Goal: Task Accomplishment & Management: Manage account settings

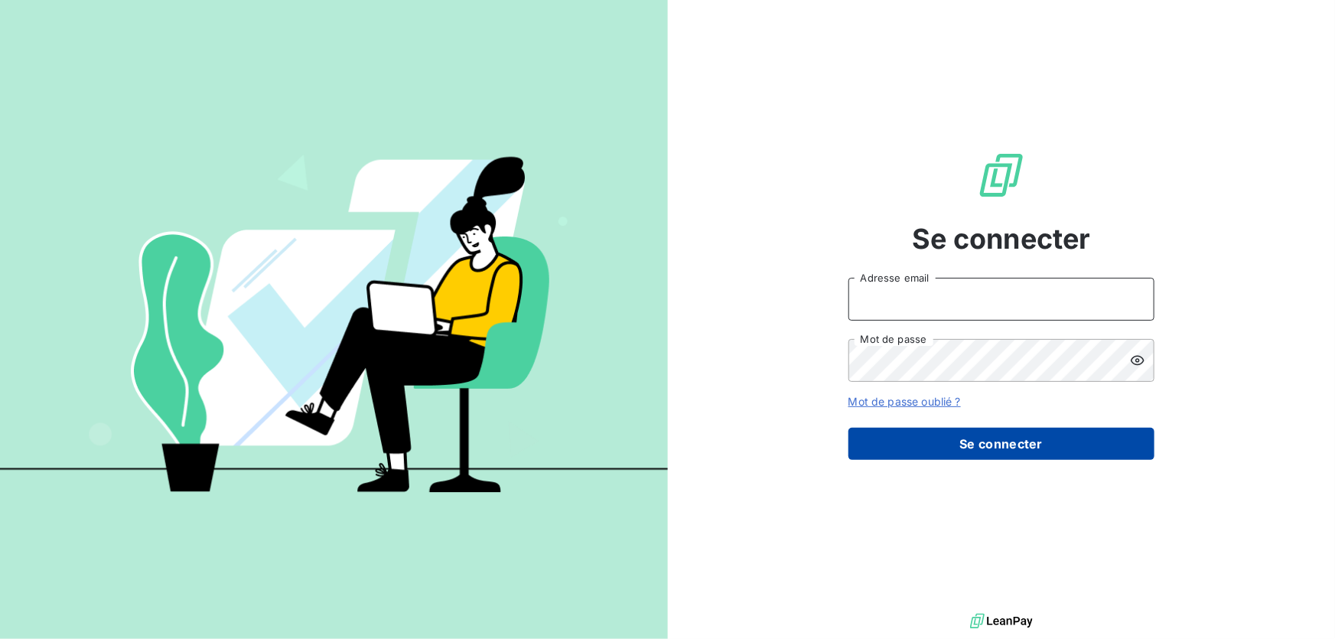
type input "[EMAIL_ADDRESS][DOMAIN_NAME]"
click at [1025, 437] on button "Se connecter" at bounding box center [1001, 444] width 306 height 32
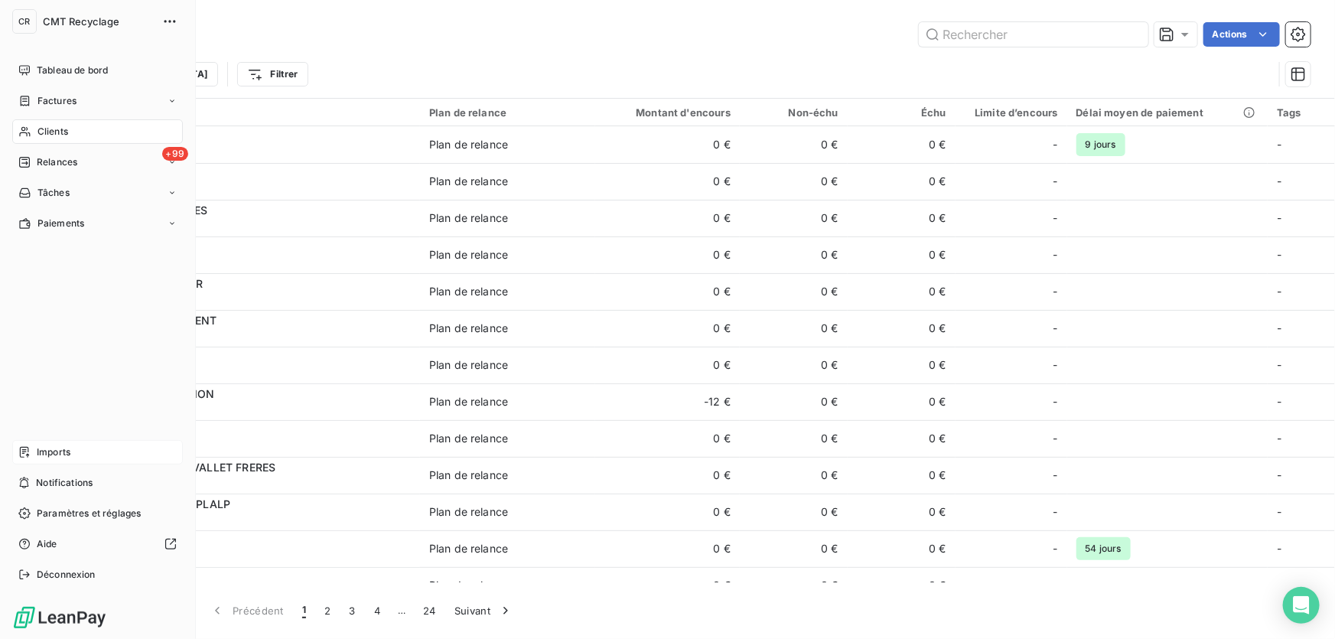
click at [28, 449] on icon at bounding box center [24, 452] width 9 height 11
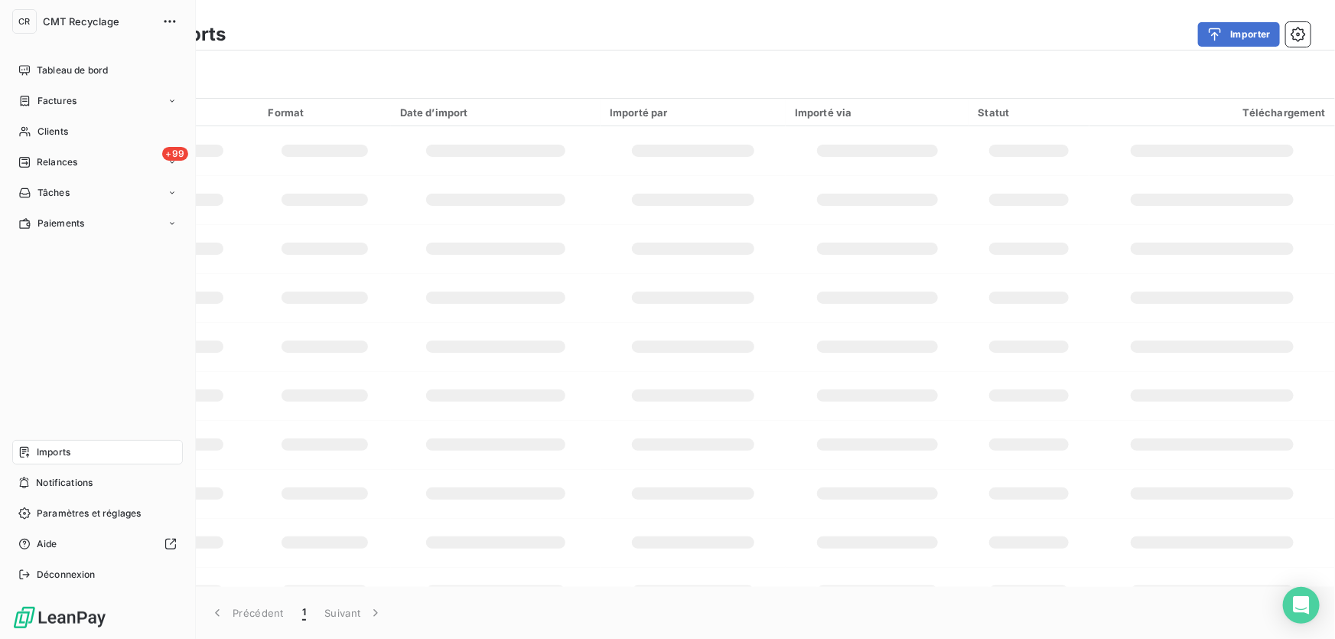
click at [28, 449] on icon at bounding box center [24, 452] width 9 height 11
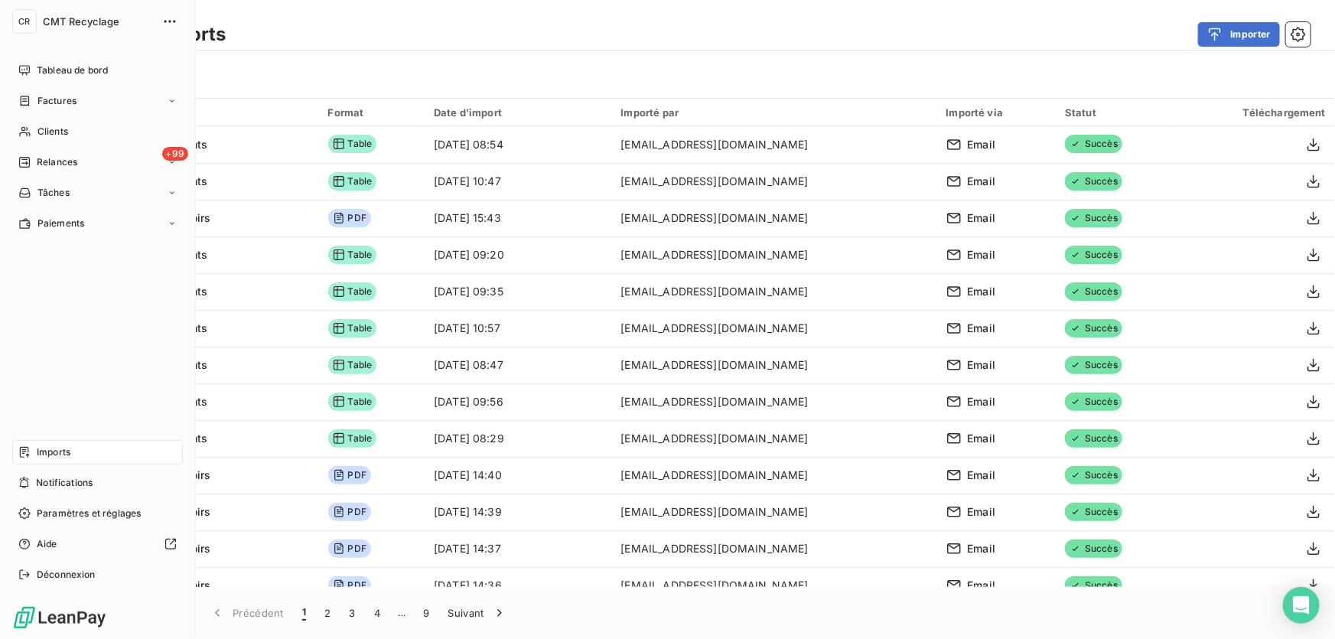
click at [31, 146] on nav "Tableau de bord Factures Clients +99 Relances Tâches Paiements" at bounding box center [97, 146] width 171 height 177
click at [31, 158] on div "Relances" at bounding box center [47, 162] width 59 height 14
click at [77, 188] on span "À effectuer" at bounding box center [62, 193] width 50 height 14
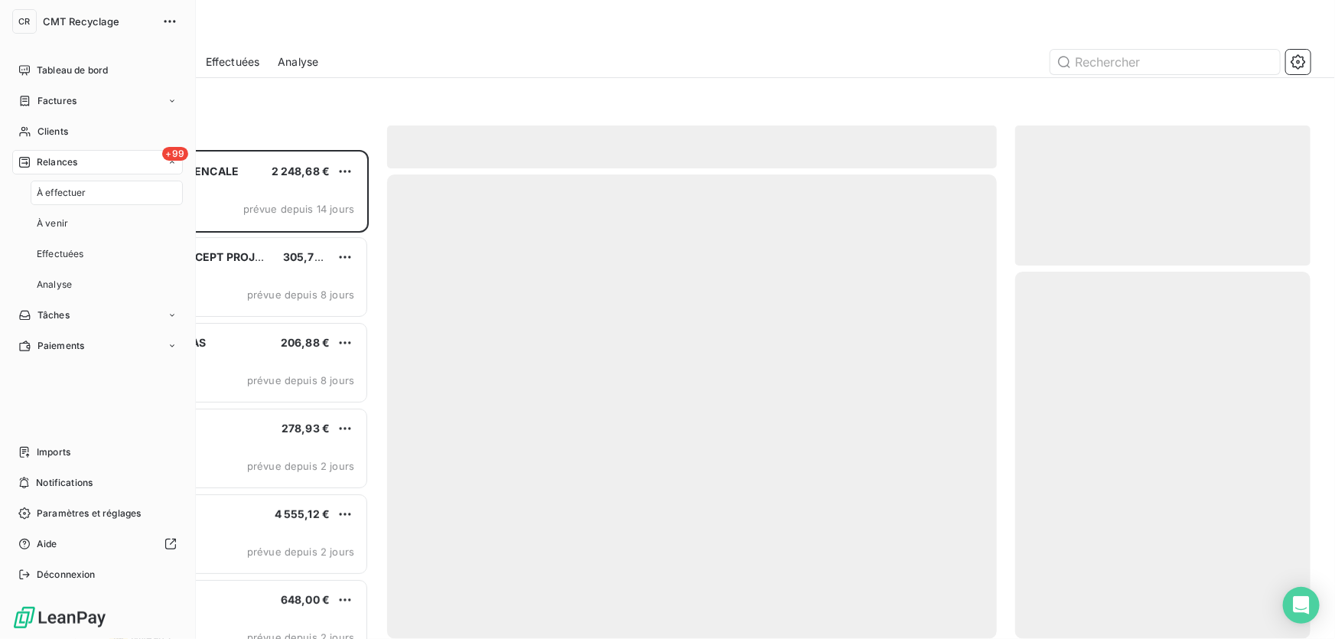
scroll to position [479, 285]
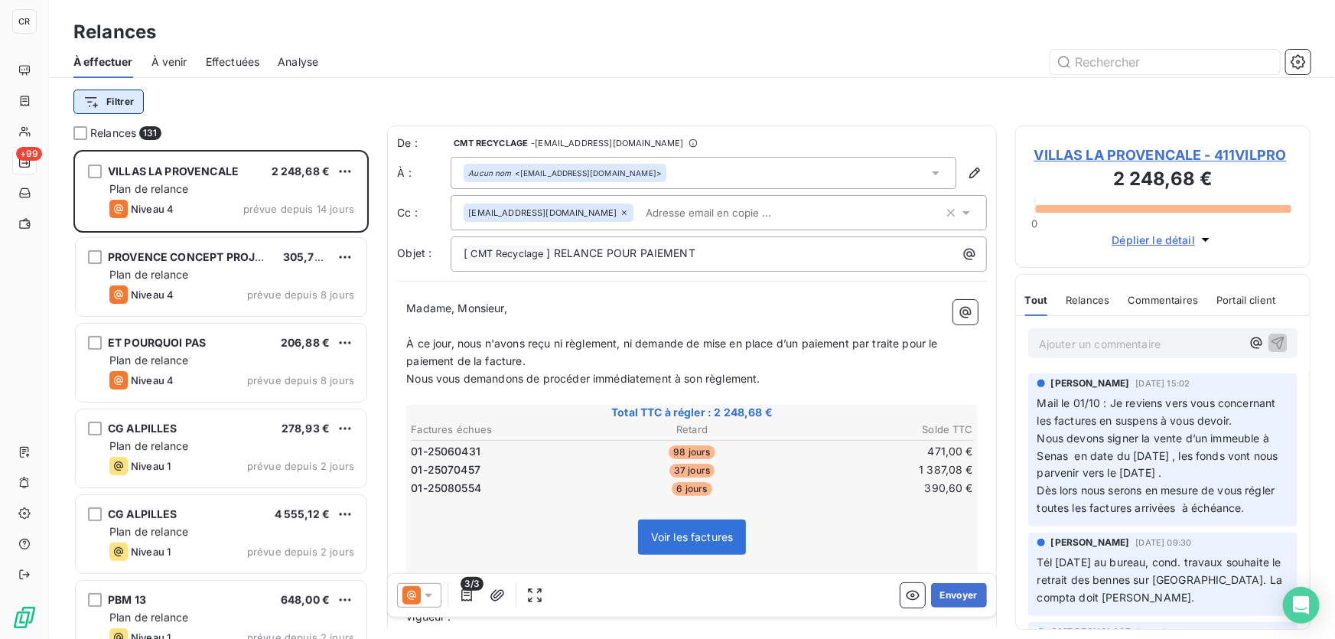
click at [127, 106] on html "CR +99 Relances À effectuer À venir Effectuées Analyse Filtrer Relances 131 VIL…" at bounding box center [667, 319] width 1335 height 639
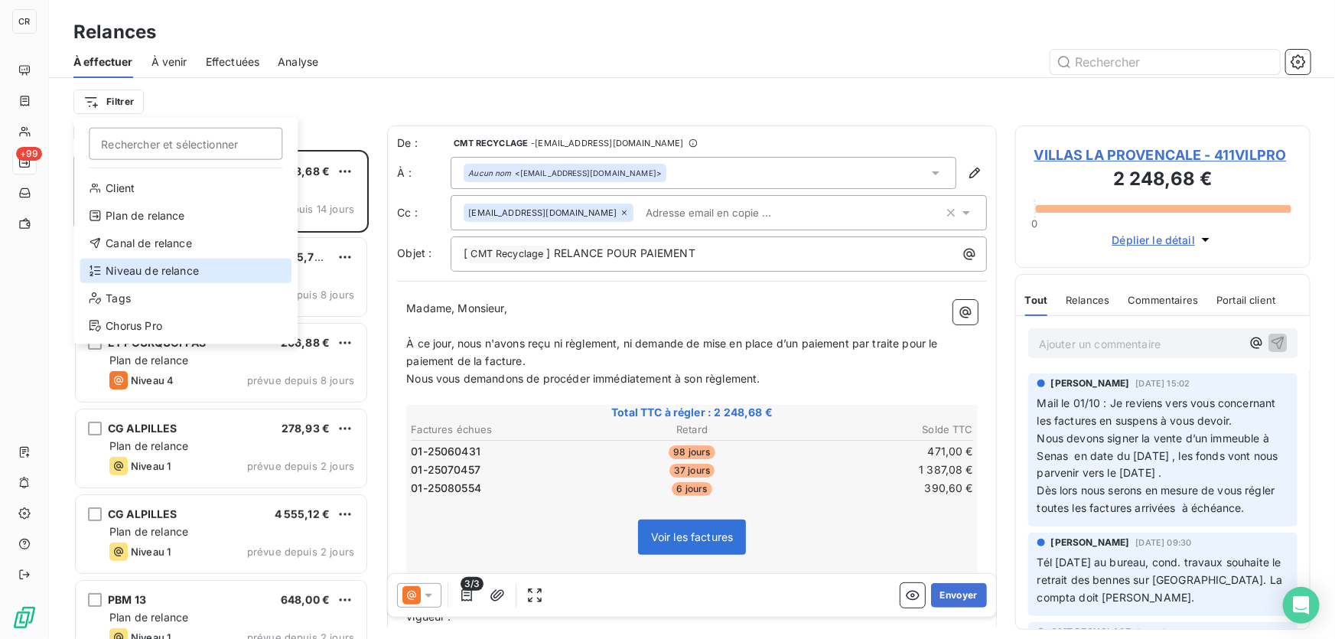
click at [148, 275] on div "Niveau de relance" at bounding box center [186, 271] width 212 height 24
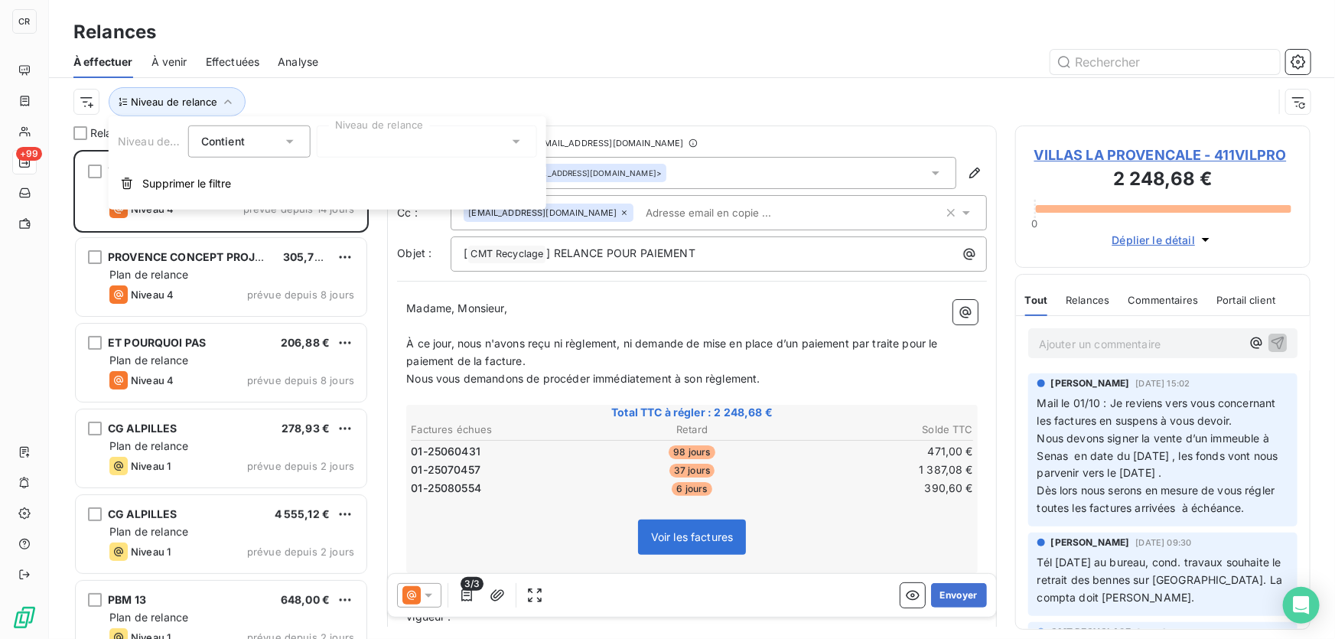
click at [362, 131] on div at bounding box center [427, 141] width 220 height 32
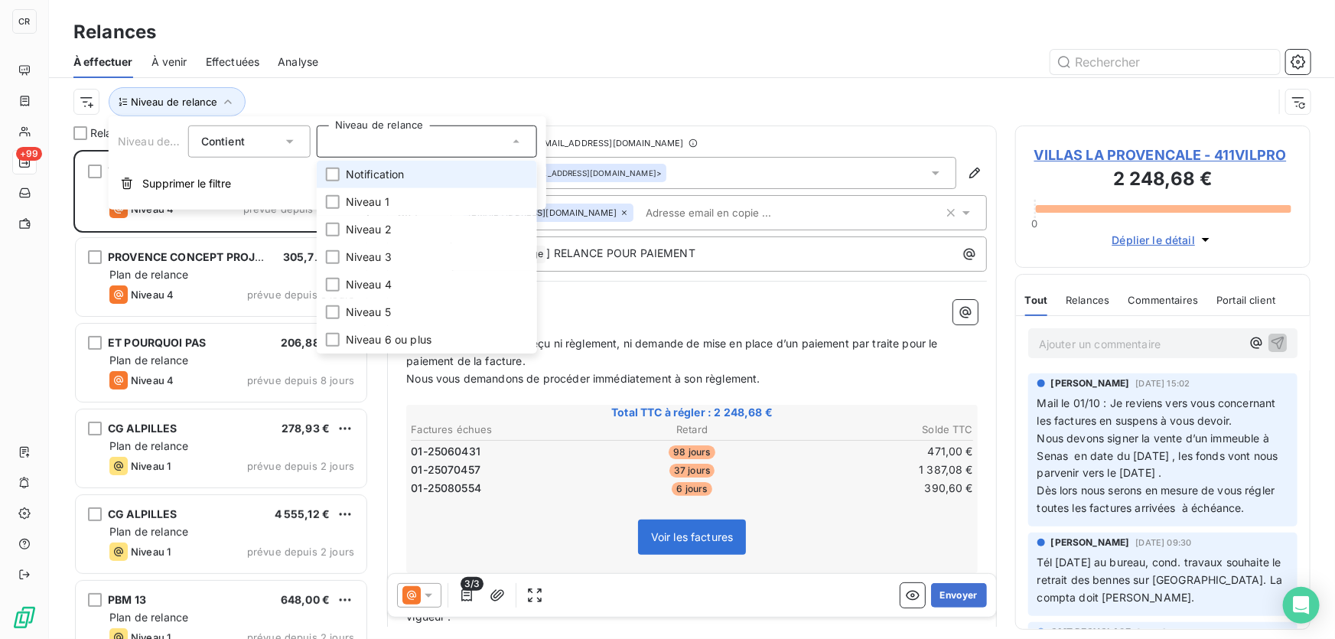
click at [375, 171] on span "Notification" at bounding box center [375, 174] width 59 height 15
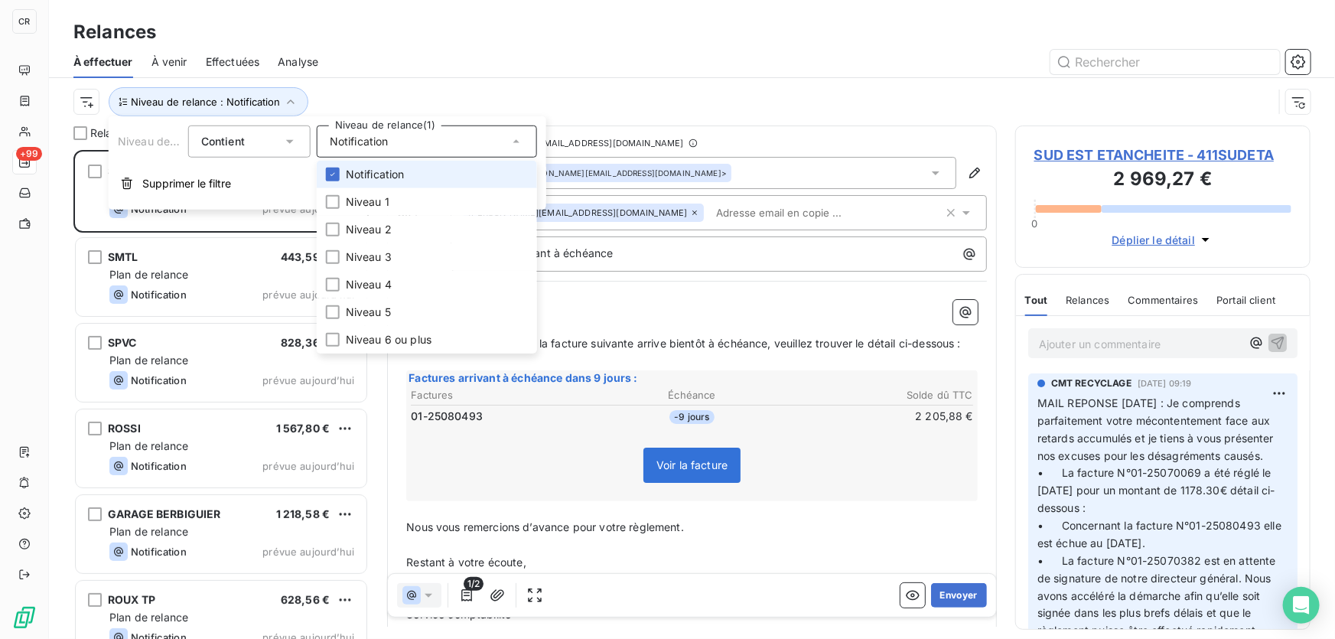
scroll to position [479, 285]
click at [398, 56] on div at bounding box center [824, 62] width 974 height 24
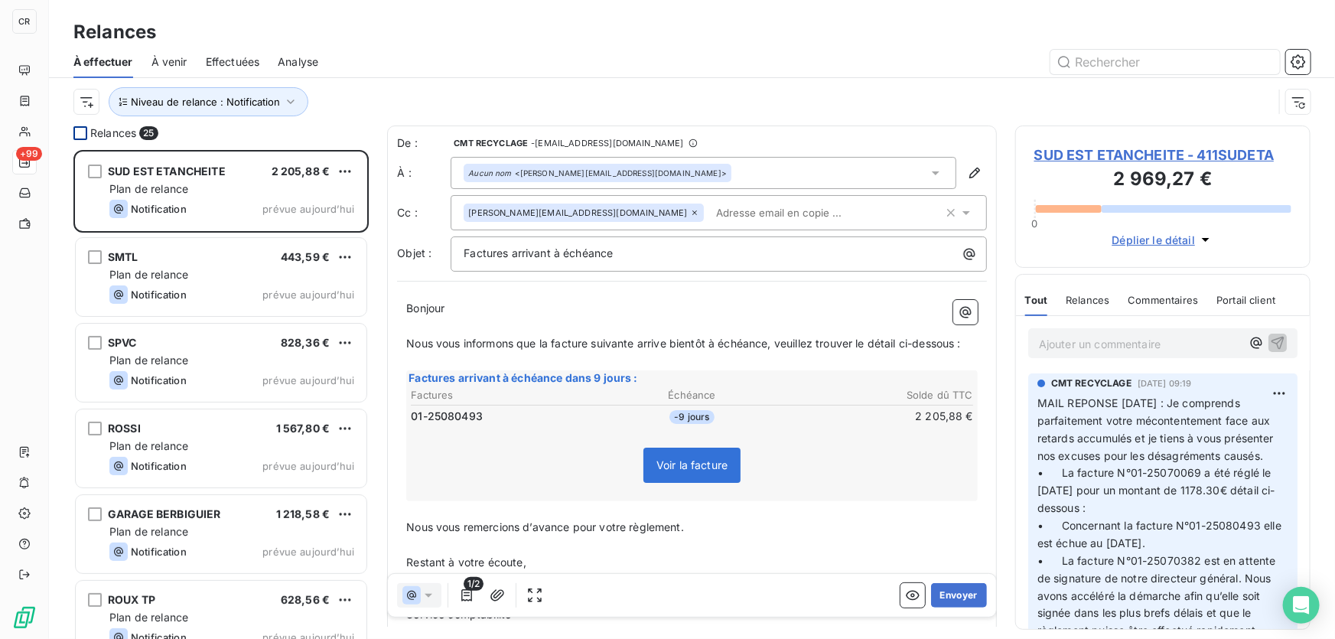
click at [75, 130] on div at bounding box center [80, 133] width 14 height 14
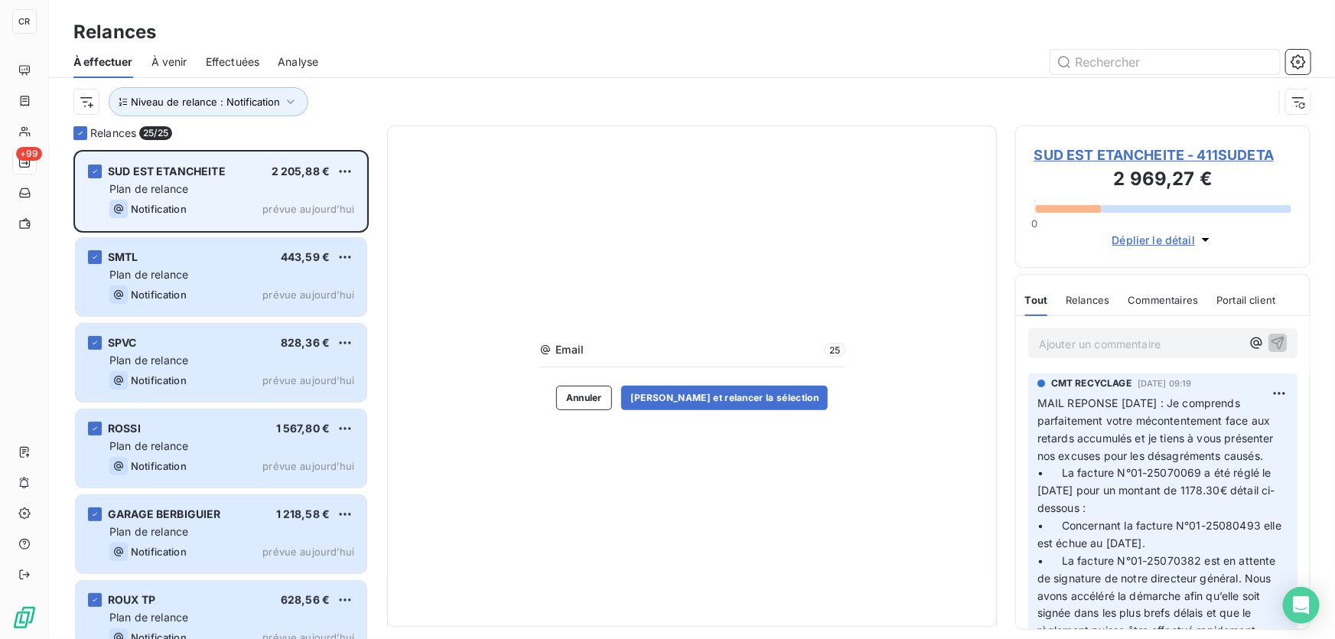
click at [223, 200] on div "Notification prévue aujourd’hui" at bounding box center [231, 209] width 245 height 18
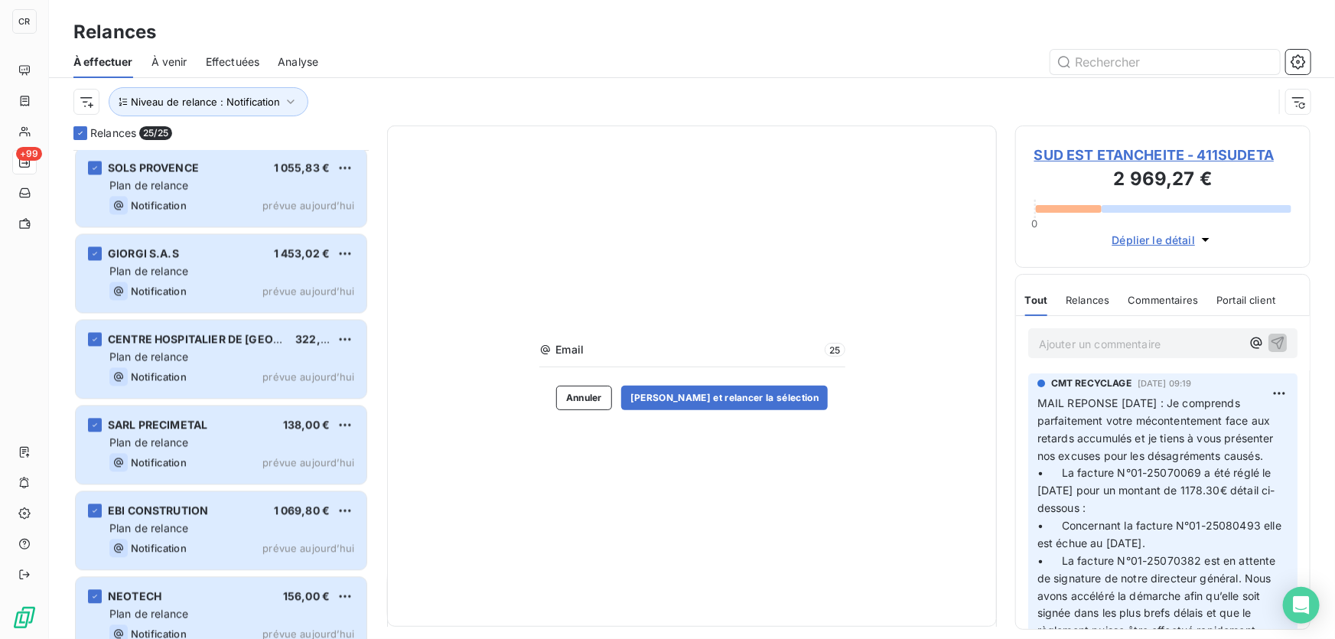
scroll to position [1652, 0]
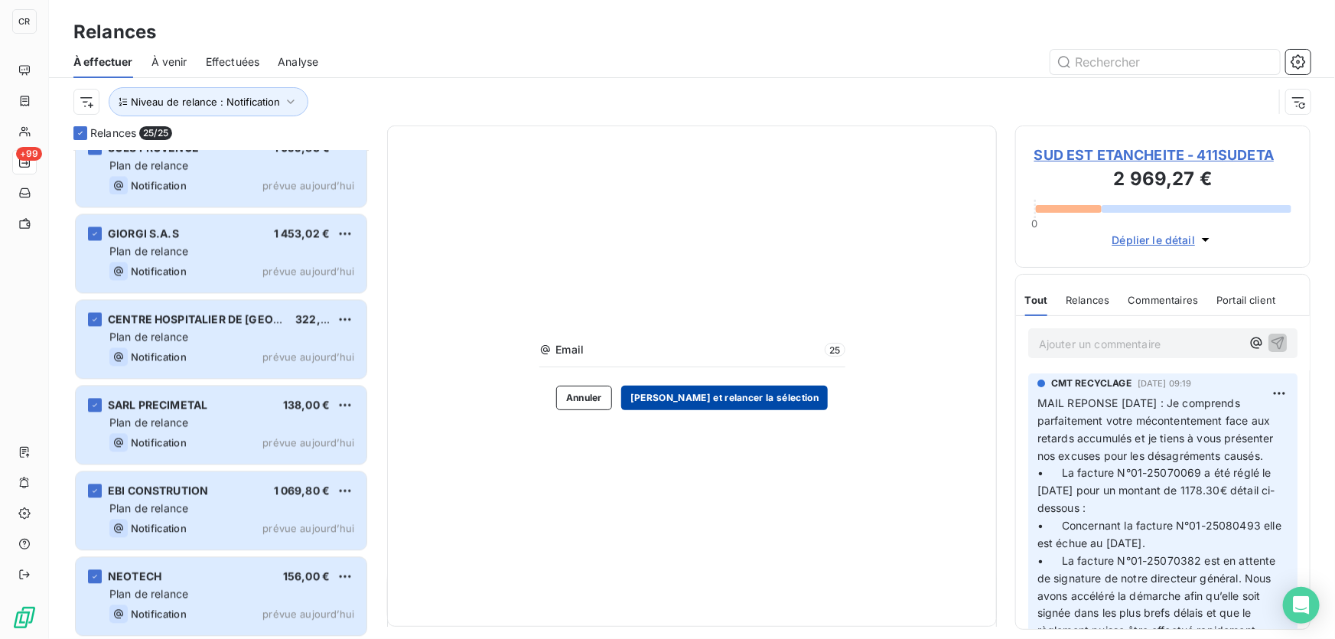
click at [741, 397] on button "[PERSON_NAME] et relancer la sélection" at bounding box center [724, 397] width 207 height 24
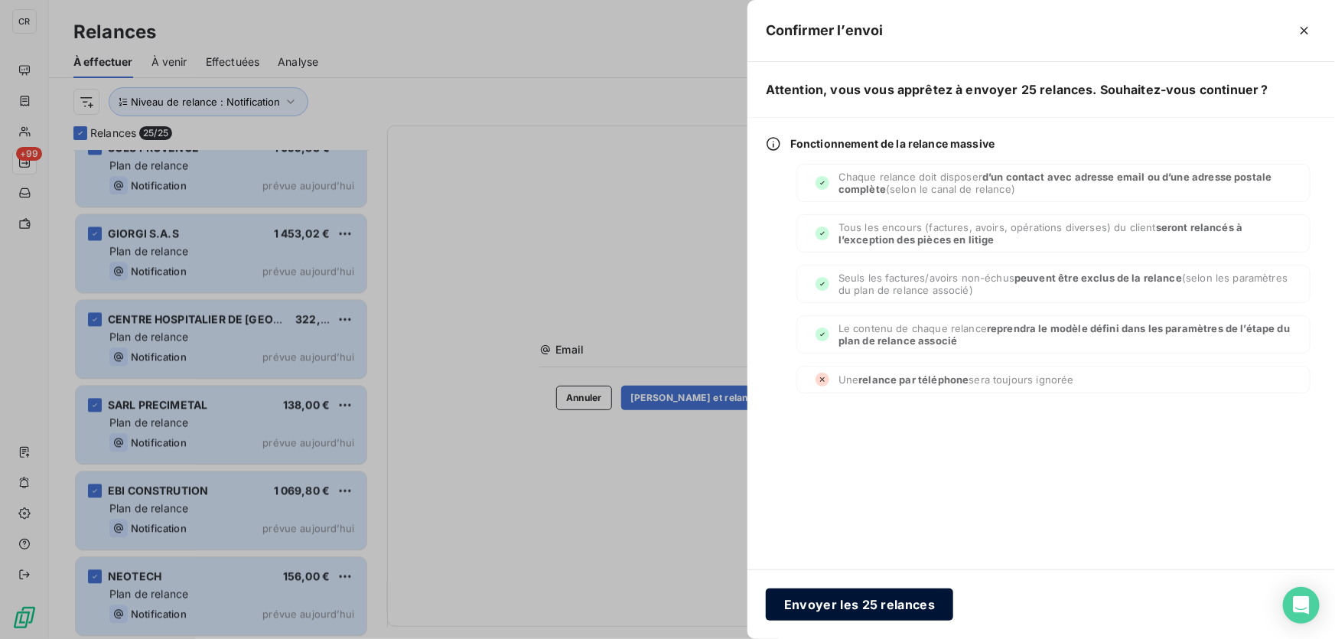
click at [844, 607] on button "Envoyer les 25 relances" at bounding box center [859, 604] width 187 height 32
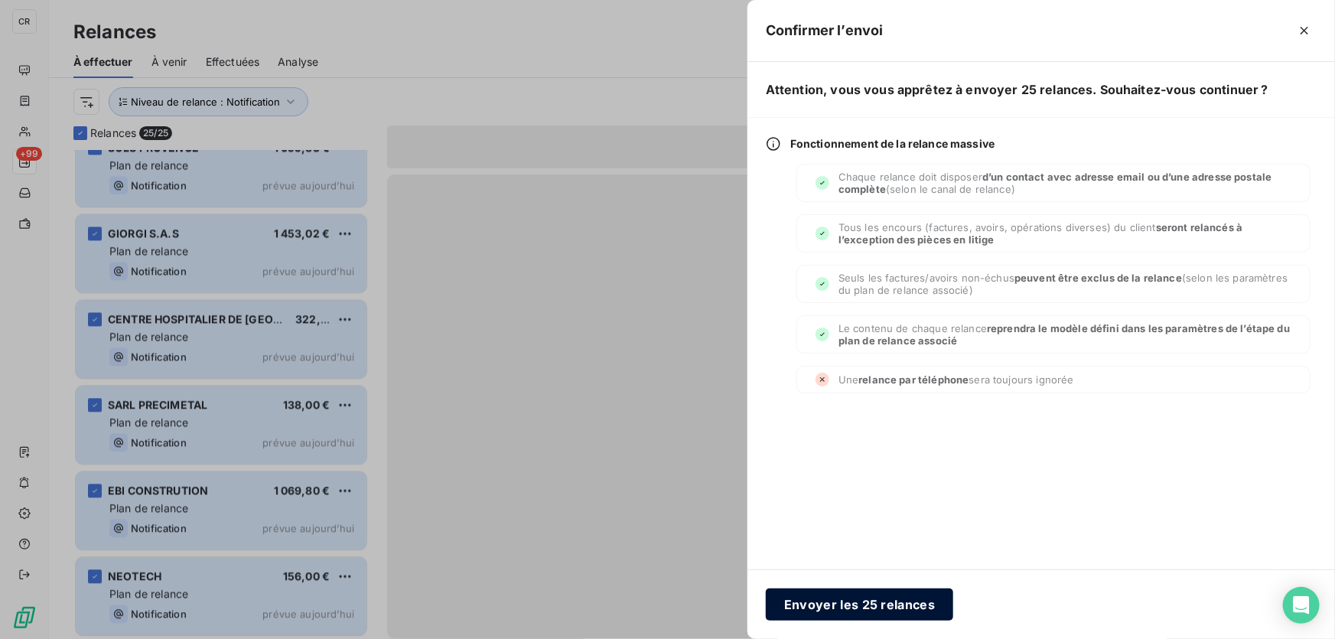
click at [824, 605] on button "Envoyer les 25 relances" at bounding box center [859, 604] width 187 height 32
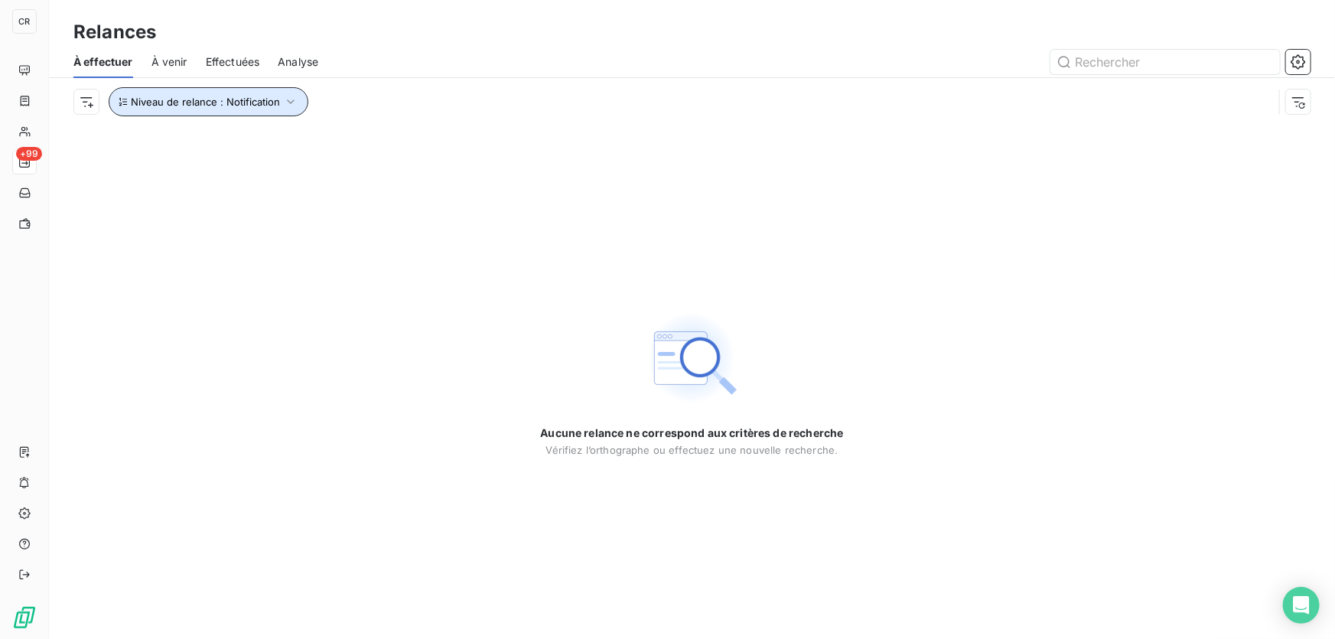
click at [226, 96] on span "Niveau de relance : Notification" at bounding box center [205, 102] width 149 height 12
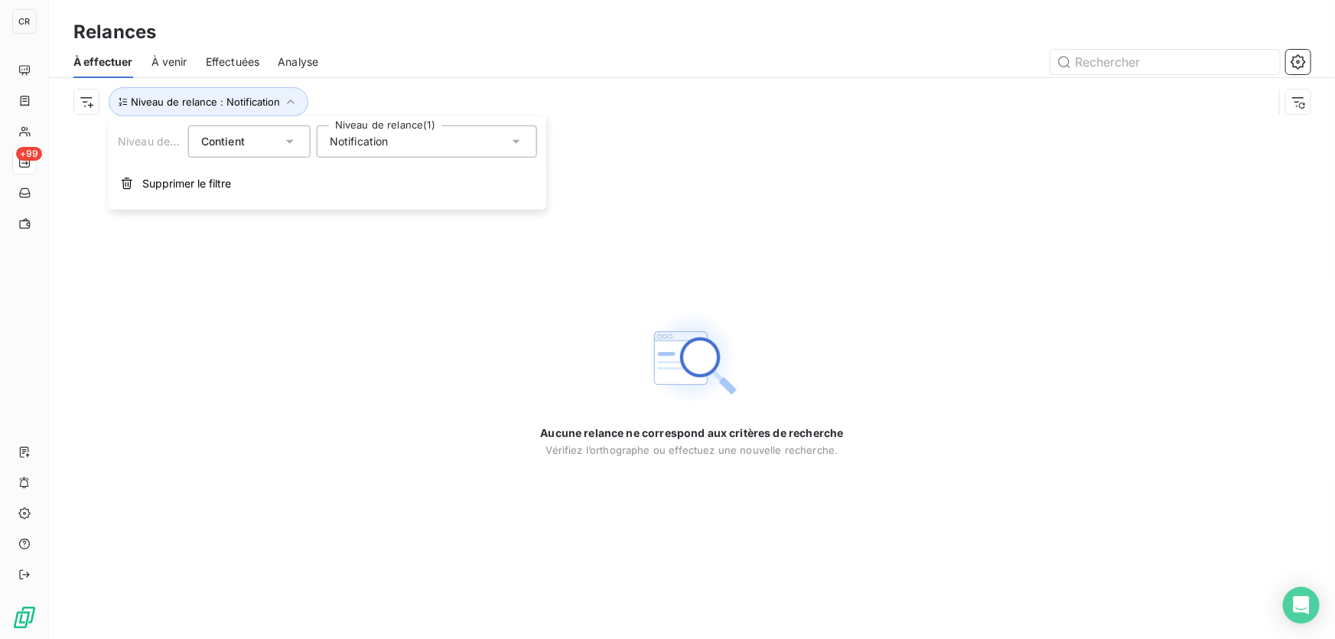
click at [324, 148] on div "Notification" at bounding box center [427, 141] width 220 height 32
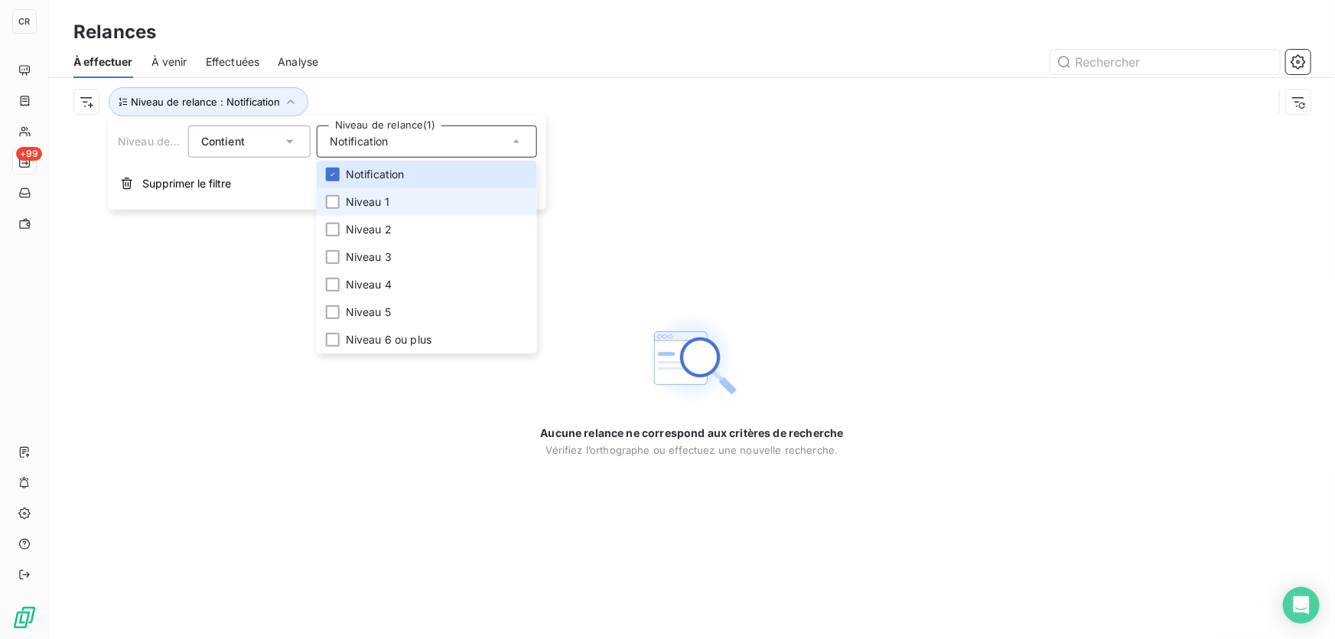
click at [349, 213] on li "Niveau 1" at bounding box center [427, 202] width 220 height 28
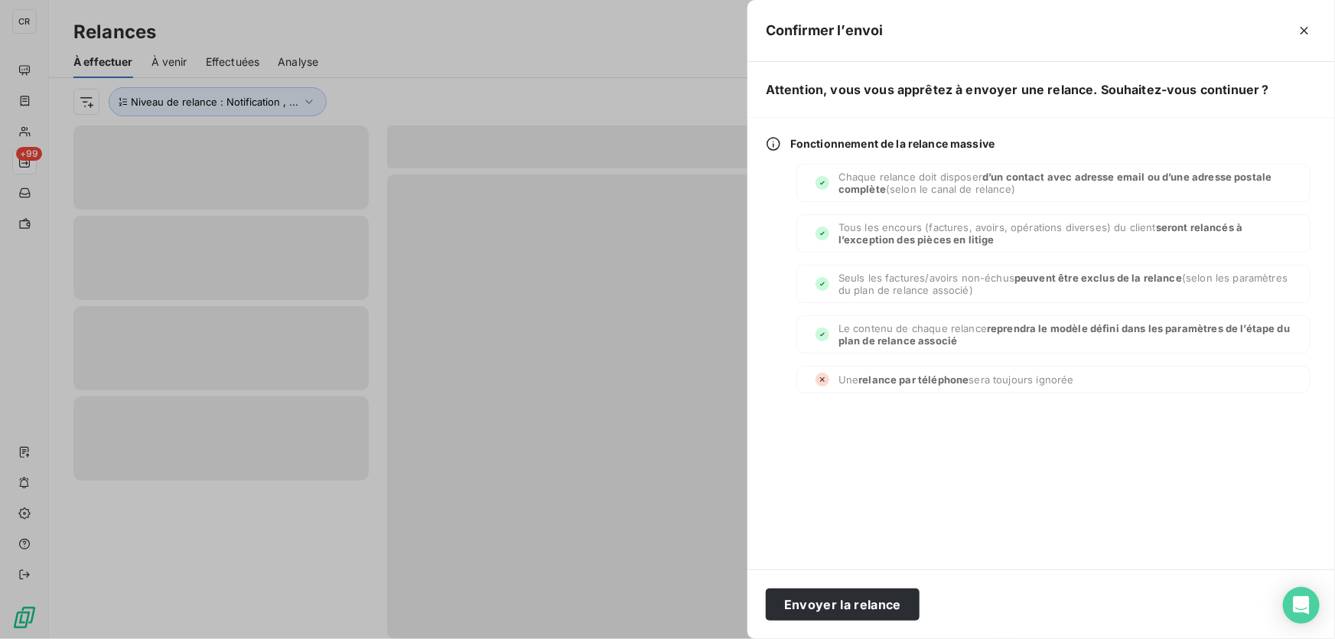
click at [641, 377] on div at bounding box center [667, 319] width 1335 height 639
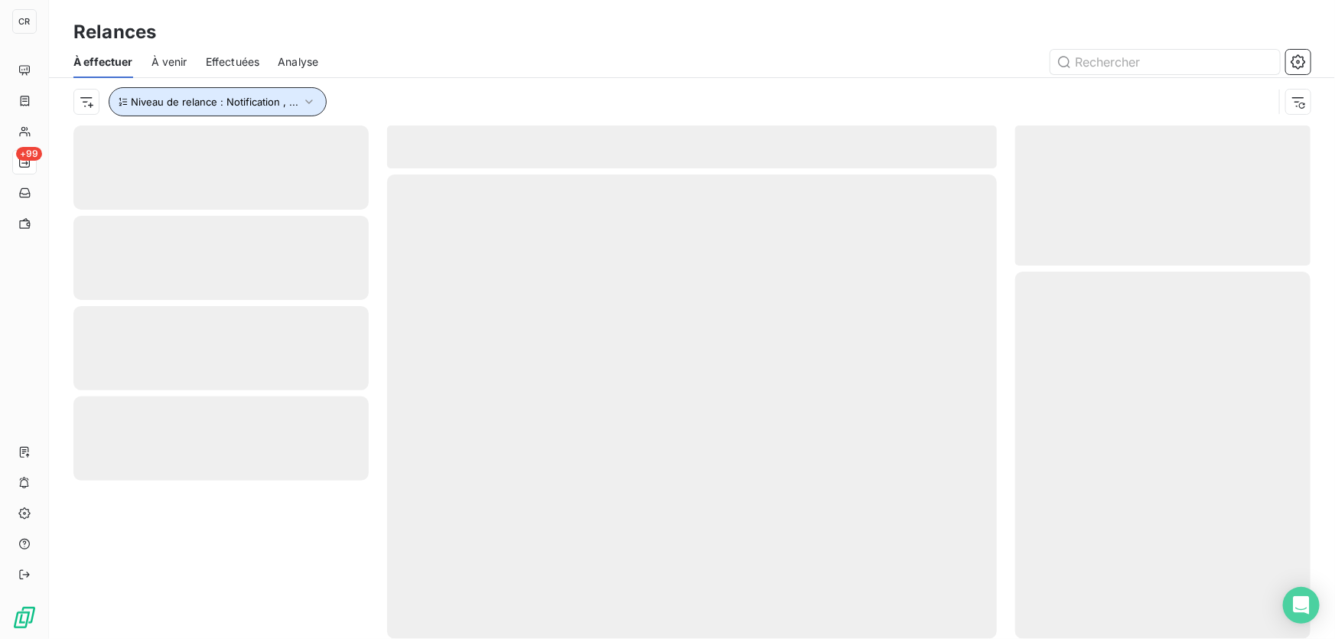
click at [207, 87] on button "Niveau de relance : Notification , ..." at bounding box center [218, 101] width 218 height 29
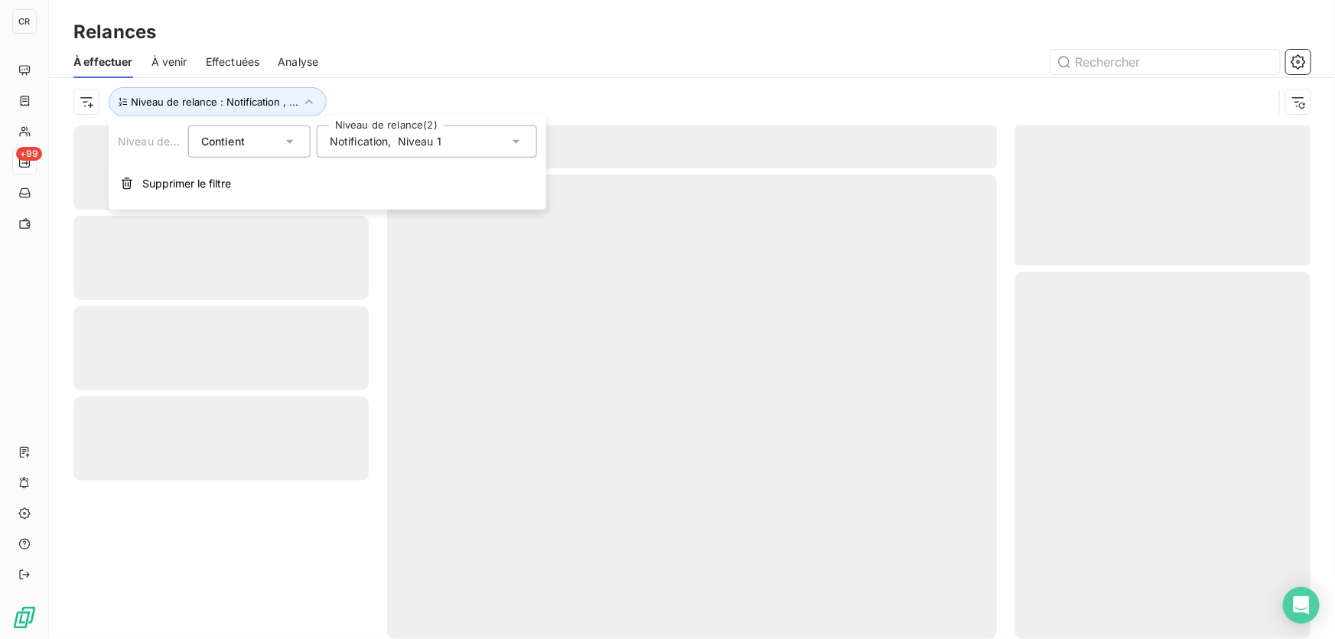
click at [405, 148] on span "Niveau 1" at bounding box center [420, 141] width 44 height 15
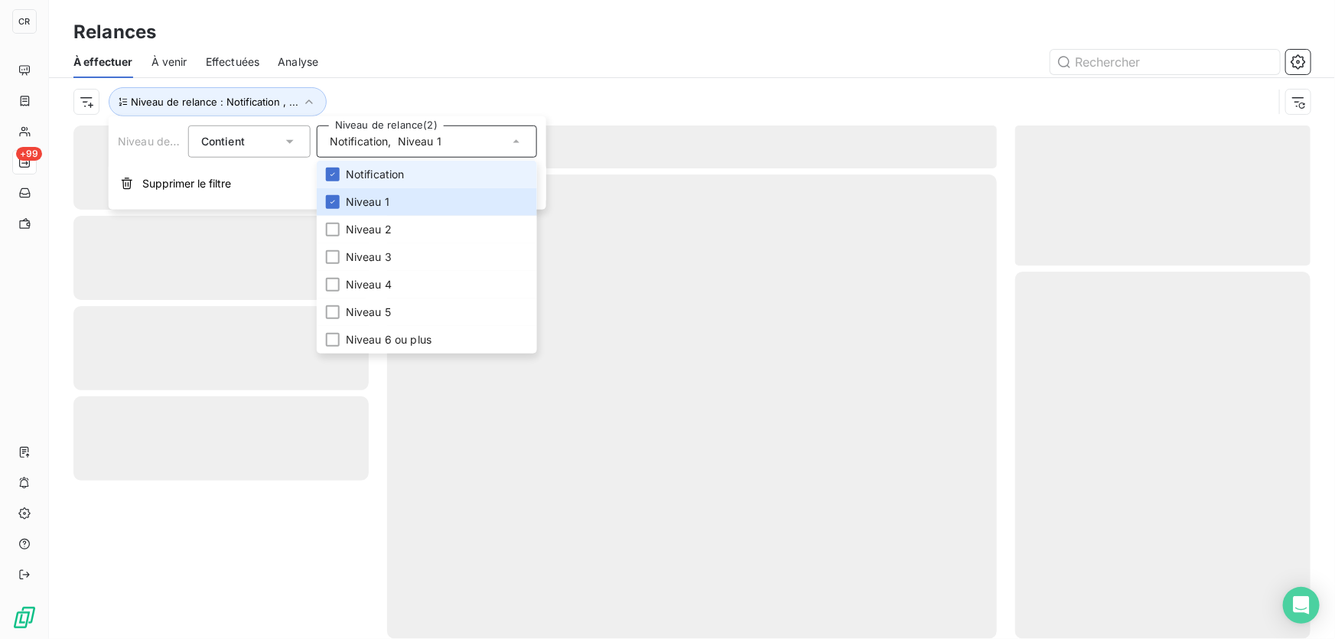
click at [366, 167] on span "Notification" at bounding box center [375, 174] width 59 height 15
click at [433, 71] on div at bounding box center [824, 62] width 974 height 24
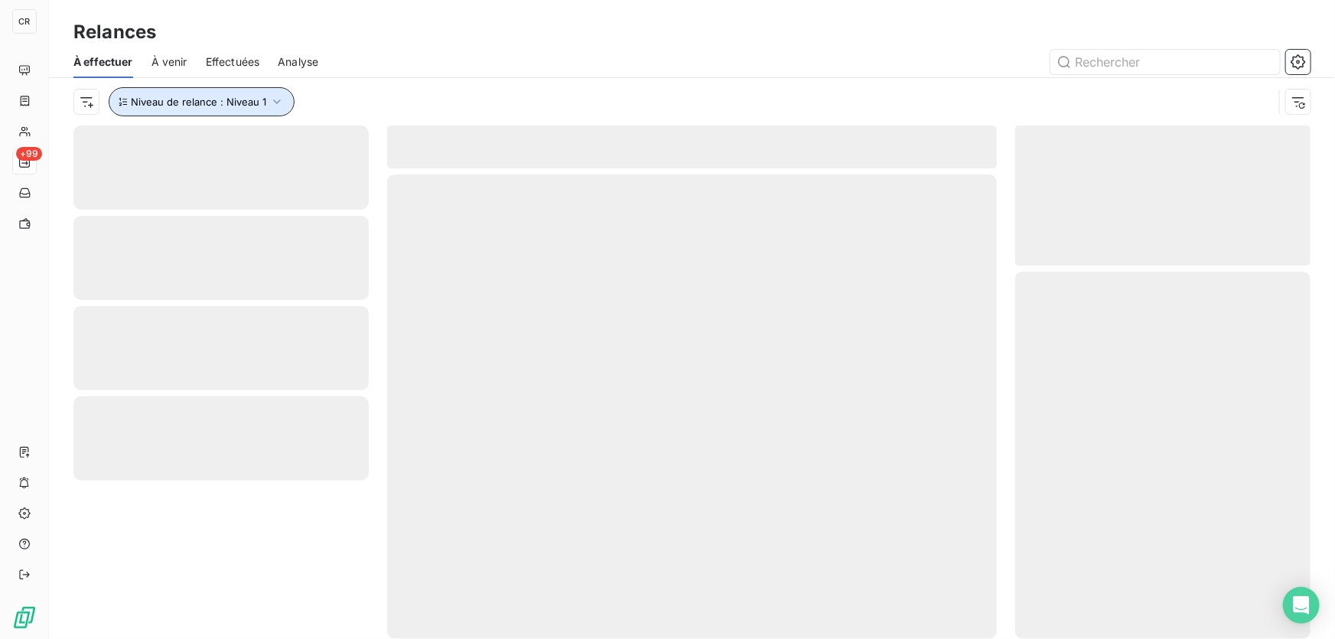
click at [192, 109] on button "Niveau de relance : Niveau 1" at bounding box center [202, 101] width 186 height 29
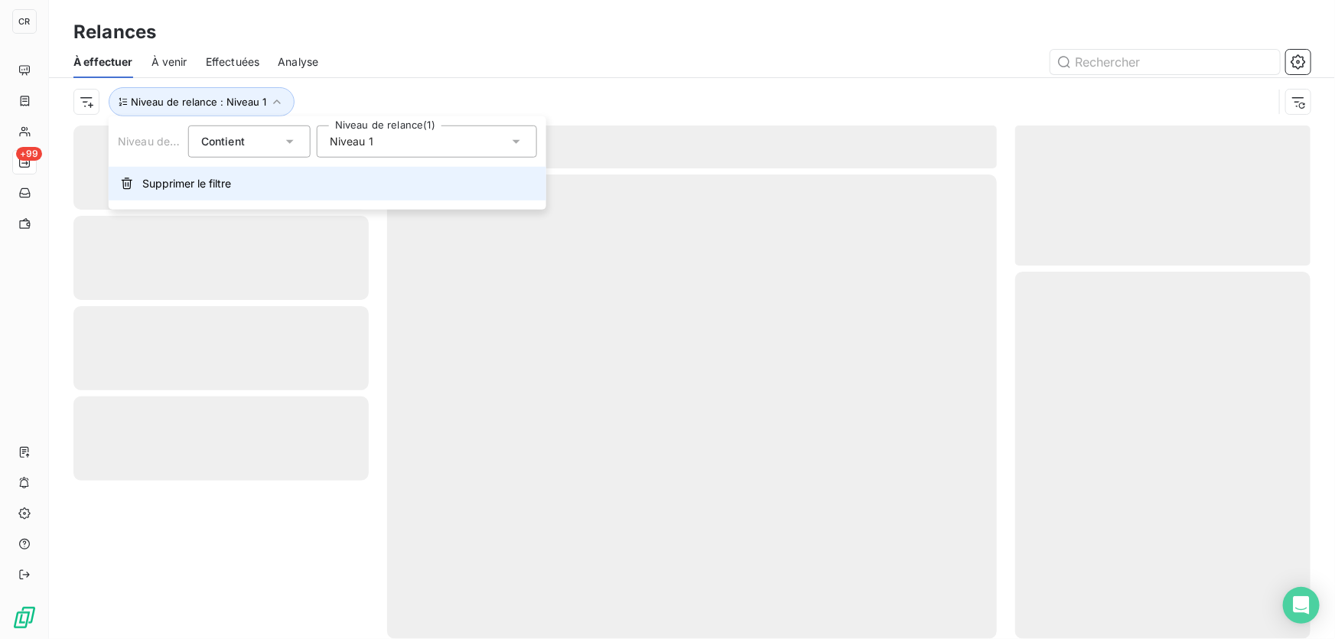
click at [180, 176] on span "Supprimer le filtre" at bounding box center [186, 183] width 89 height 15
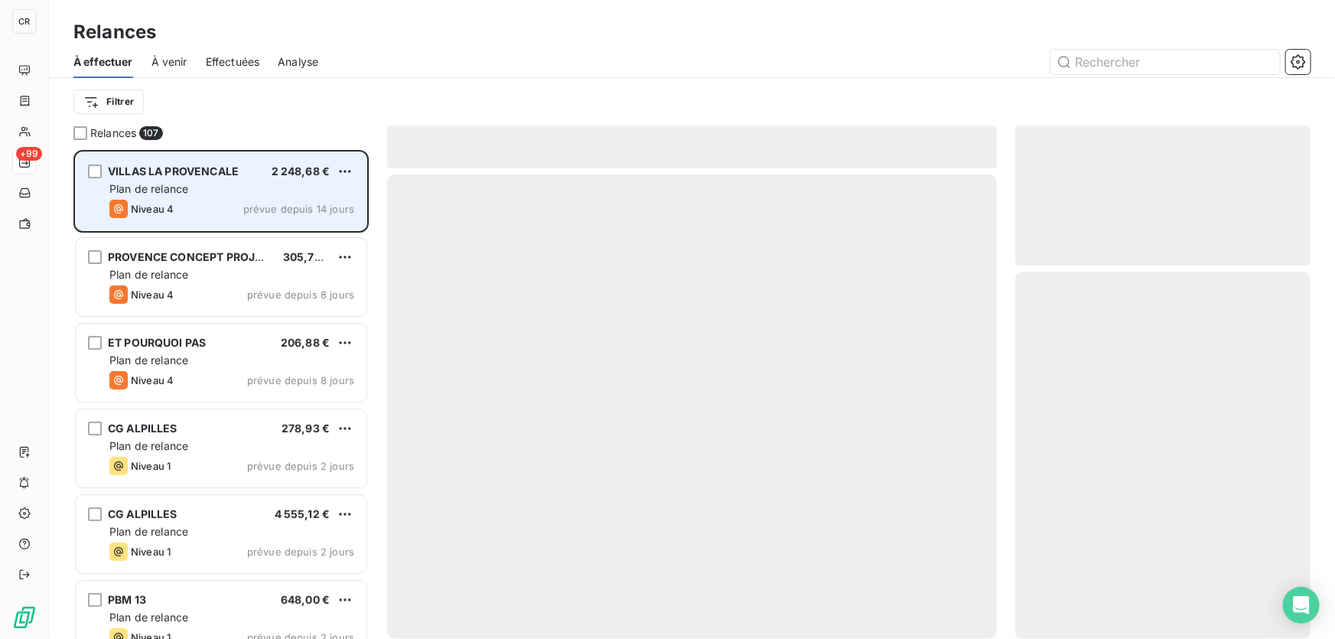
scroll to position [479, 285]
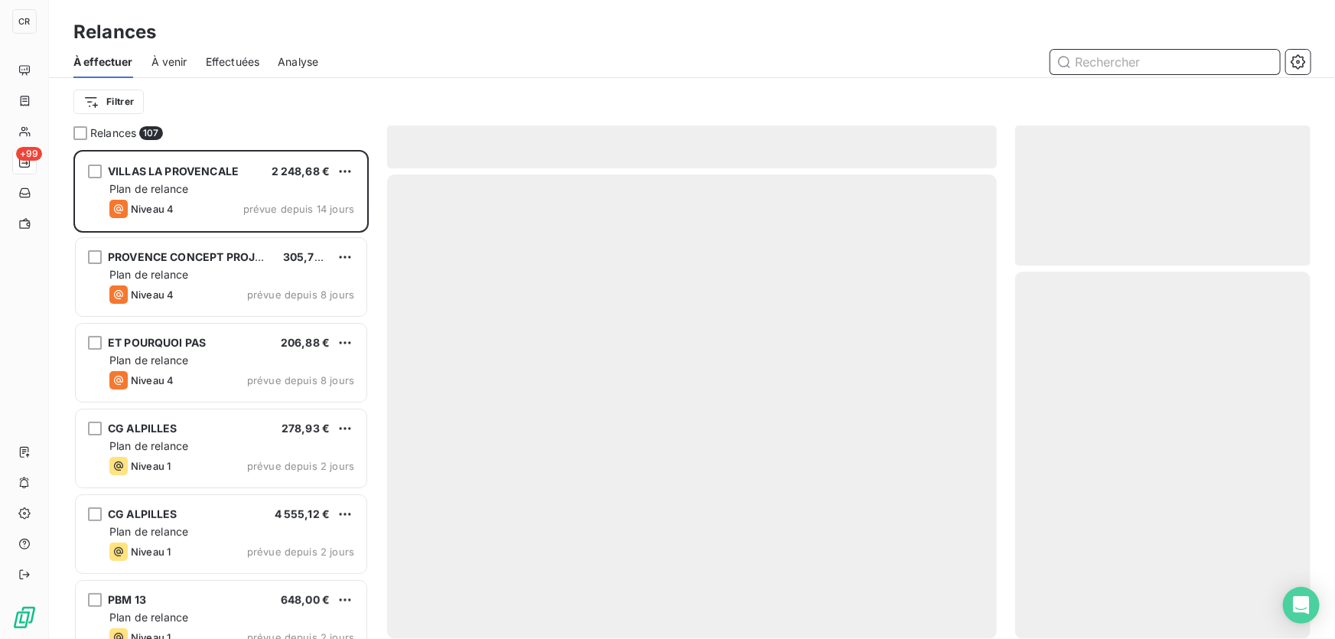
click at [1147, 70] on input "text" at bounding box center [1164, 62] width 229 height 24
type input "GP"
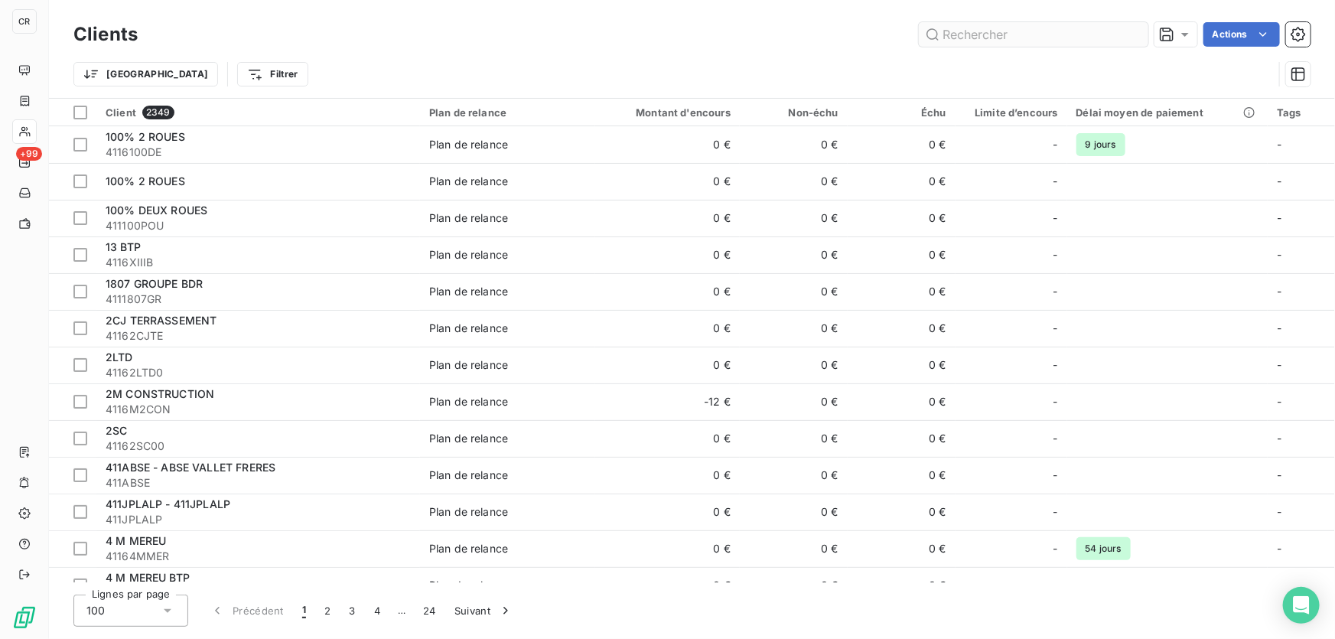
click at [1044, 40] on input "text" at bounding box center [1033, 34] width 229 height 24
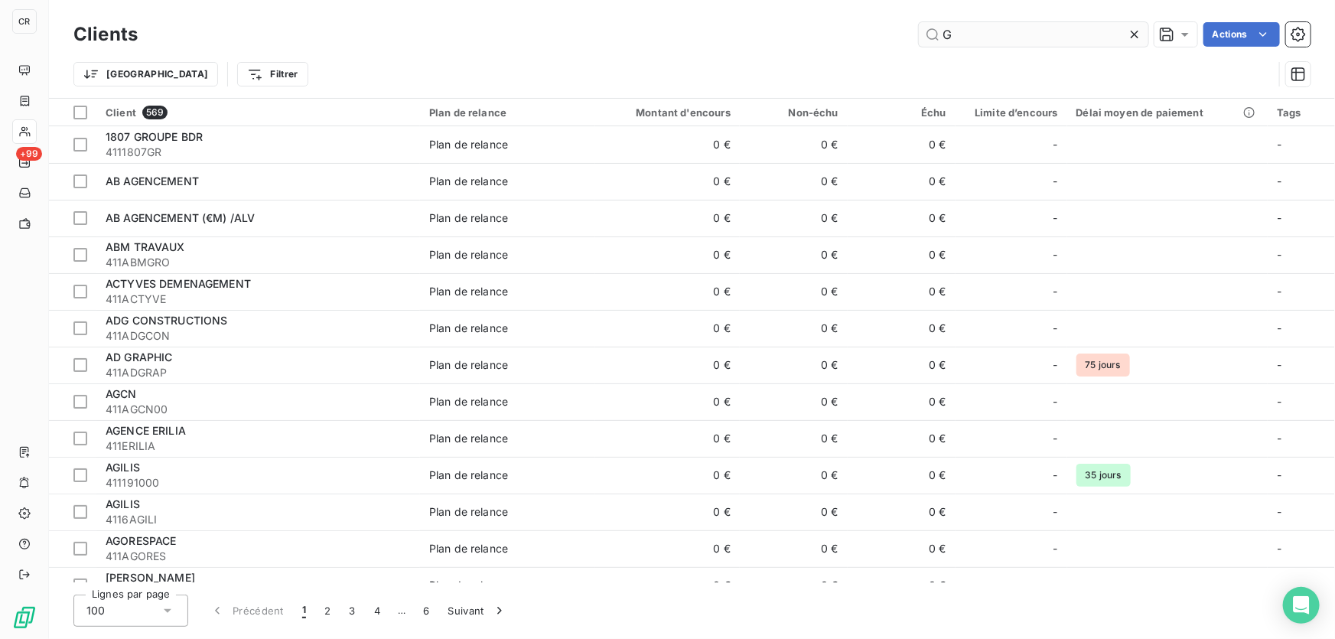
click at [999, 37] on input "G" at bounding box center [1033, 34] width 229 height 24
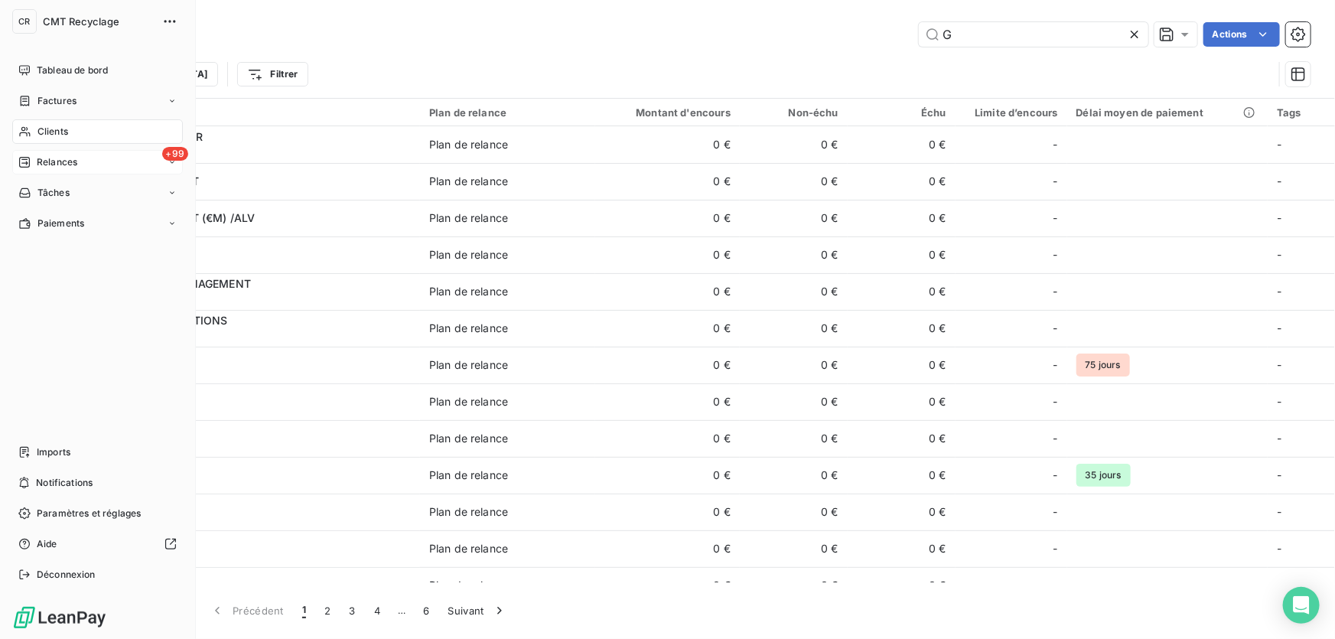
type input "G"
click at [28, 163] on icon at bounding box center [24, 162] width 12 height 12
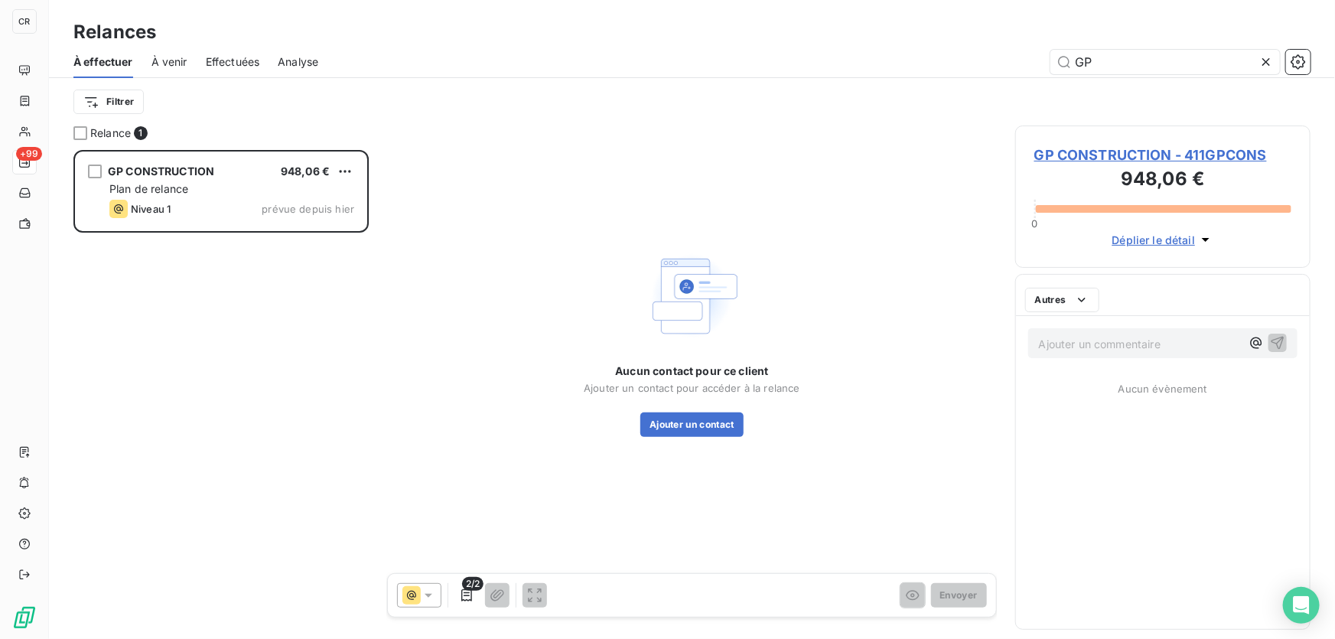
scroll to position [479, 285]
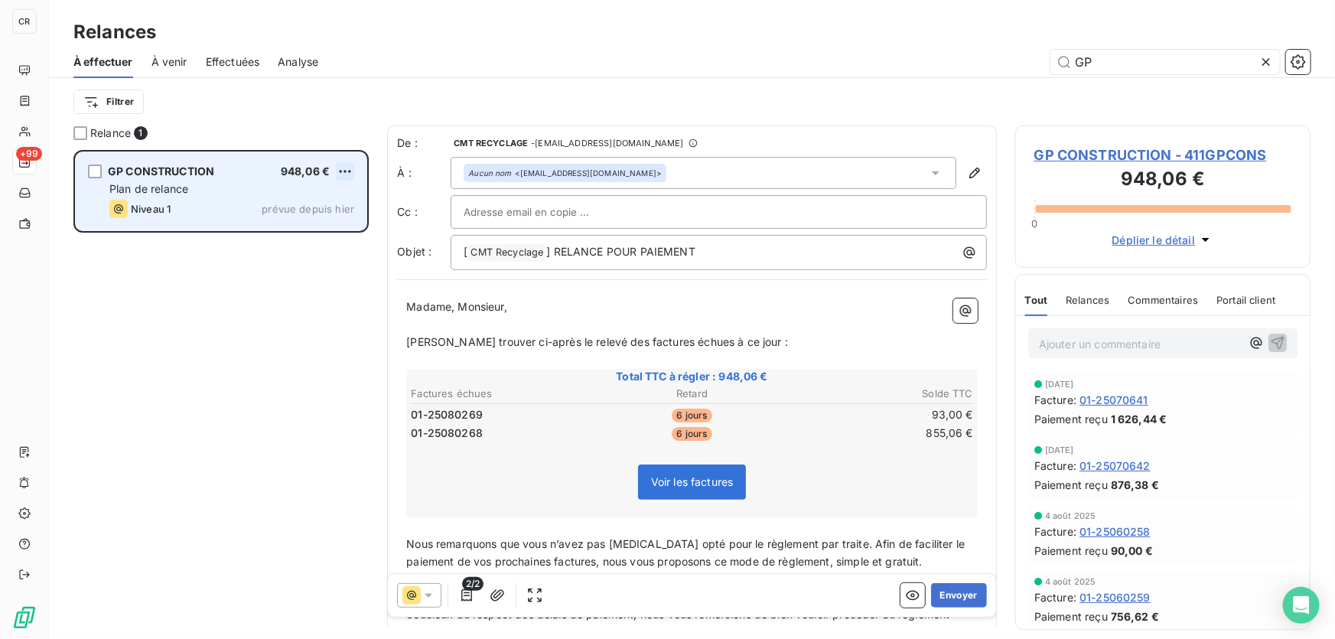
click at [347, 172] on html "CR +99 Relances À effectuer À venir Effectuées Analyse GP Filtrer Relance 1 GP …" at bounding box center [667, 319] width 1335 height 639
click at [296, 227] on div "Passer cette action" at bounding box center [278, 229] width 137 height 24
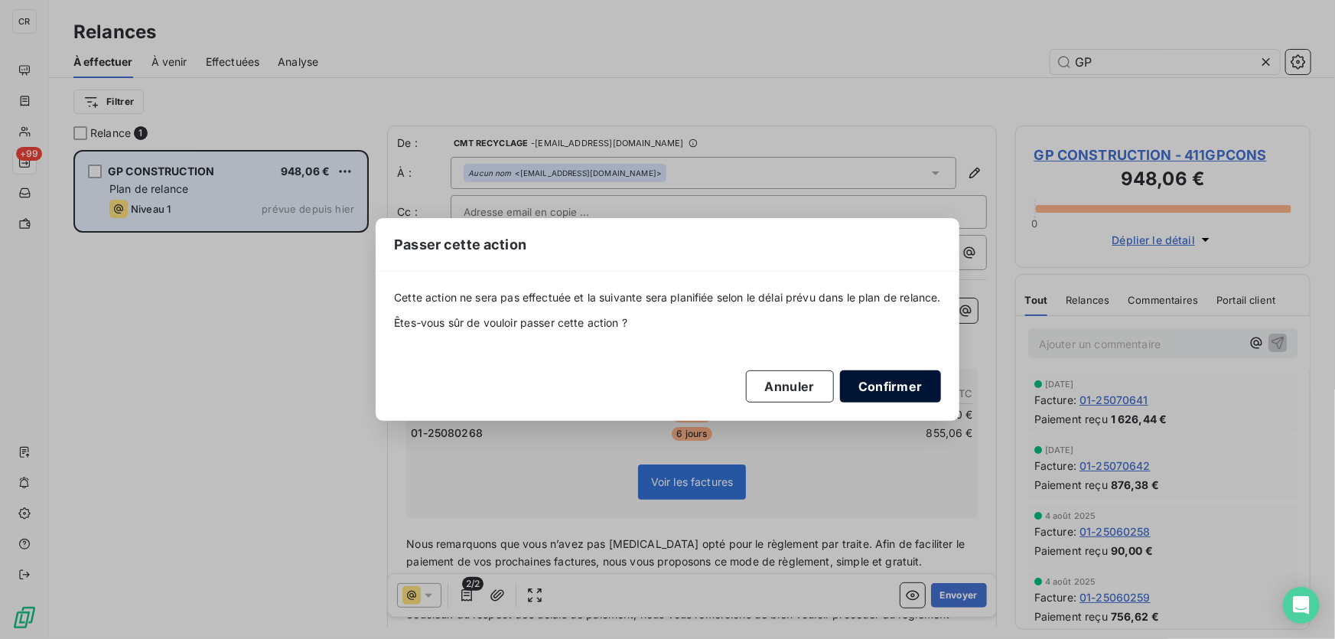
click at [880, 392] on button "Confirmer" at bounding box center [890, 386] width 101 height 32
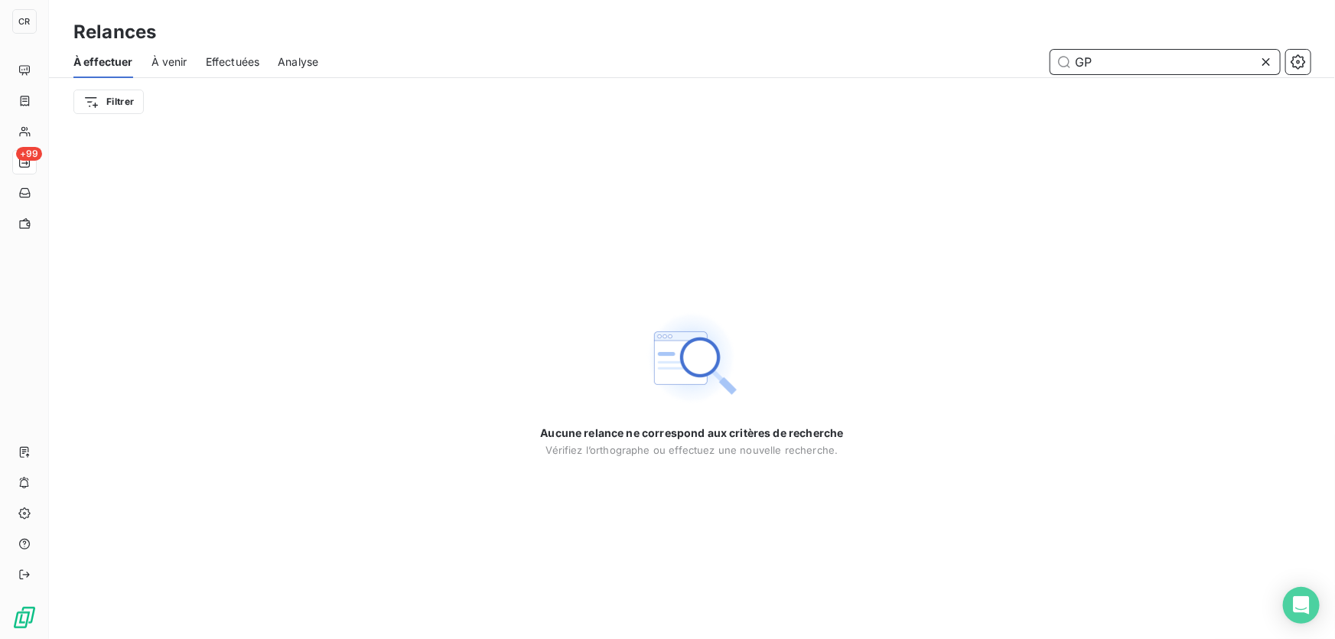
click at [1120, 61] on input "GP" at bounding box center [1164, 62] width 229 height 24
type input "S"
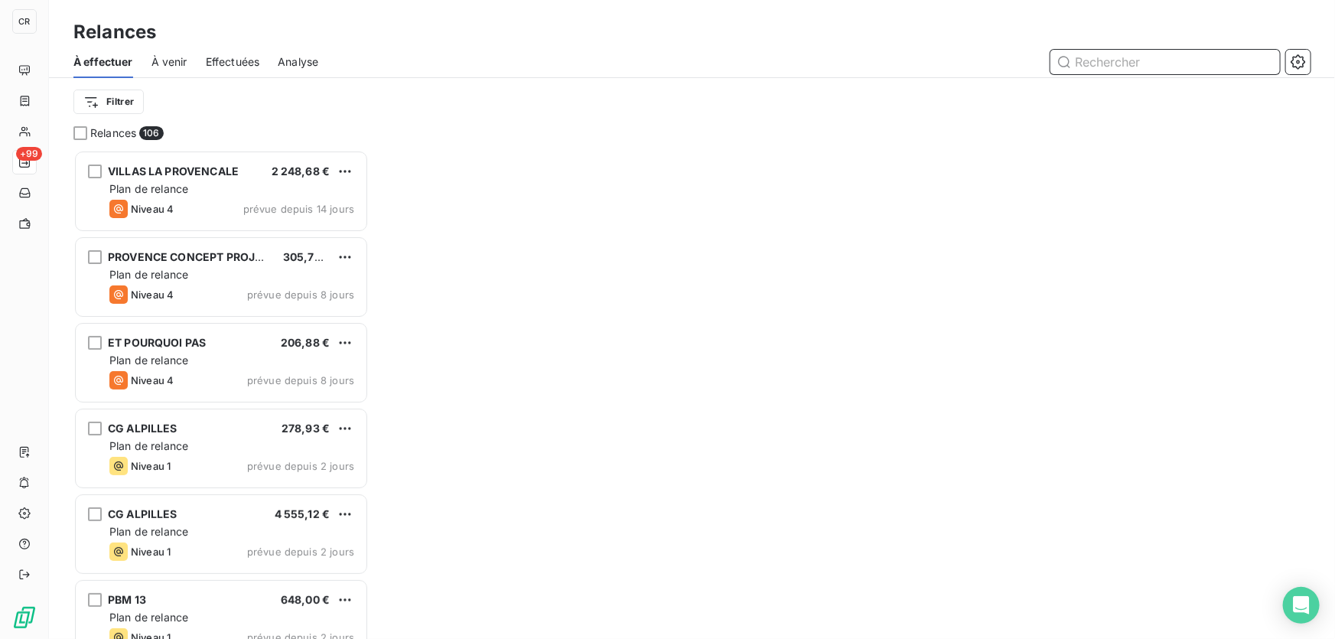
scroll to position [479, 285]
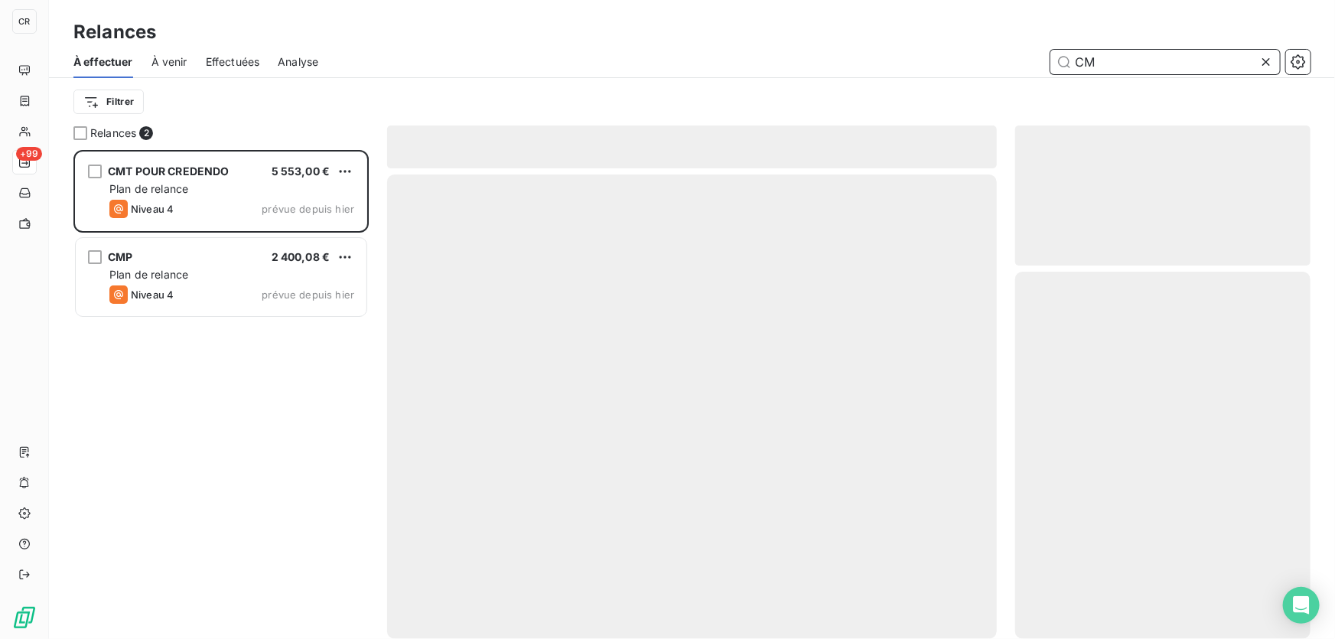
scroll to position [479, 285]
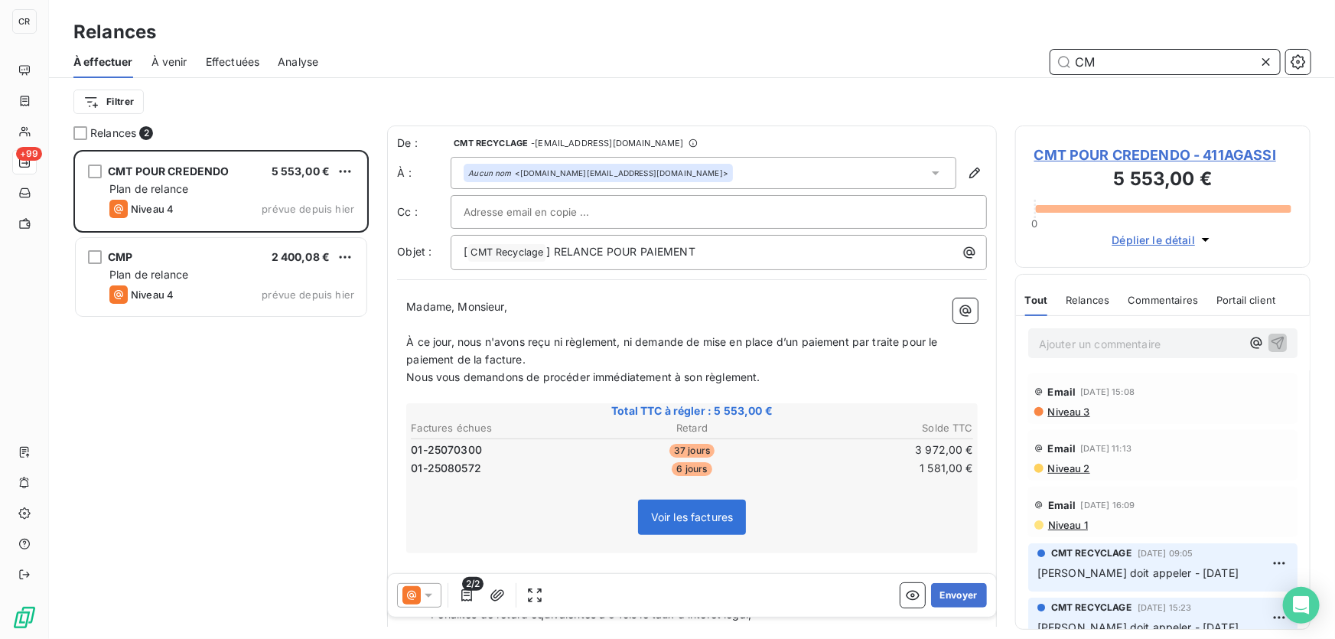
drag, startPoint x: 1130, startPoint y: 60, endPoint x: 939, endPoint y: 49, distance: 191.5
click at [939, 50] on div "CM" at bounding box center [824, 62] width 974 height 24
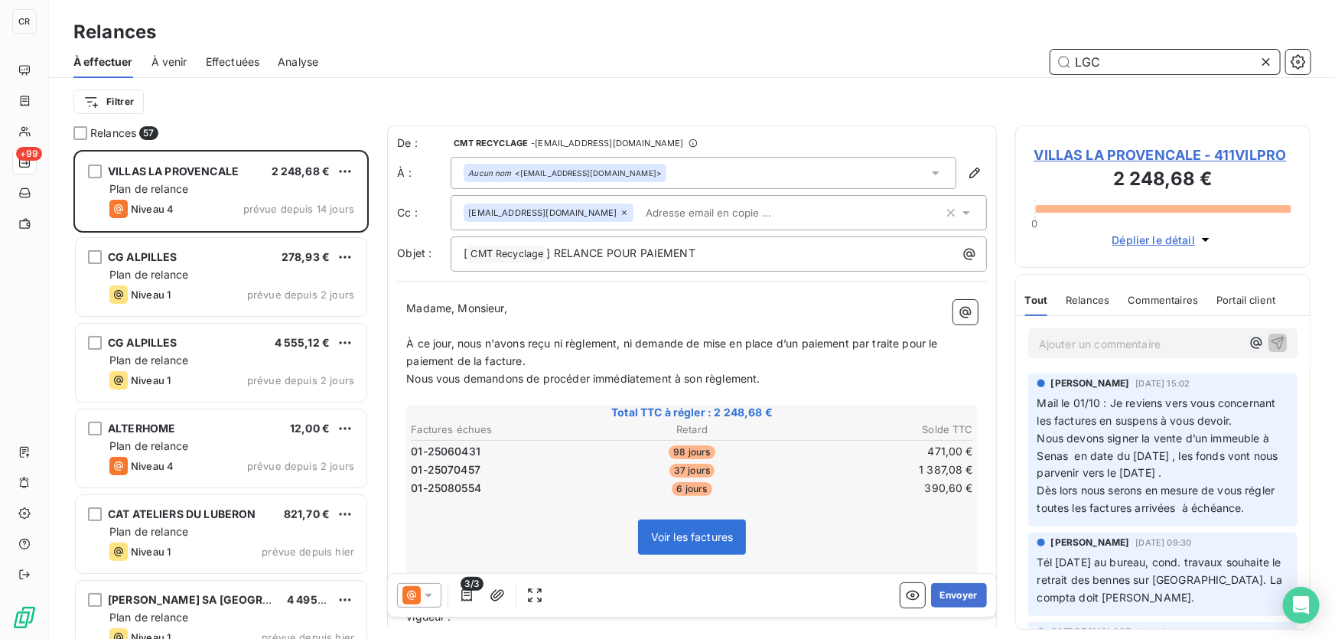
scroll to position [479, 285]
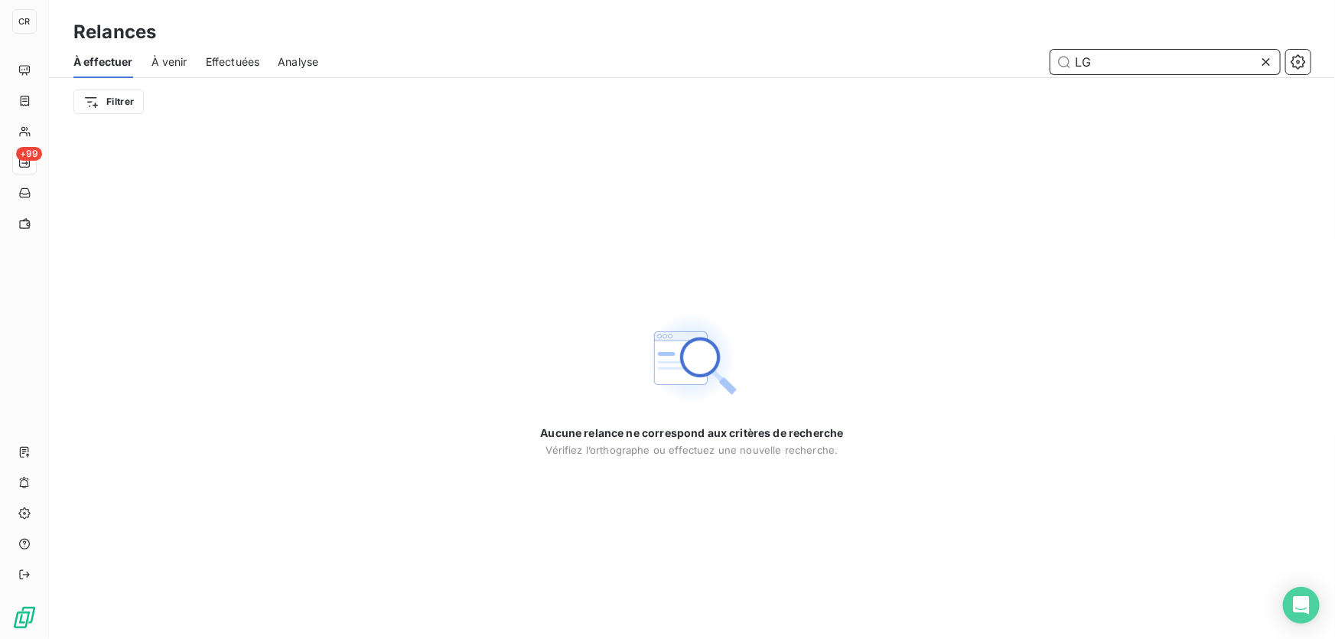
type input "L"
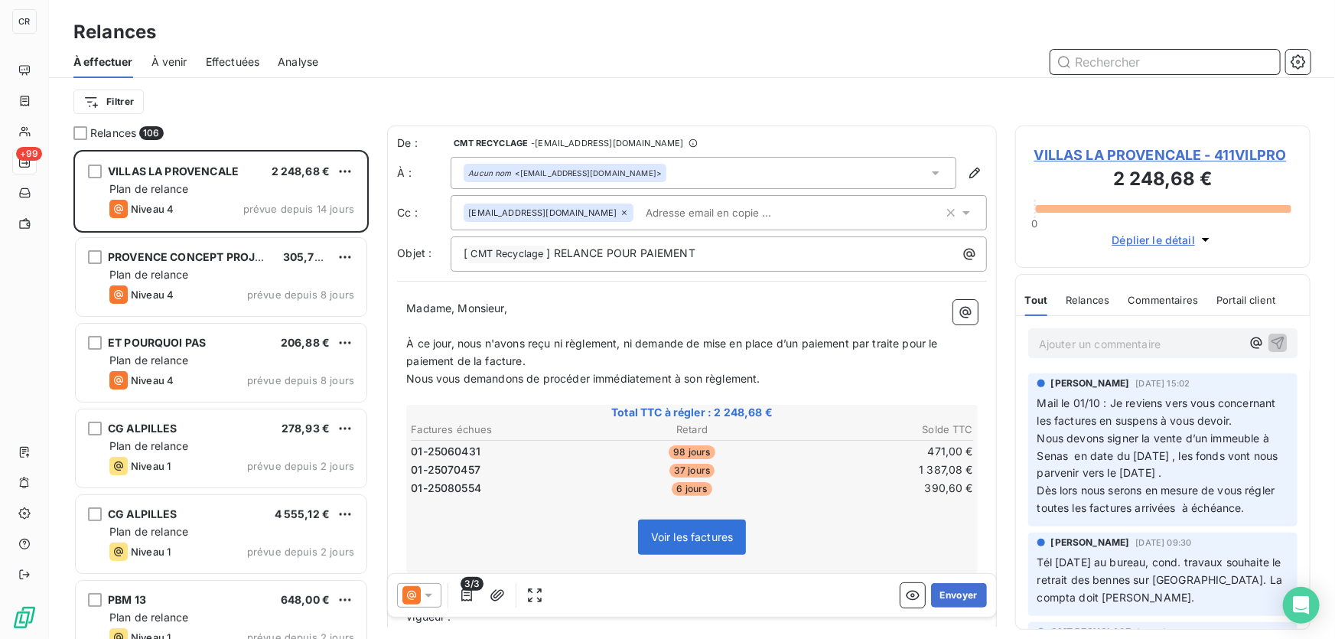
scroll to position [479, 285]
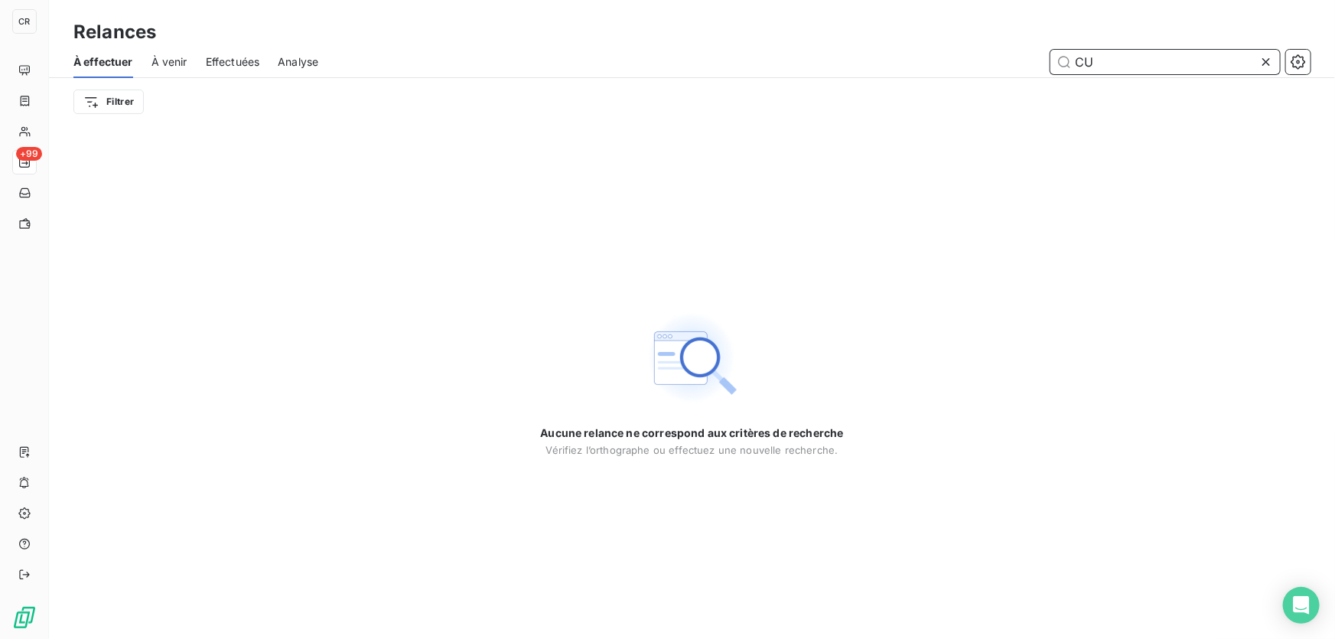
type input "C"
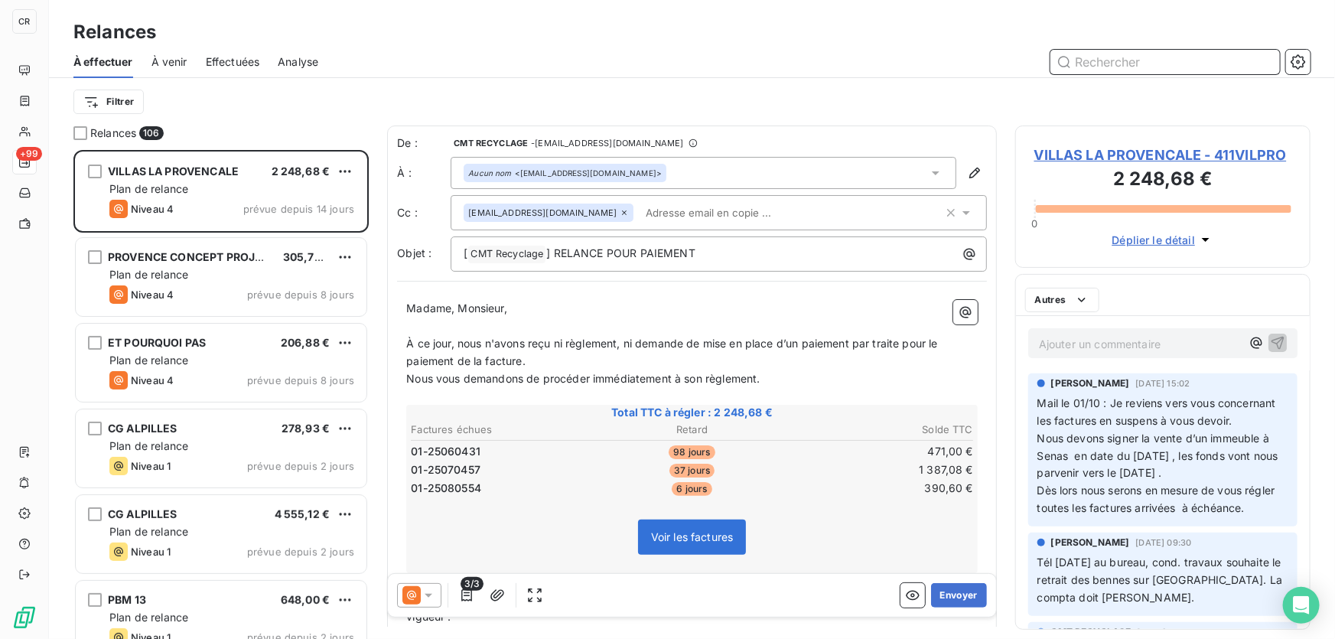
scroll to position [479, 285]
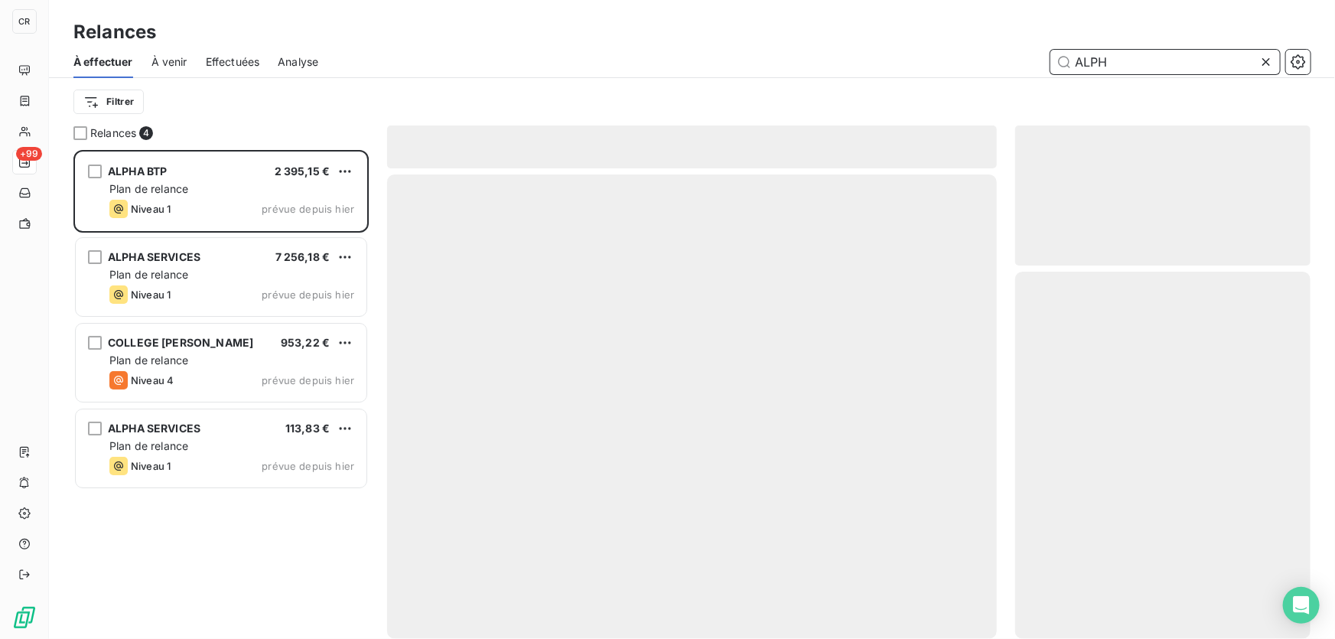
scroll to position [479, 285]
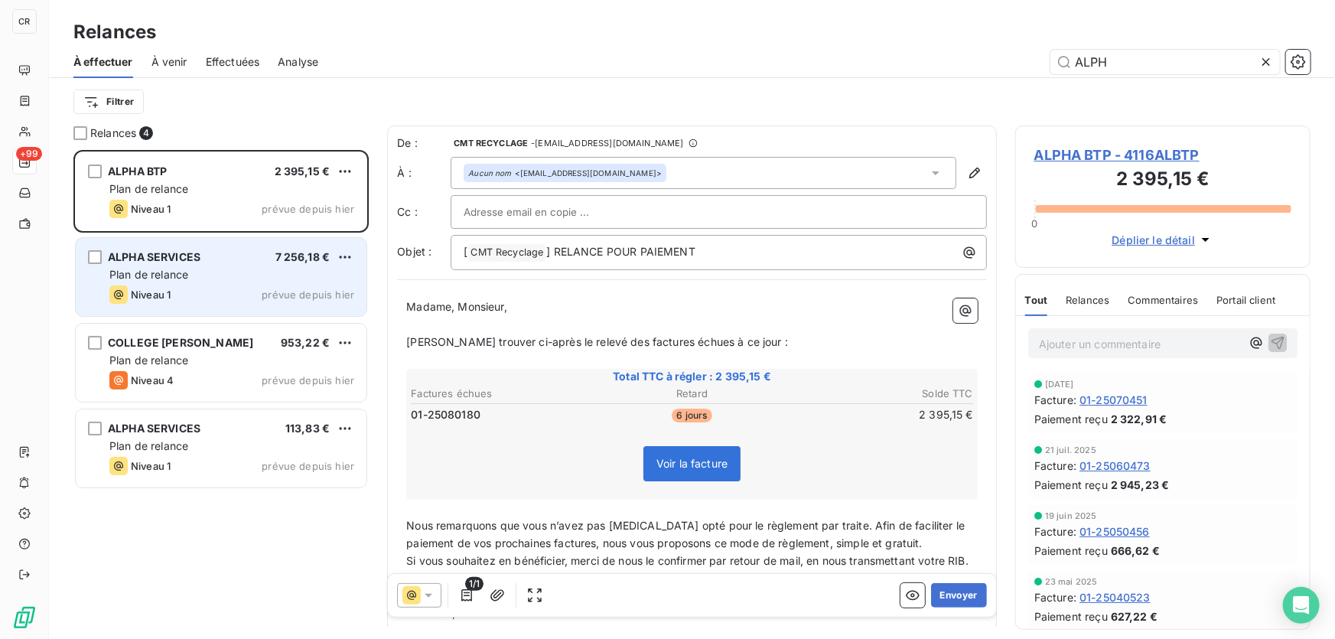
click at [248, 298] on div "Niveau 1 prévue depuis hier" at bounding box center [231, 294] width 245 height 18
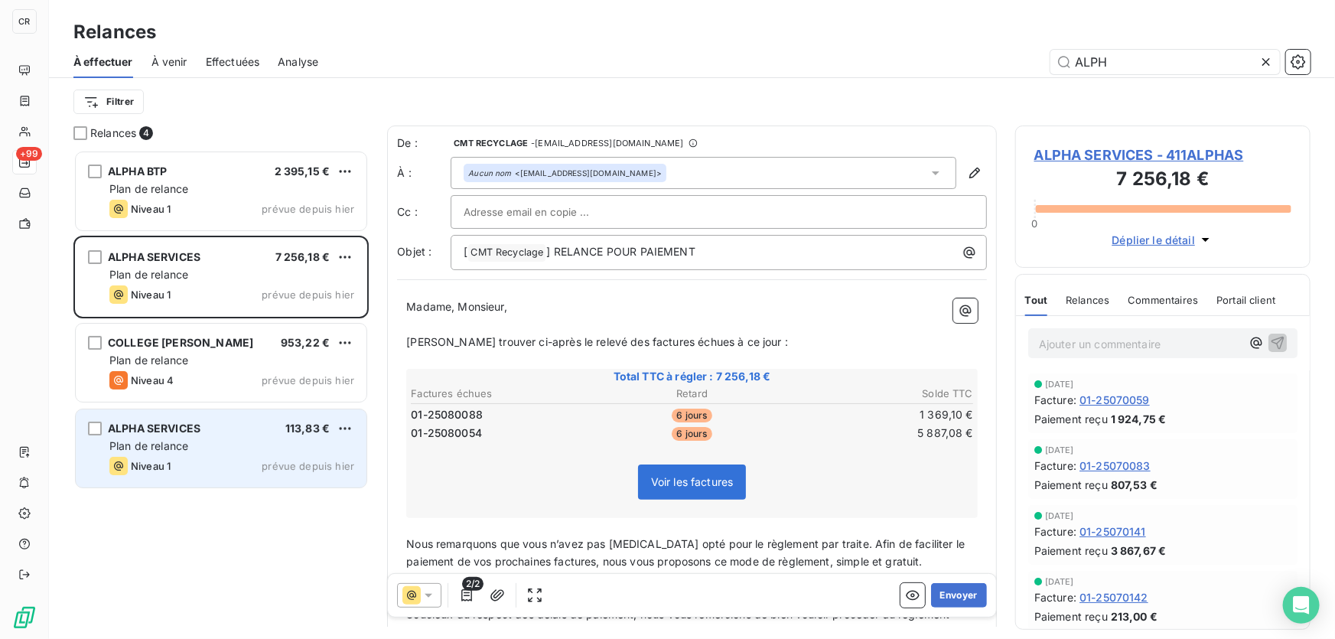
click at [205, 421] on div "ALPHA SERVICES 113,83 € Plan de relance Niveau 1 prévue depuis [DATE]" at bounding box center [221, 448] width 291 height 78
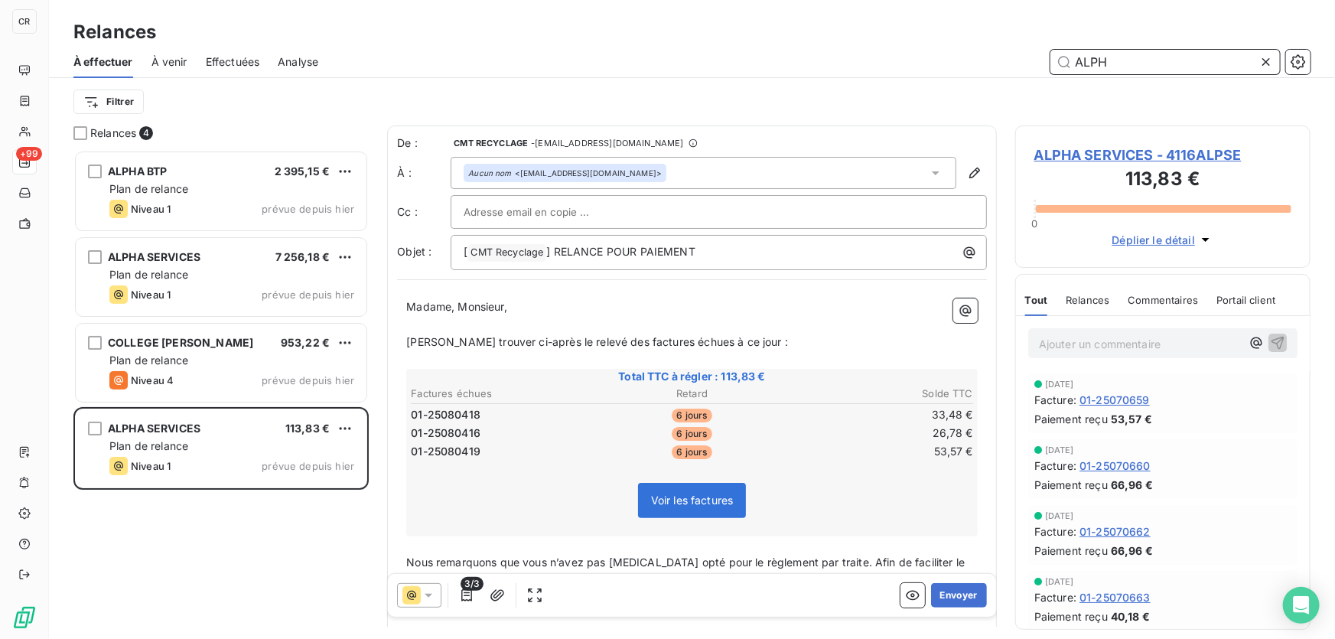
drag, startPoint x: 1119, startPoint y: 54, endPoint x: 977, endPoint y: 53, distance: 142.3
click at [977, 53] on div "ALPH" at bounding box center [824, 62] width 974 height 24
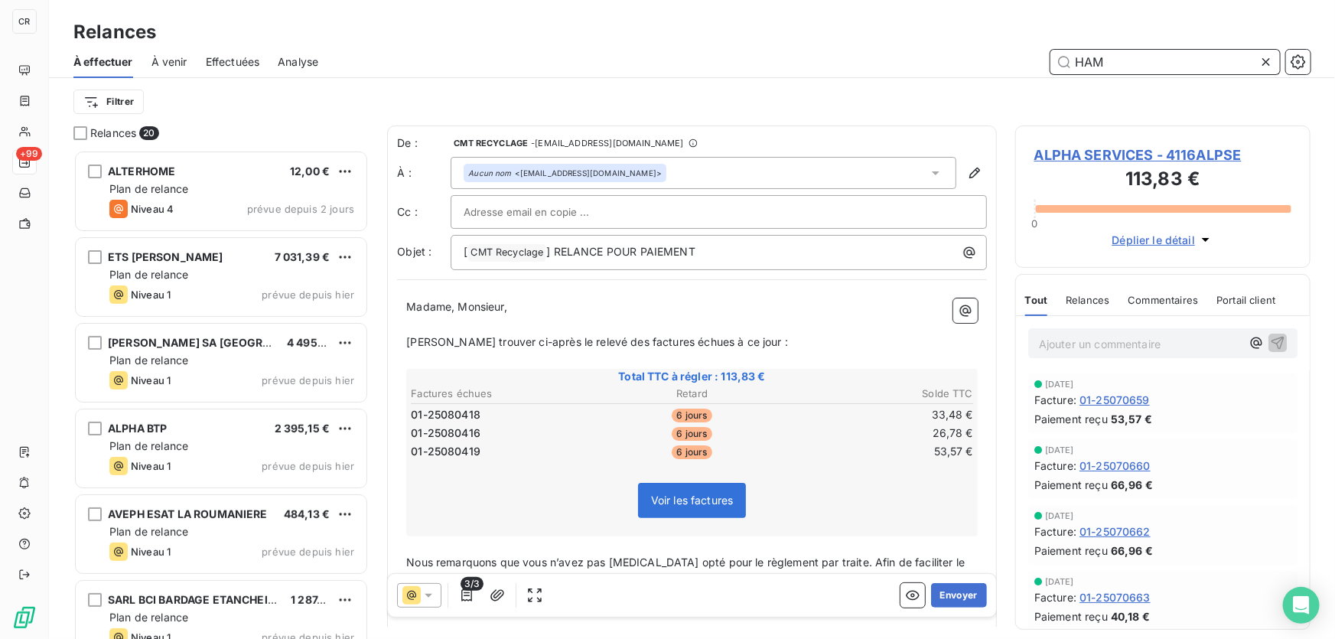
scroll to position [479, 285]
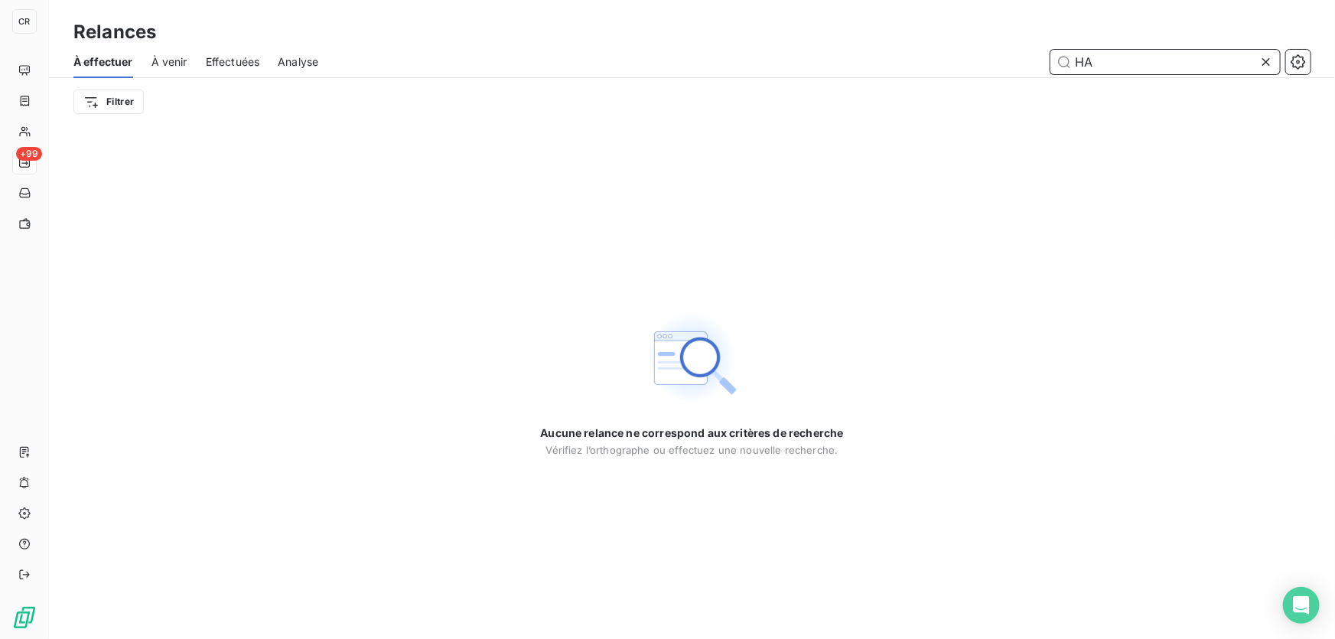
type input "H"
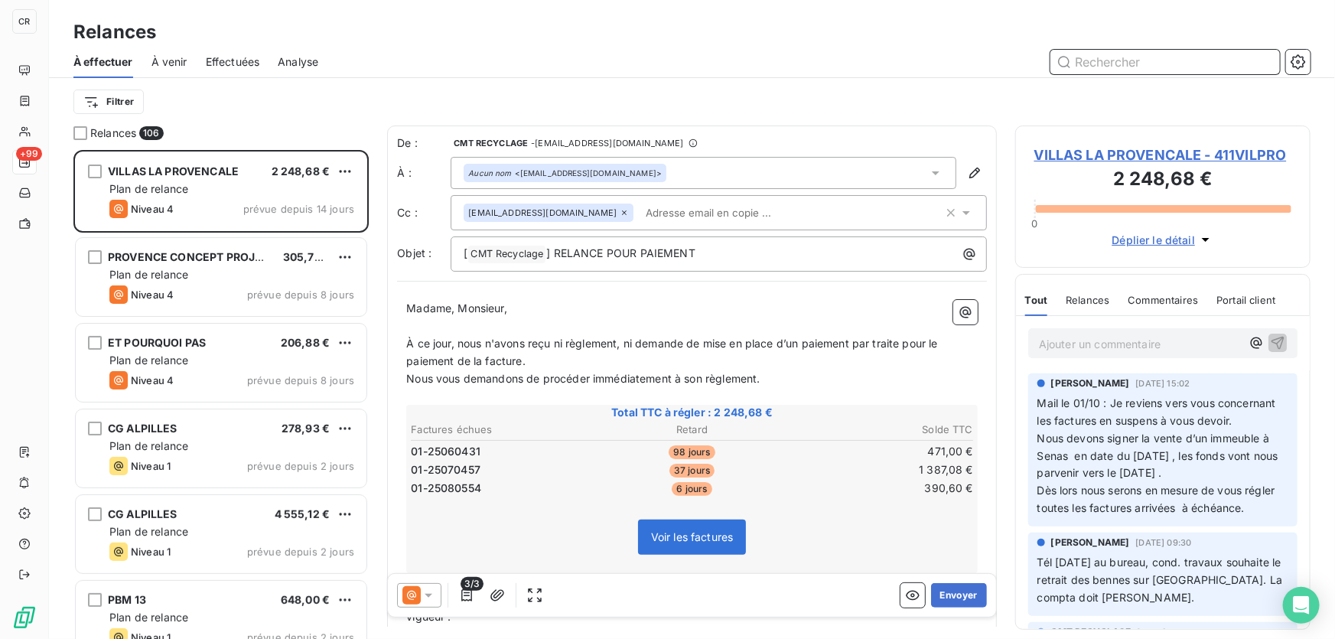
scroll to position [479, 285]
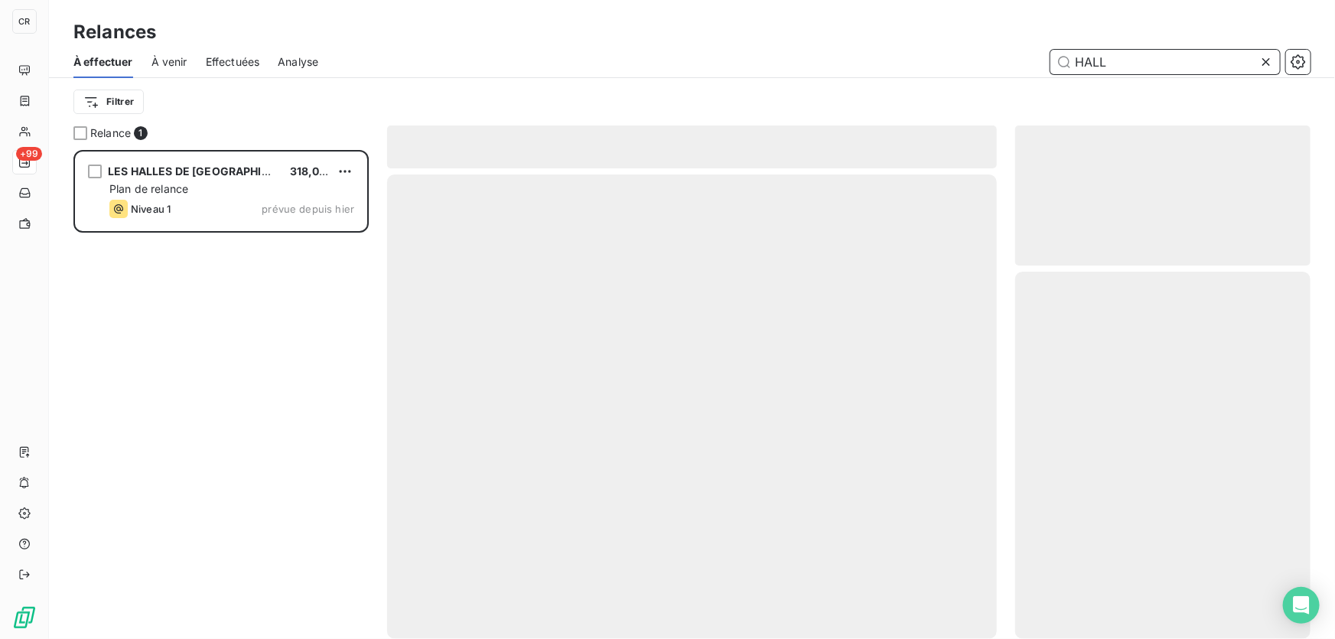
scroll to position [479, 285]
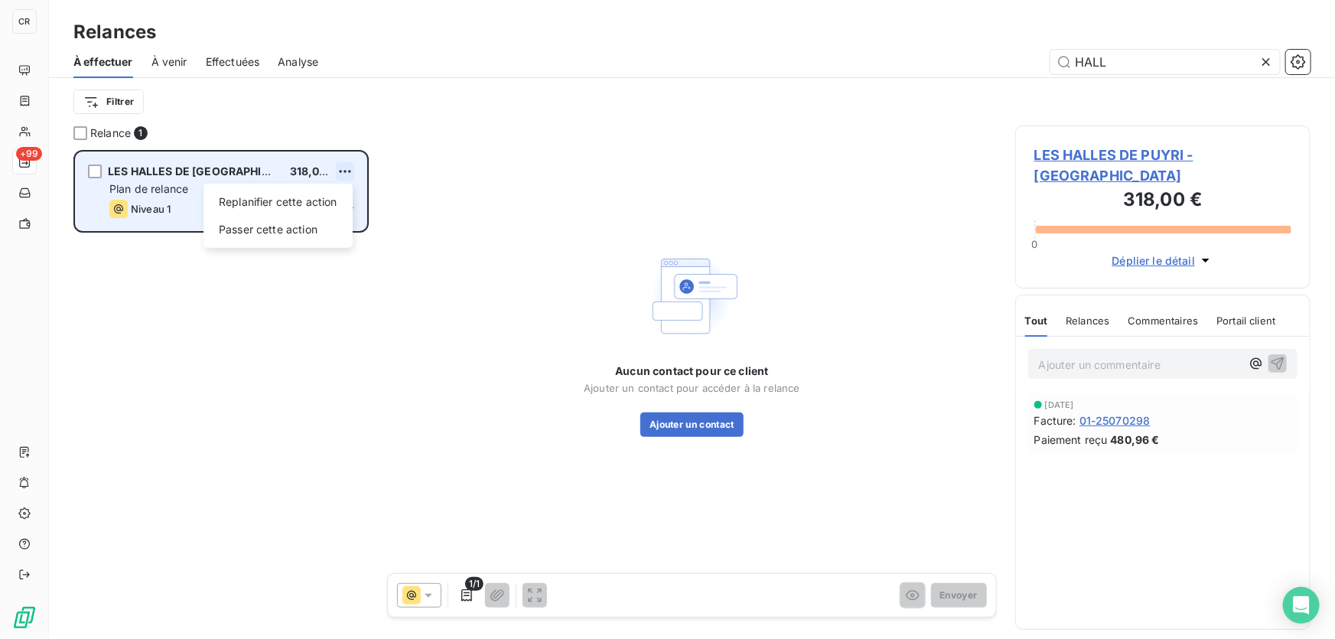
click at [343, 167] on html "CR +99 Relances À effectuer À venir Effectuées Analyse HALL Filtrer Relance 1 L…" at bounding box center [667, 319] width 1335 height 639
click at [315, 225] on div "Passer cette action" at bounding box center [278, 229] width 137 height 24
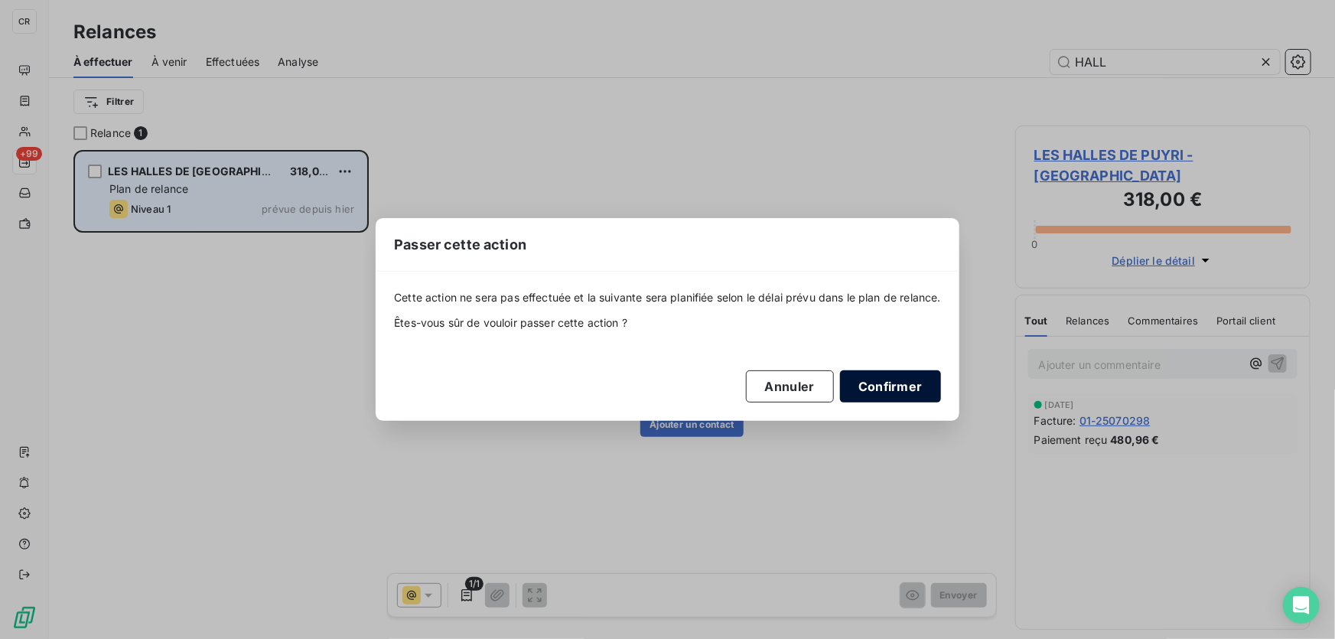
click at [887, 389] on button "Confirmer" at bounding box center [890, 386] width 101 height 32
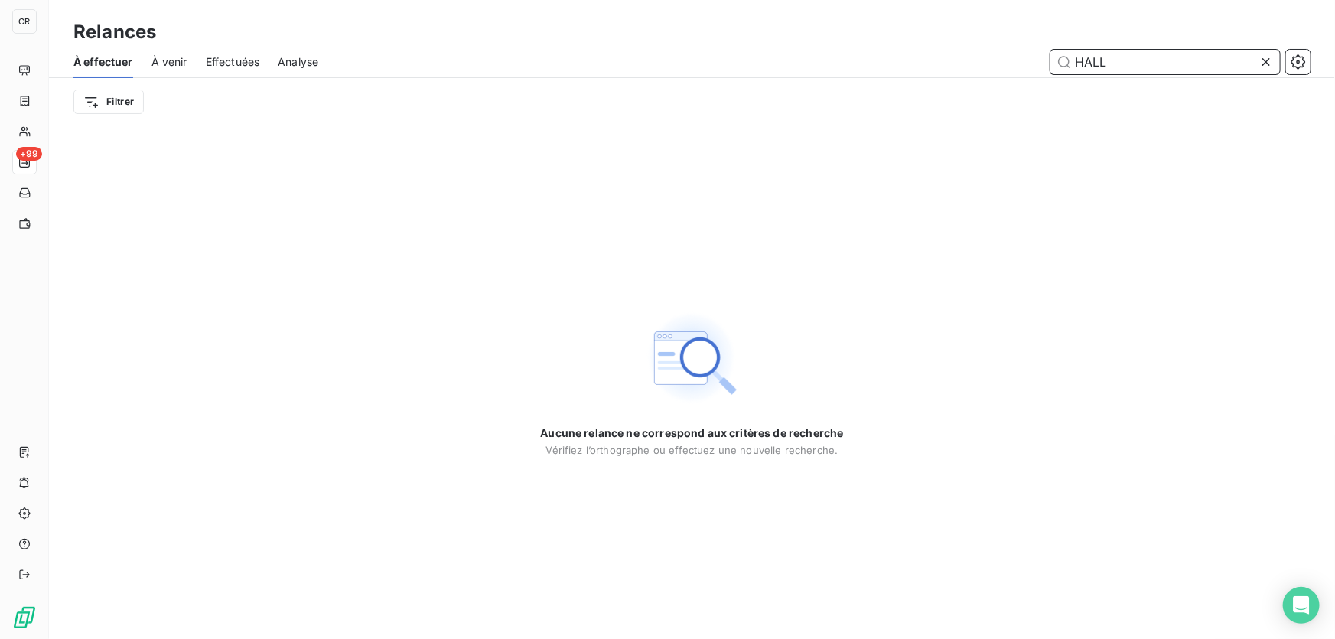
drag, startPoint x: 1106, startPoint y: 53, endPoint x: 971, endPoint y: 50, distance: 135.4
click at [971, 50] on div "HALL" at bounding box center [824, 62] width 974 height 24
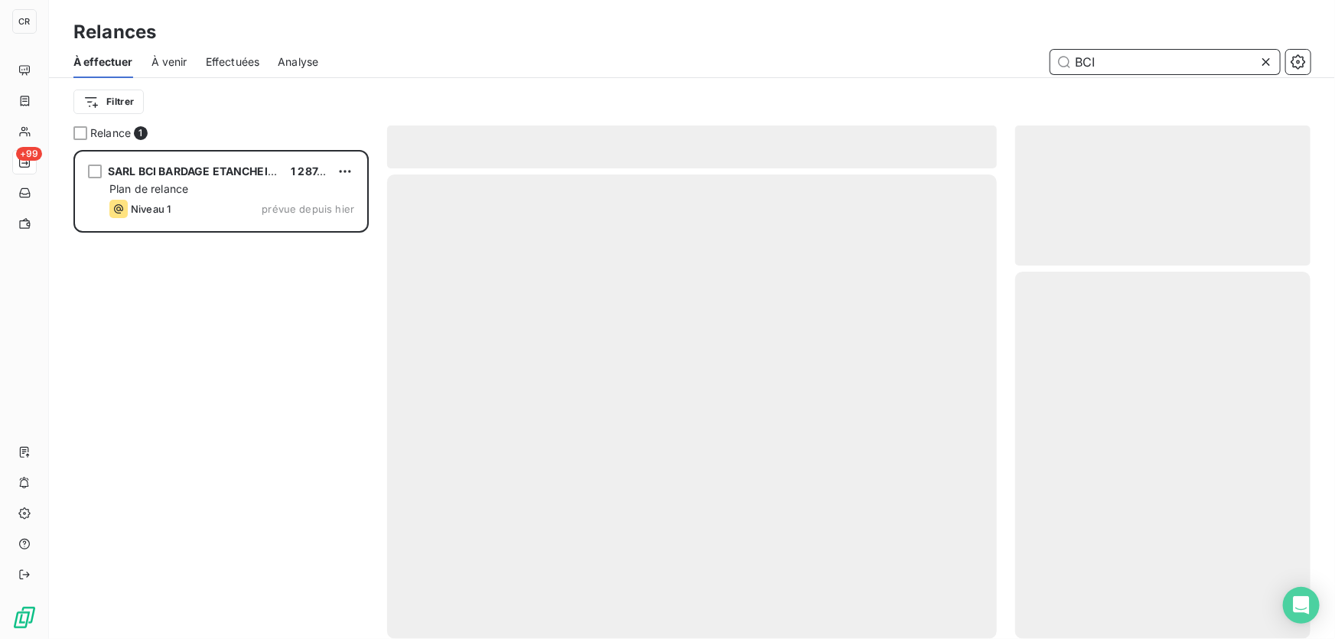
scroll to position [479, 285]
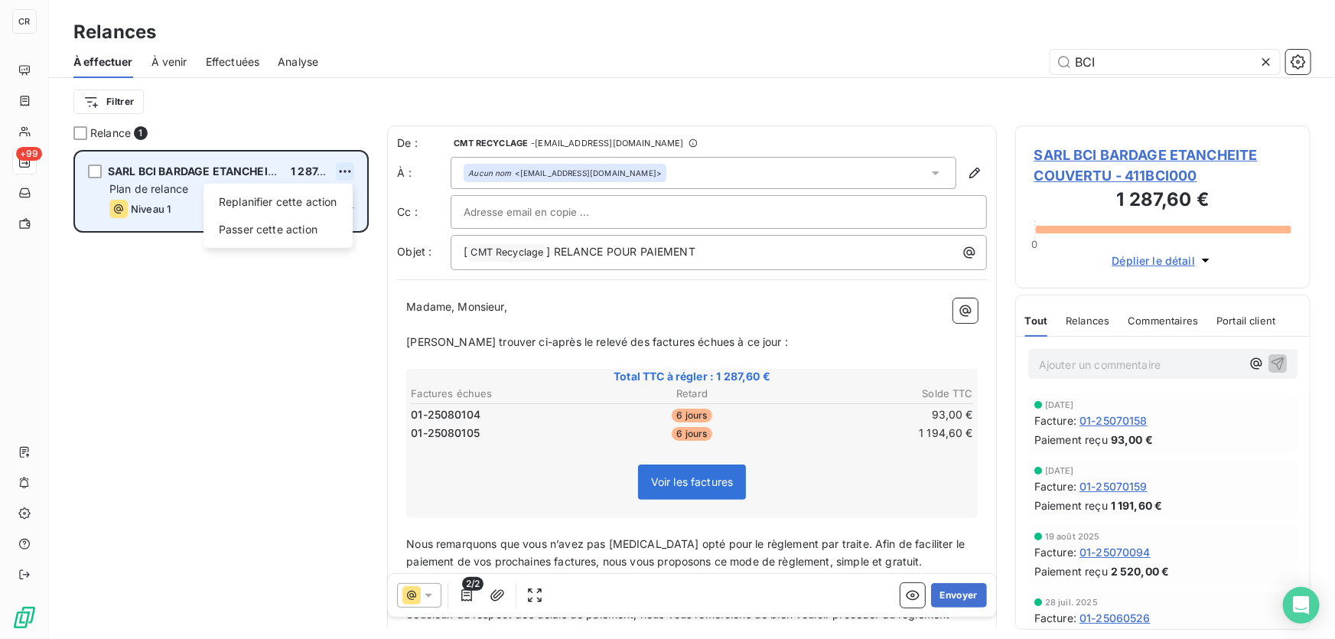
click at [348, 170] on html "CR +99 Relances À effectuer À venir Effectuées Analyse BCI Filtrer Relance 1 SA…" at bounding box center [667, 319] width 1335 height 639
click at [314, 236] on div "Passer cette action" at bounding box center [278, 229] width 137 height 24
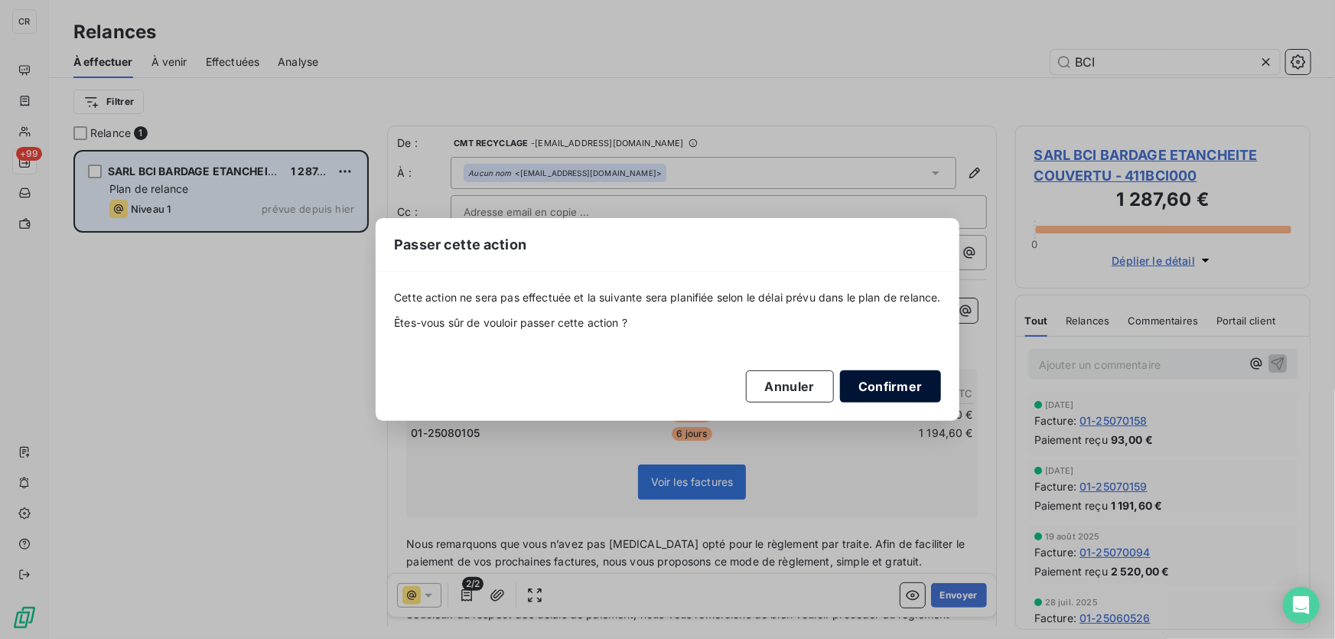
click at [875, 389] on button "Confirmer" at bounding box center [890, 386] width 101 height 32
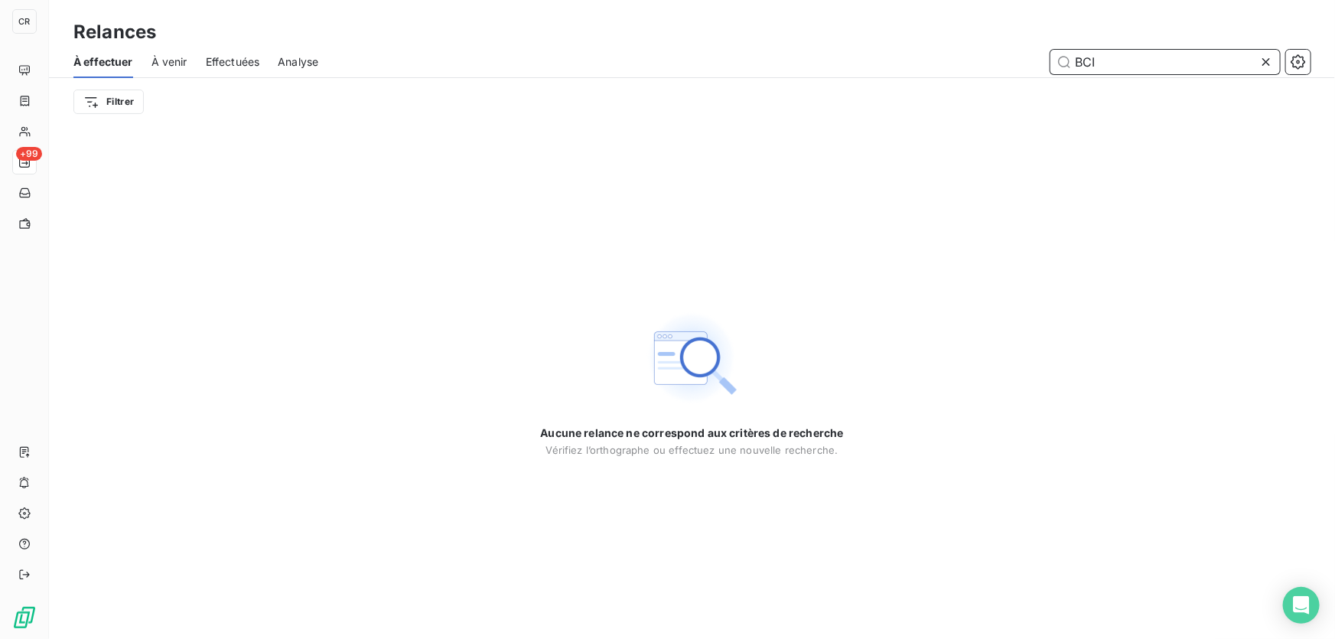
drag, startPoint x: 1107, startPoint y: 66, endPoint x: 965, endPoint y: 56, distance: 142.6
click at [965, 56] on div "BCI" at bounding box center [824, 62] width 974 height 24
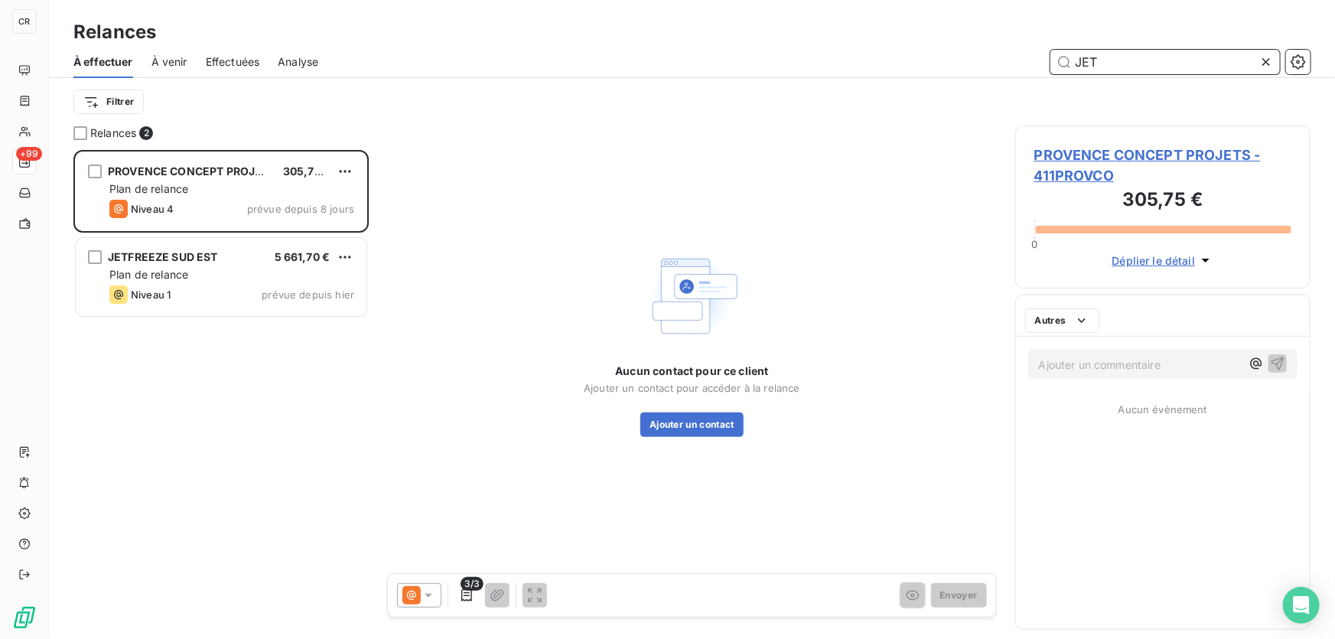
scroll to position [479, 285]
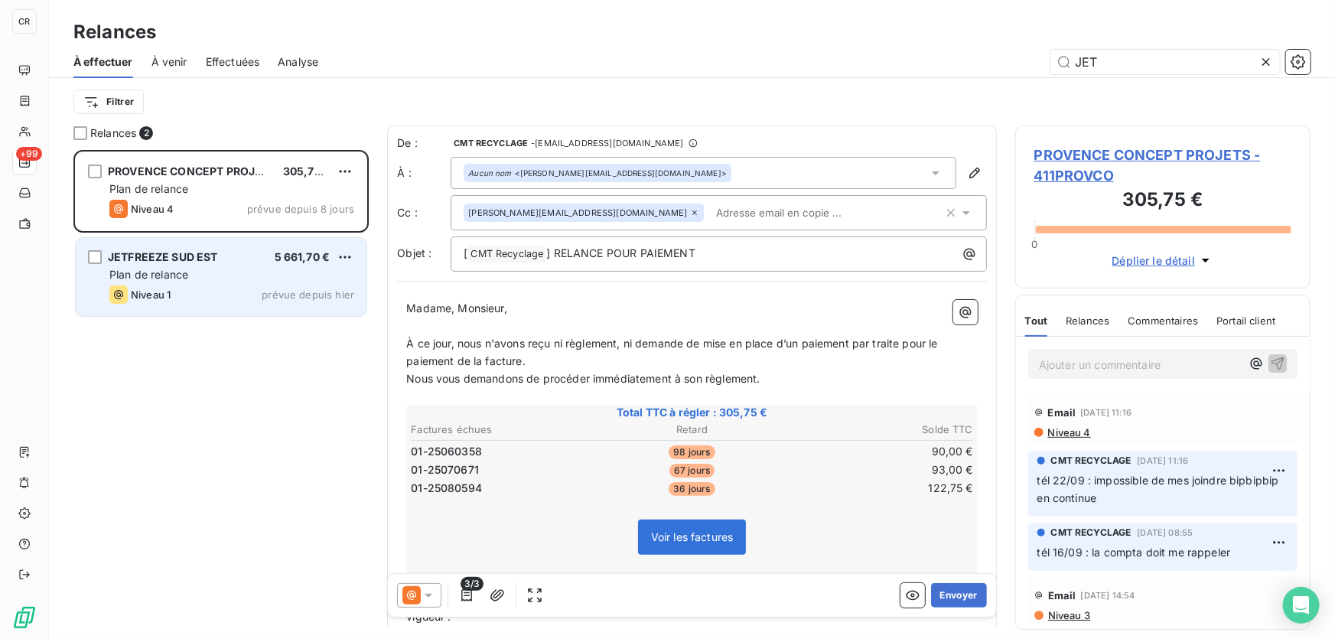
click at [233, 272] on div "Plan de relance" at bounding box center [231, 274] width 245 height 15
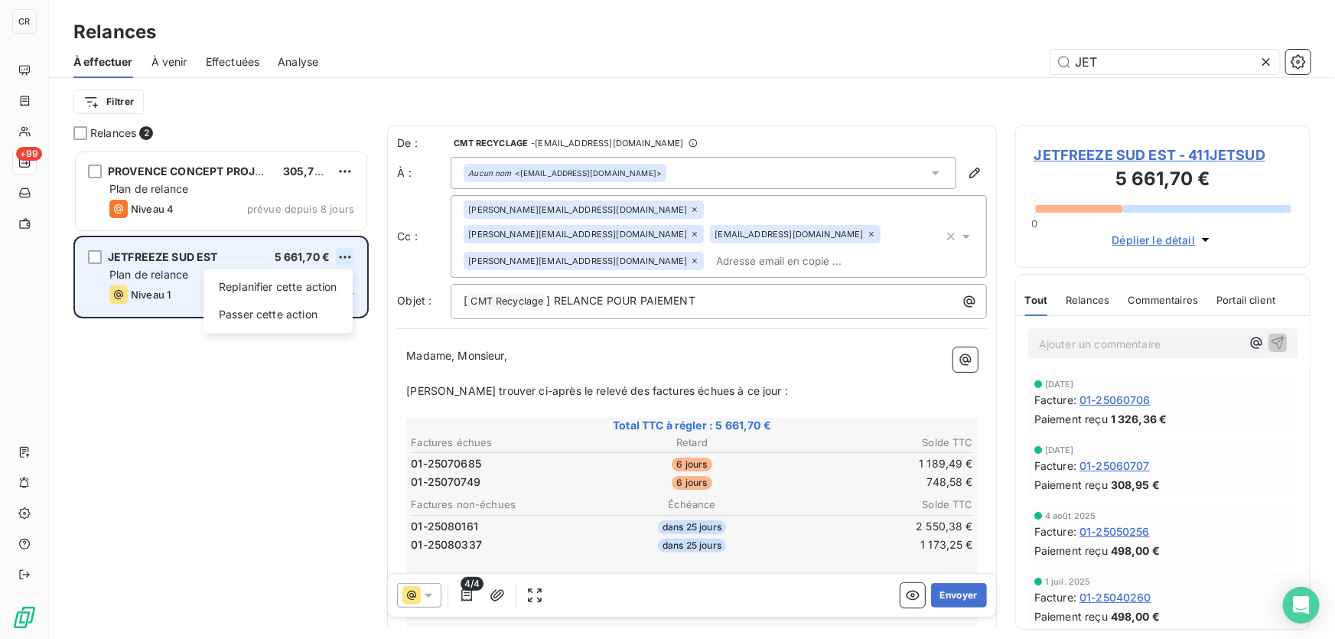
click at [351, 256] on html "CR +99 Relances À effectuer À venir Effectuées Analyse JET Filtrer Relances 2 P…" at bounding box center [667, 319] width 1335 height 639
click at [287, 313] on div "Passer cette action" at bounding box center [278, 314] width 137 height 24
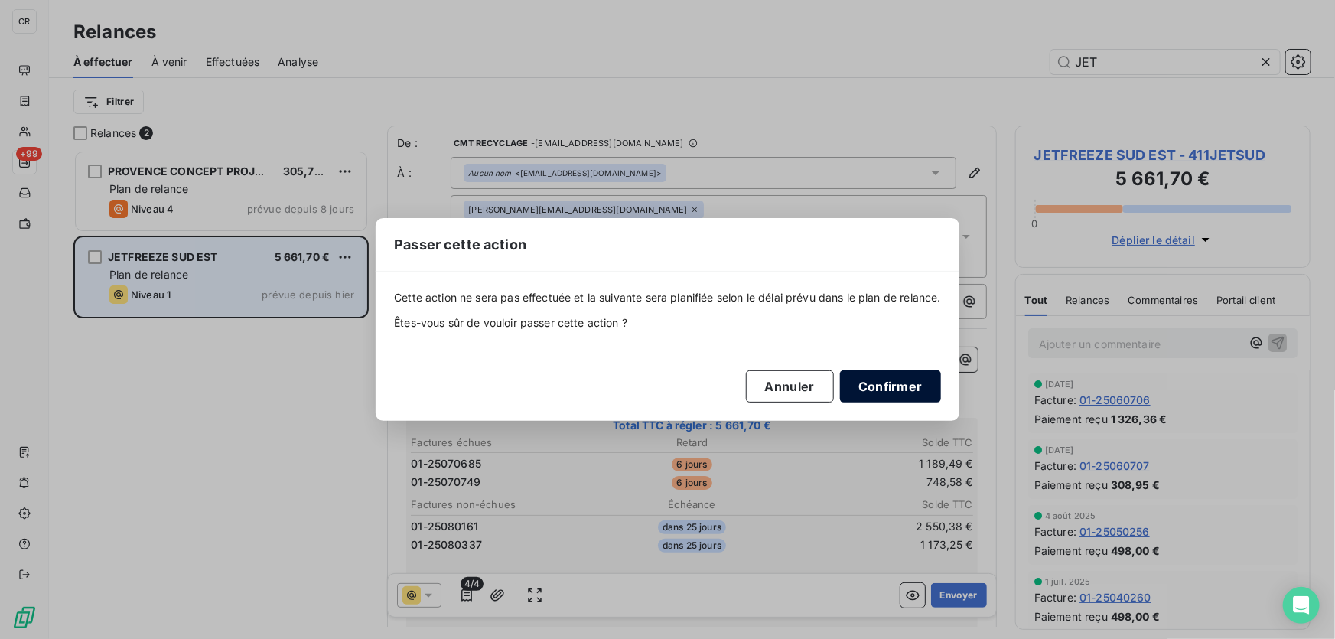
click at [889, 389] on button "Confirmer" at bounding box center [890, 386] width 101 height 32
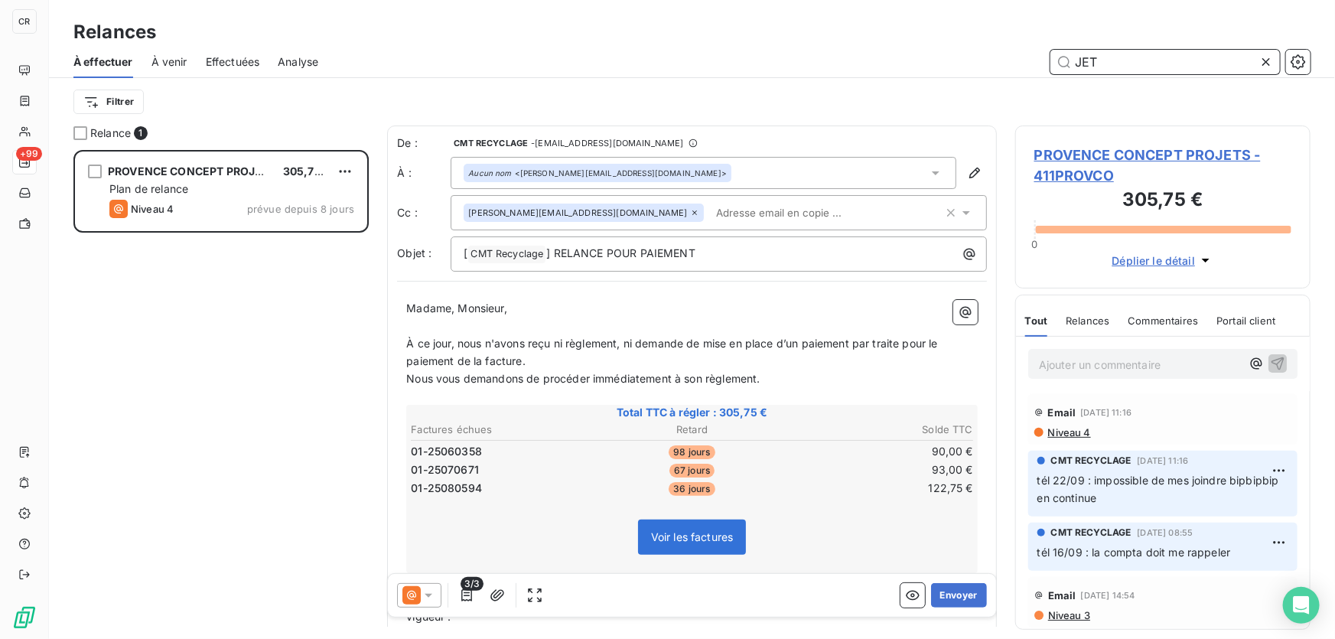
drag, startPoint x: 1025, startPoint y: 59, endPoint x: 981, endPoint y: 57, distance: 43.6
click at [981, 57] on div "JET" at bounding box center [824, 62] width 974 height 24
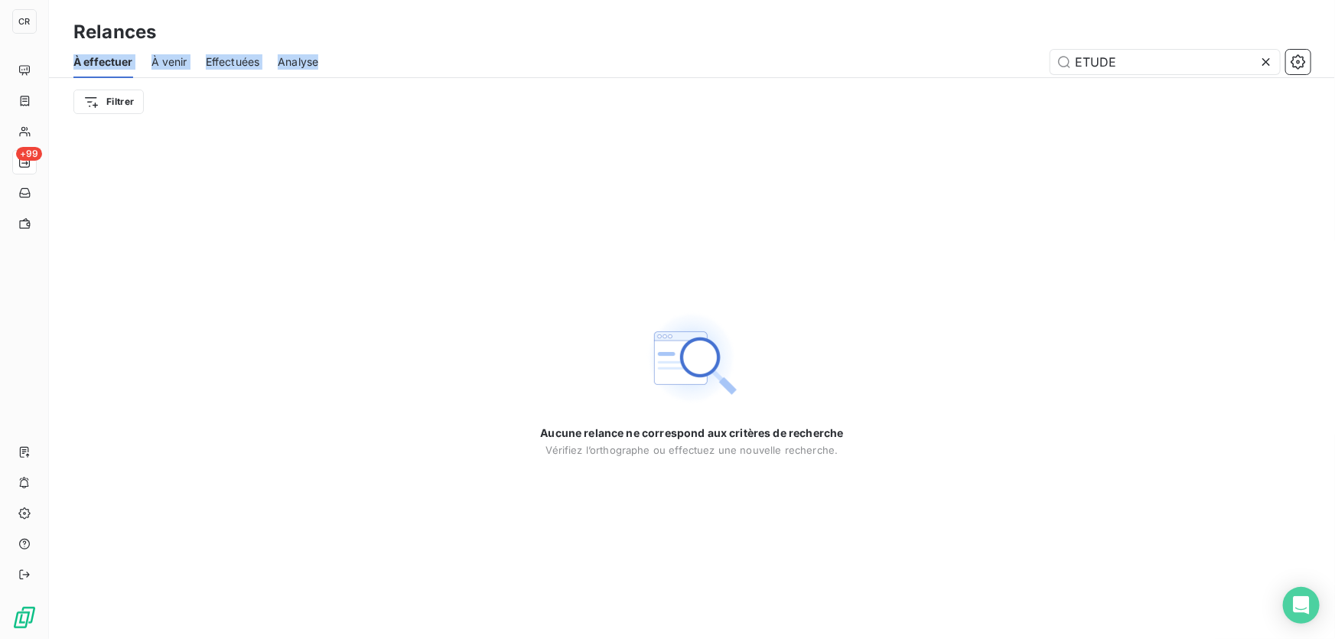
drag, startPoint x: 1156, startPoint y: 43, endPoint x: 1132, endPoint y: 45, distance: 24.6
click at [1132, 45] on div "Relances À effectuer À venir Effectuées Analyse ETUDE Filtrer" at bounding box center [692, 62] width 1286 height 125
drag, startPoint x: 1131, startPoint y: 60, endPoint x: 1024, endPoint y: 63, distance: 107.1
click at [1024, 63] on div "ETUDE" at bounding box center [824, 62] width 974 height 24
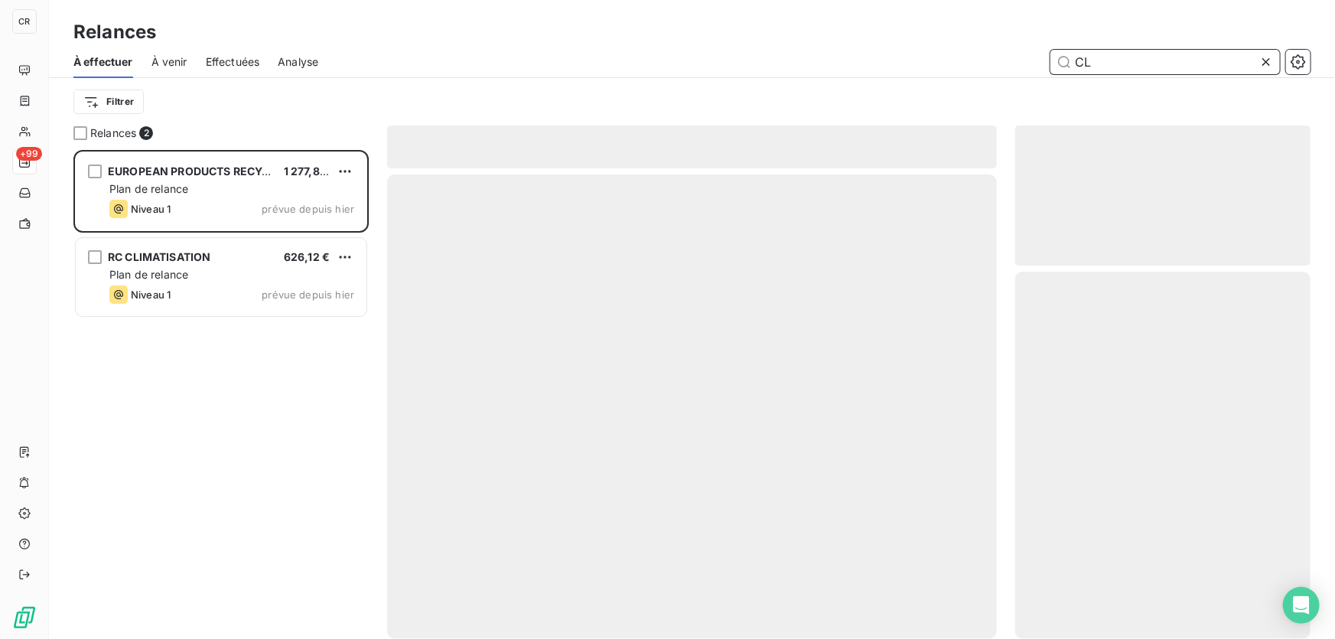
scroll to position [479, 285]
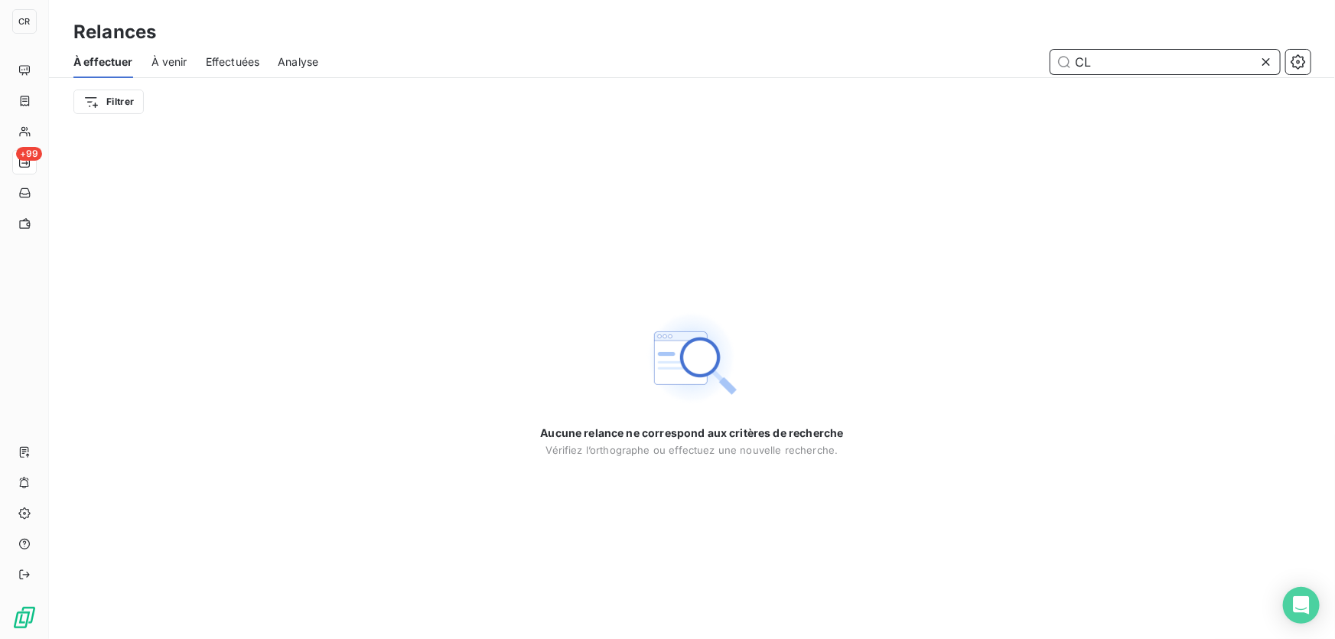
type input "C"
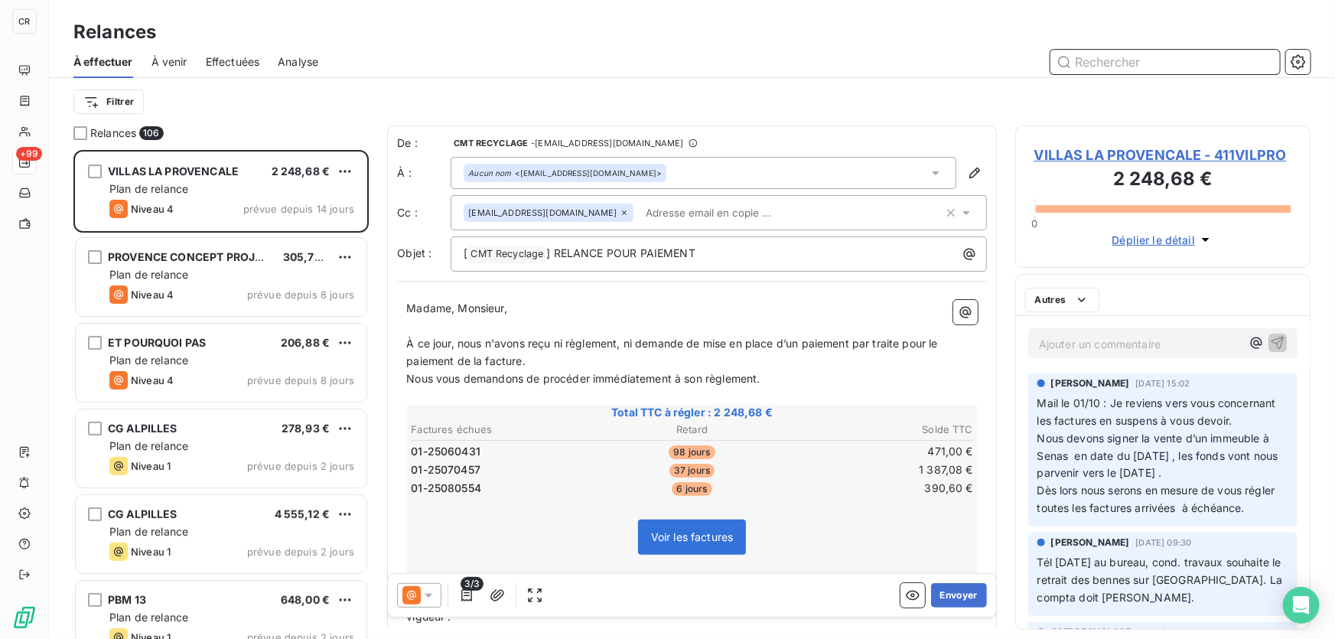
scroll to position [479, 285]
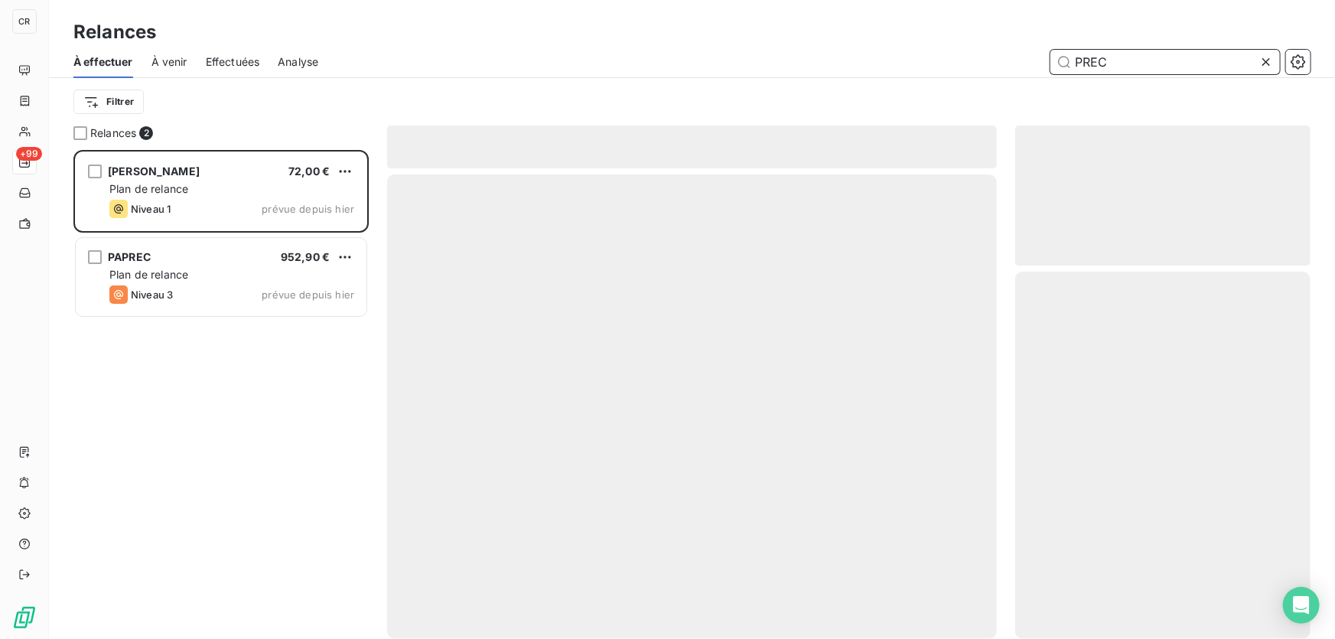
scroll to position [479, 285]
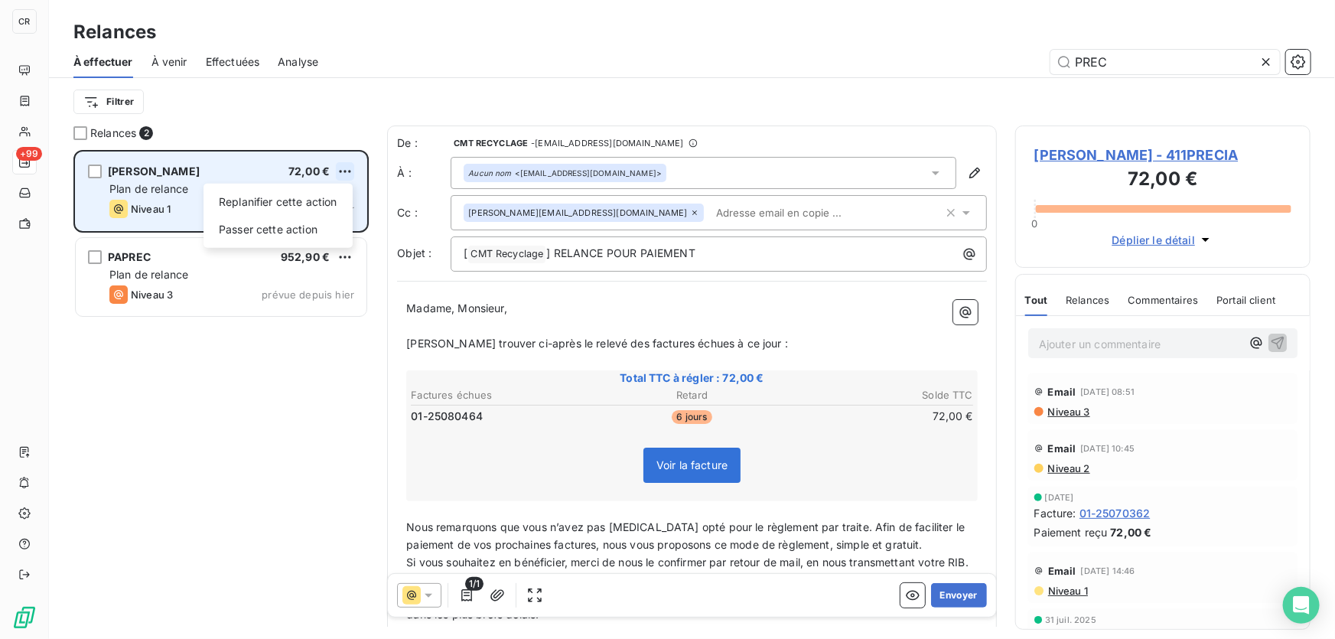
click at [350, 167] on html "CR +99 Relances À effectuer À venir Effectuées Analyse PREC Filtrer Relances 2 …" at bounding box center [667, 319] width 1335 height 639
click at [329, 242] on div "Replanifier cette action Passer cette action" at bounding box center [277, 216] width 149 height 64
click at [327, 231] on div "Passer cette action" at bounding box center [278, 229] width 137 height 24
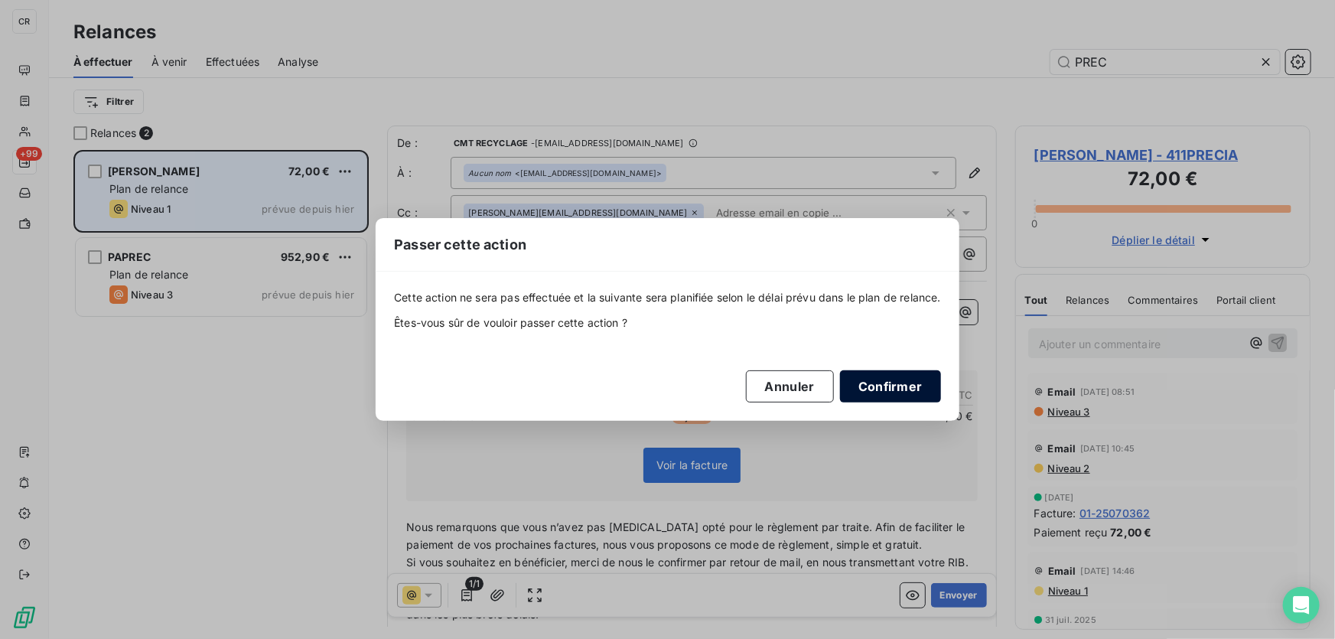
click at [892, 389] on button "Confirmer" at bounding box center [890, 386] width 101 height 32
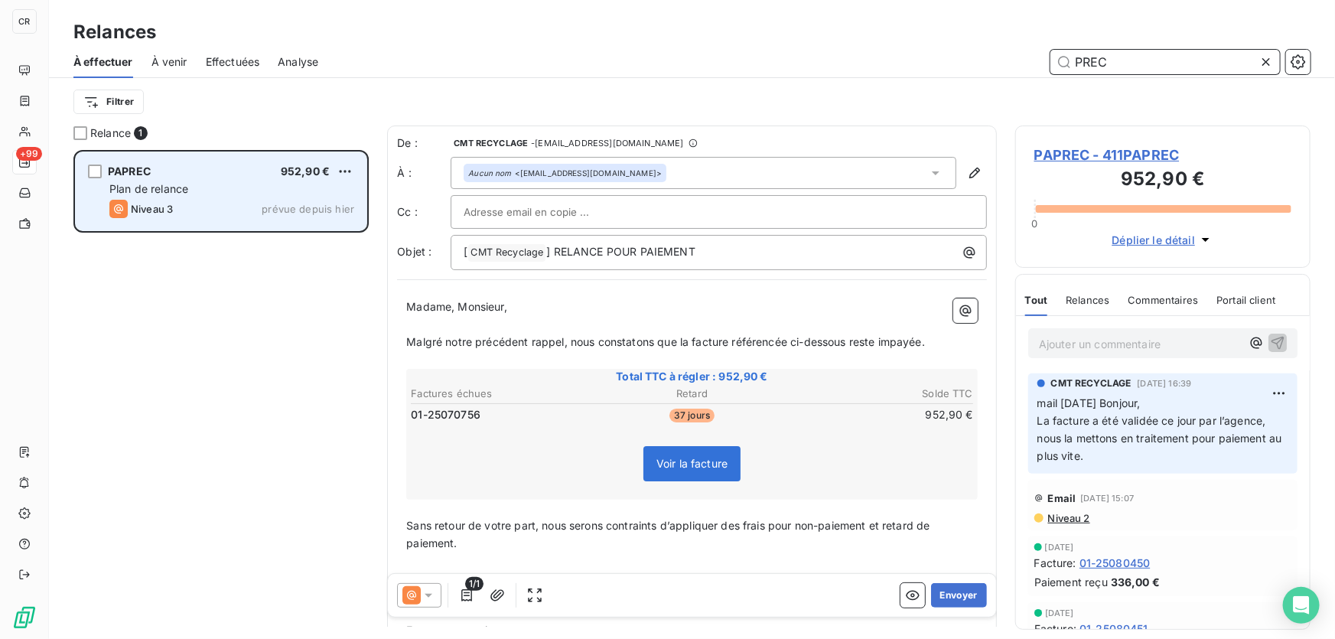
drag, startPoint x: 1150, startPoint y: 58, endPoint x: 1010, endPoint y: 56, distance: 140.0
click at [1010, 56] on div "PREC" at bounding box center [824, 62] width 974 height 24
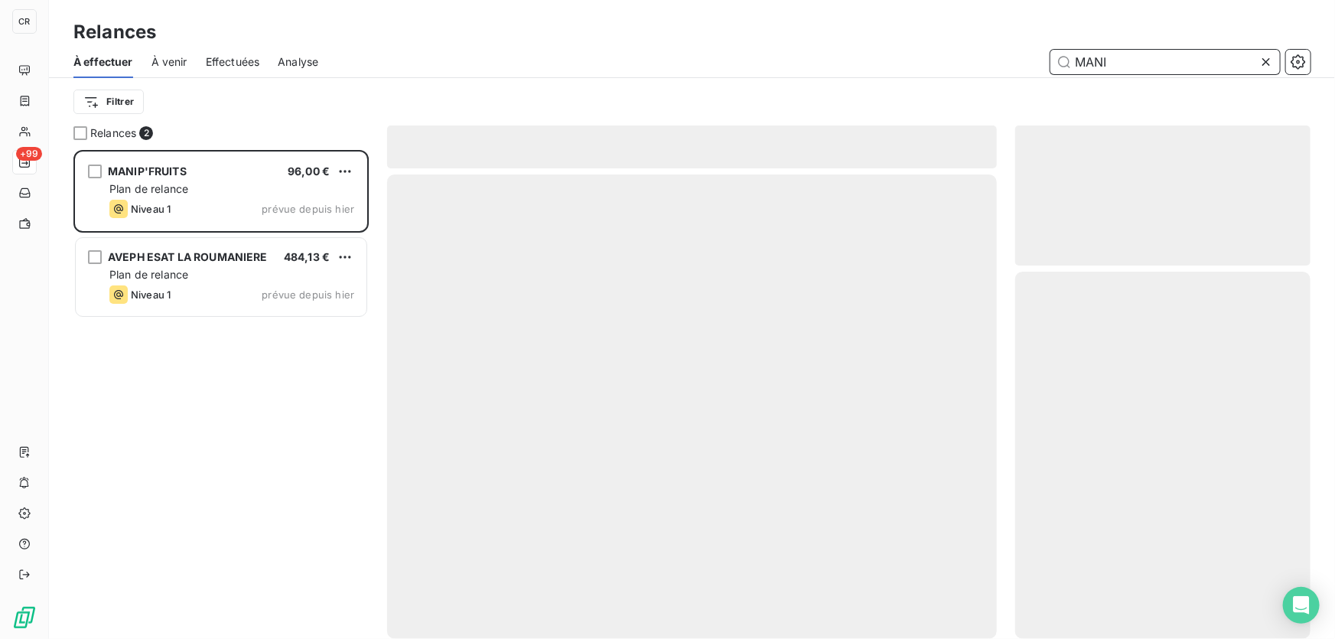
scroll to position [479, 285]
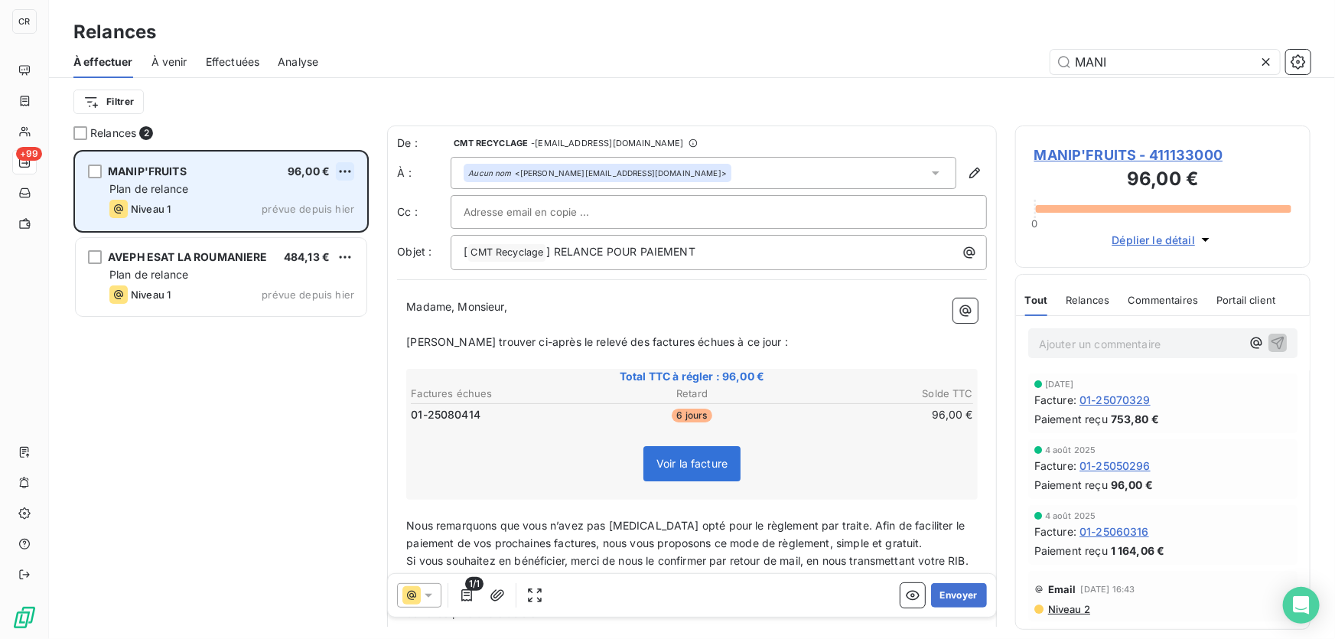
click at [349, 173] on html "CR +99 Relances À effectuer À venir Effectuées Analyse MANI Filtrer Relances 2 …" at bounding box center [667, 319] width 1335 height 639
click at [274, 229] on div "Passer cette action" at bounding box center [278, 229] width 137 height 24
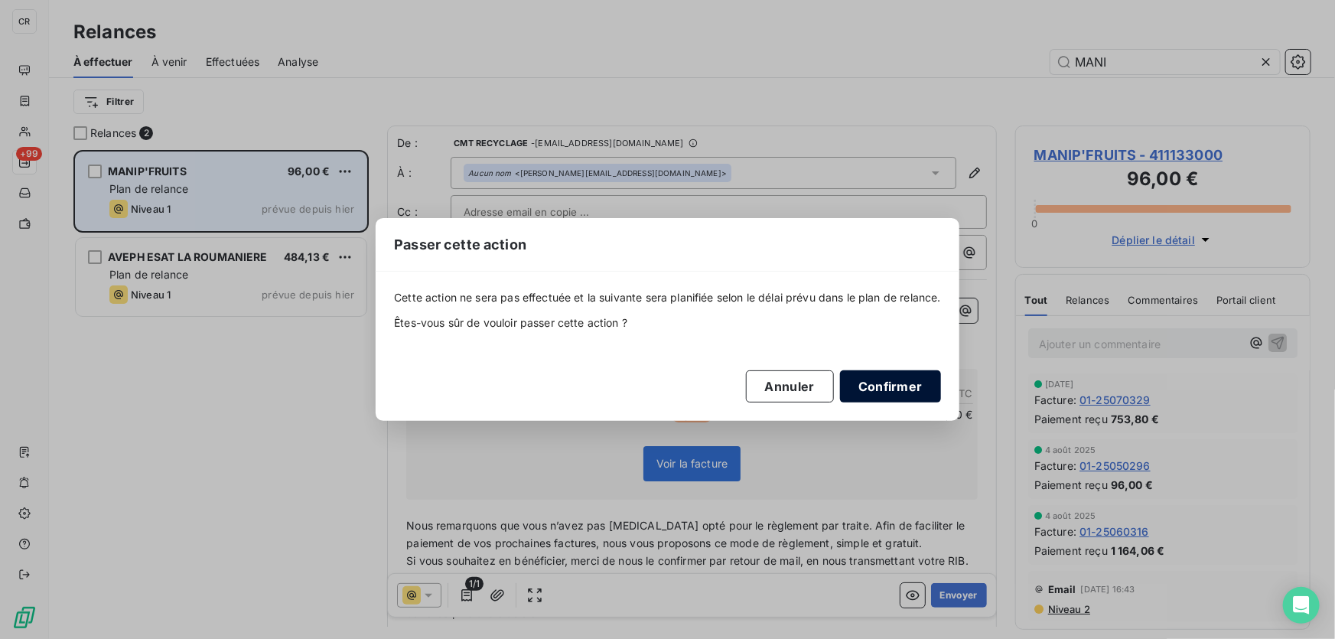
click at [864, 392] on button "Confirmer" at bounding box center [890, 386] width 101 height 32
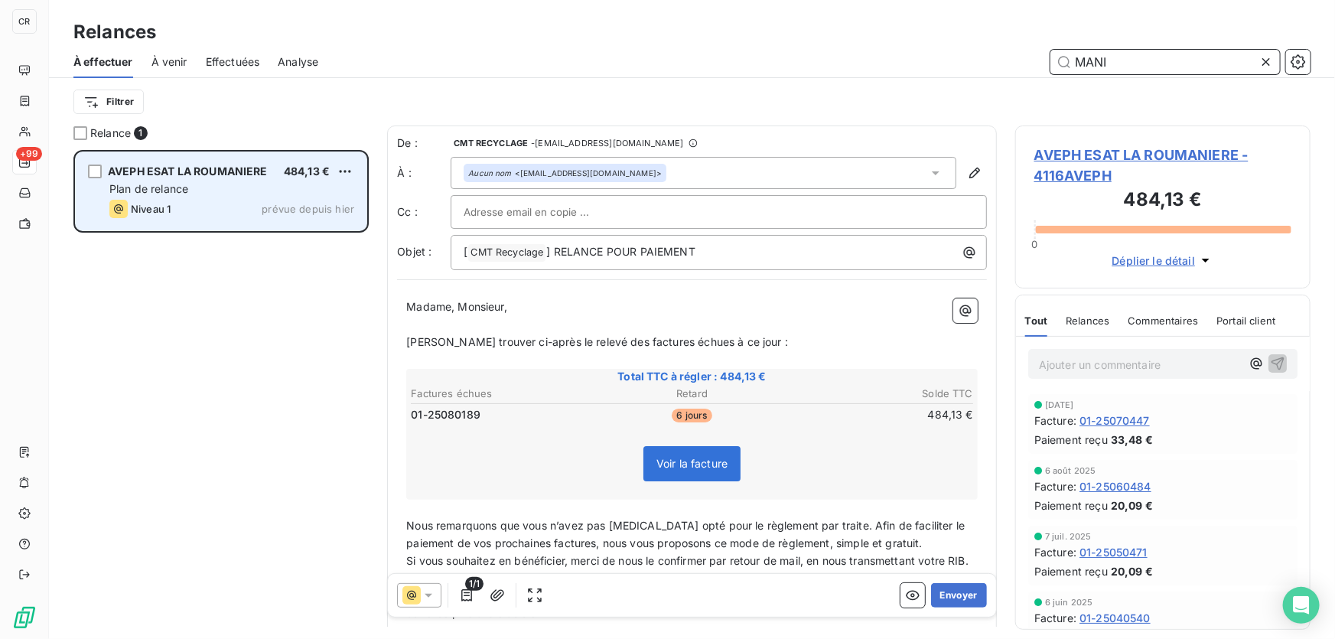
drag, startPoint x: 1037, startPoint y: 58, endPoint x: 994, endPoint y: 57, distance: 43.6
click at [994, 57] on div "MANI" at bounding box center [824, 62] width 974 height 24
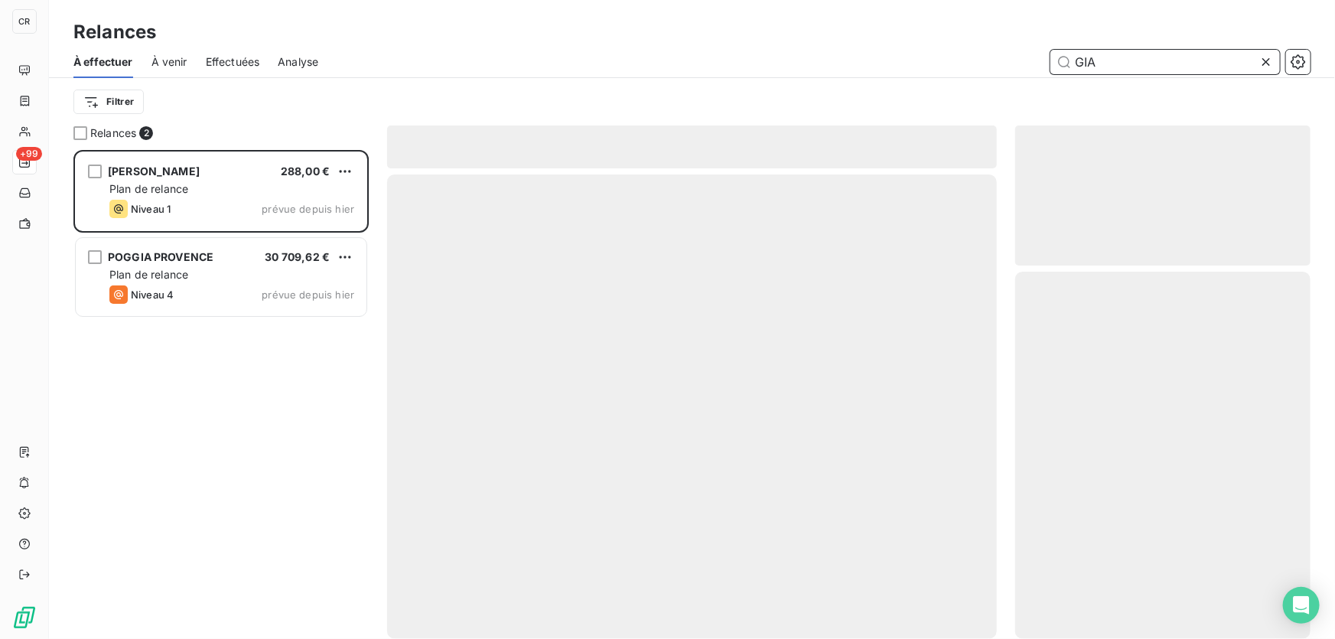
scroll to position [479, 285]
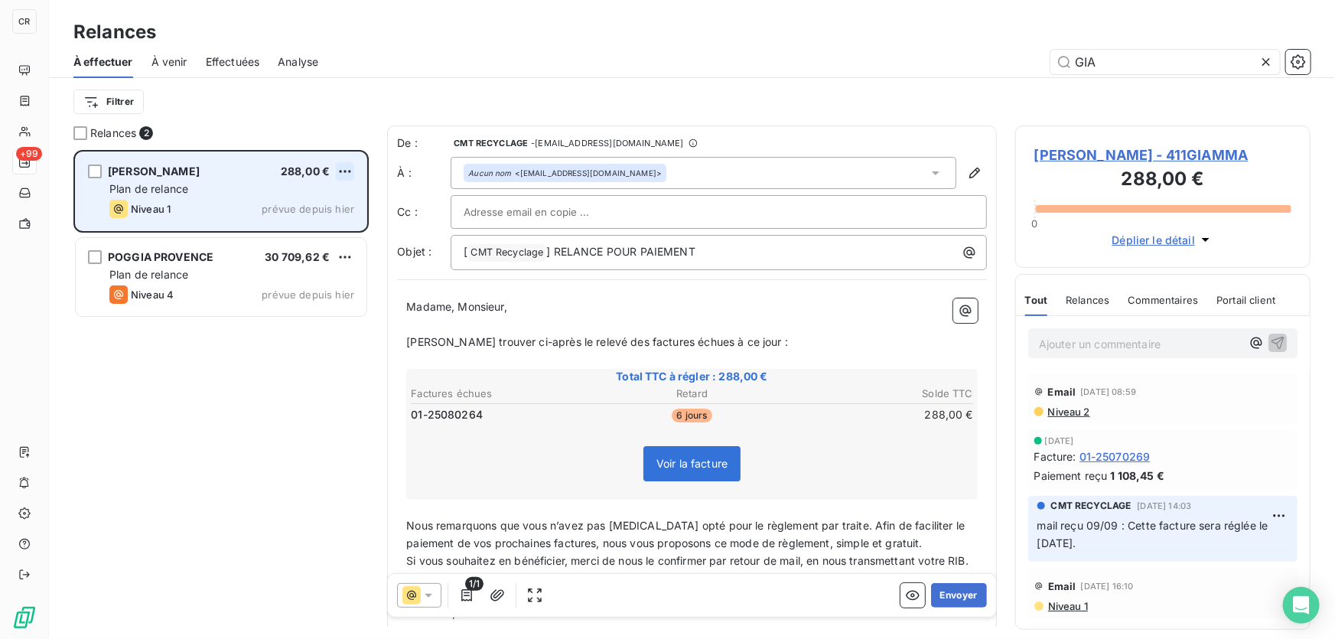
click at [350, 167] on html "CR +99 Relances À effectuer À venir Effectuées Analyse GIA Filtrer Relances 2 G…" at bounding box center [667, 319] width 1335 height 639
click at [301, 228] on div "Passer cette action" at bounding box center [278, 229] width 137 height 24
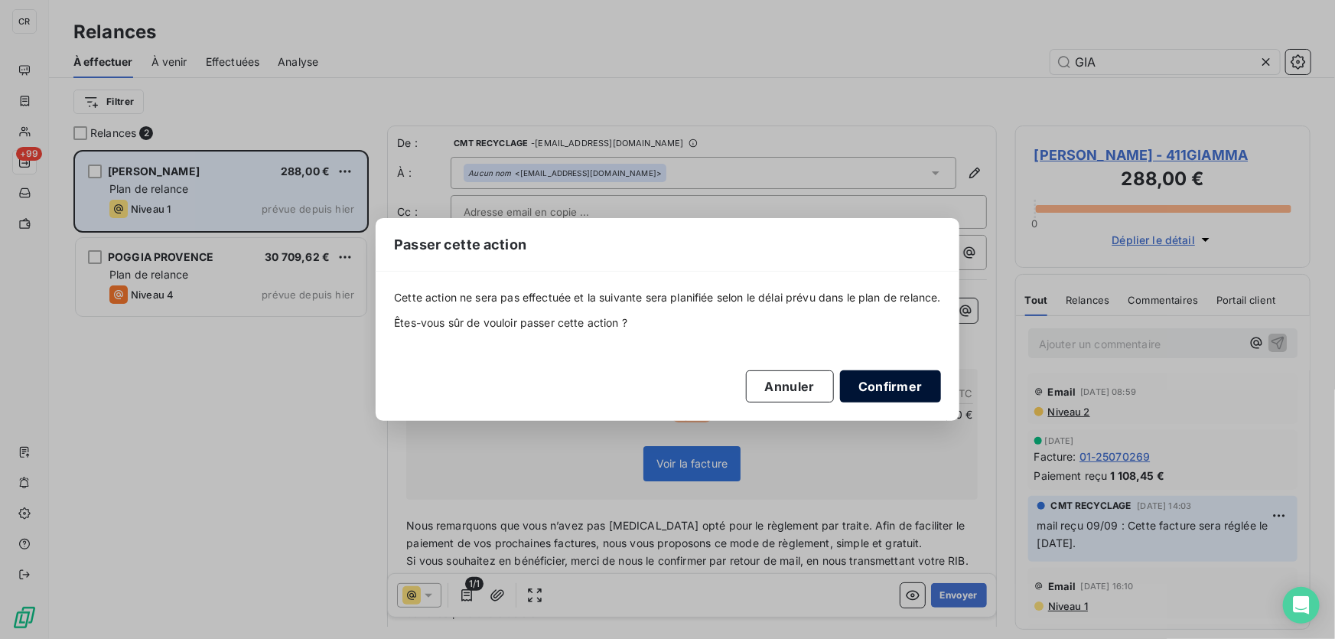
click at [886, 389] on button "Confirmer" at bounding box center [890, 386] width 101 height 32
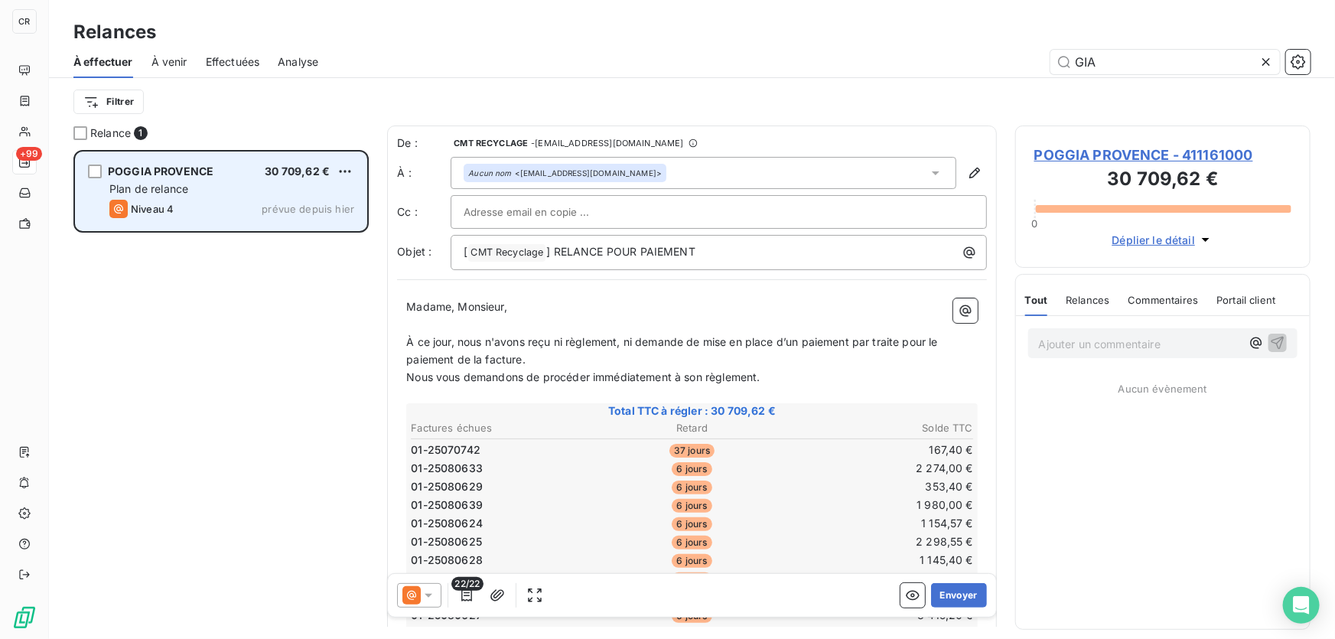
drag, startPoint x: 1138, startPoint y: 47, endPoint x: 971, endPoint y: 50, distance: 167.5
click at [971, 50] on div "À effectuer À venir Effectuées Analyse GIA" at bounding box center [692, 62] width 1286 height 32
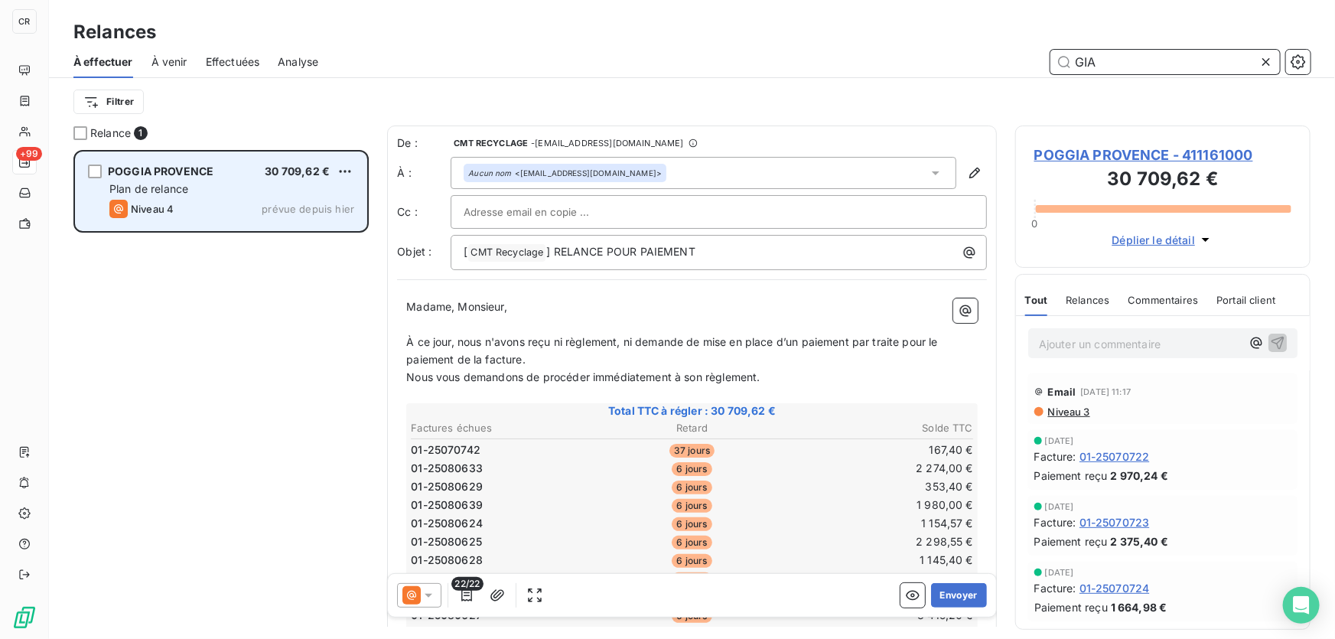
drag, startPoint x: 1015, startPoint y: 59, endPoint x: 891, endPoint y: 50, distance: 124.2
click at [891, 50] on div "GIA" at bounding box center [824, 62] width 974 height 24
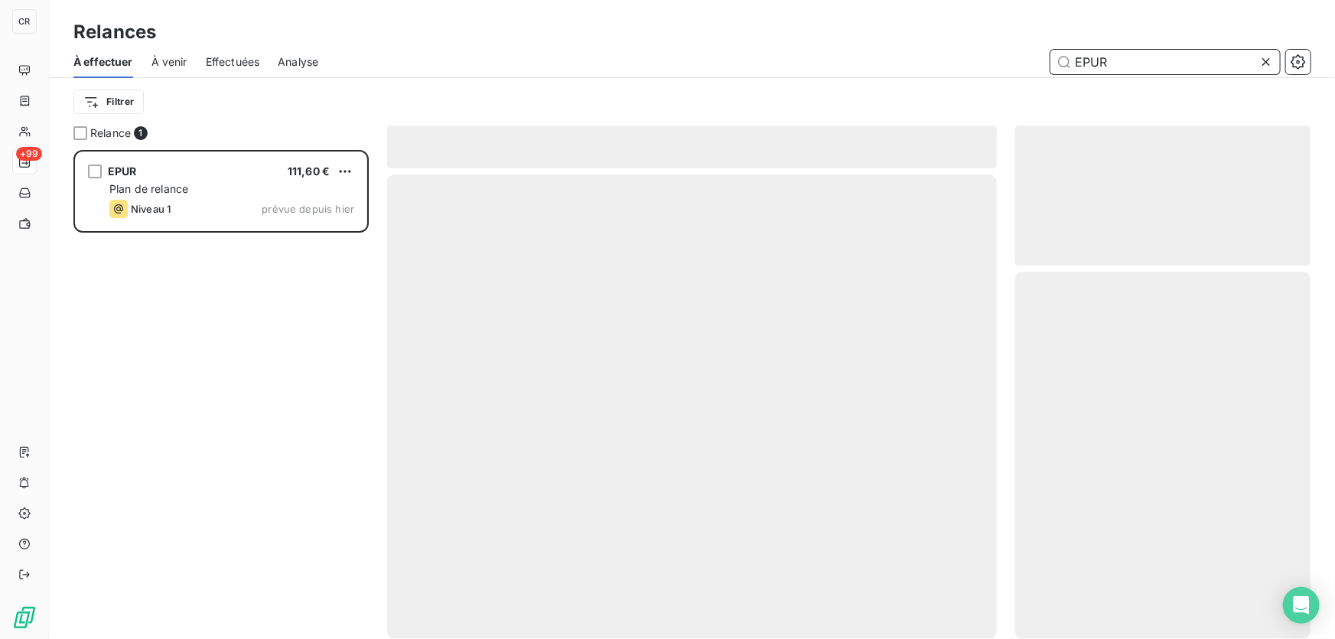
scroll to position [479, 285]
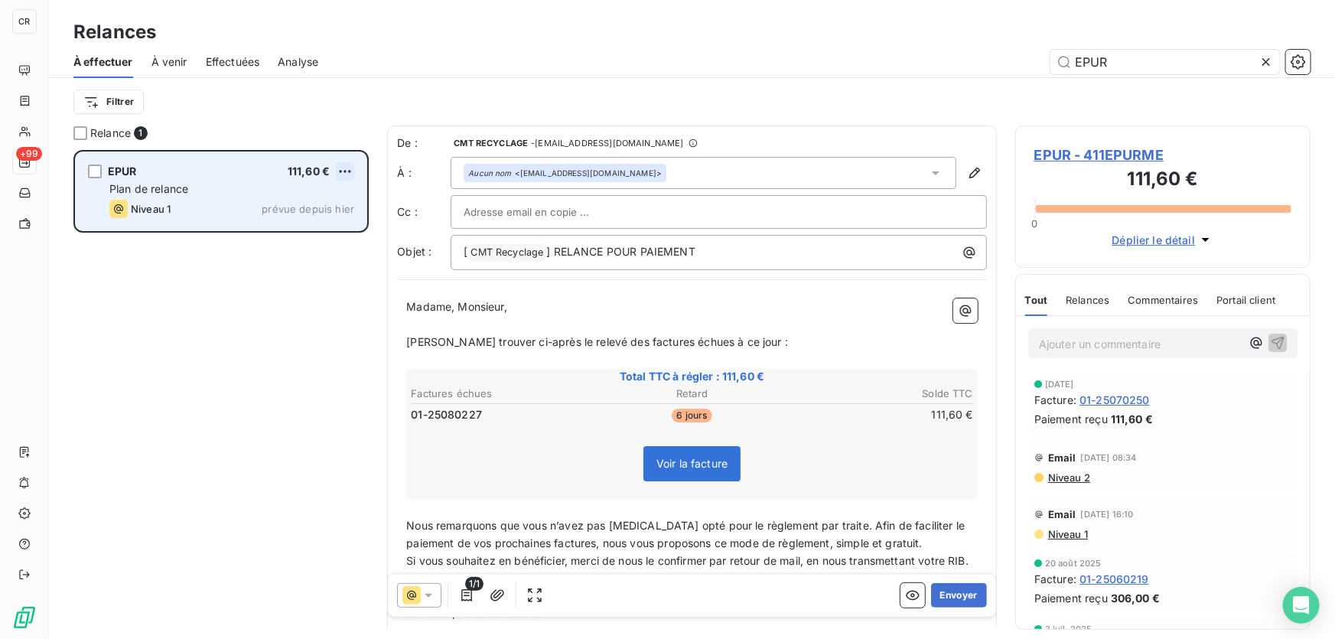
click at [344, 167] on html "CR +99 Relances À effectuer À venir Effectuées Analyse EPUR Filtrer Relance 1 E…" at bounding box center [667, 319] width 1335 height 639
click at [318, 233] on div "Passer cette action" at bounding box center [278, 229] width 137 height 24
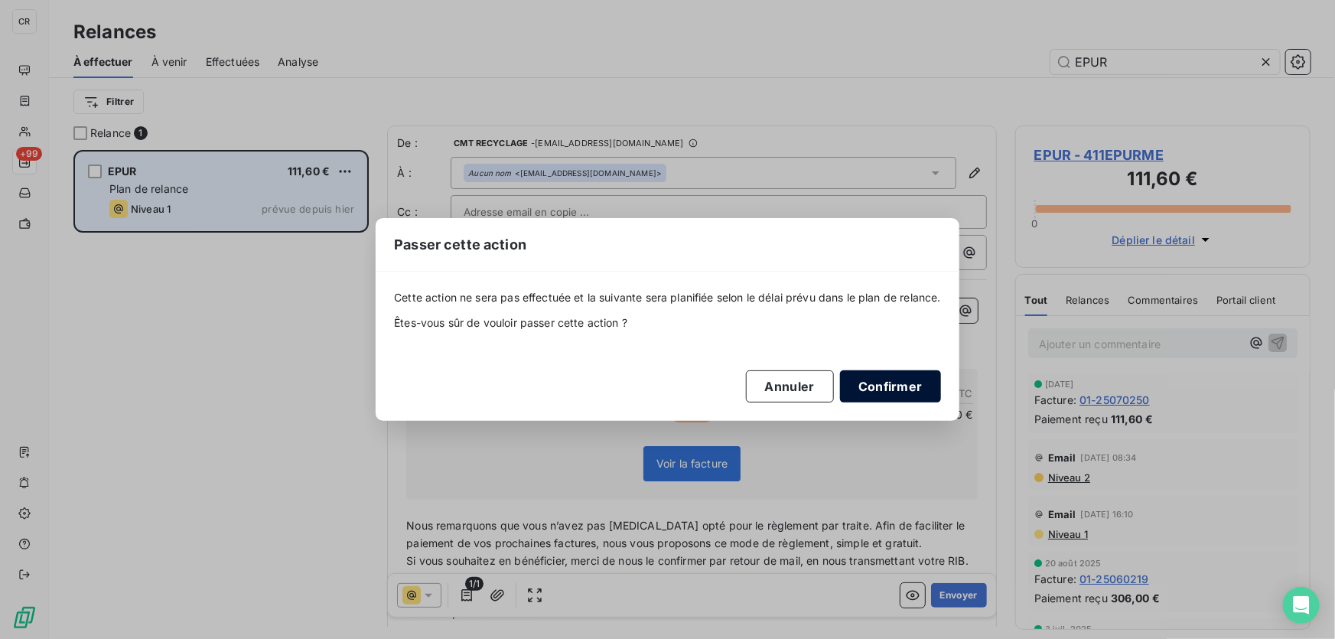
click at [893, 384] on button "Confirmer" at bounding box center [890, 386] width 101 height 32
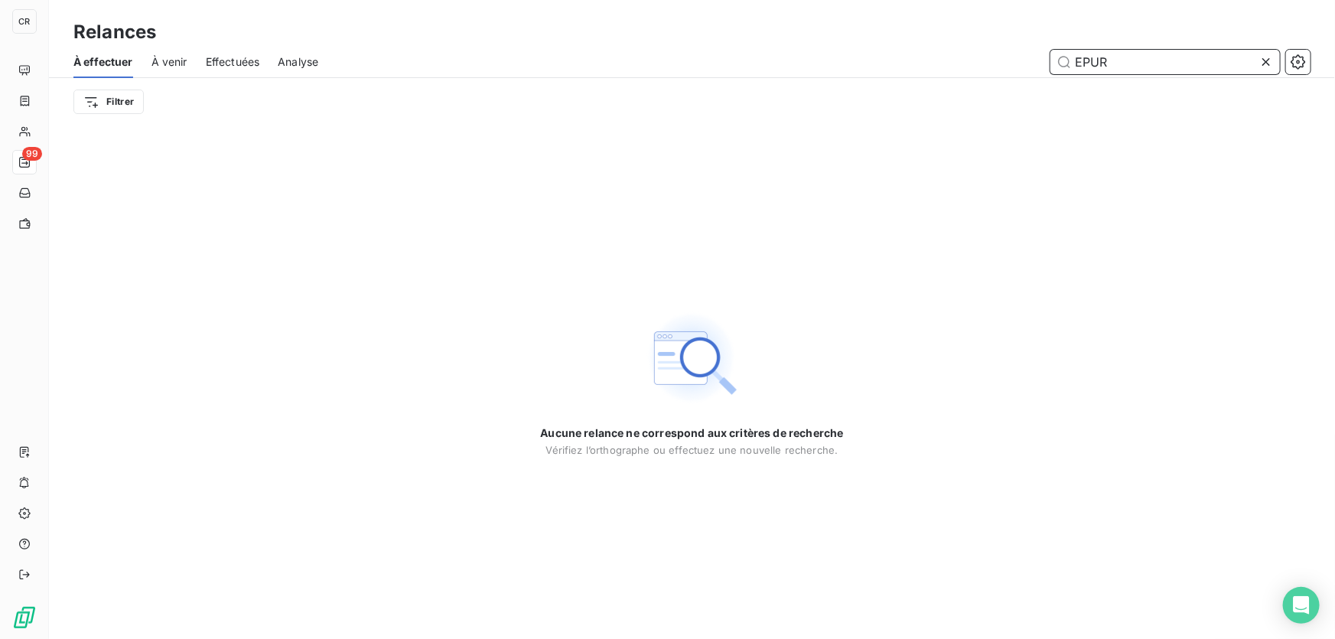
drag, startPoint x: 1104, startPoint y: 60, endPoint x: 948, endPoint y: 56, distance: 156.1
click at [948, 56] on div "EPUR" at bounding box center [824, 62] width 974 height 24
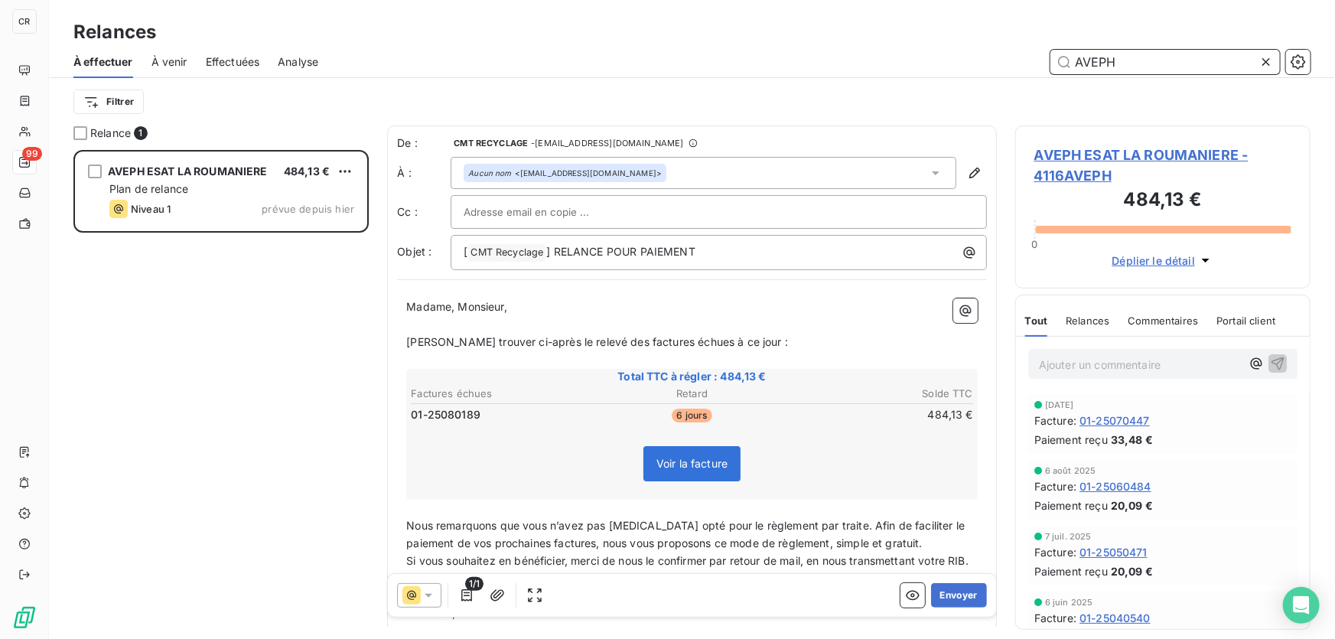
scroll to position [479, 285]
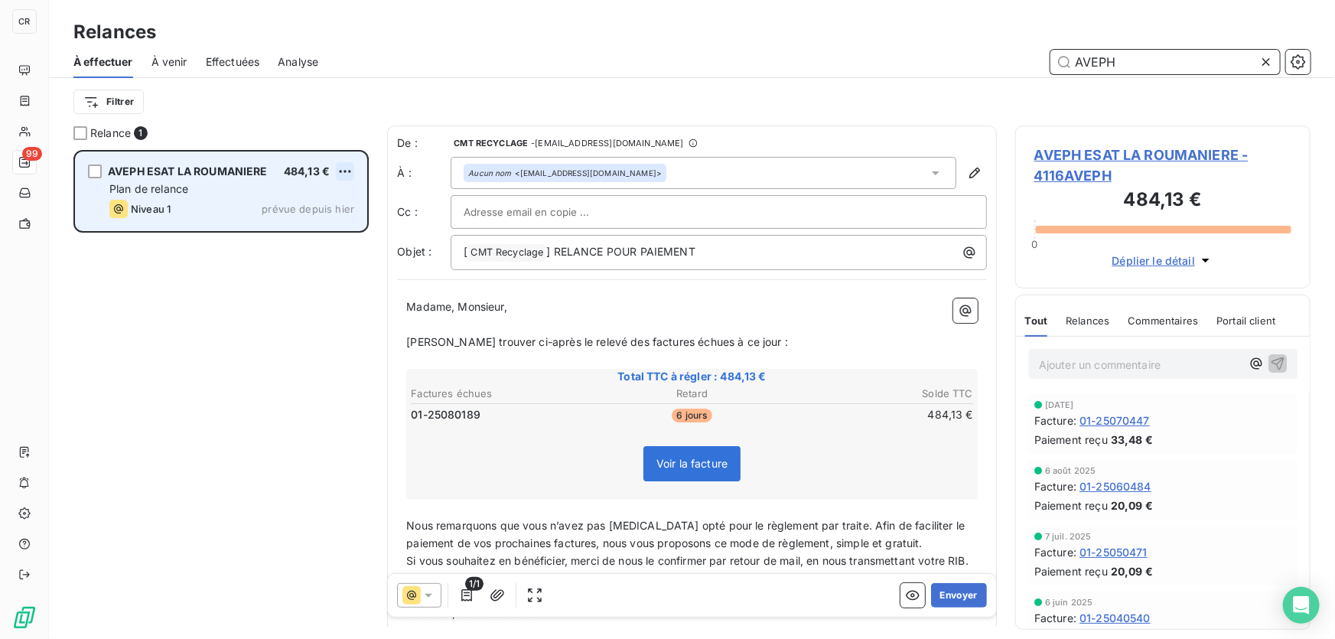
type input "AVEPH"
click at [343, 167] on html "CR 99 Relances À effectuer À venir Effectuées Analyse AVEPH Filtrer Relance 1 A…" at bounding box center [667, 319] width 1335 height 639
click at [317, 223] on div "Passer cette action" at bounding box center [278, 229] width 137 height 24
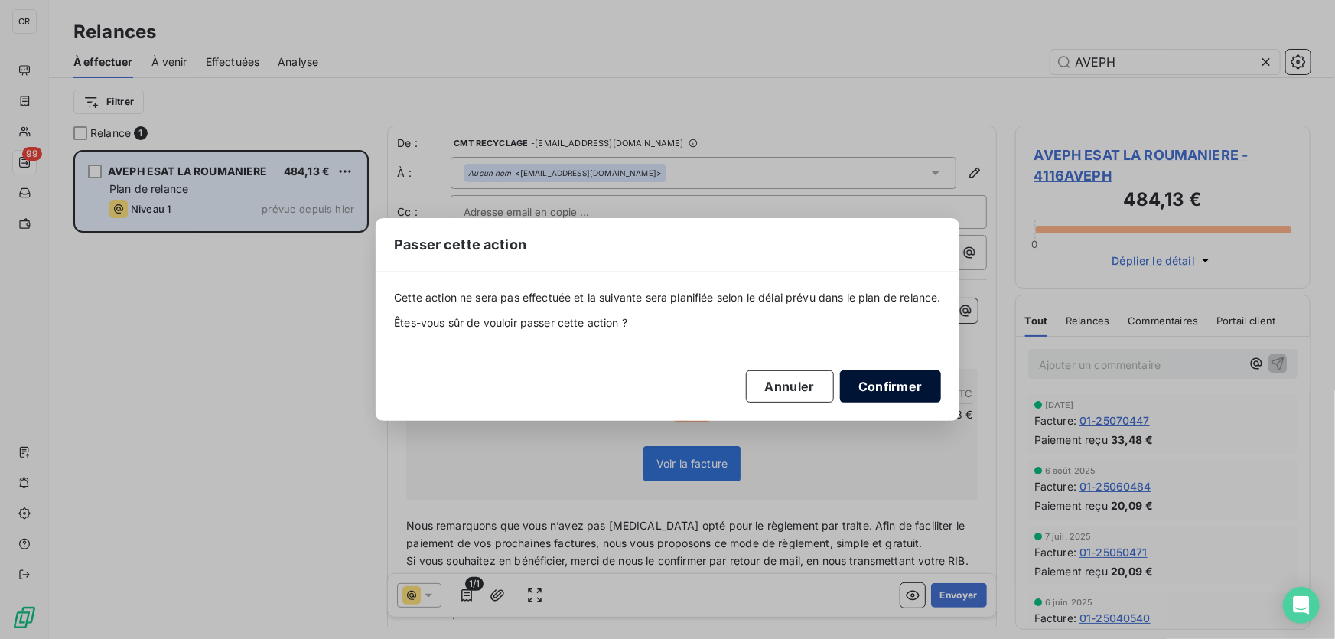
click at [915, 376] on button "Confirmer" at bounding box center [890, 386] width 101 height 32
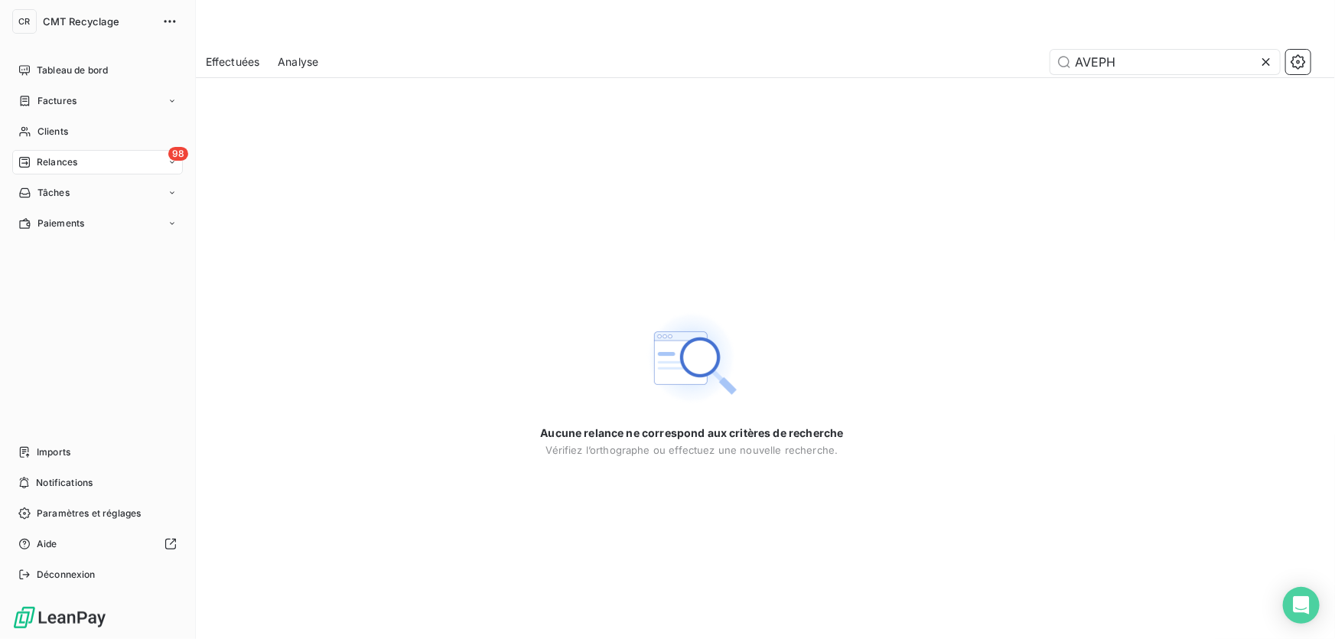
click at [34, 159] on div "Relances" at bounding box center [47, 162] width 59 height 14
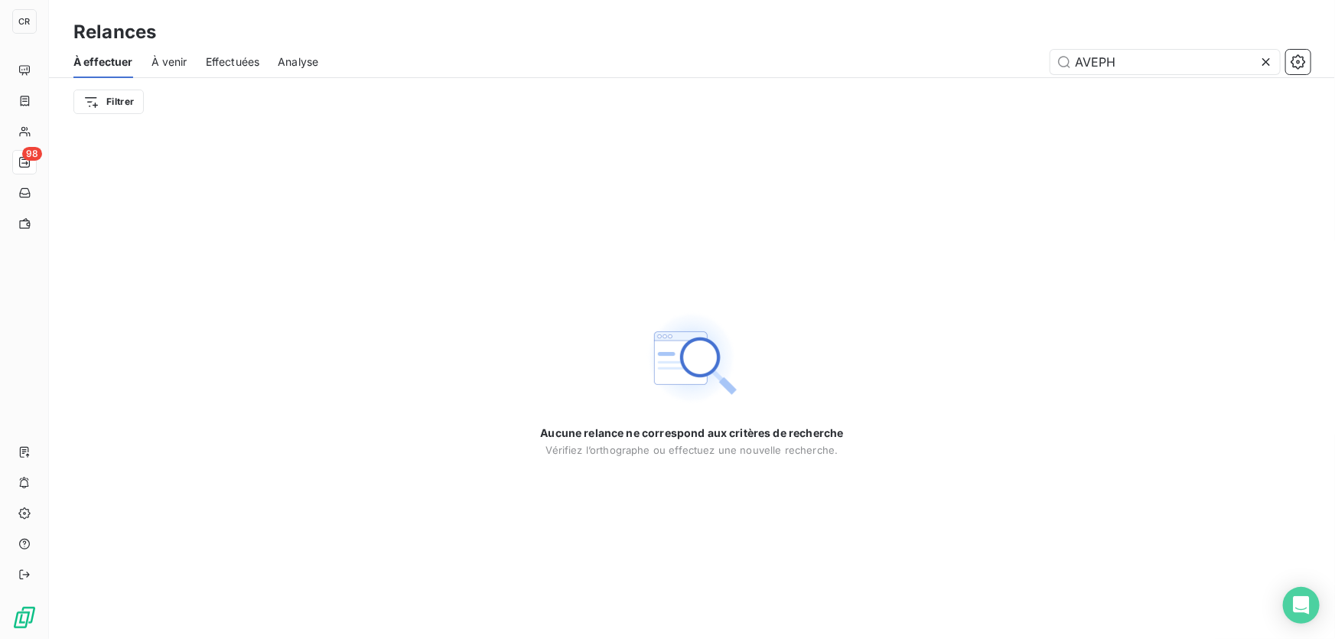
click at [1259, 67] on icon at bounding box center [1265, 61] width 15 height 15
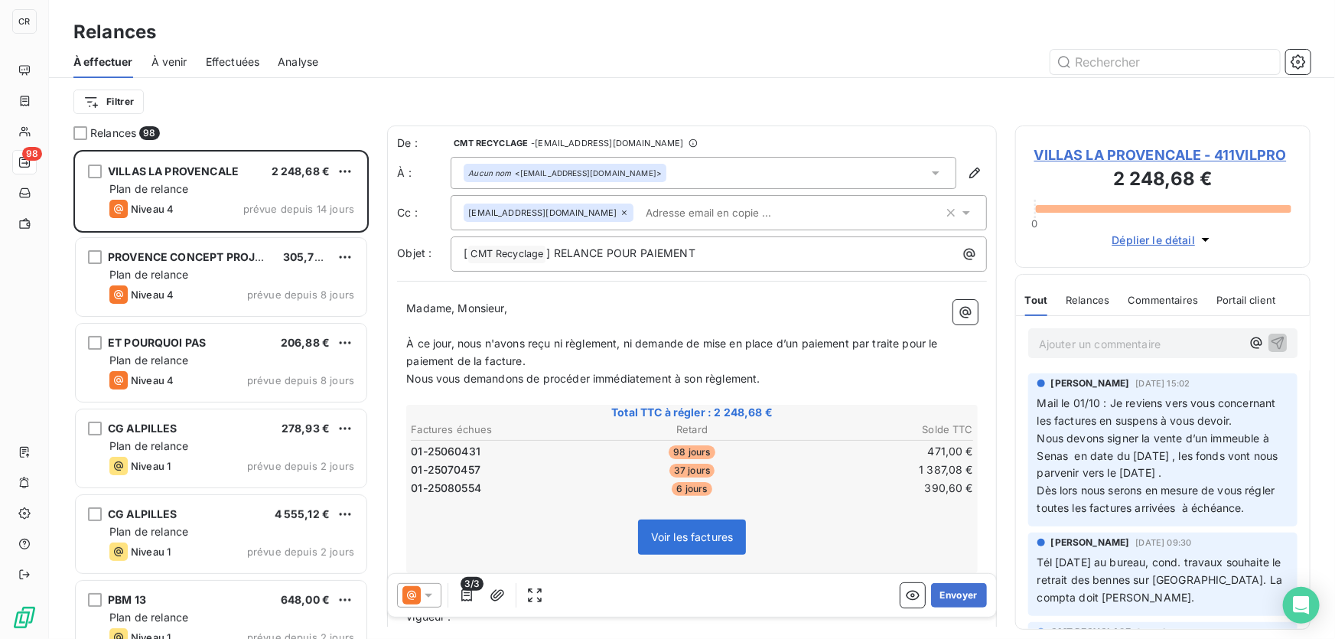
scroll to position [479, 285]
click at [115, 96] on html "CR 98 Relances À effectuer À venir Effectuées Analyse Filtrer Relances 98 VILLA…" at bounding box center [667, 319] width 1335 height 639
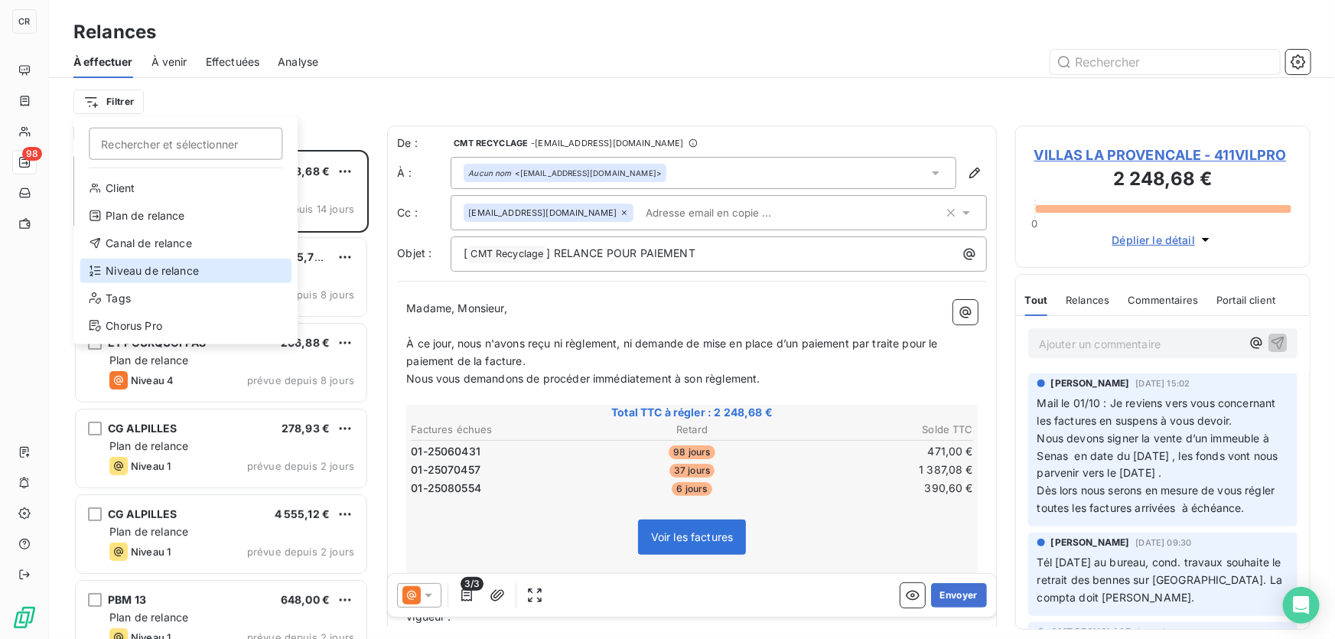
click at [138, 269] on div "Niveau de relance" at bounding box center [186, 271] width 212 height 24
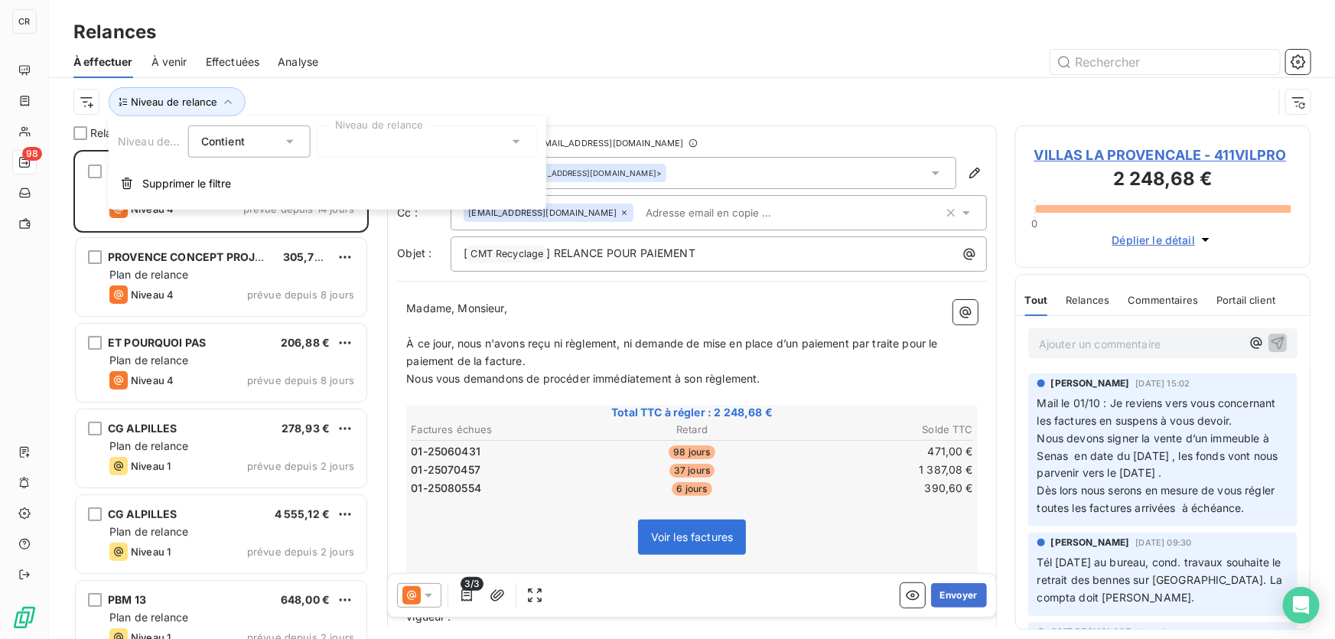
click at [355, 143] on div at bounding box center [427, 141] width 220 height 32
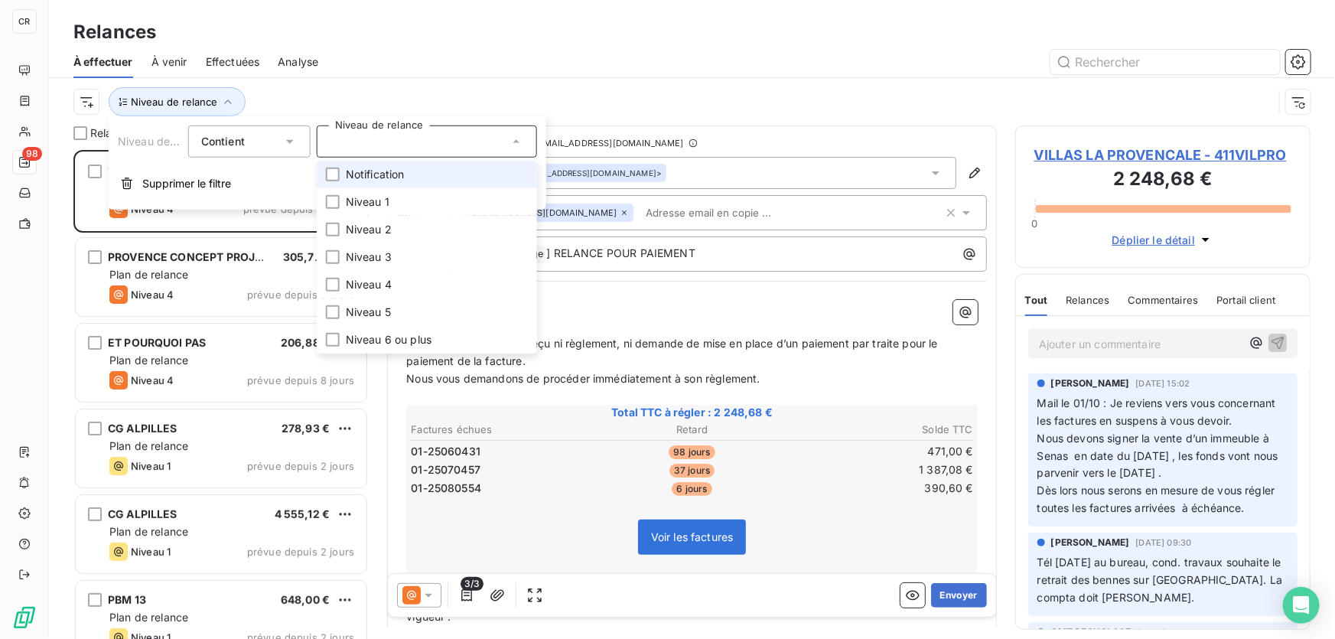
click at [356, 172] on span "Notification" at bounding box center [375, 174] width 59 height 15
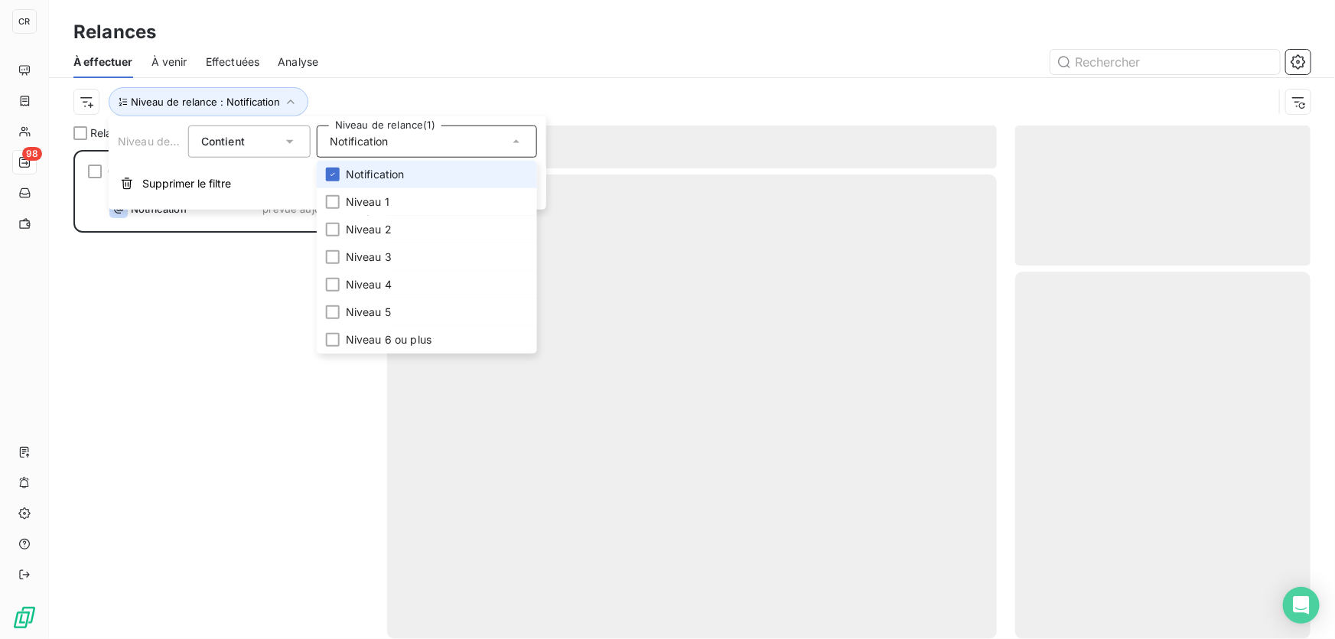
scroll to position [479, 285]
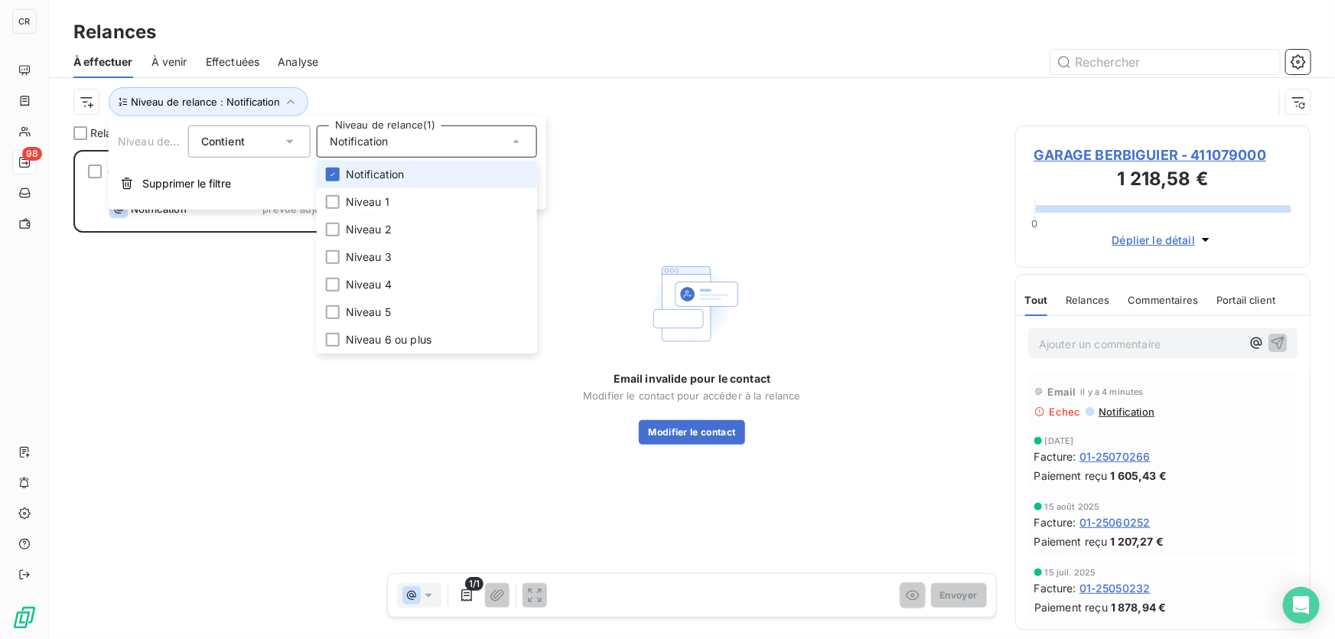
click at [347, 174] on span "Notification" at bounding box center [375, 174] width 59 height 15
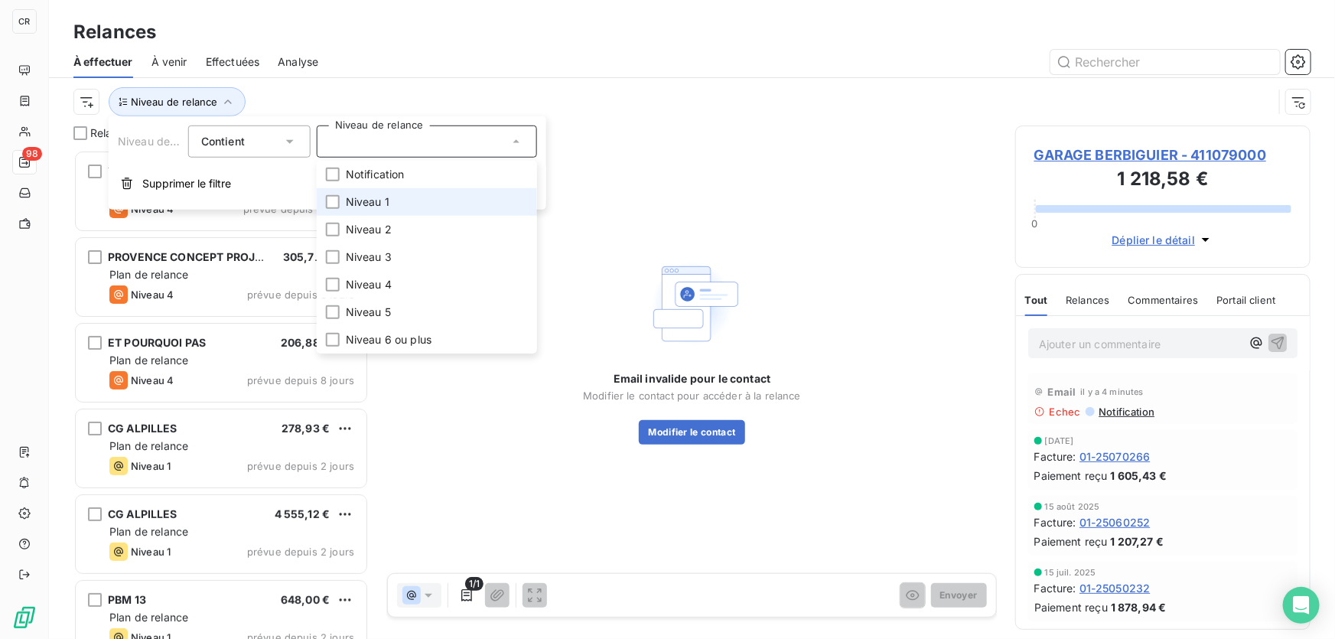
click at [346, 197] on span "Niveau 1" at bounding box center [368, 201] width 44 height 15
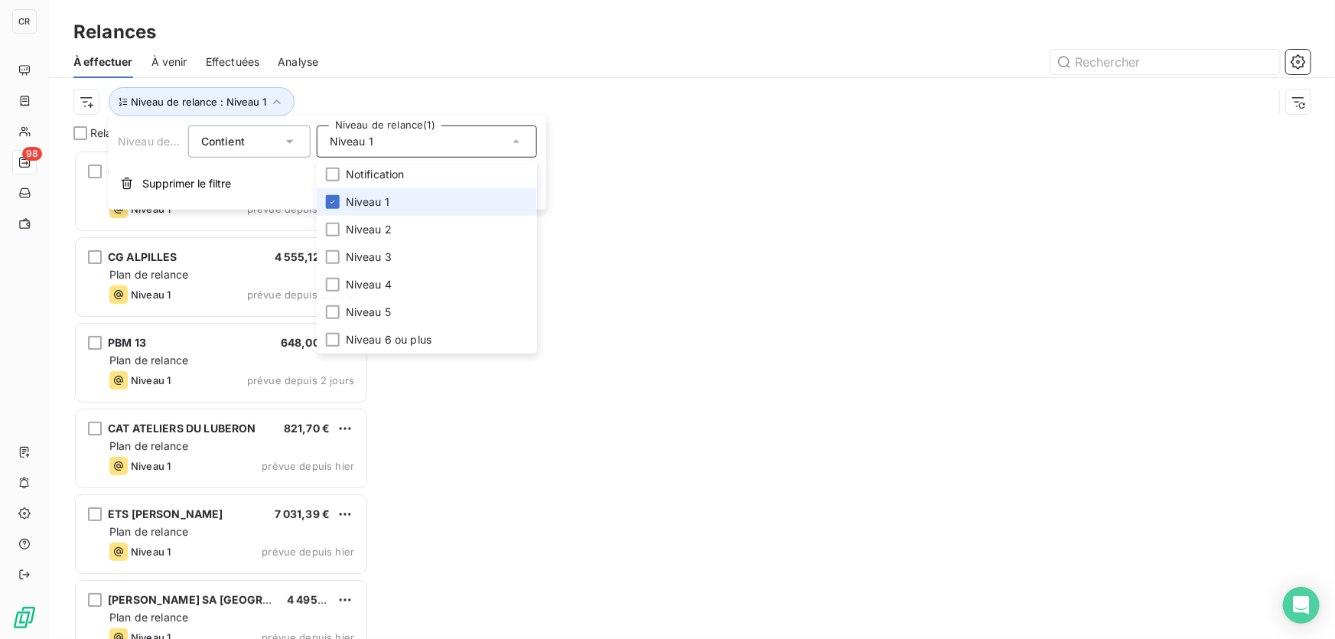
scroll to position [479, 285]
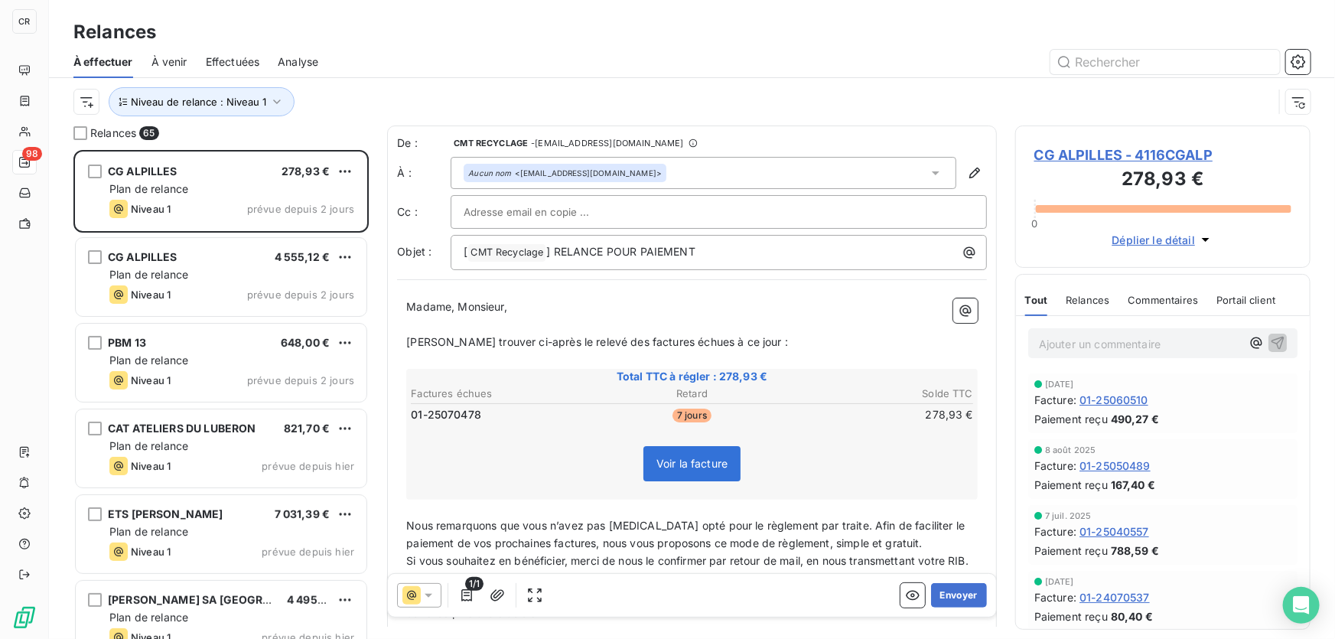
click at [381, 74] on div "À effectuer À venir Effectuées Analyse" at bounding box center [692, 62] width 1286 height 32
click at [81, 133] on div at bounding box center [80, 133] width 14 height 14
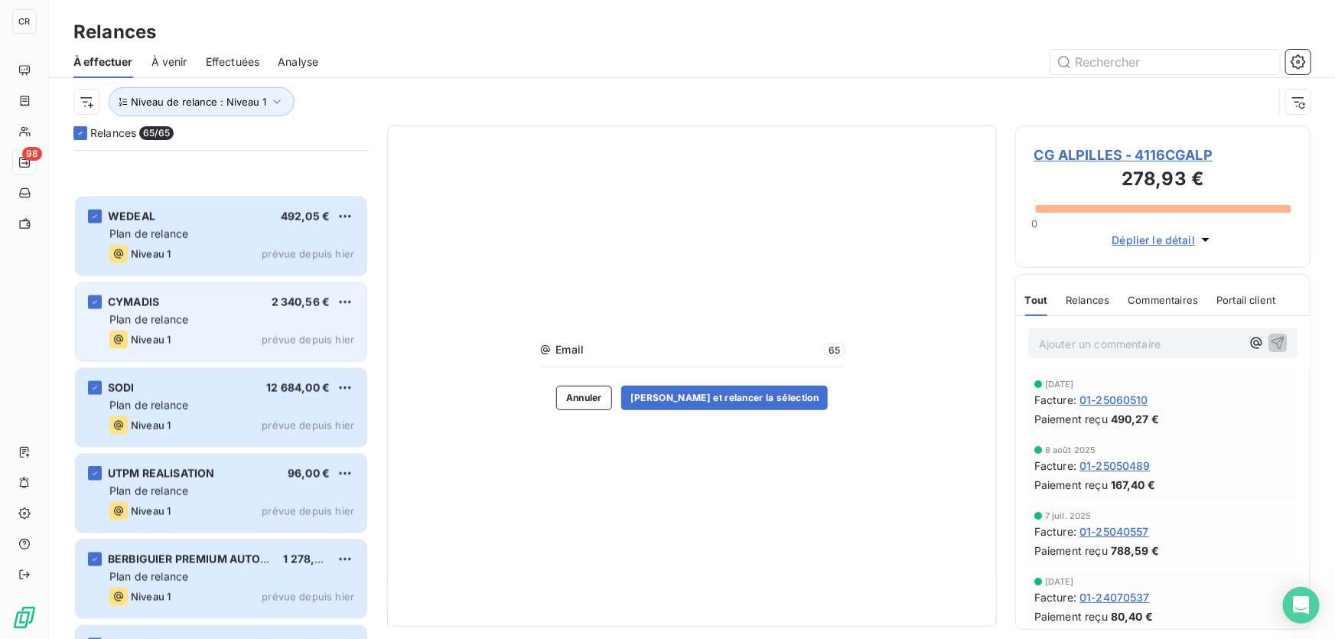
scroll to position [4525, 0]
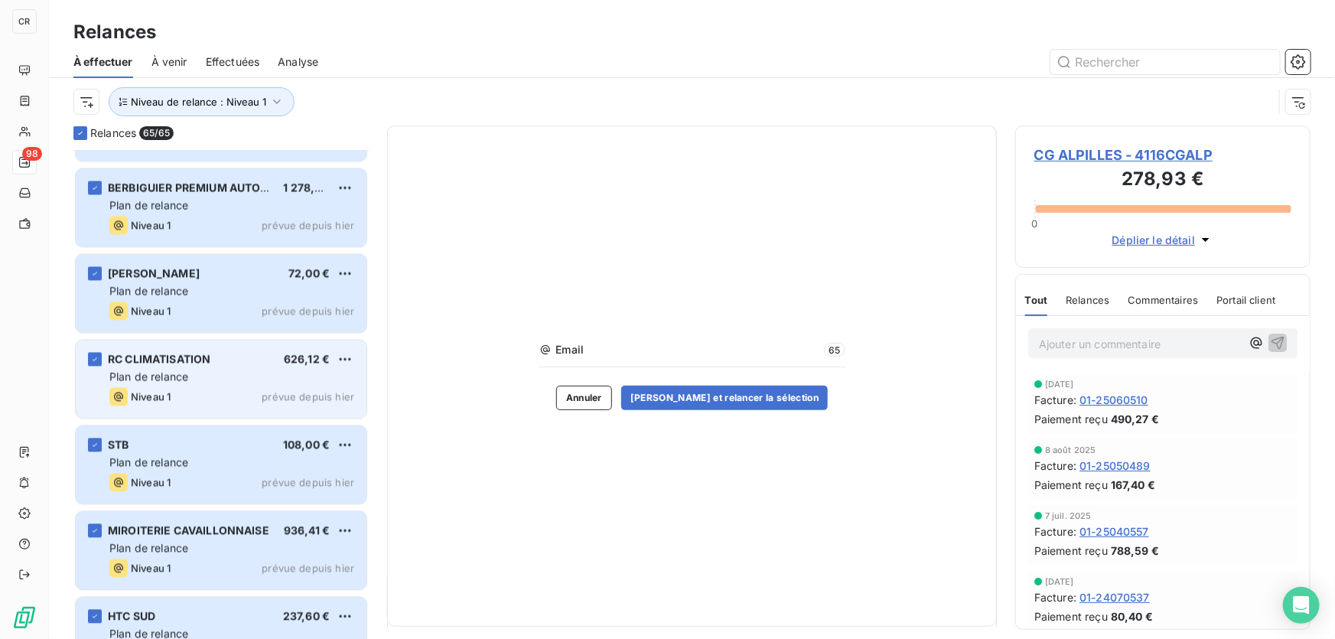
drag, startPoint x: 737, startPoint y: 396, endPoint x: 199, endPoint y: 389, distance: 538.5
click at [199, 389] on div "Relances 65/ 65 SODI 12 684,00 € Plan de relance Niveau 1 prévue depuis [DATE] …" at bounding box center [692, 381] width 1286 height 513
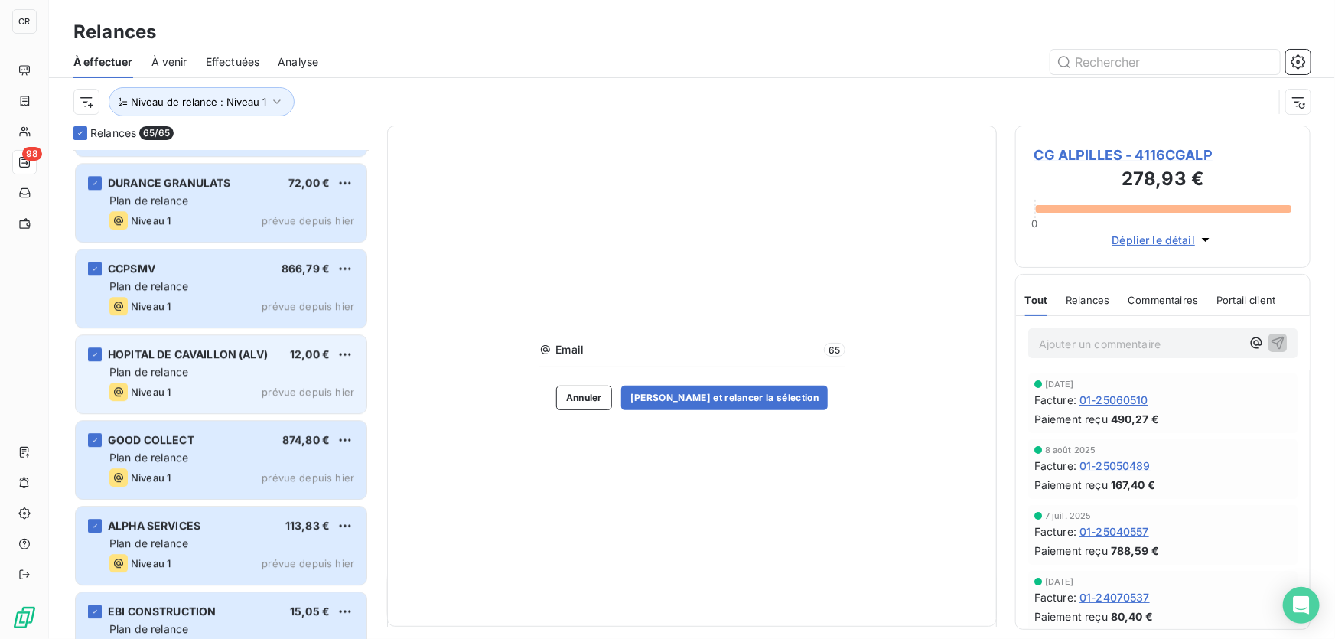
scroll to position [5078, 0]
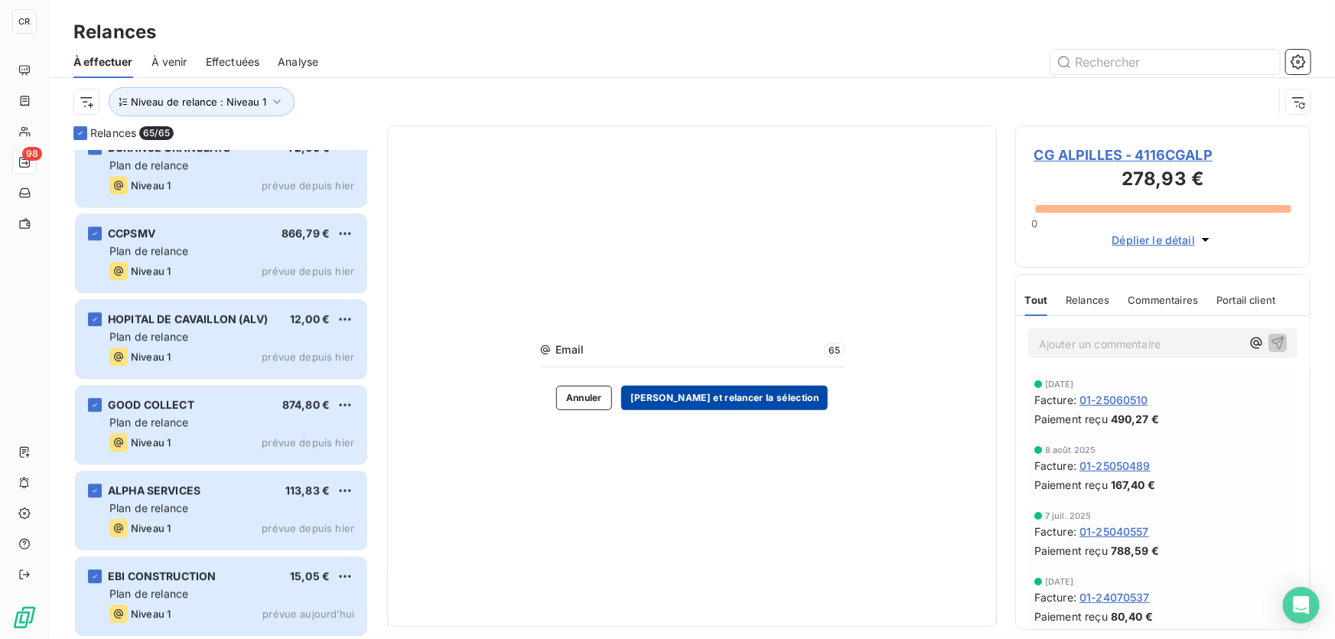
click at [716, 385] on button "[PERSON_NAME] et relancer la sélection" at bounding box center [724, 397] width 207 height 24
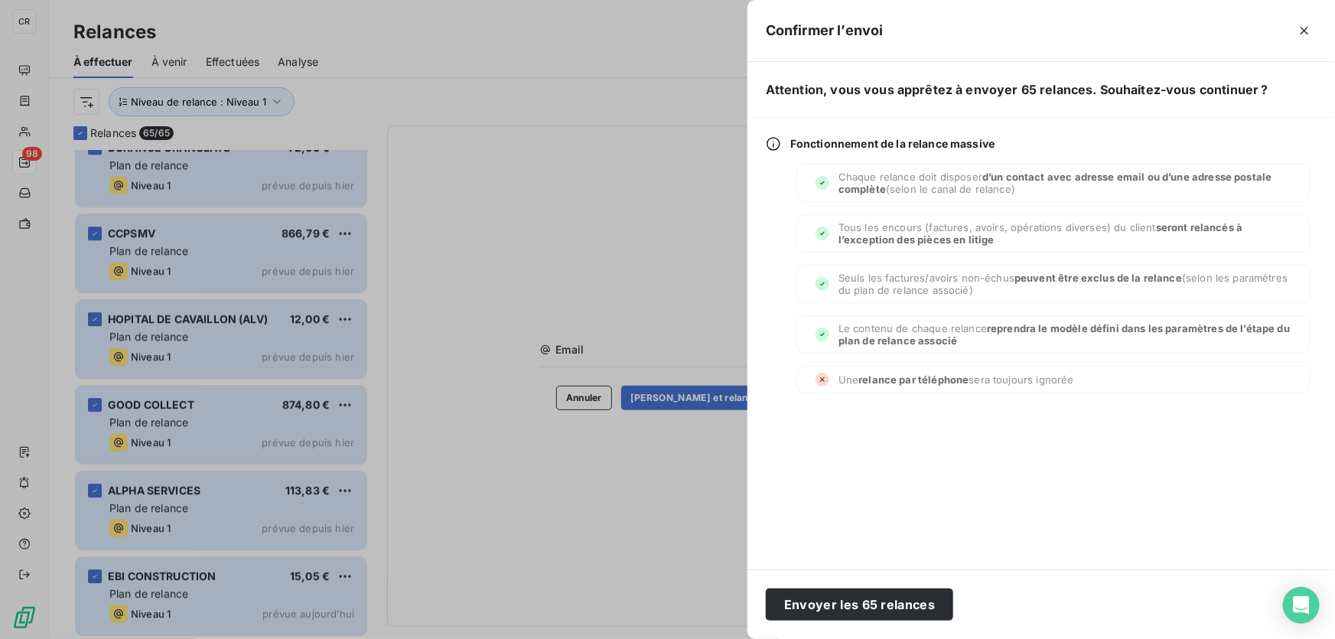
click at [841, 586] on div "Envoyer les 65 relances" at bounding box center [1040, 604] width 587 height 70
click at [838, 590] on button "Envoyer les 65 relances" at bounding box center [859, 604] width 187 height 32
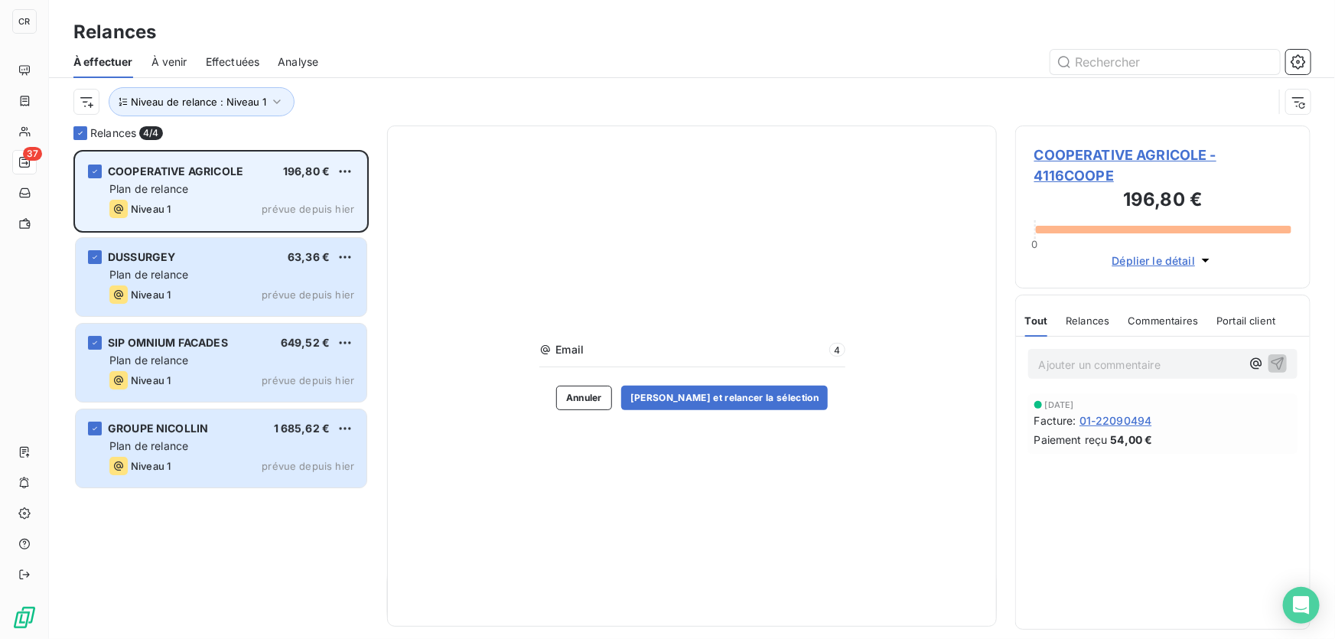
click at [194, 196] on div "Plan de relance" at bounding box center [231, 188] width 245 height 15
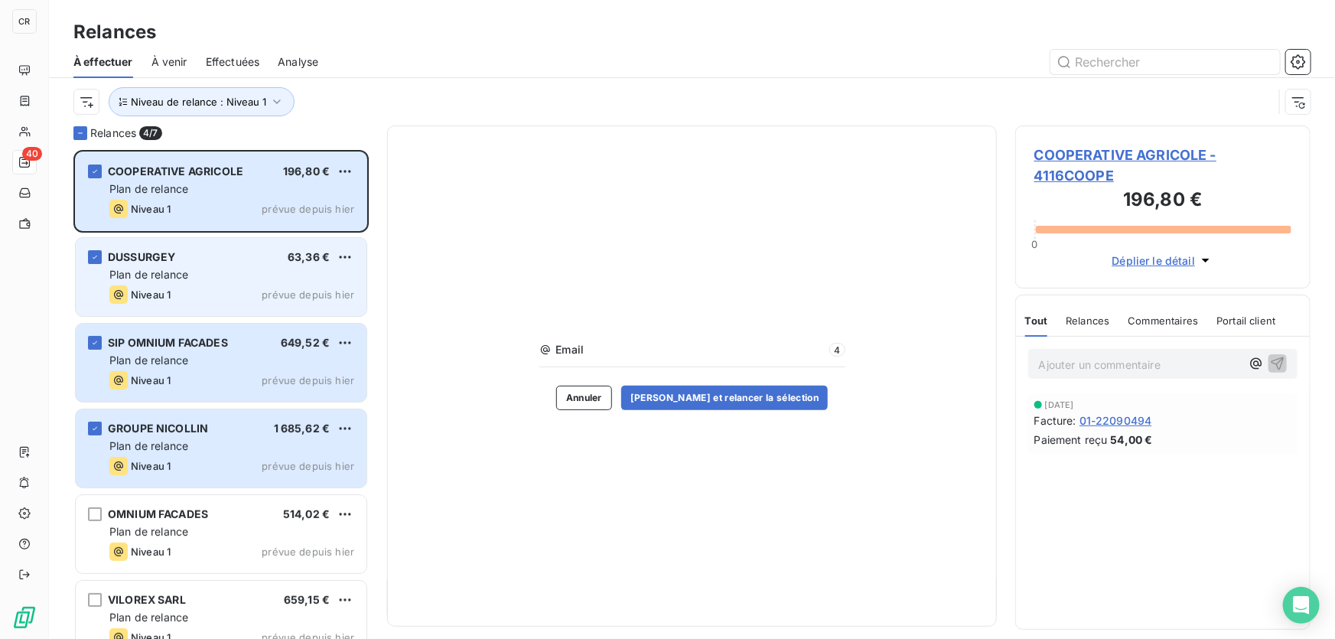
click at [181, 268] on span "Plan de relance" at bounding box center [148, 274] width 79 height 13
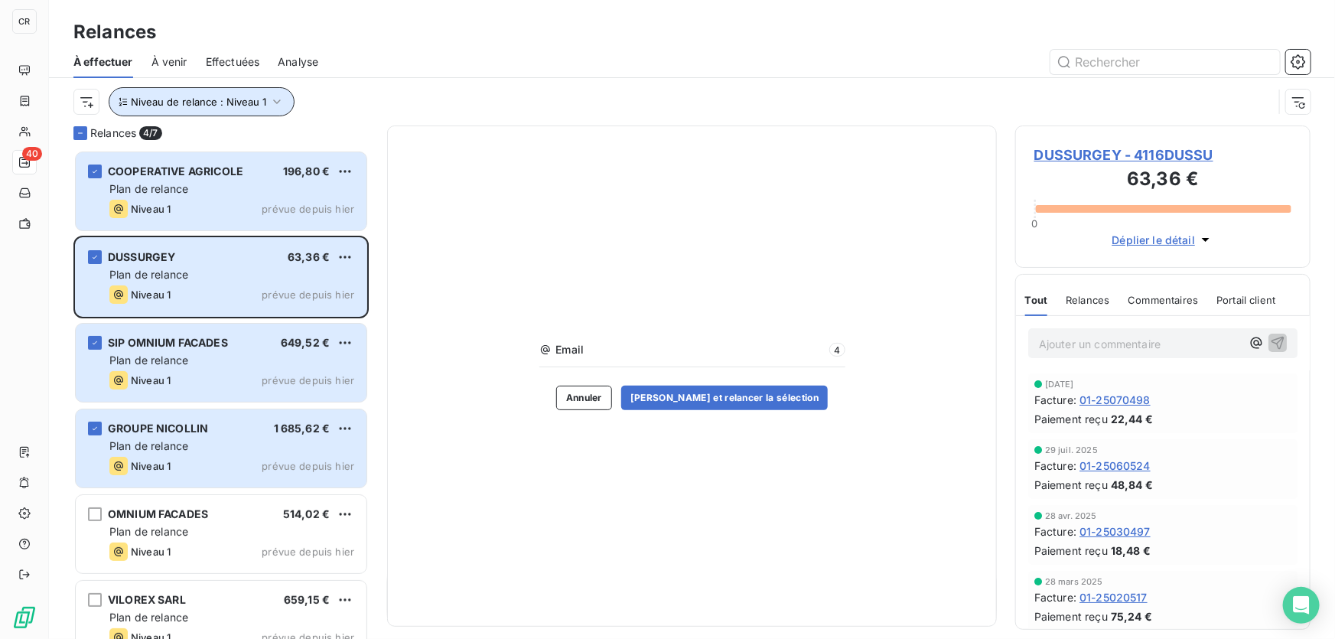
click at [218, 99] on span "Niveau de relance : Niveau 1" at bounding box center [198, 102] width 135 height 12
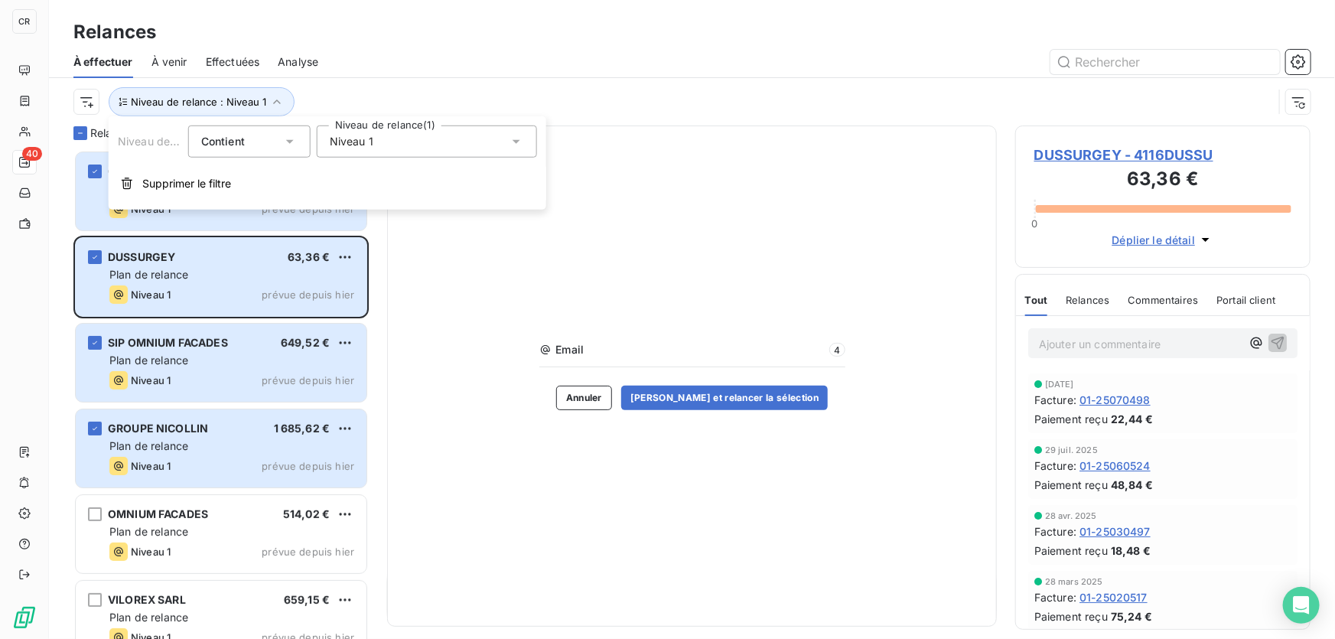
click at [343, 150] on div "Niveau 1" at bounding box center [427, 141] width 220 height 32
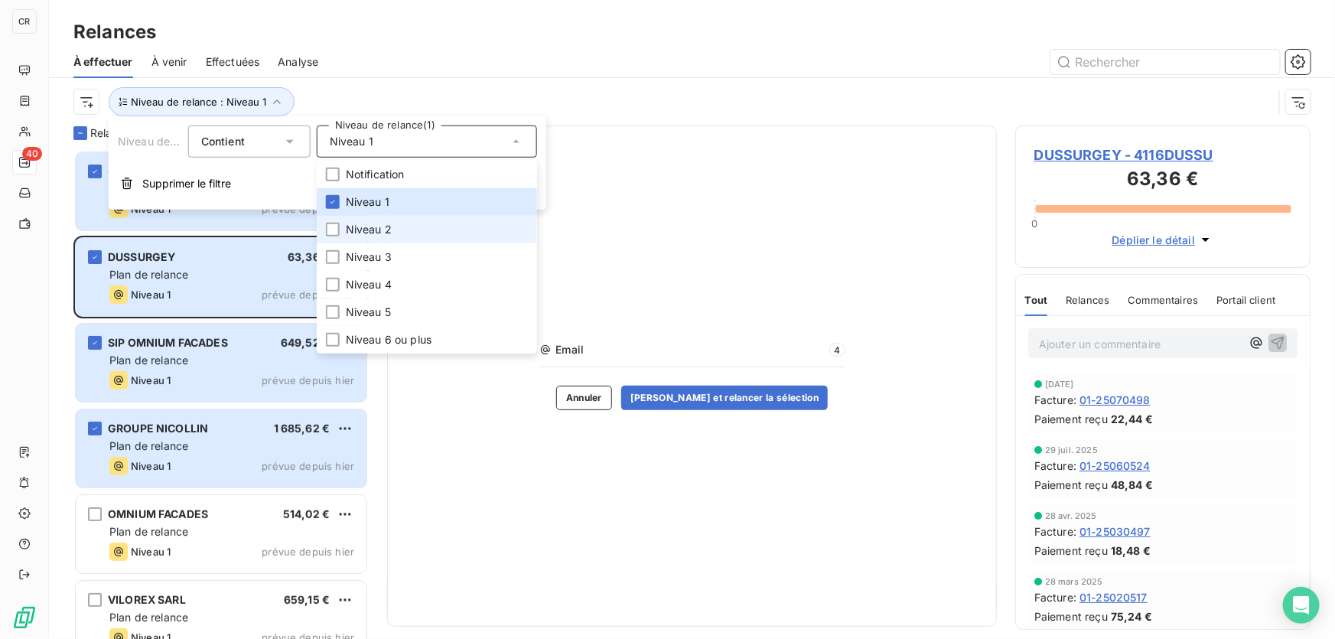
click at [363, 228] on span "Niveau 2" at bounding box center [369, 229] width 46 height 15
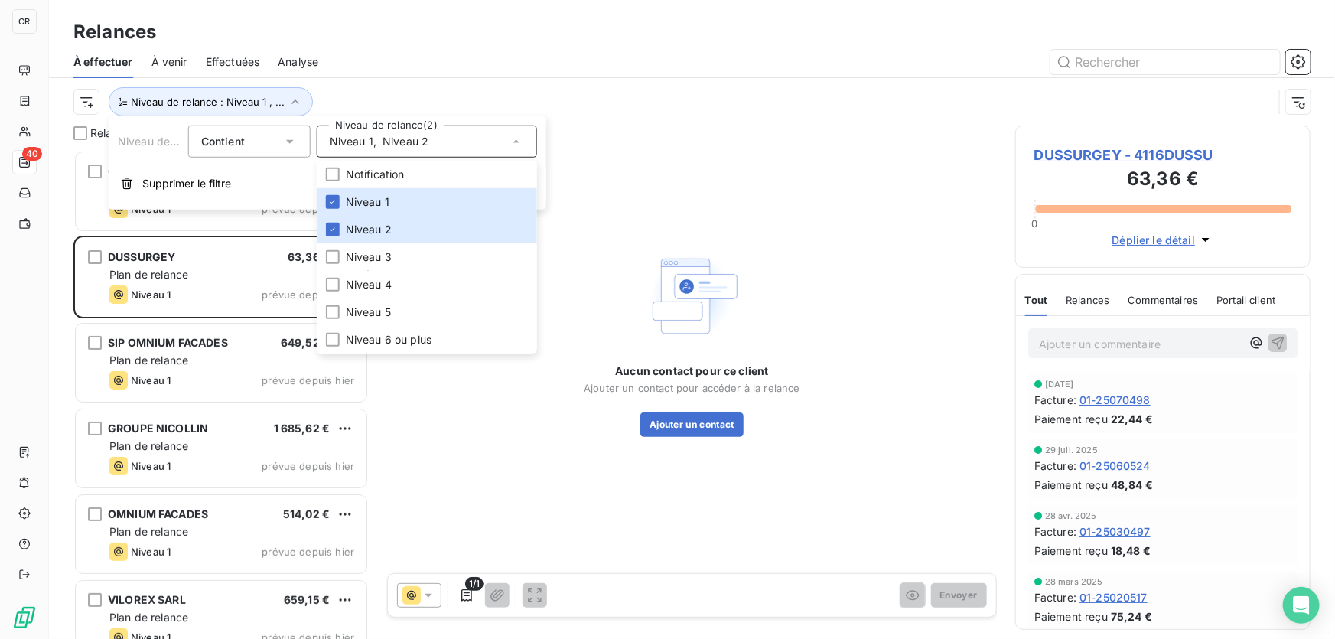
scroll to position [479, 285]
click at [343, 130] on div "Niveau 1 , Niveau 2" at bounding box center [427, 141] width 220 height 32
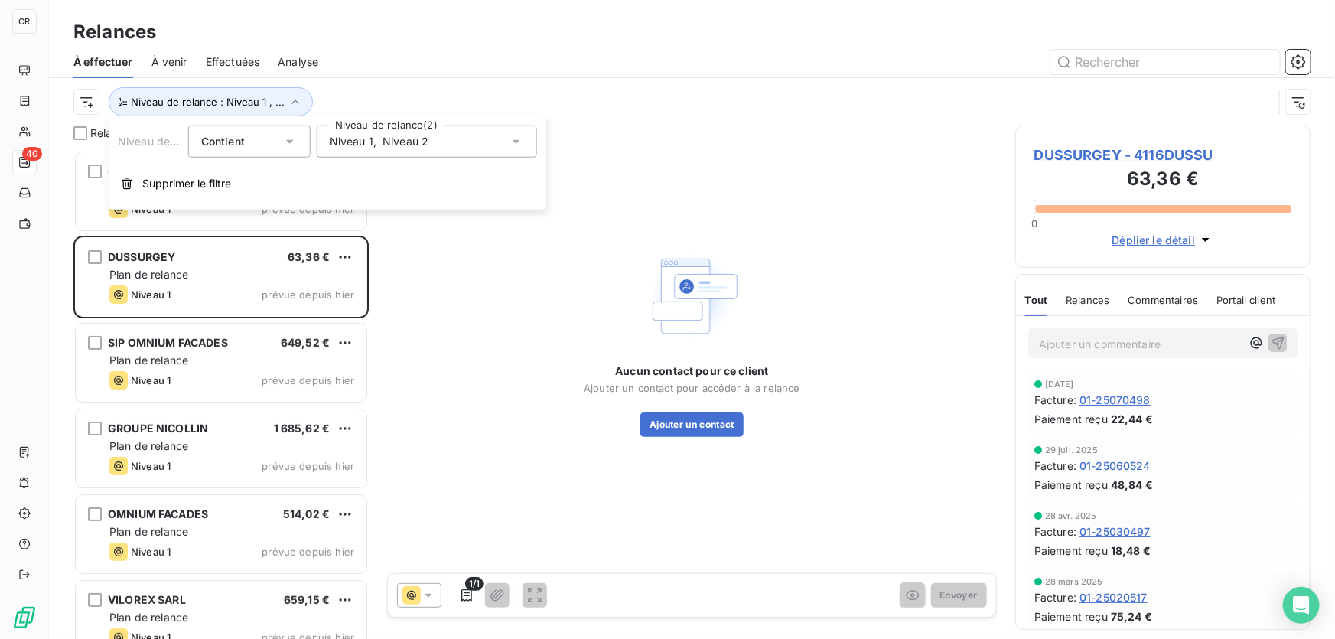
click at [371, 138] on span "Niveau 1" at bounding box center [352, 141] width 44 height 15
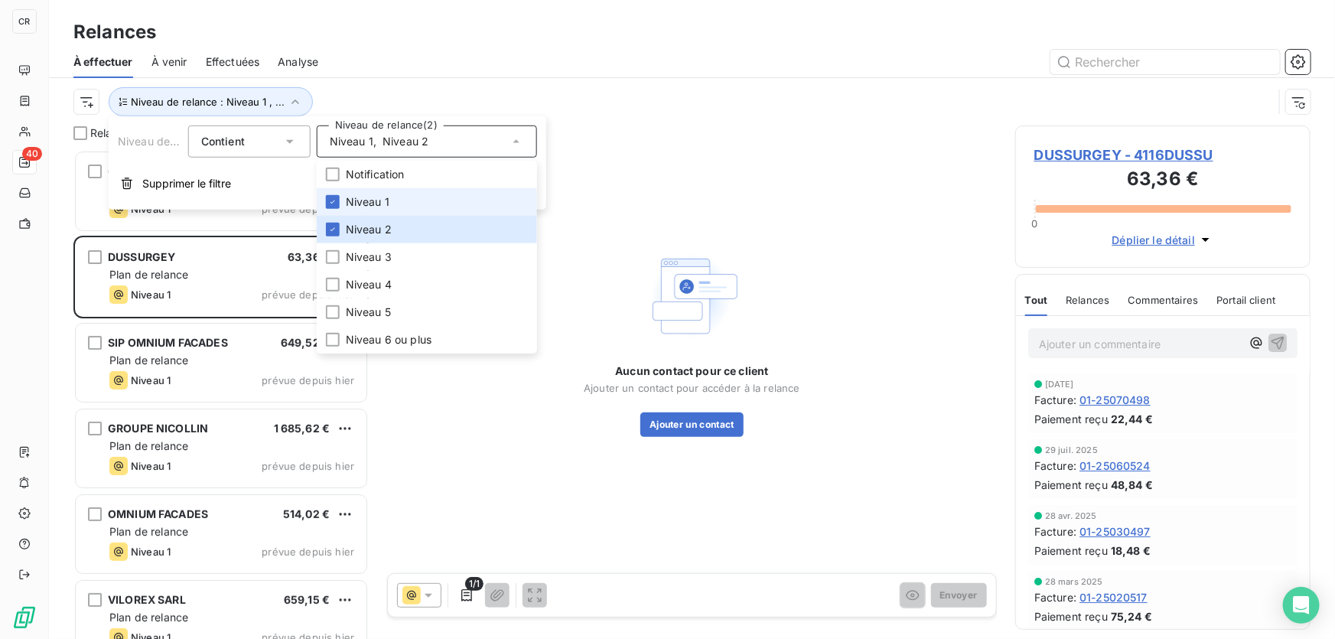
click at [369, 200] on span "Niveau 1" at bounding box center [368, 201] width 44 height 15
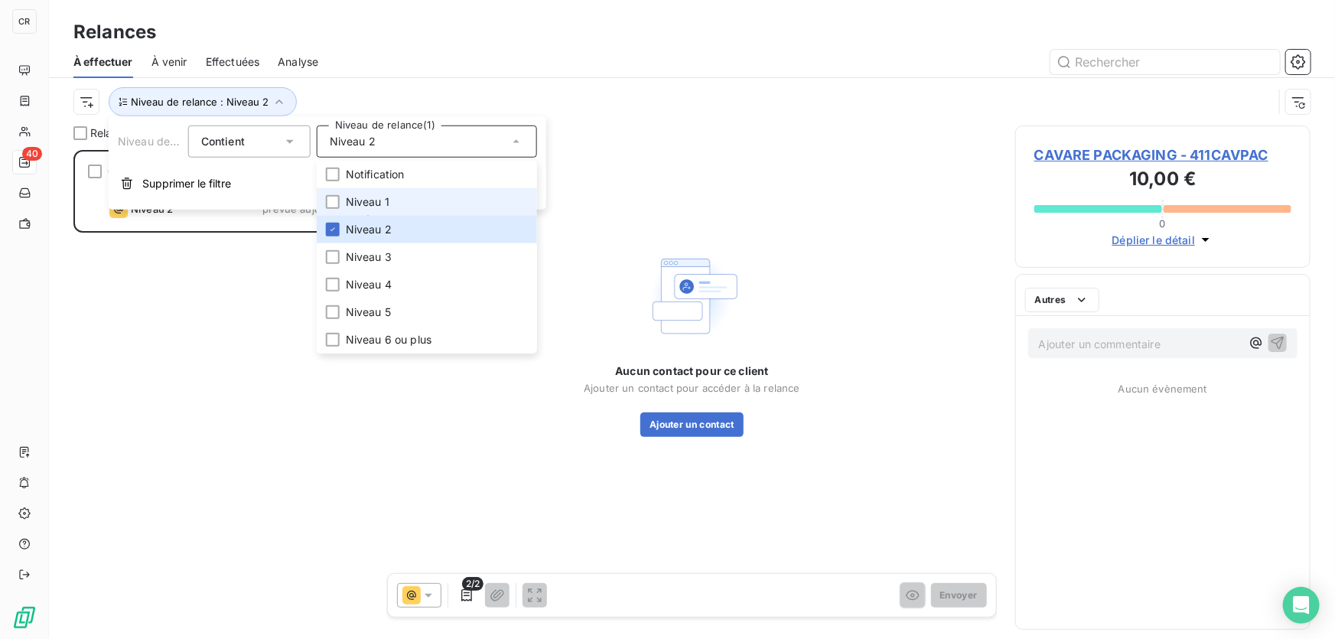
scroll to position [479, 285]
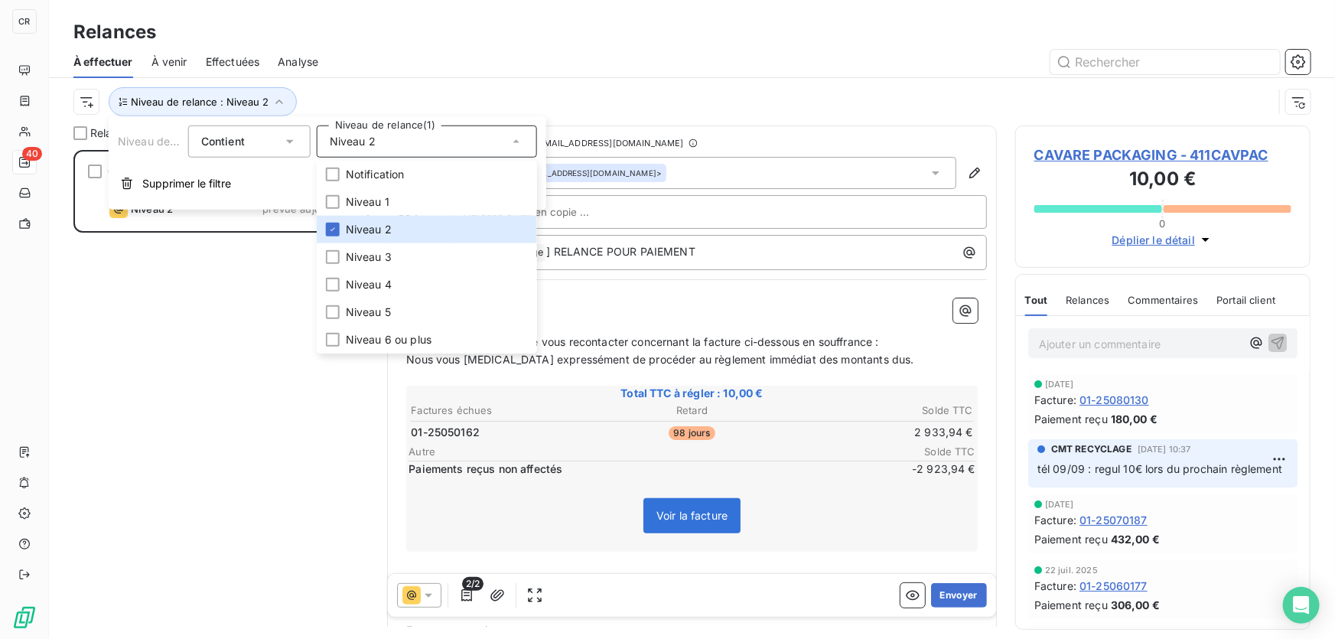
click at [437, 73] on div at bounding box center [824, 62] width 974 height 24
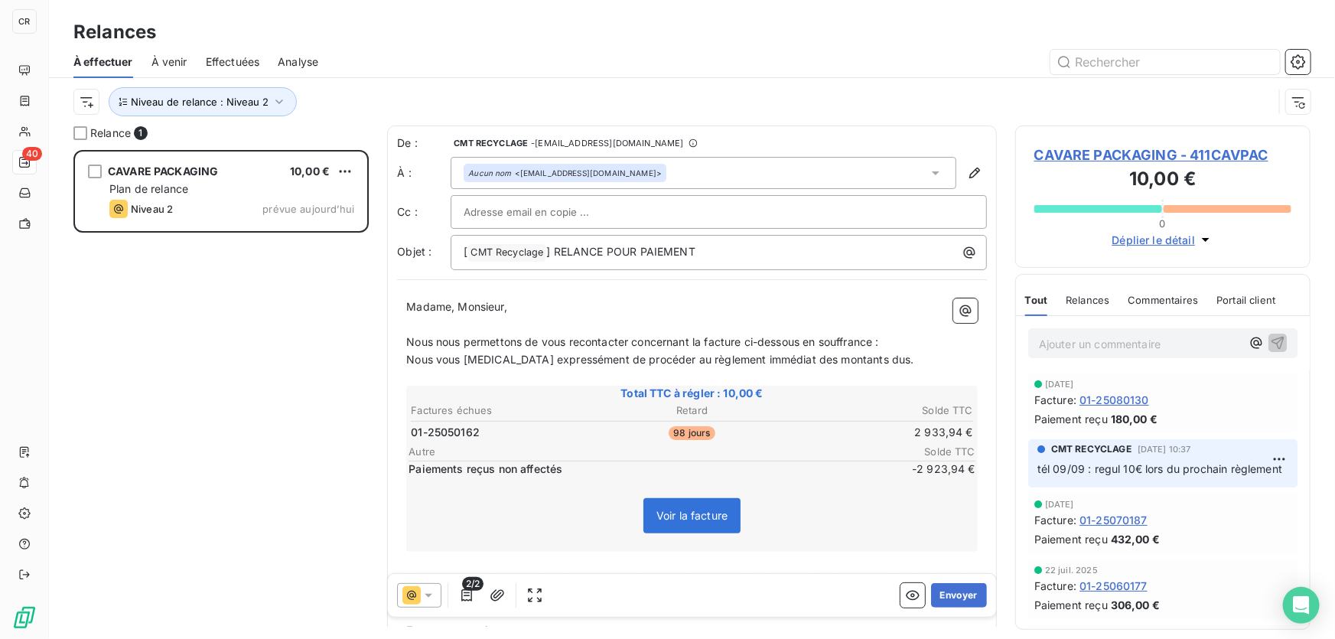
drag, startPoint x: 963, startPoint y: 590, endPoint x: 504, endPoint y: 467, distance: 475.1
click at [504, 467] on div "De : CMT RECYCLAGE - [EMAIL_ADDRESS][DOMAIN_NAME] À : Aucun nom <[EMAIL_ADDRESS…" at bounding box center [692, 375] width 610 height 501
click at [429, 602] on icon at bounding box center [428, 594] width 15 height 15
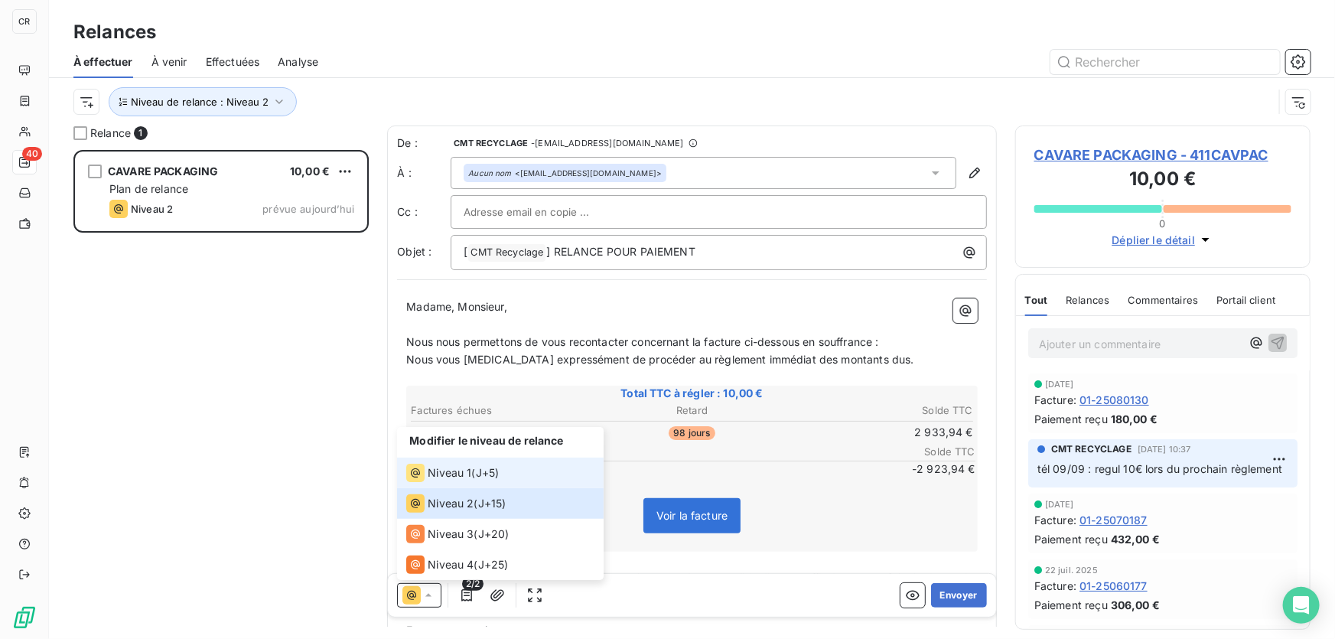
click at [450, 470] on span "Niveau 1" at bounding box center [450, 472] width 44 height 15
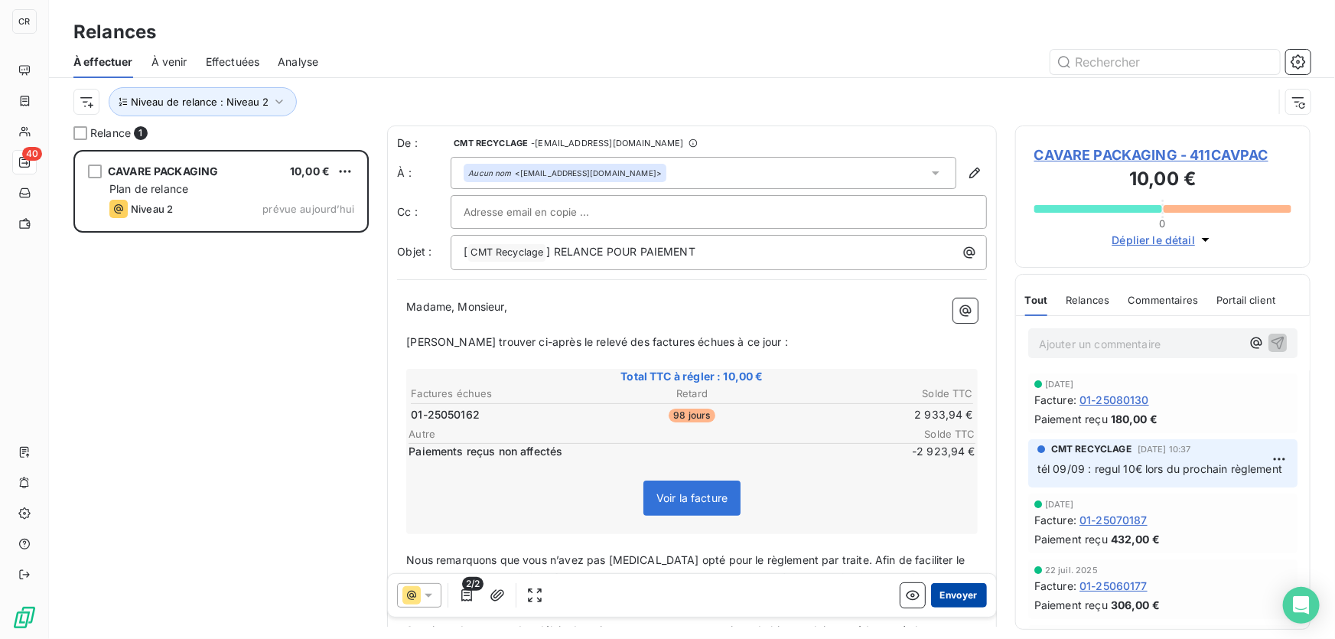
click at [941, 595] on button "Envoyer" at bounding box center [959, 595] width 56 height 24
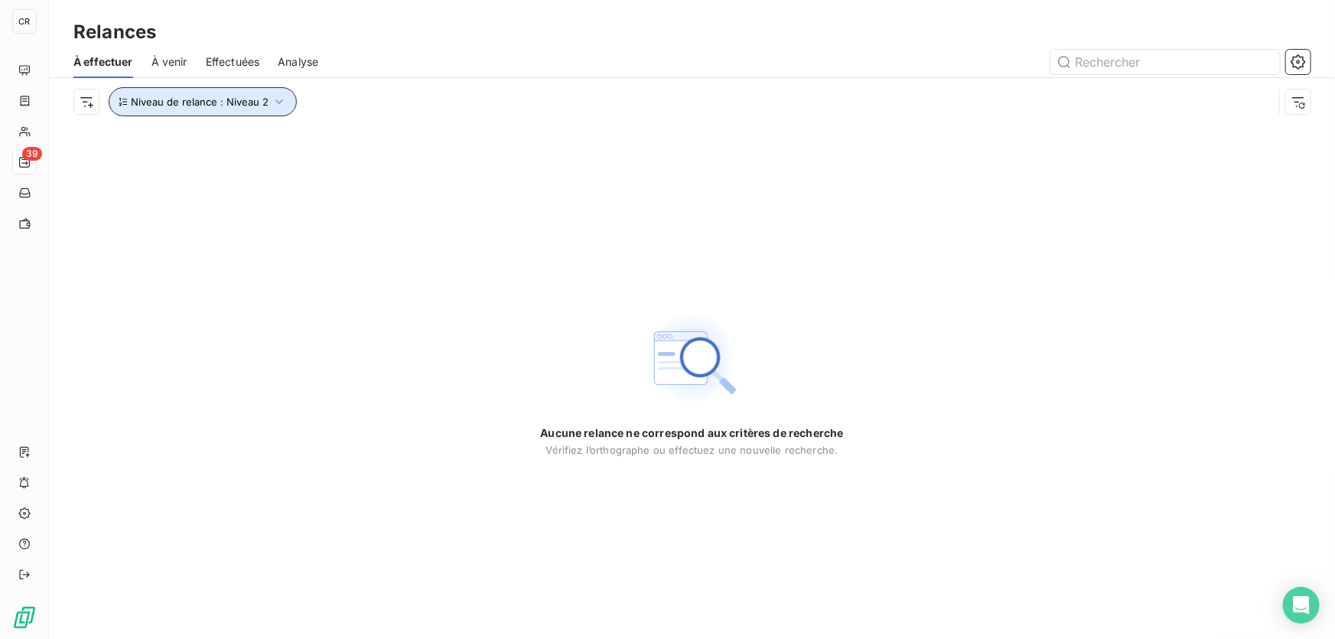
click at [222, 98] on span "Niveau de relance : Niveau 2" at bounding box center [200, 102] width 138 height 12
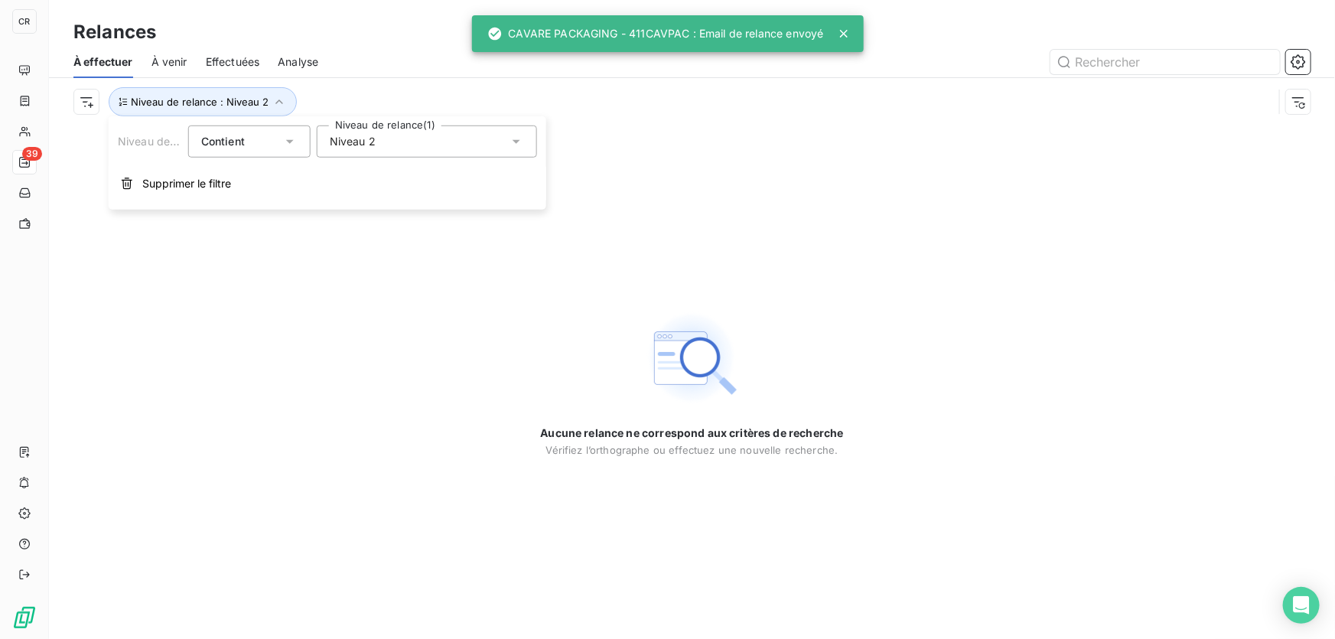
click at [372, 136] on span "Niveau 2" at bounding box center [353, 141] width 46 height 15
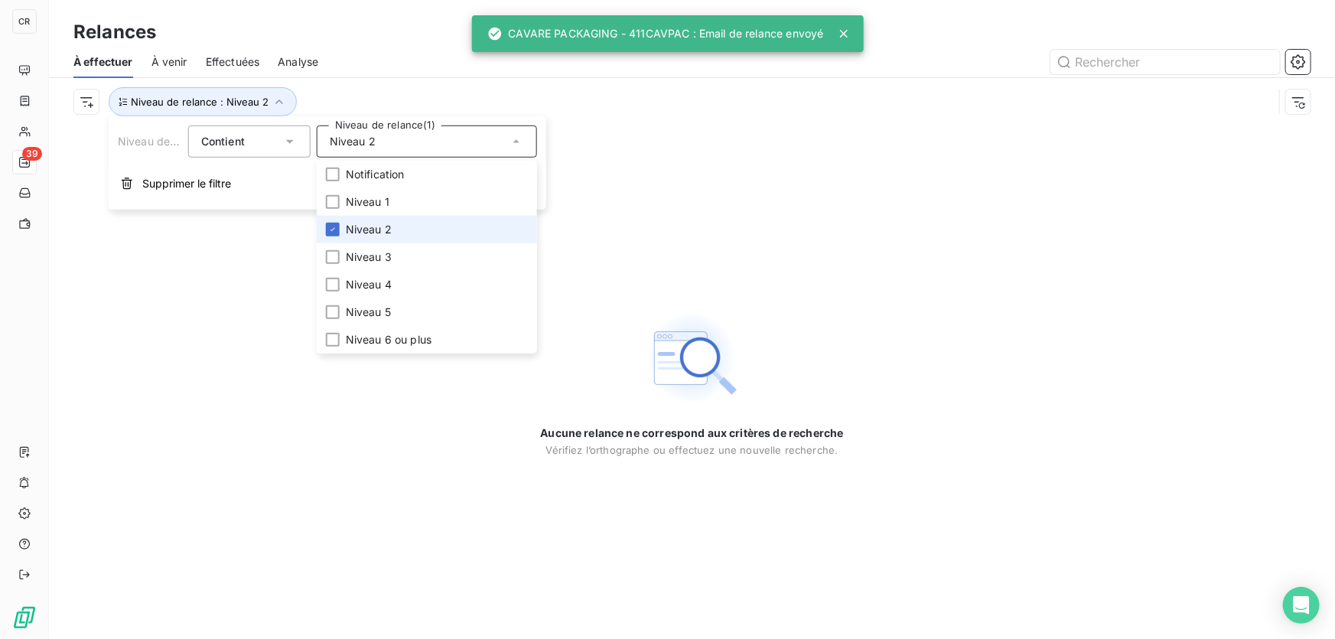
click at [375, 229] on span "Niveau 2" at bounding box center [369, 229] width 46 height 15
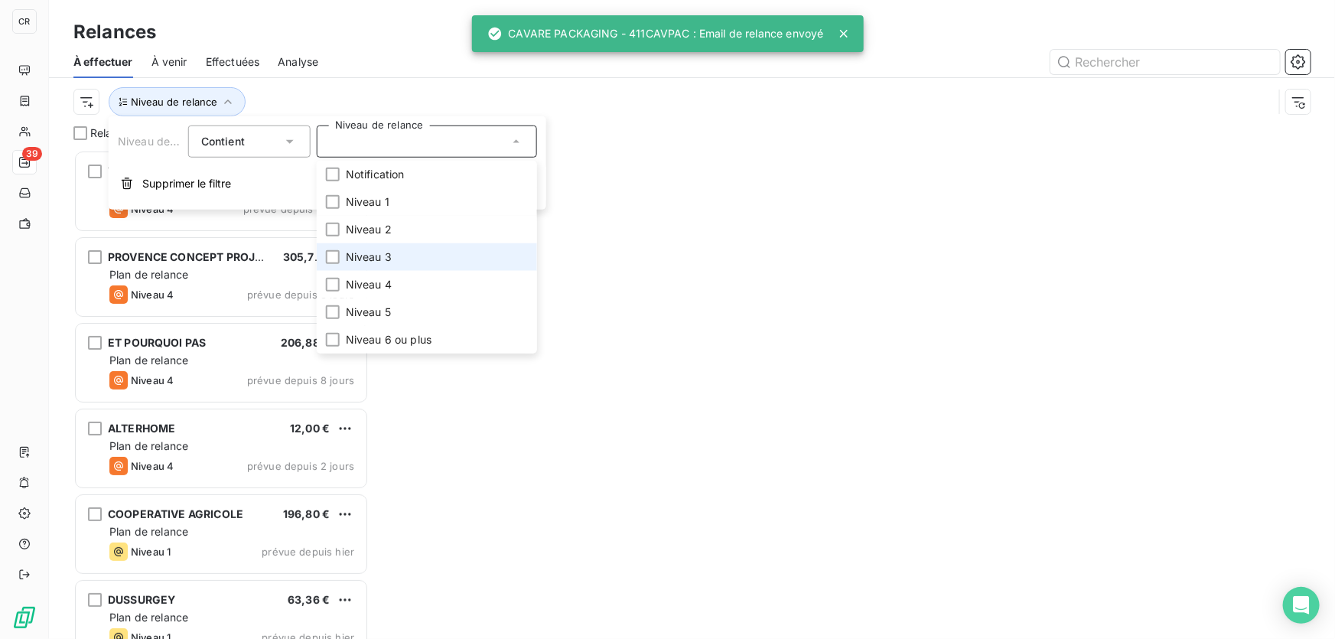
scroll to position [479, 285]
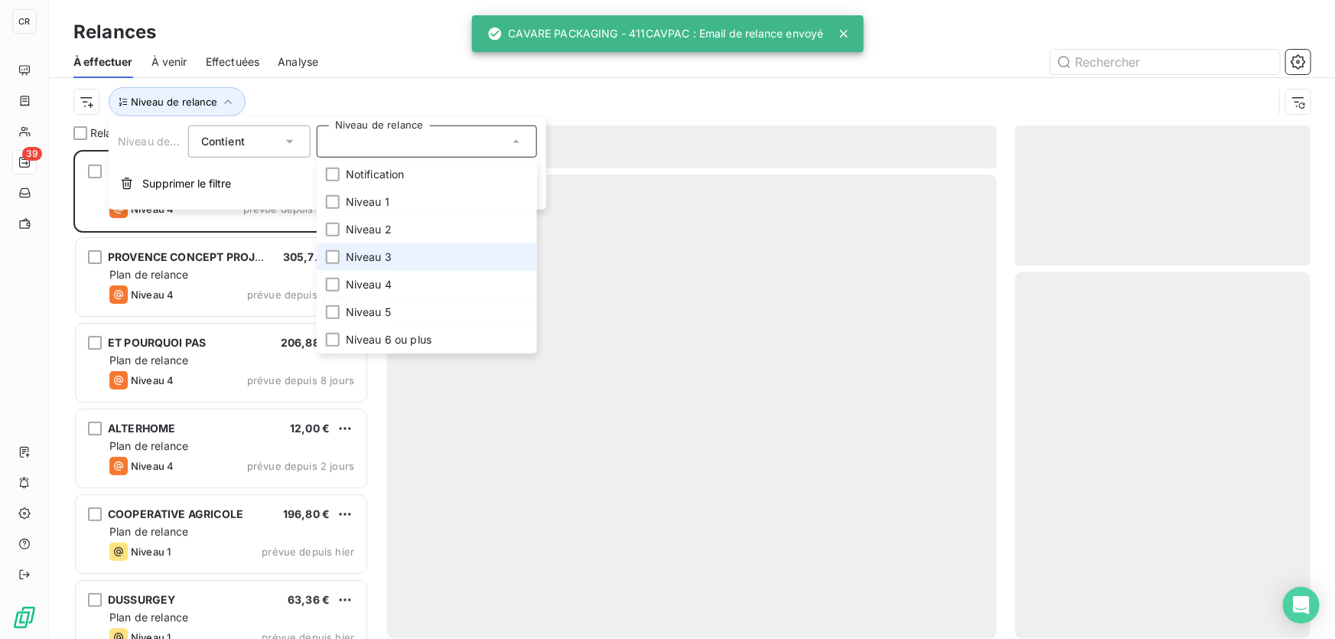
click at [373, 252] on span "Niveau 3" at bounding box center [369, 256] width 46 height 15
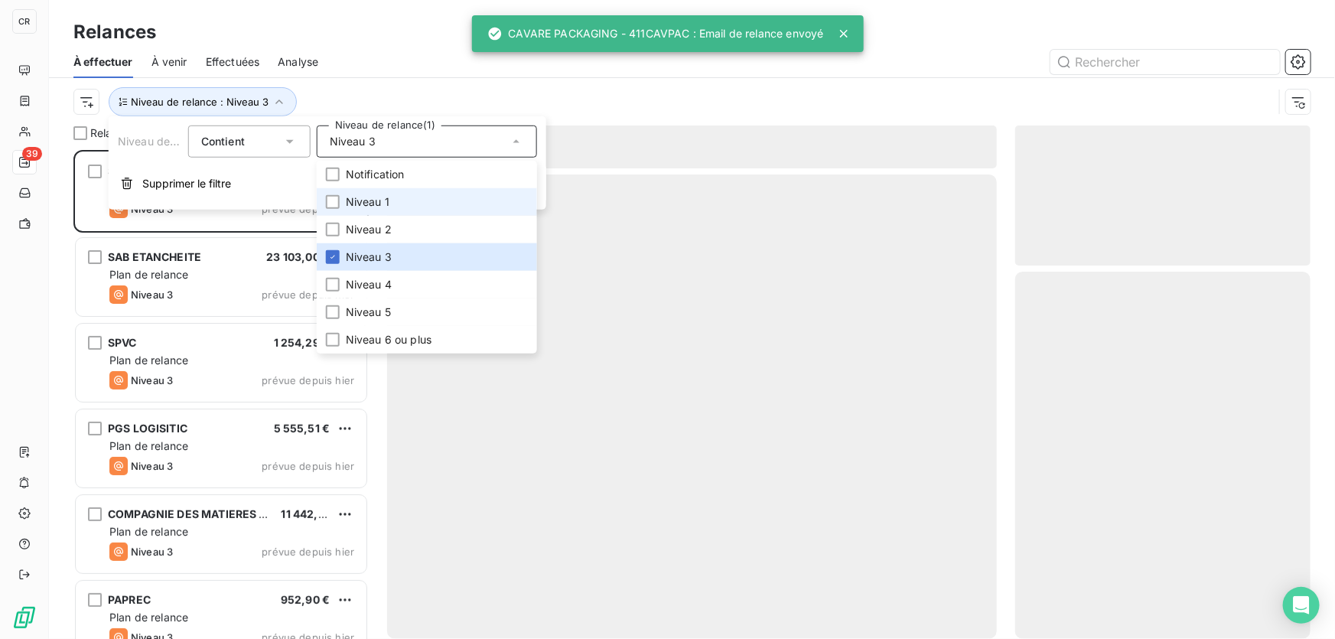
scroll to position [479, 285]
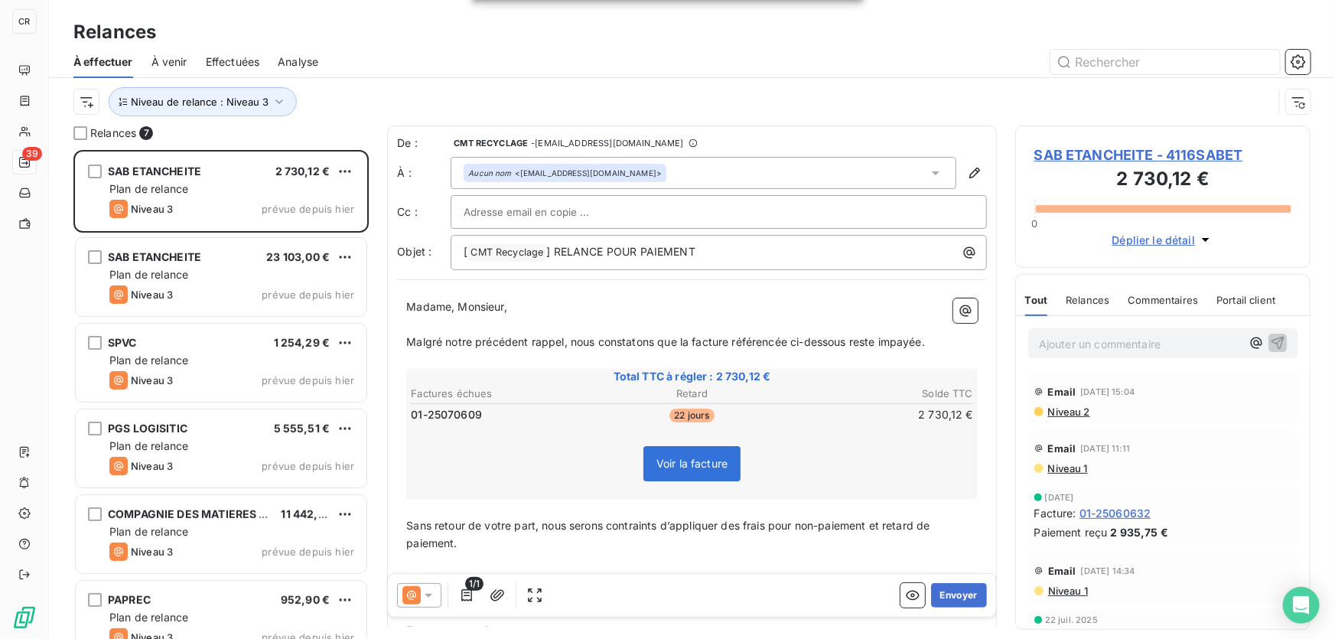
click at [401, 69] on div at bounding box center [824, 62] width 974 height 24
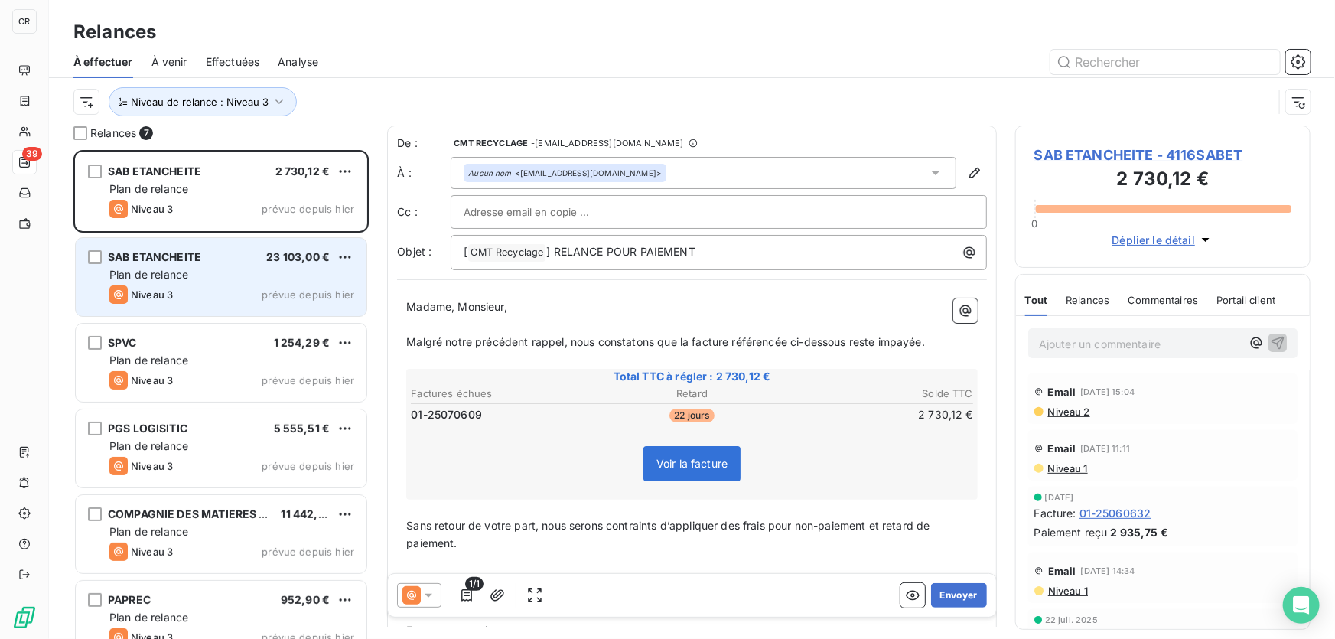
click at [210, 290] on div "Niveau 3 prévue depuis [DATE]" at bounding box center [231, 294] width 245 height 18
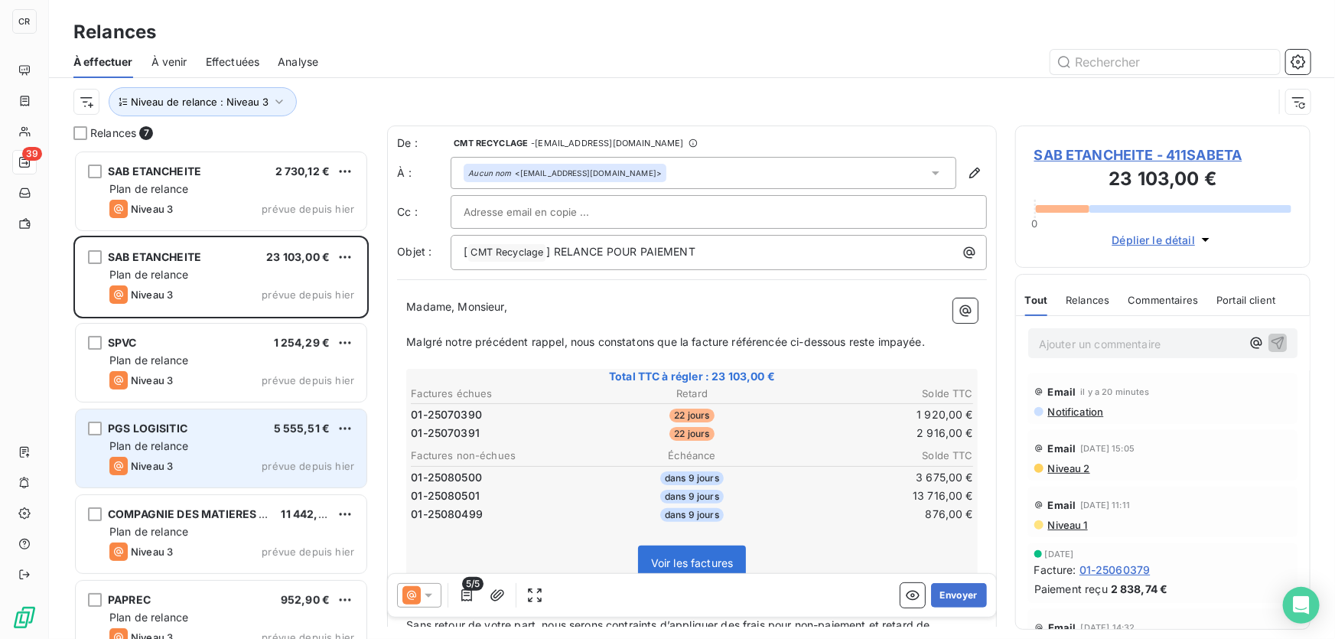
click at [190, 444] on div "Plan de relance" at bounding box center [231, 445] width 245 height 15
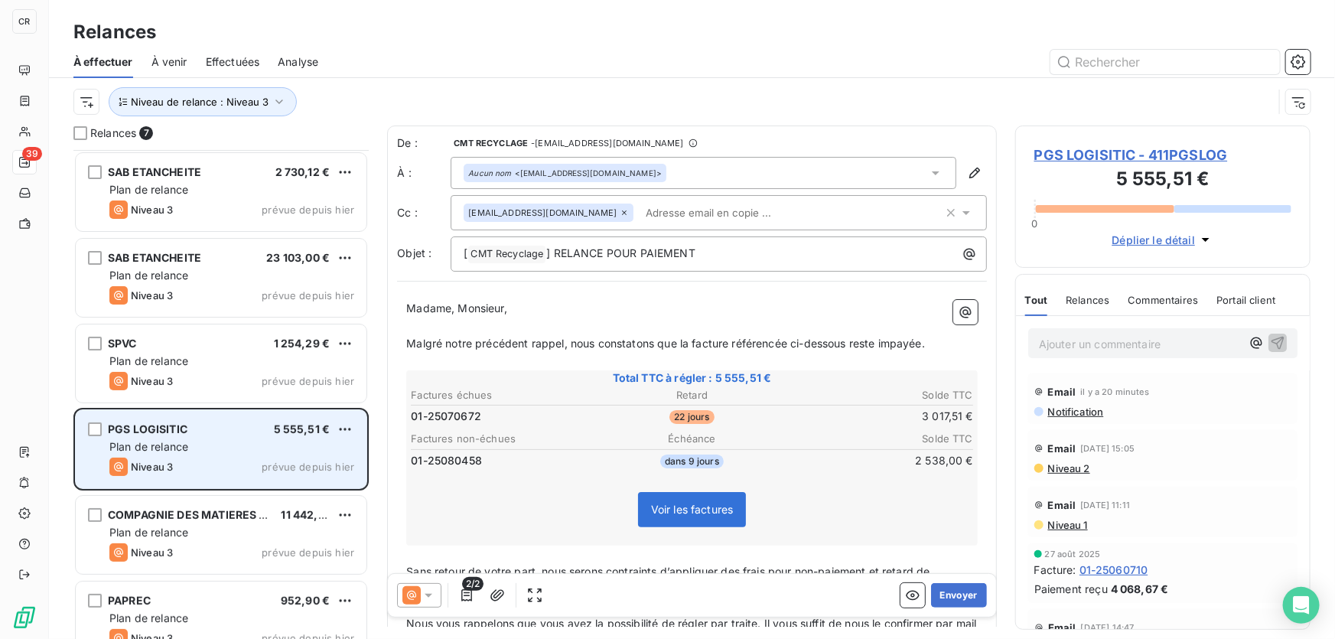
scroll to position [75, 0]
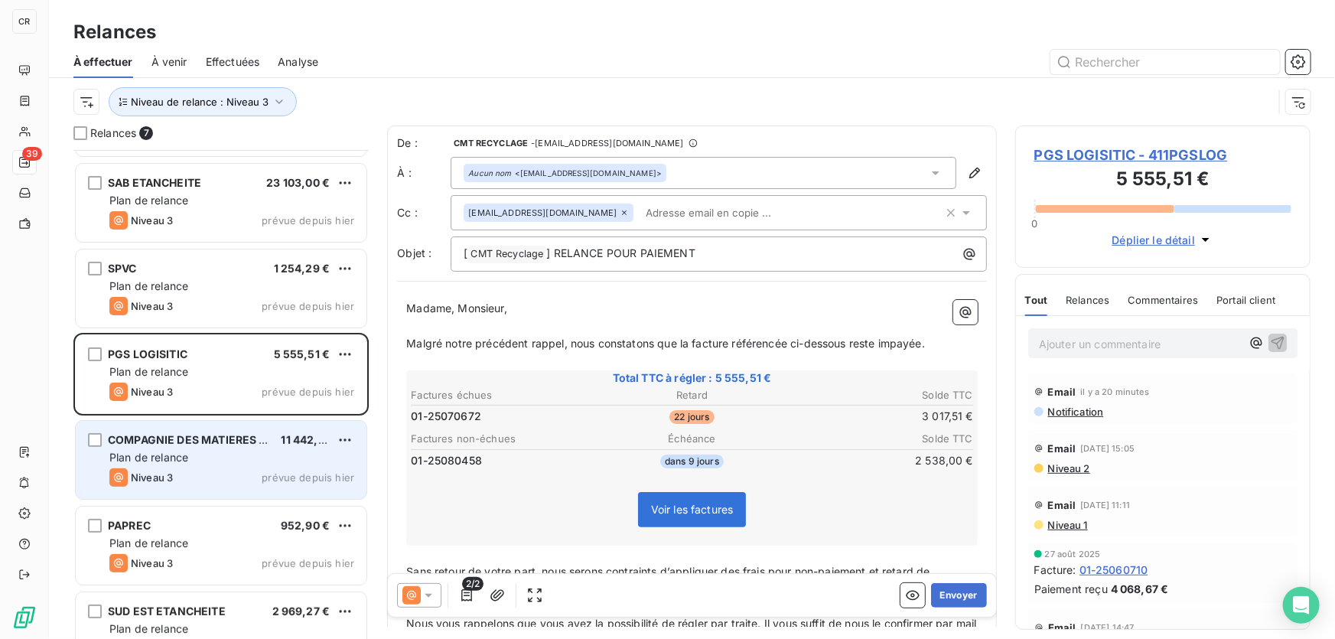
click at [192, 445] on span "COMPAGNIE DES MATIERES PREMIER" at bounding box center [208, 439] width 200 height 13
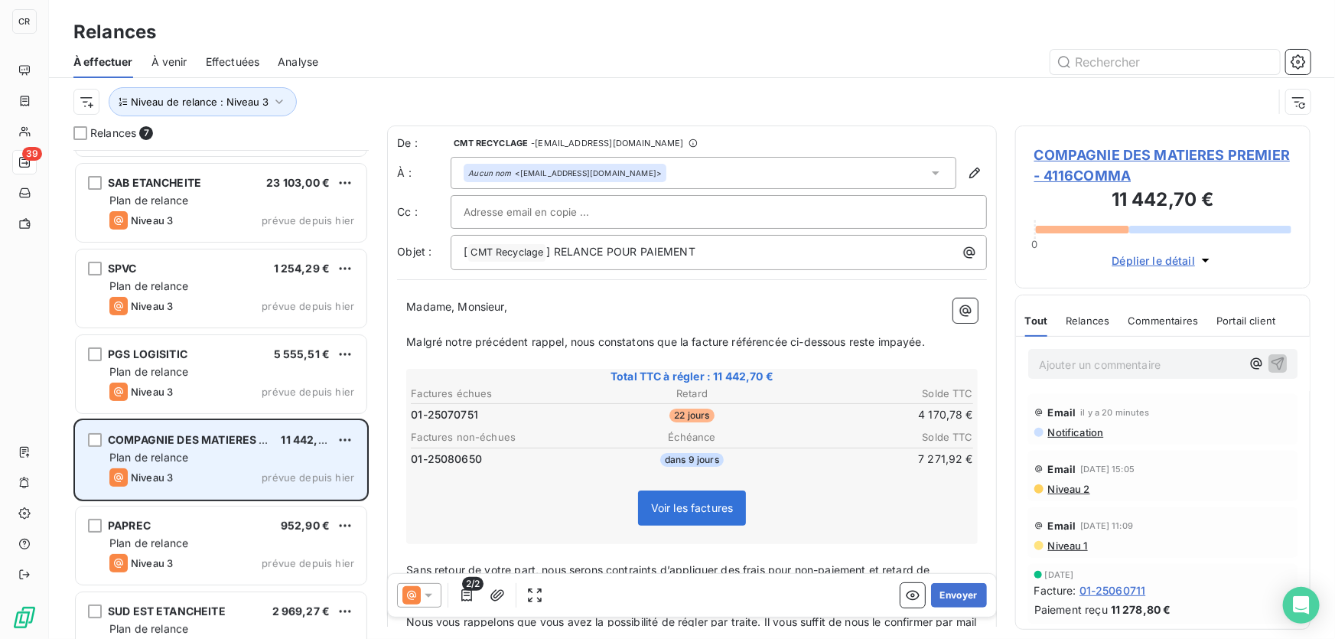
scroll to position [110, 0]
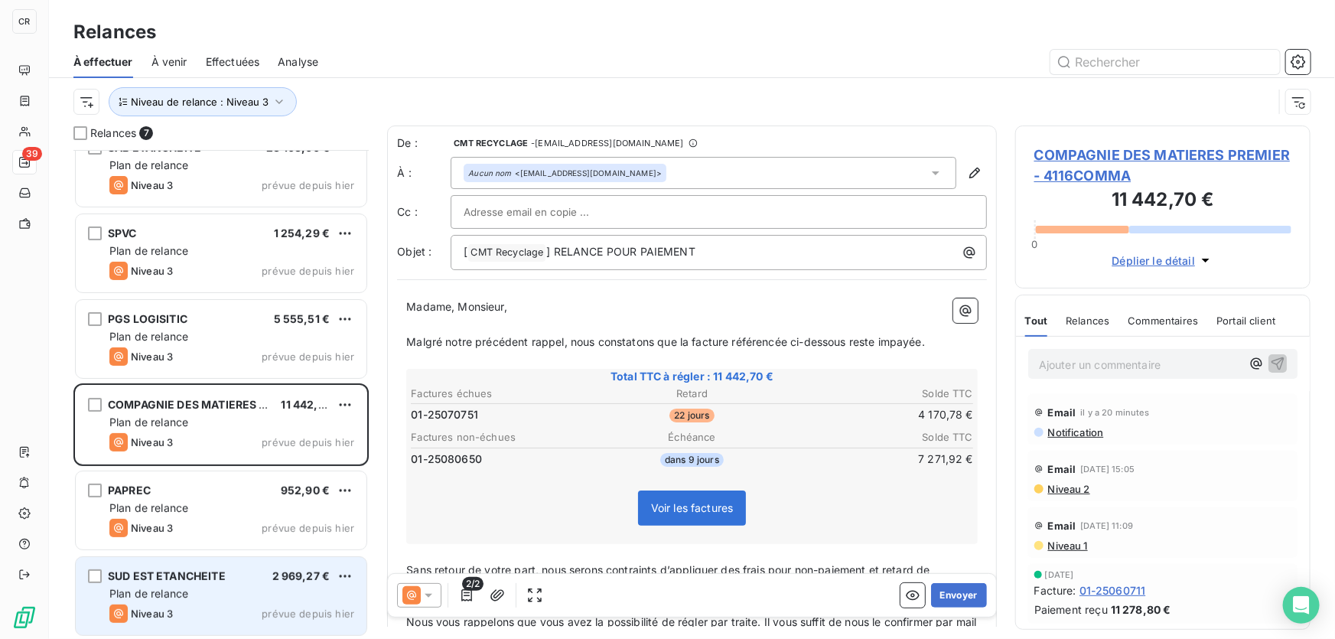
click at [214, 619] on div "Niveau 3 prévue depuis [DATE]" at bounding box center [231, 613] width 245 height 18
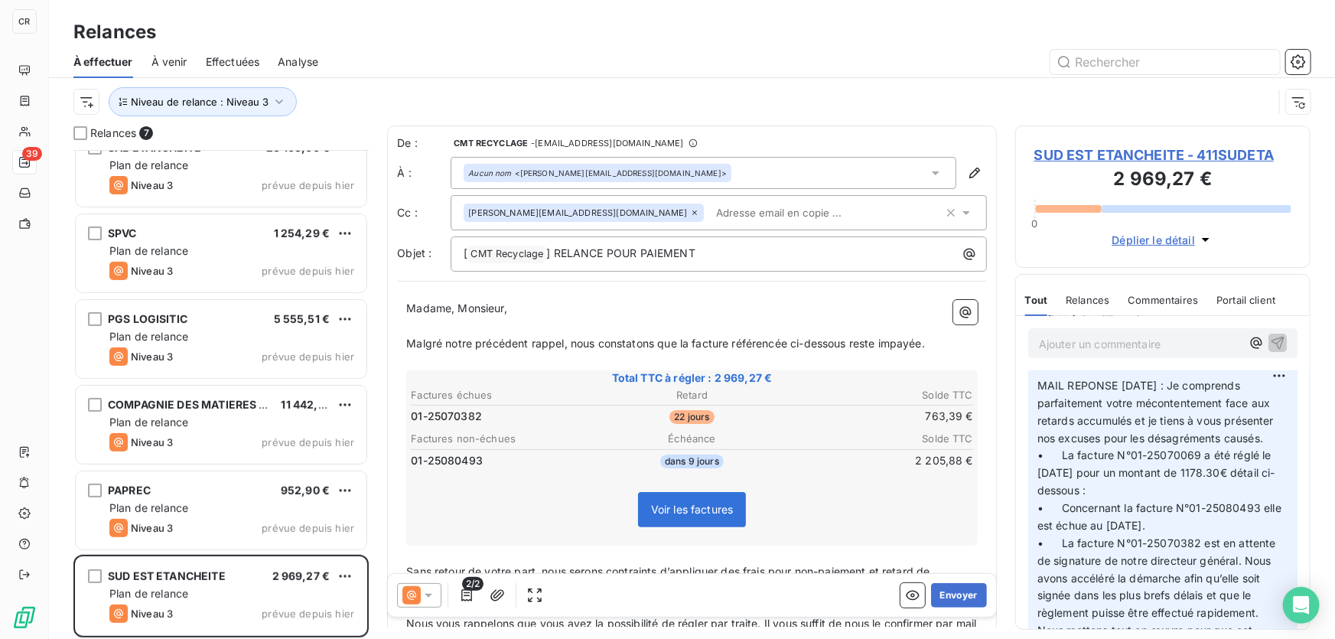
scroll to position [148, 0]
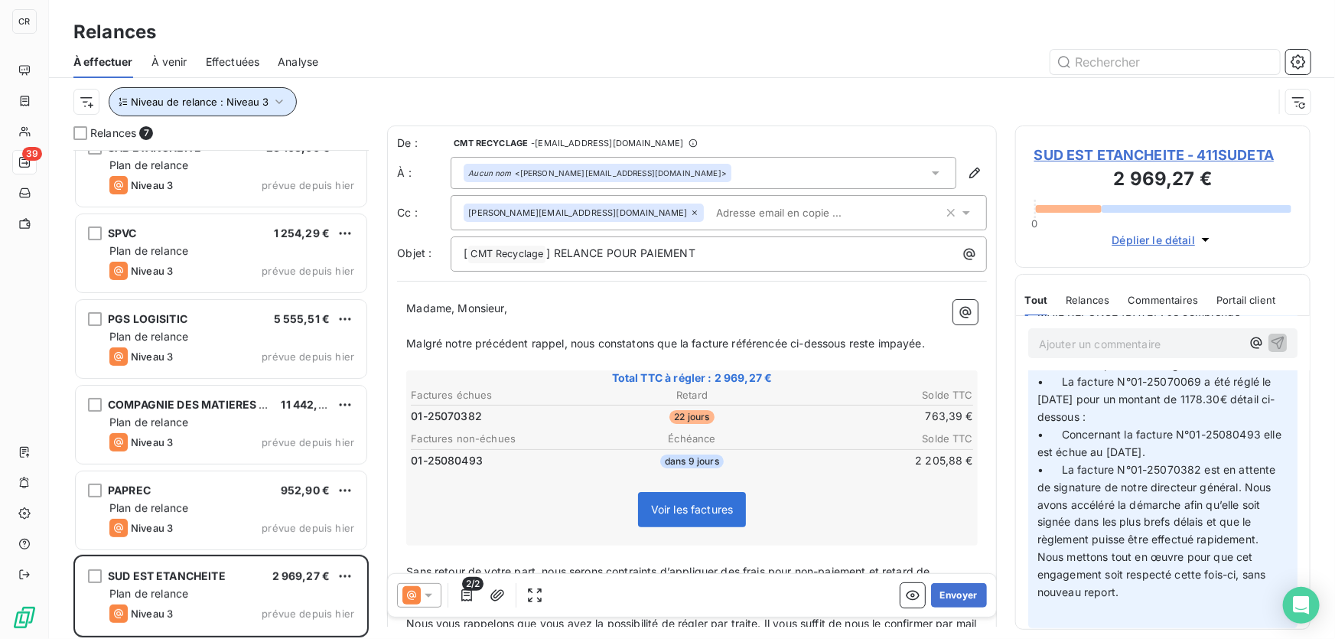
click at [227, 100] on span "Niveau de relance : Niveau 3" at bounding box center [200, 102] width 138 height 12
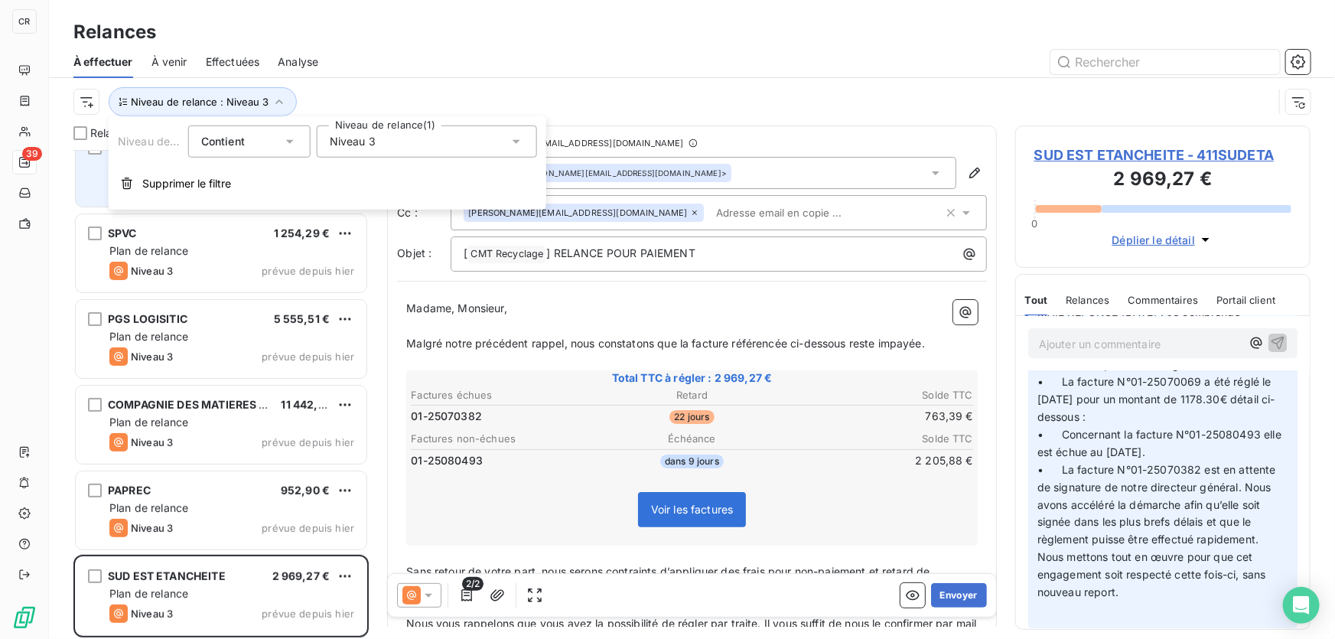
click at [202, 176] on span "Supprimer le filtre" at bounding box center [186, 183] width 89 height 15
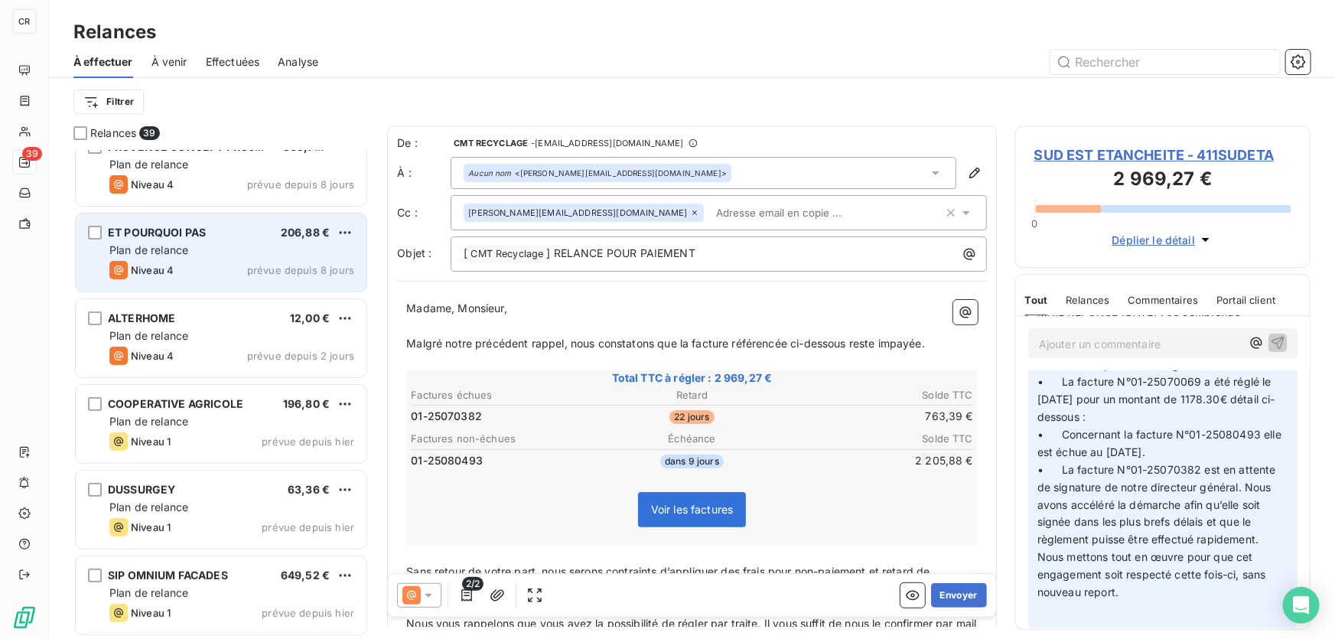
scroll to position [0, 0]
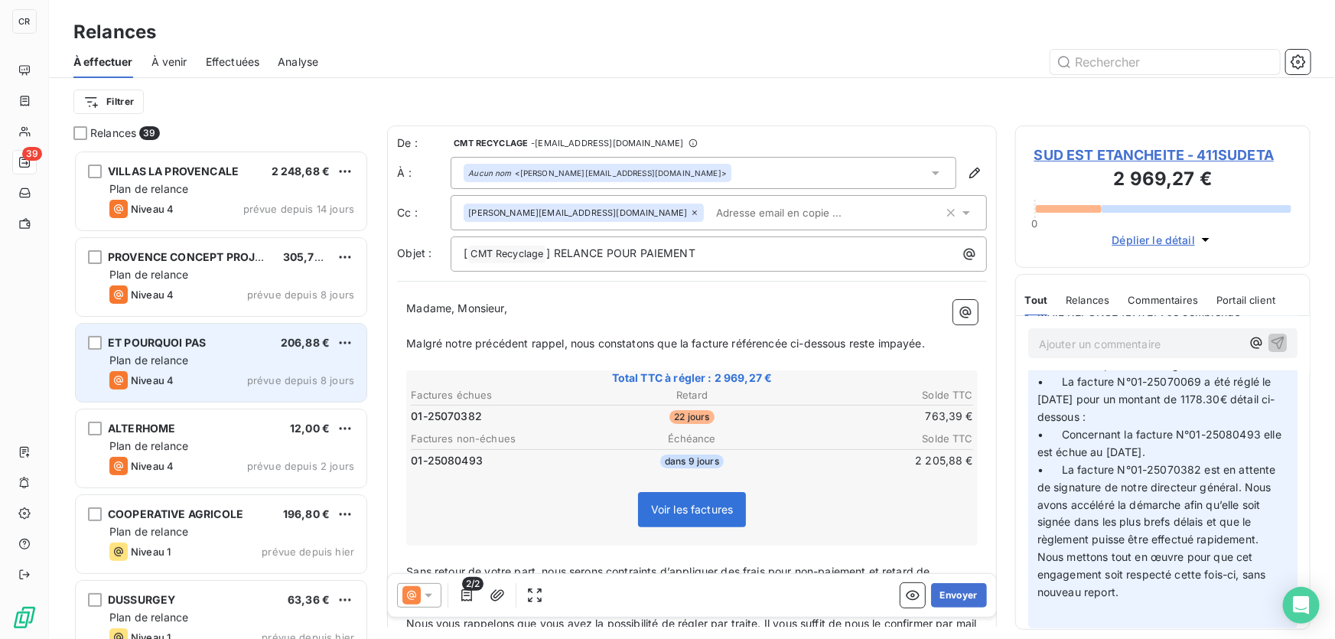
click at [214, 396] on div "ET POURQUOI PAS 206,88 € Plan de relance Niveau 4 prévue depuis 8 jours" at bounding box center [221, 363] width 291 height 78
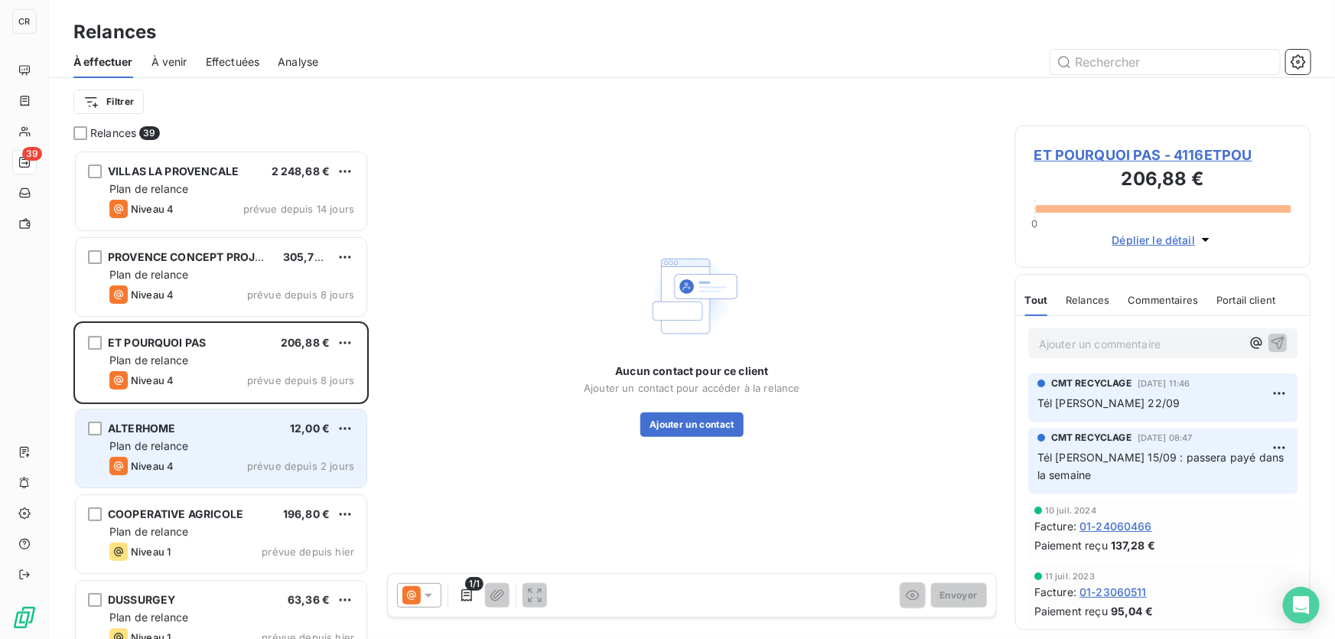
click at [234, 487] on div "ALTERHOME 12,00 € Plan de relance Niveau 4 prévue depuis 2 jours" at bounding box center [221, 448] width 292 height 80
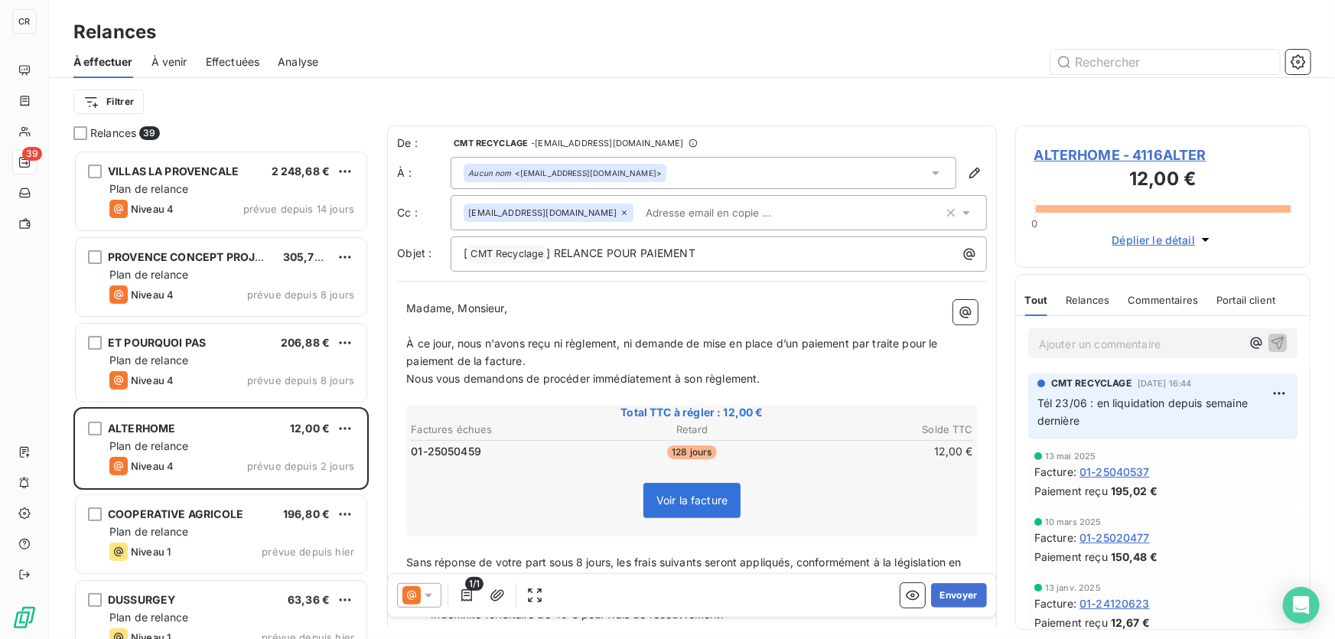
click at [1088, 154] on span "ALTERHOME - 4116ALTER" at bounding box center [1162, 155] width 257 height 21
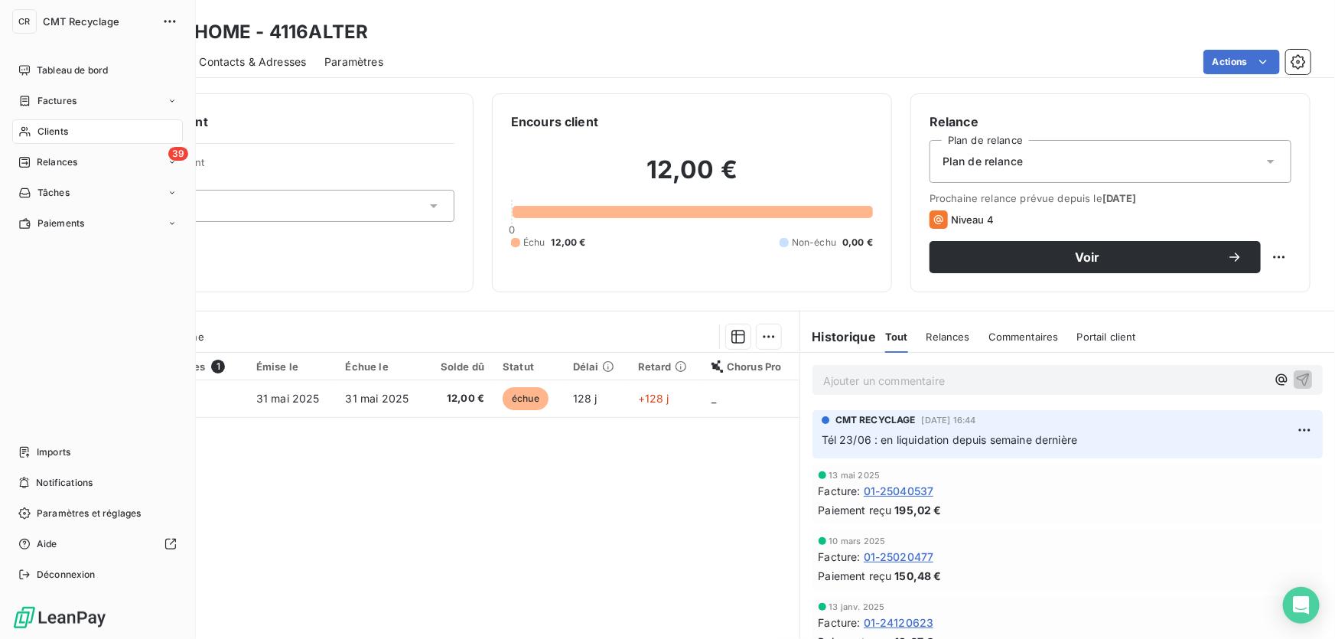
click at [22, 121] on div "Clients" at bounding box center [97, 131] width 171 height 24
click at [29, 154] on div "39 Relances" at bounding box center [97, 162] width 171 height 24
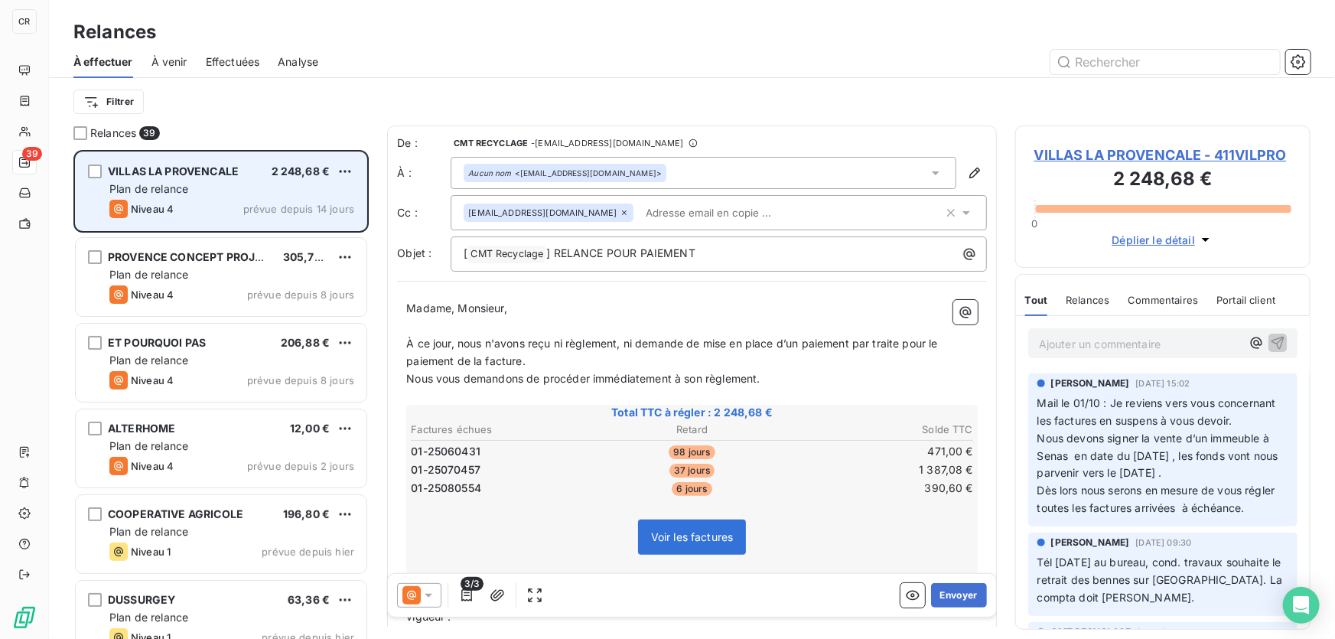
scroll to position [479, 285]
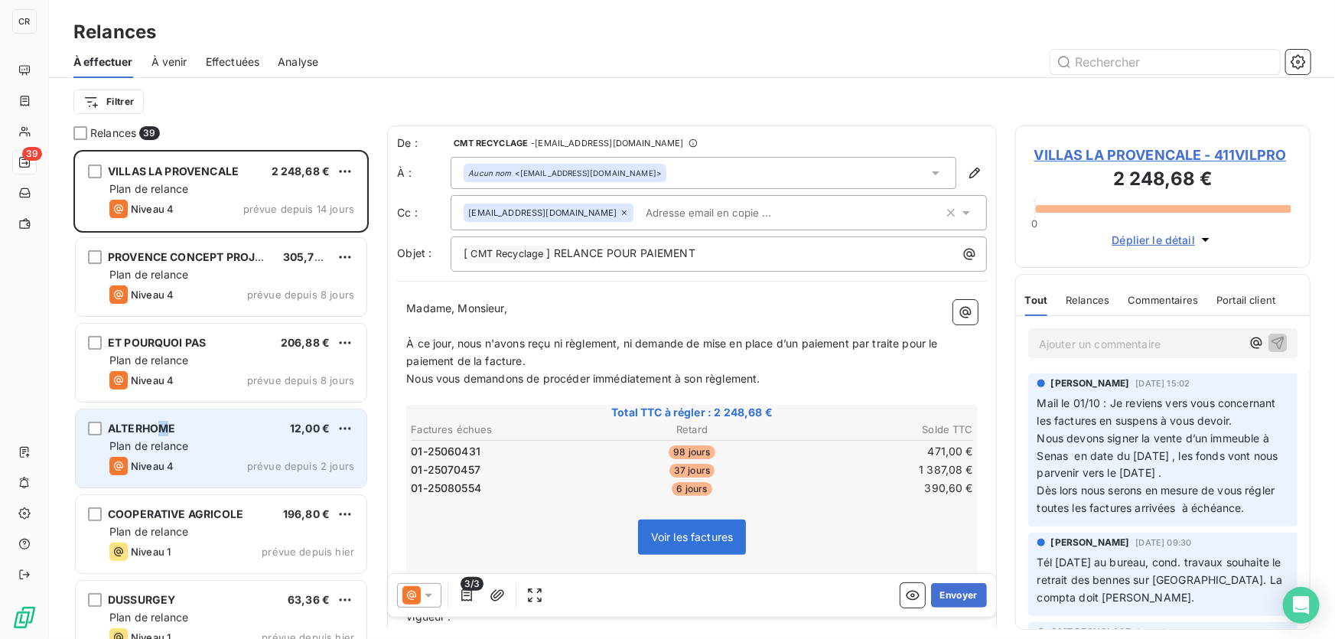
click at [165, 434] on span "ALTERHOME" at bounding box center [141, 427] width 67 height 13
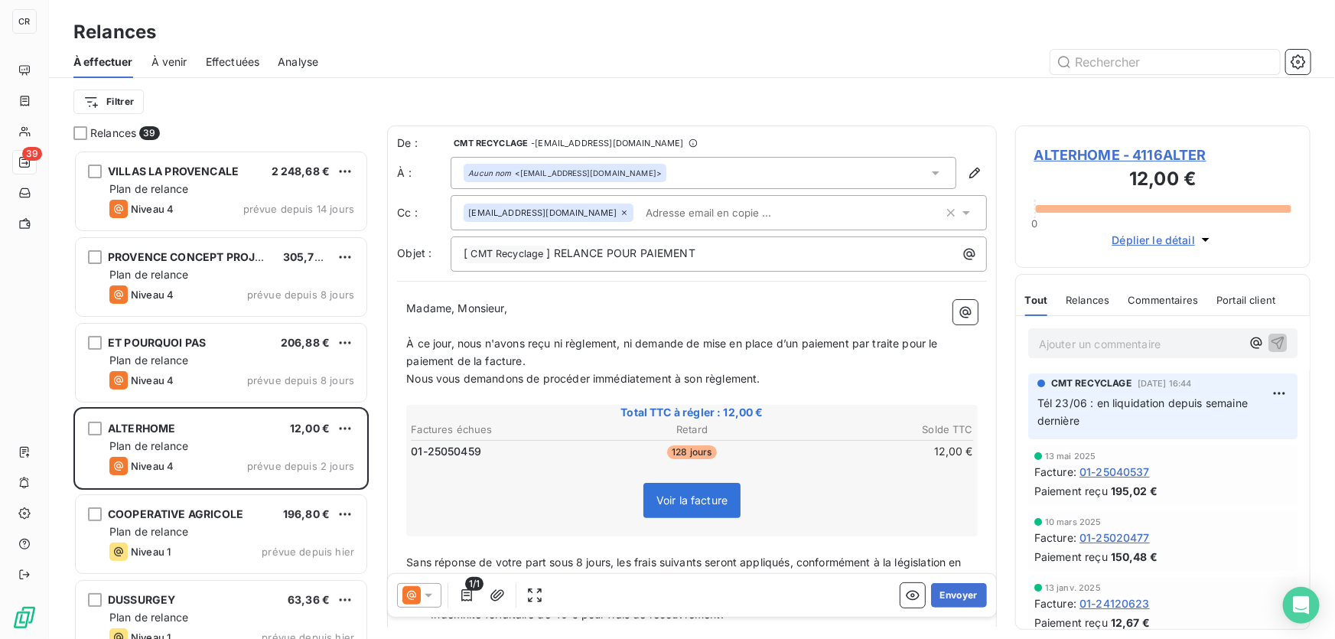
click at [428, 597] on icon at bounding box center [428, 594] width 15 height 15
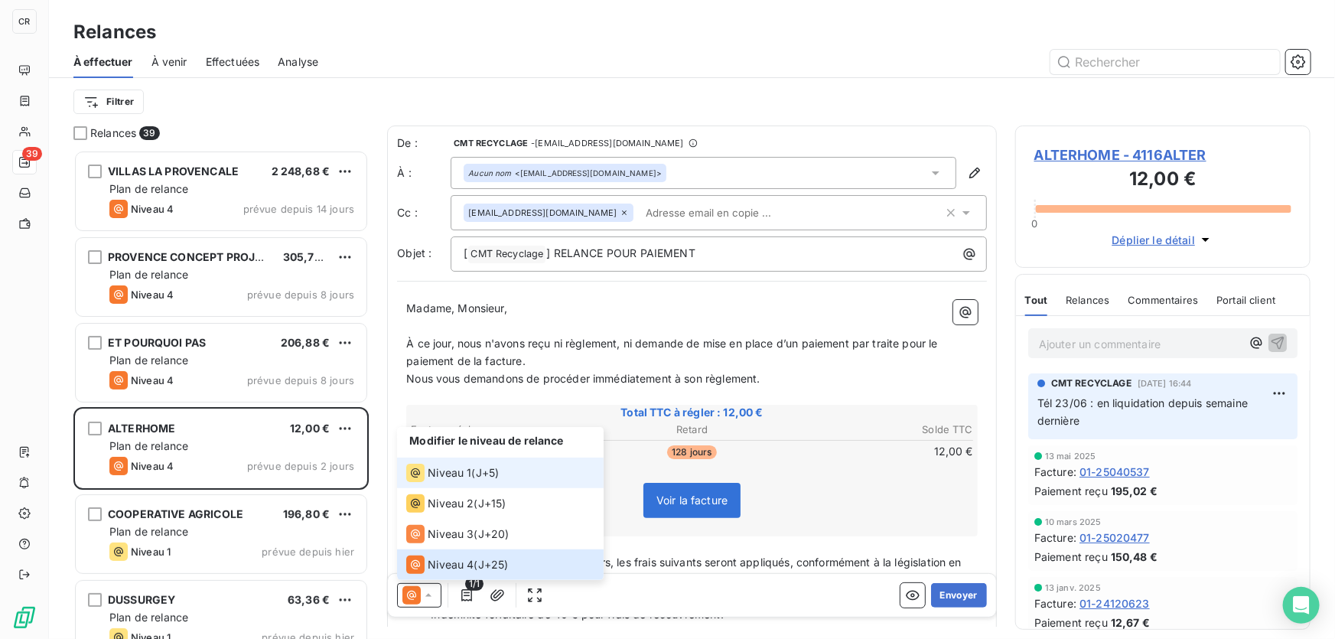
click at [442, 477] on span "Niveau 1" at bounding box center [450, 472] width 44 height 15
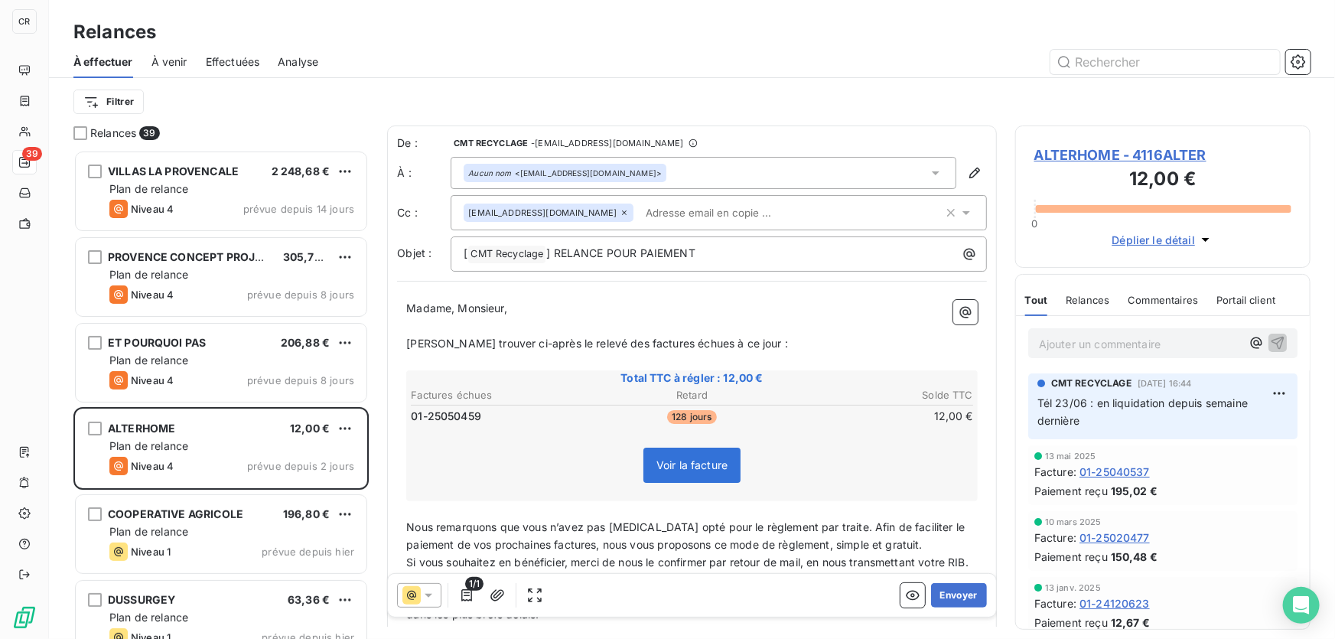
scroll to position [222, 0]
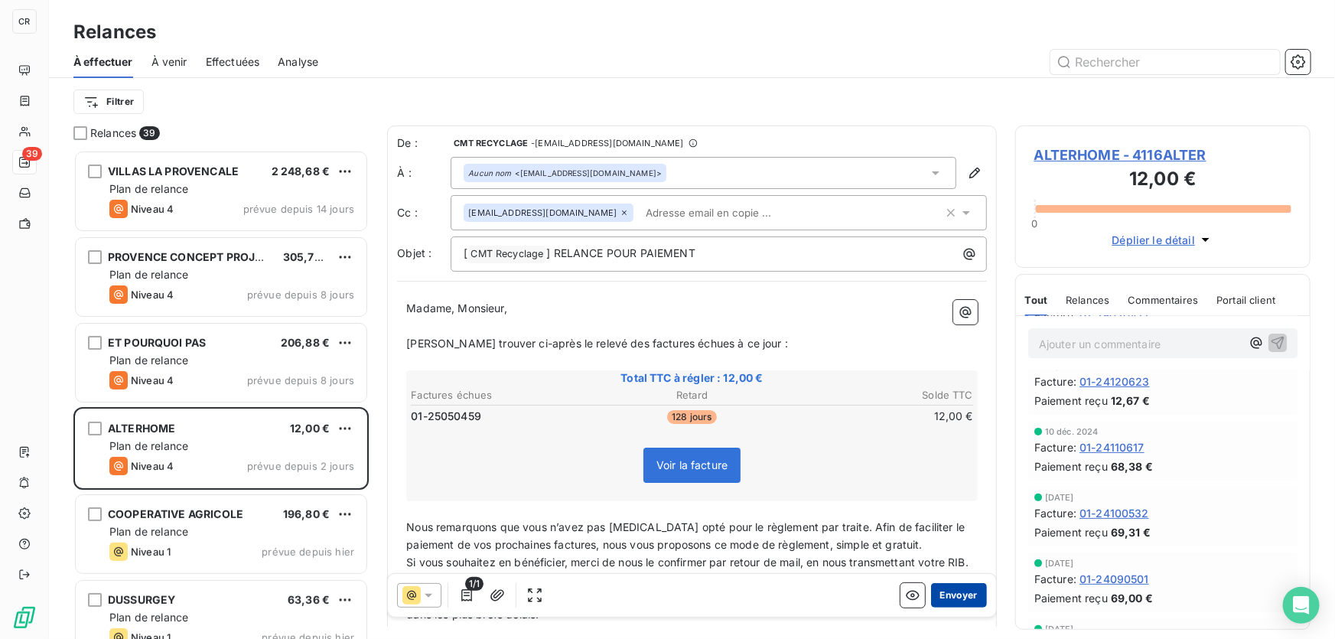
click at [950, 600] on button "Envoyer" at bounding box center [959, 595] width 56 height 24
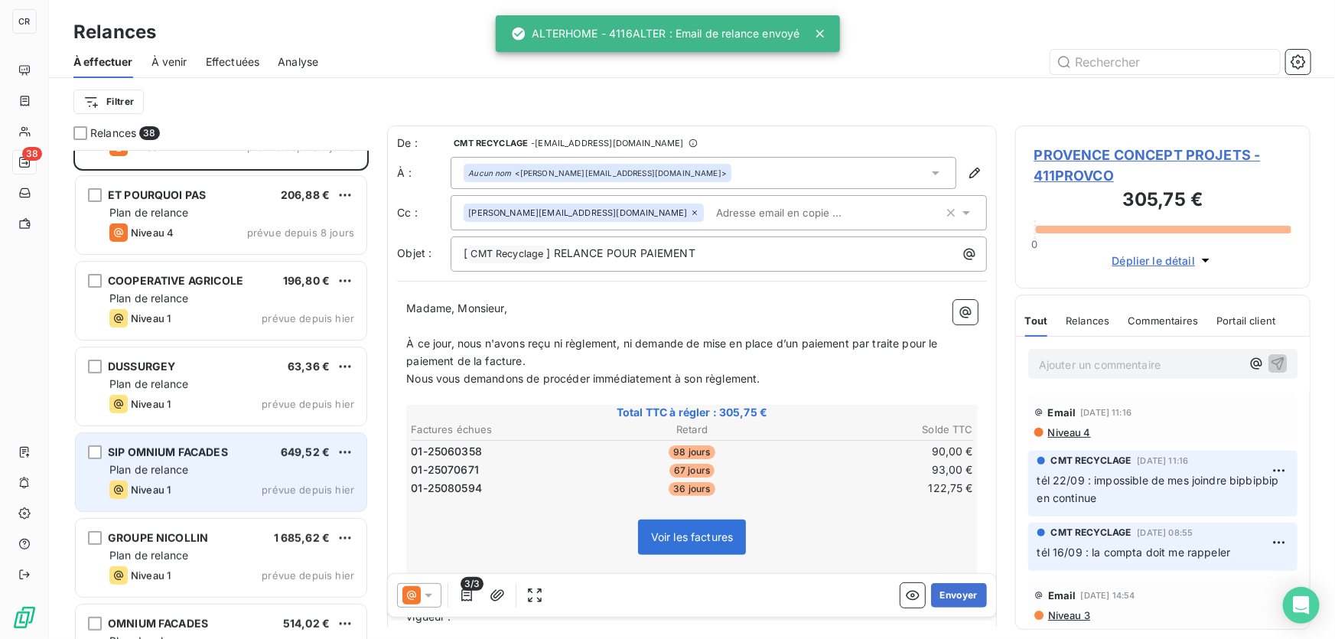
scroll to position [223, 0]
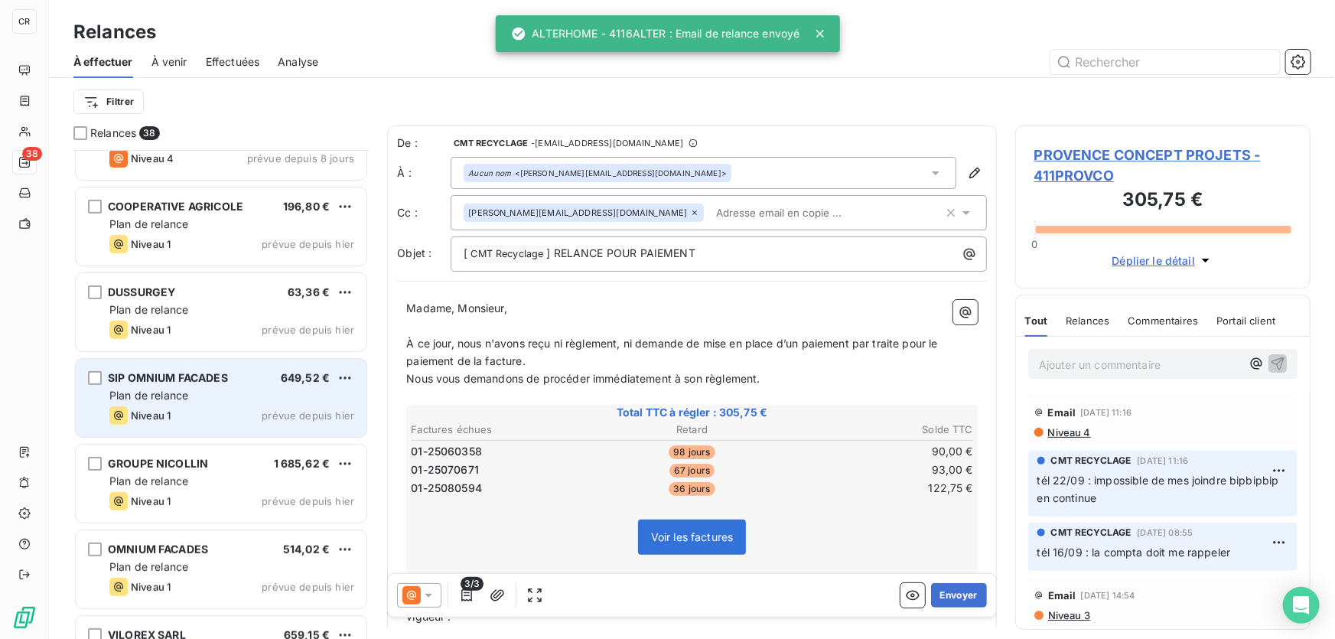
click at [230, 415] on div "Niveau 1 prévue depuis hier" at bounding box center [231, 415] width 245 height 18
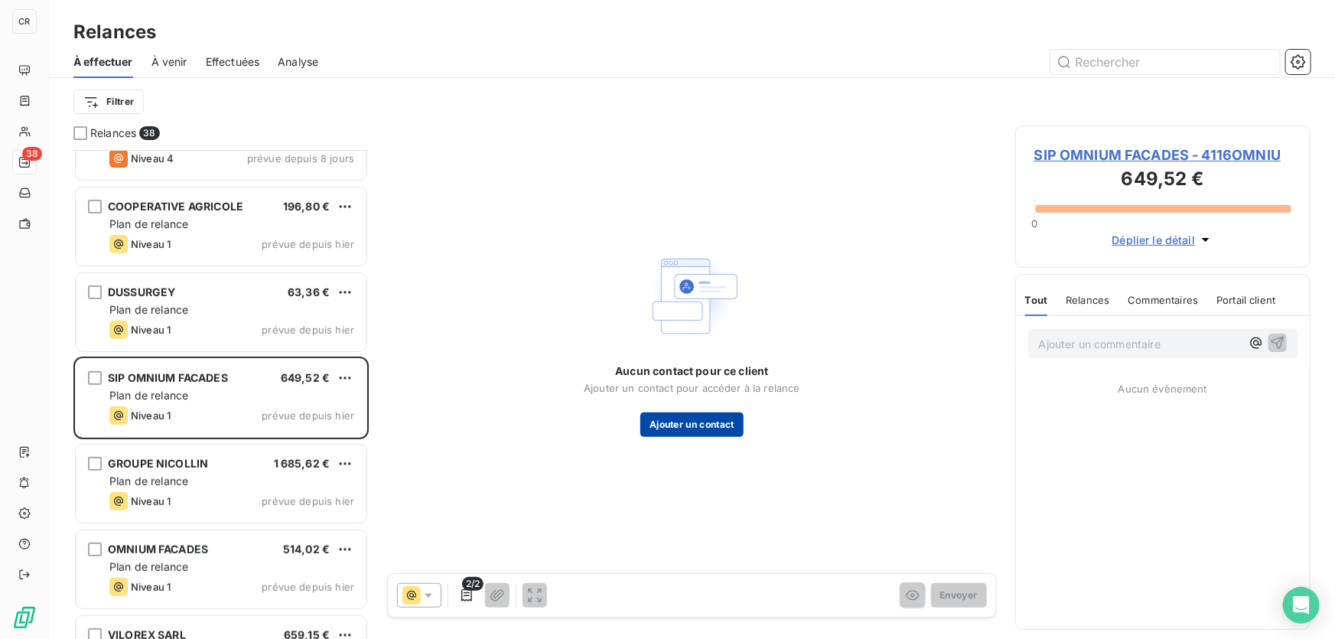
click at [714, 428] on button "Ajouter un contact" at bounding box center [691, 424] width 103 height 24
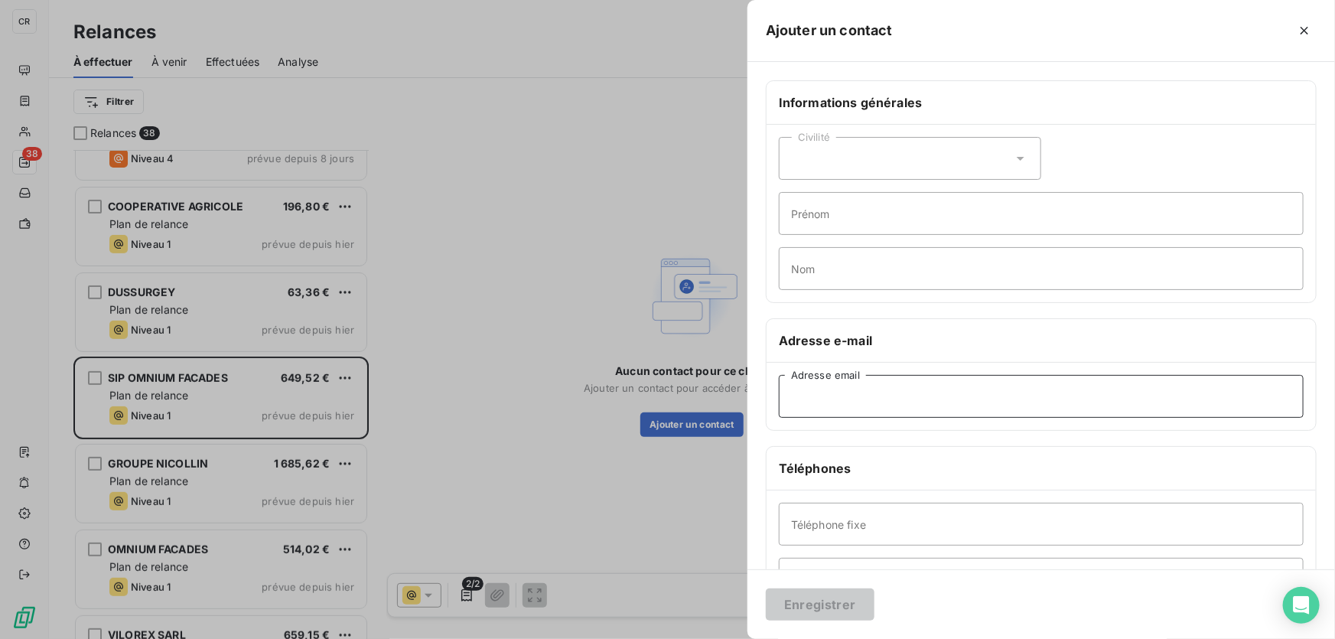
click at [834, 397] on input "Adresse email" at bounding box center [1041, 396] width 525 height 43
paste input "[PERSON_NAME][EMAIL_ADDRESS][DOMAIN_NAME]"
type input "[PERSON_NAME][EMAIL_ADDRESS][DOMAIN_NAME]"
click at [731, 443] on div at bounding box center [667, 319] width 1335 height 639
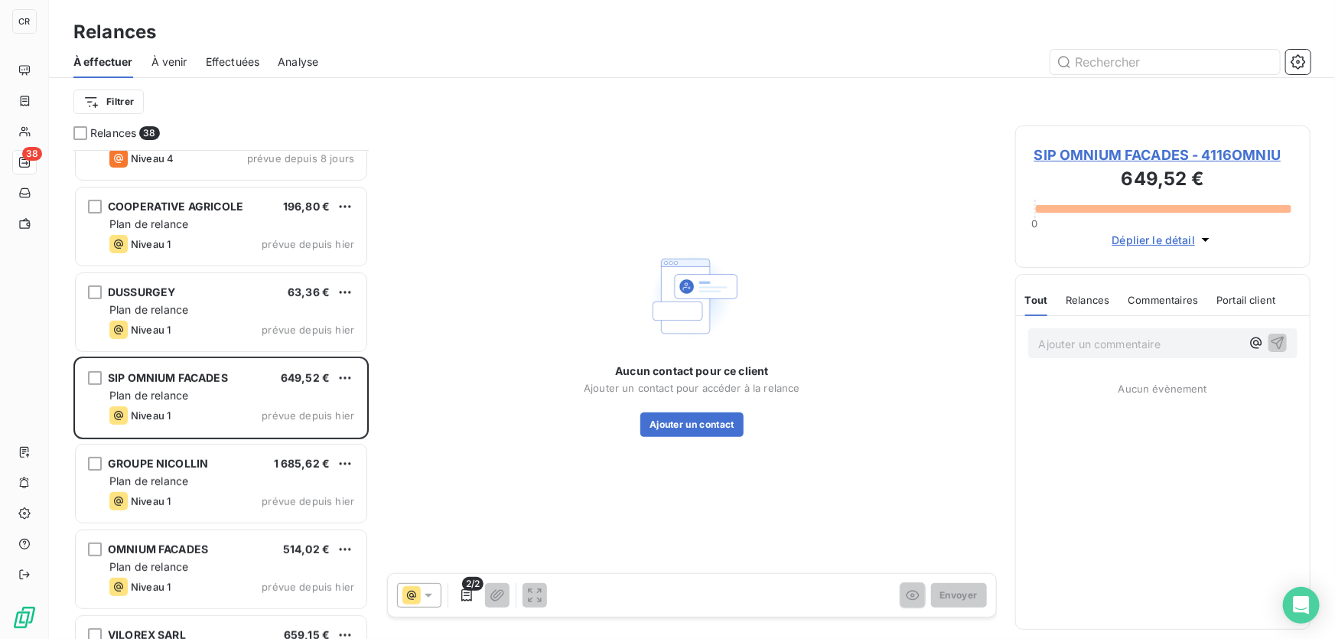
click at [695, 407] on div "Aucun contact pour ce client Ajouter un contact pour accéder à la relance Ajout…" at bounding box center [692, 399] width 216 height 73
click at [699, 415] on button "Ajouter un contact" at bounding box center [691, 424] width 103 height 24
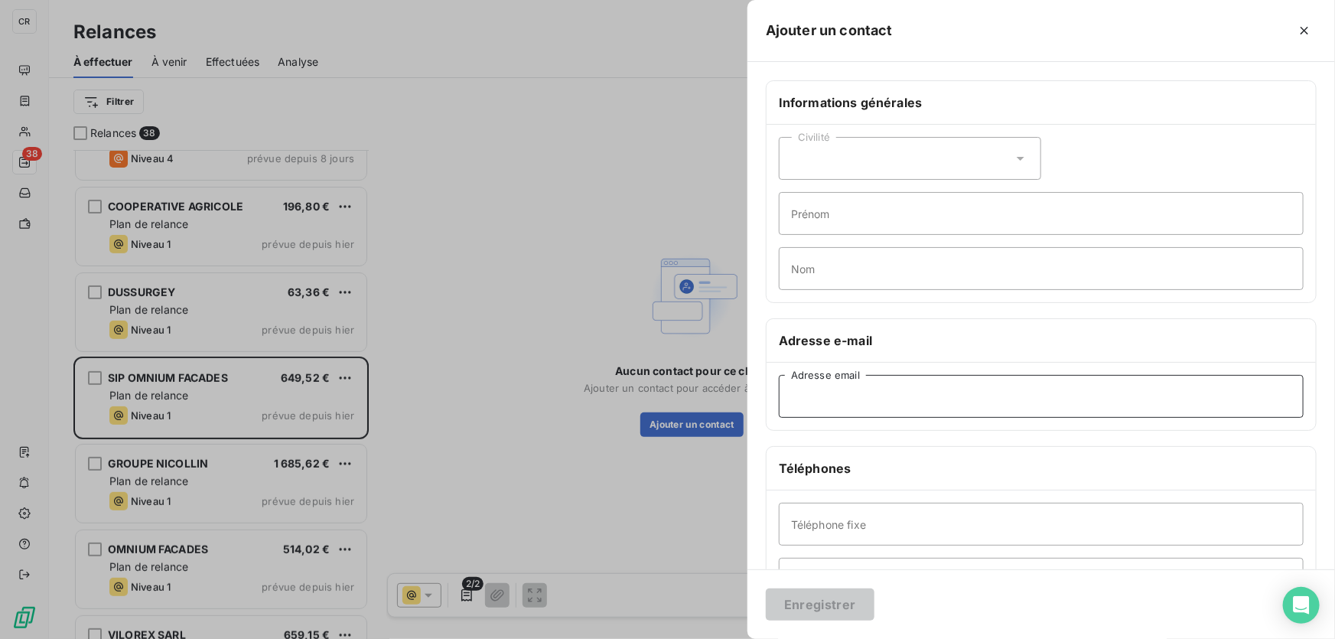
click at [854, 395] on input "Adresse email" at bounding box center [1041, 396] width 525 height 43
paste input "[PERSON_NAME][EMAIL_ADDRESS][DOMAIN_NAME]"
type input "[PERSON_NAME][EMAIL_ADDRESS][DOMAIN_NAME]"
click at [824, 600] on button "Enregistrer" at bounding box center [820, 604] width 109 height 32
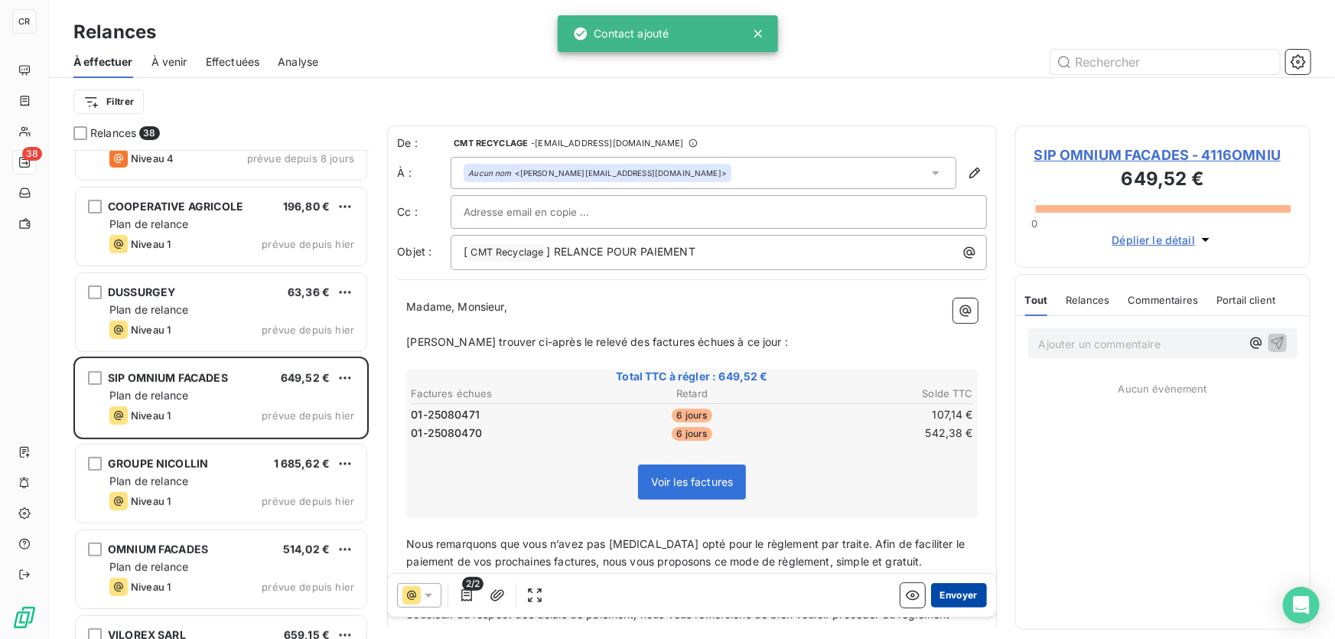
click at [950, 589] on button "Envoyer" at bounding box center [959, 595] width 56 height 24
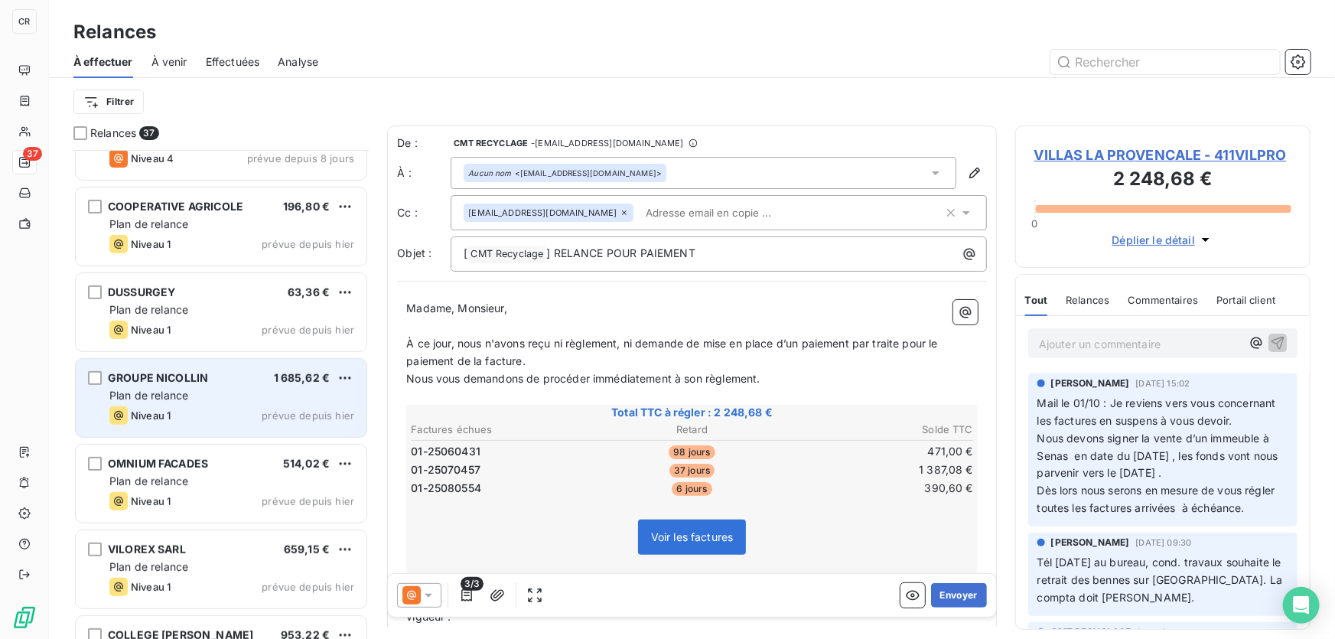
click at [210, 397] on div "Plan de relance" at bounding box center [231, 395] width 245 height 15
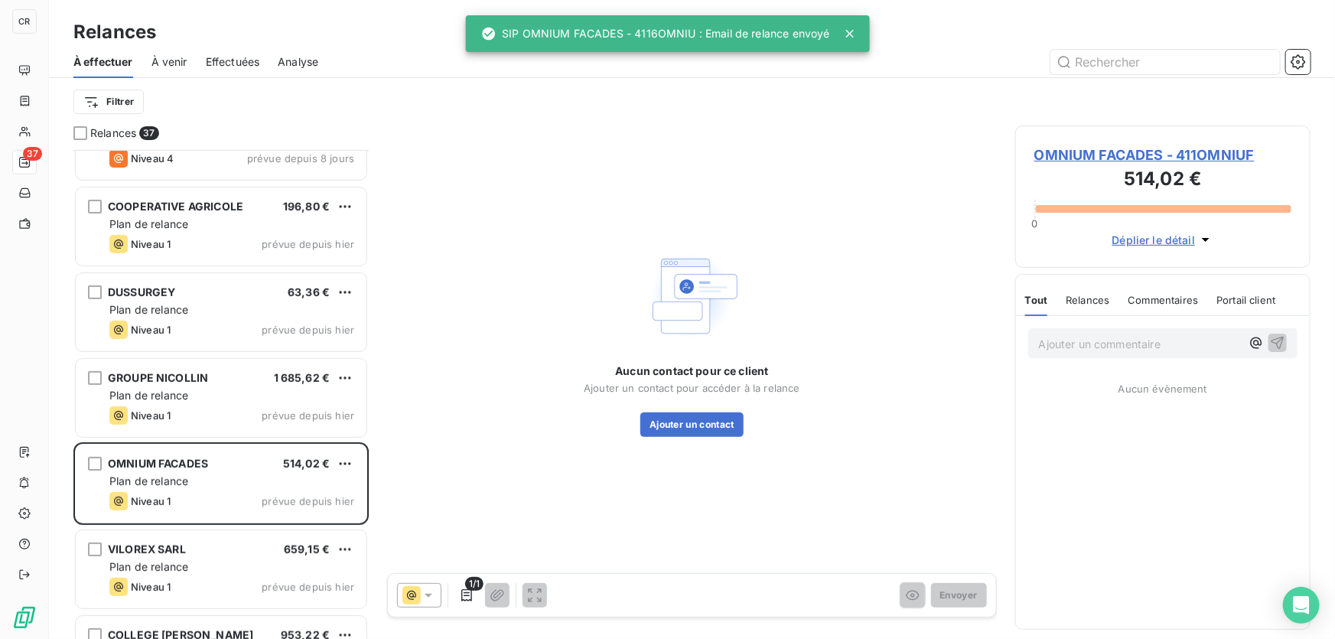
click at [493, 438] on div "Aucun contact pour ce client Ajouter un contact pour accéder à la relance Ajout…" at bounding box center [692, 341] width 610 height 432
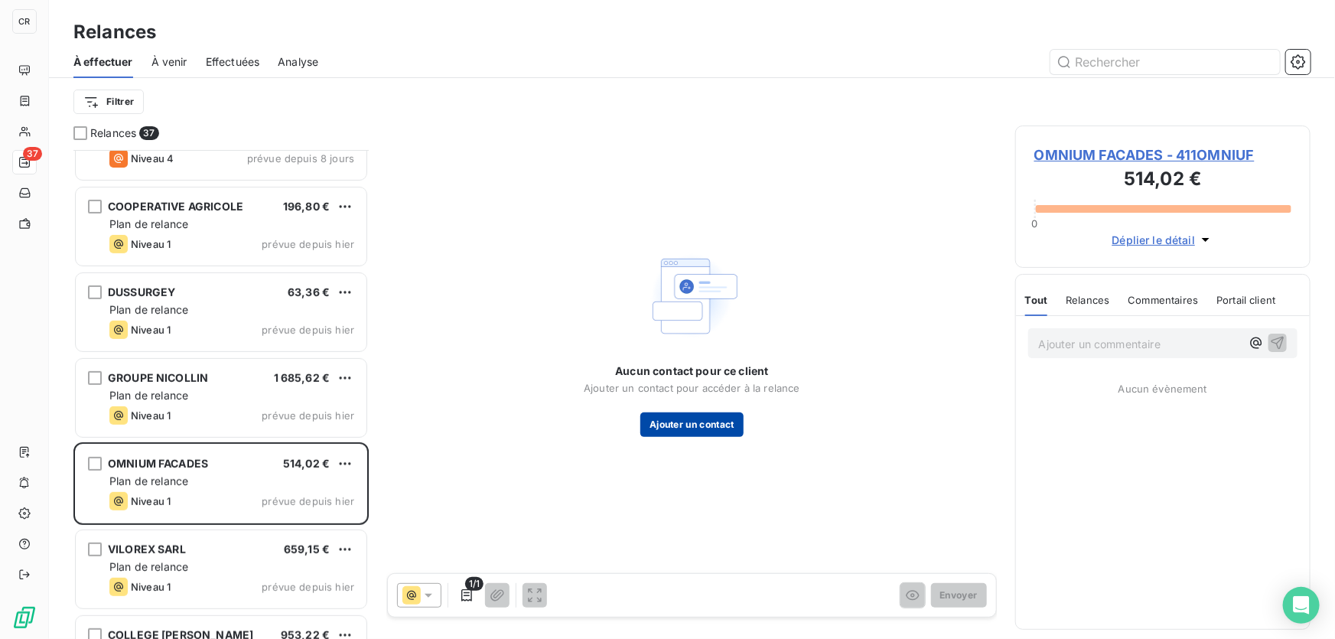
click at [678, 426] on button "Ajouter un contact" at bounding box center [691, 424] width 103 height 24
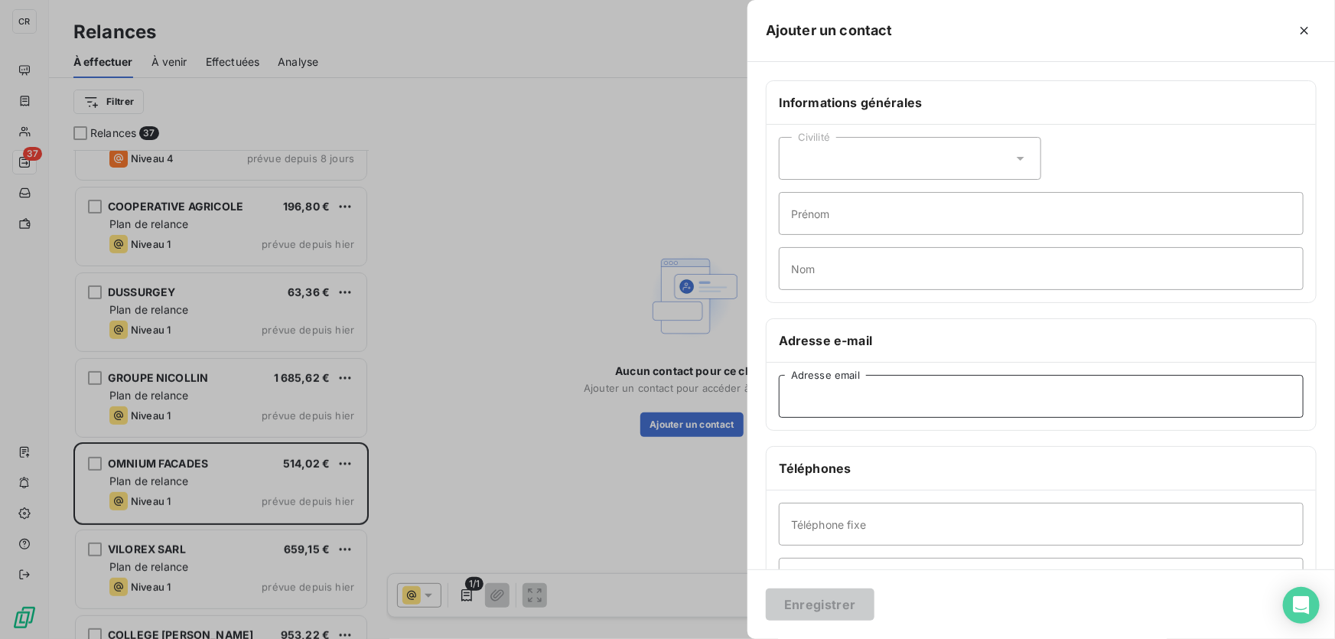
click at [894, 381] on input "Adresse email" at bounding box center [1041, 396] width 525 height 43
paste input "[PERSON_NAME][EMAIL_ADDRESS][DOMAIN_NAME]"
type input "[PERSON_NAME][EMAIL_ADDRESS][DOMAIN_NAME]"
click at [831, 607] on button "Enregistrer" at bounding box center [820, 604] width 109 height 32
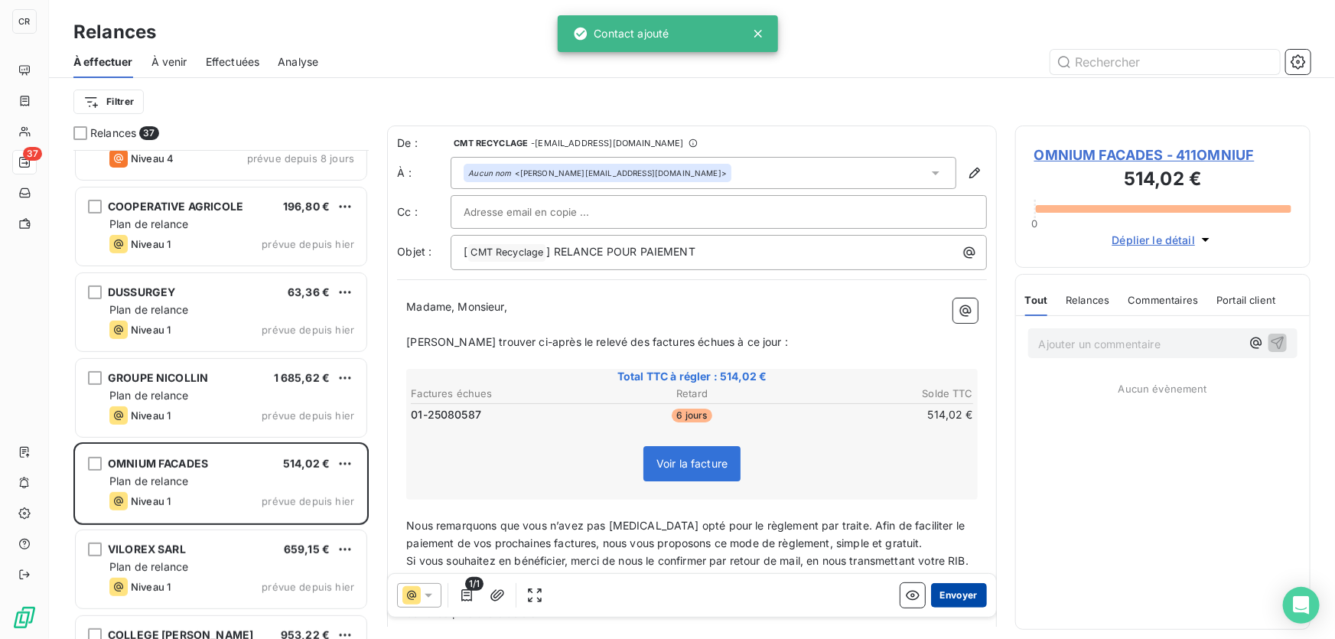
click at [957, 595] on button "Envoyer" at bounding box center [959, 595] width 56 height 24
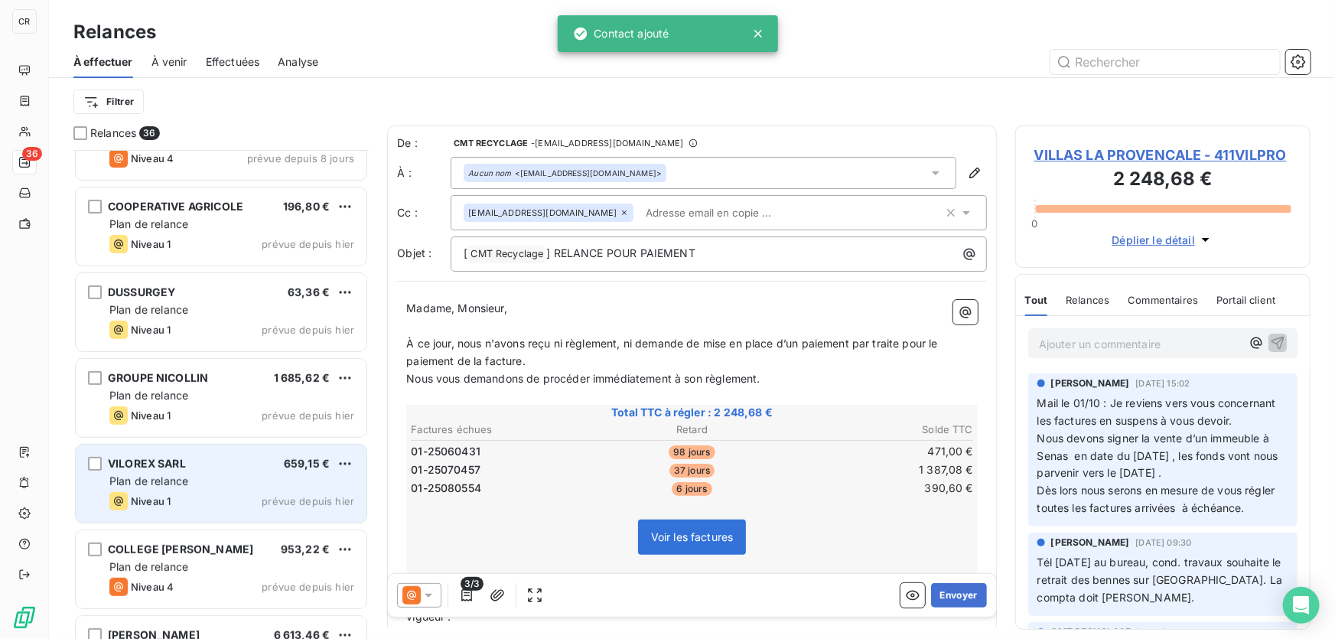
click at [153, 456] on div "VILOREX SARL" at bounding box center [147, 463] width 78 height 15
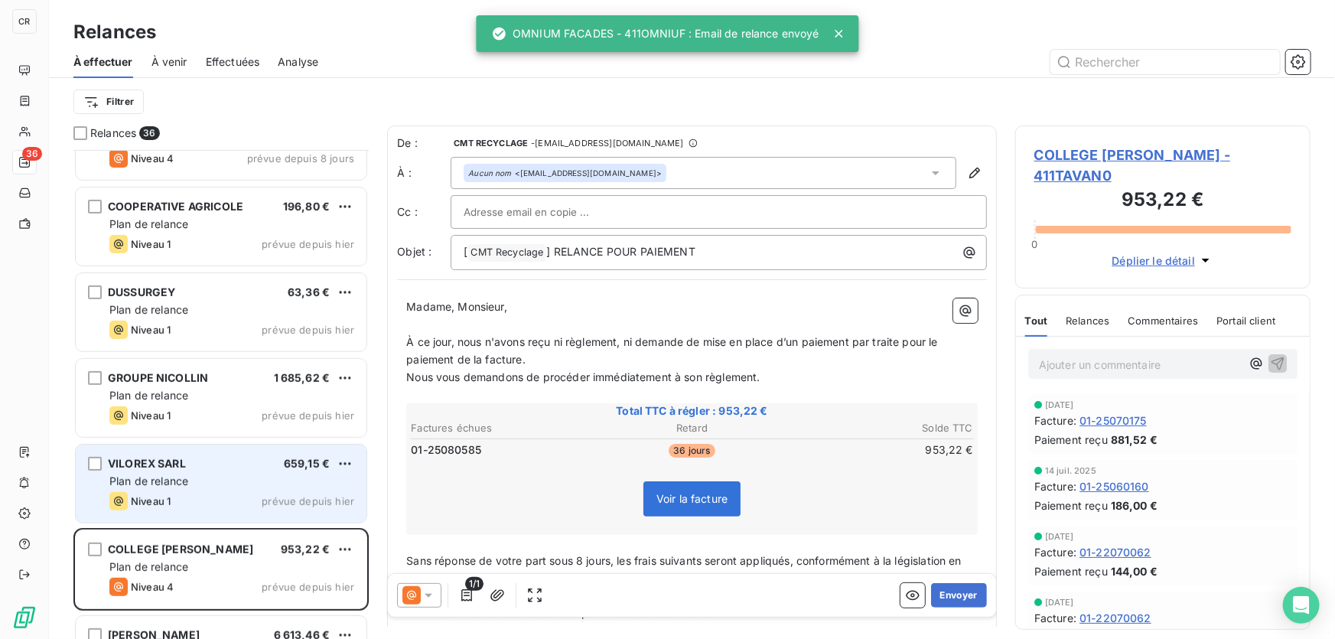
click at [184, 476] on span "Plan de relance" at bounding box center [148, 480] width 79 height 13
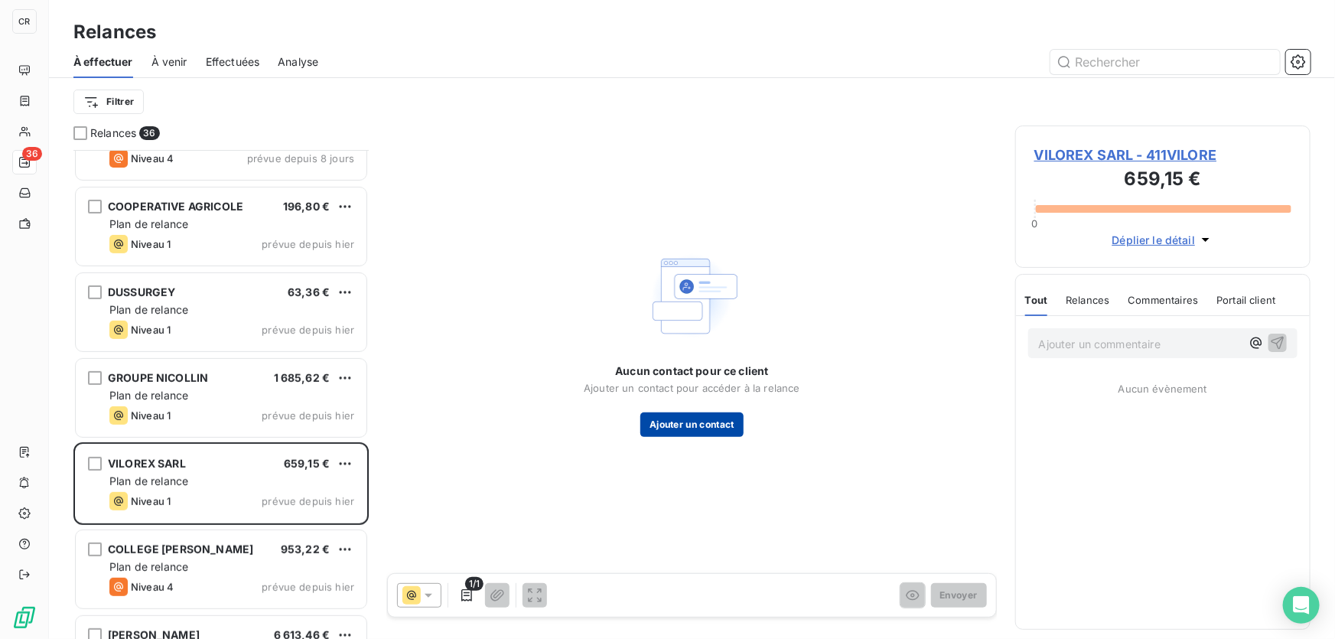
click at [684, 428] on button "Ajouter un contact" at bounding box center [691, 424] width 103 height 24
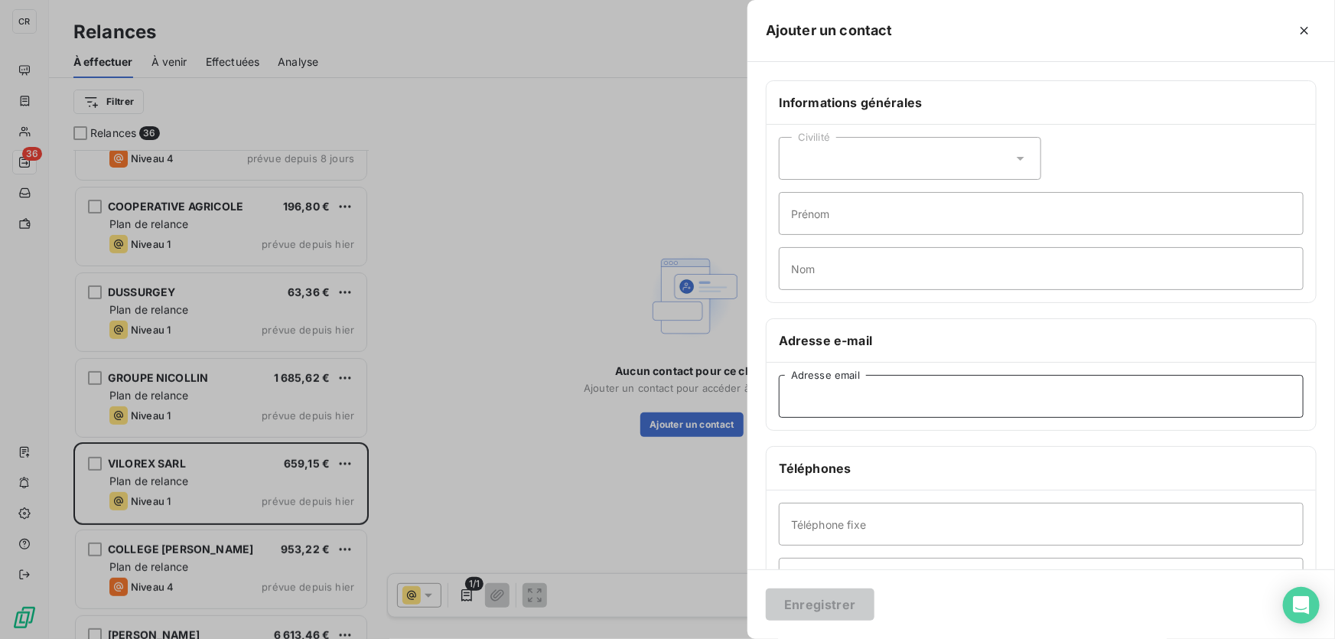
click at [885, 402] on input "Adresse email" at bounding box center [1041, 396] width 525 height 43
paste input "[EMAIL_ADDRESS][DOMAIN_NAME]"
type input "[EMAIL_ADDRESS][DOMAIN_NAME]"
click at [816, 579] on div "Enregistrer" at bounding box center [1040, 604] width 587 height 70
click at [817, 600] on button "Enregistrer" at bounding box center [820, 604] width 109 height 32
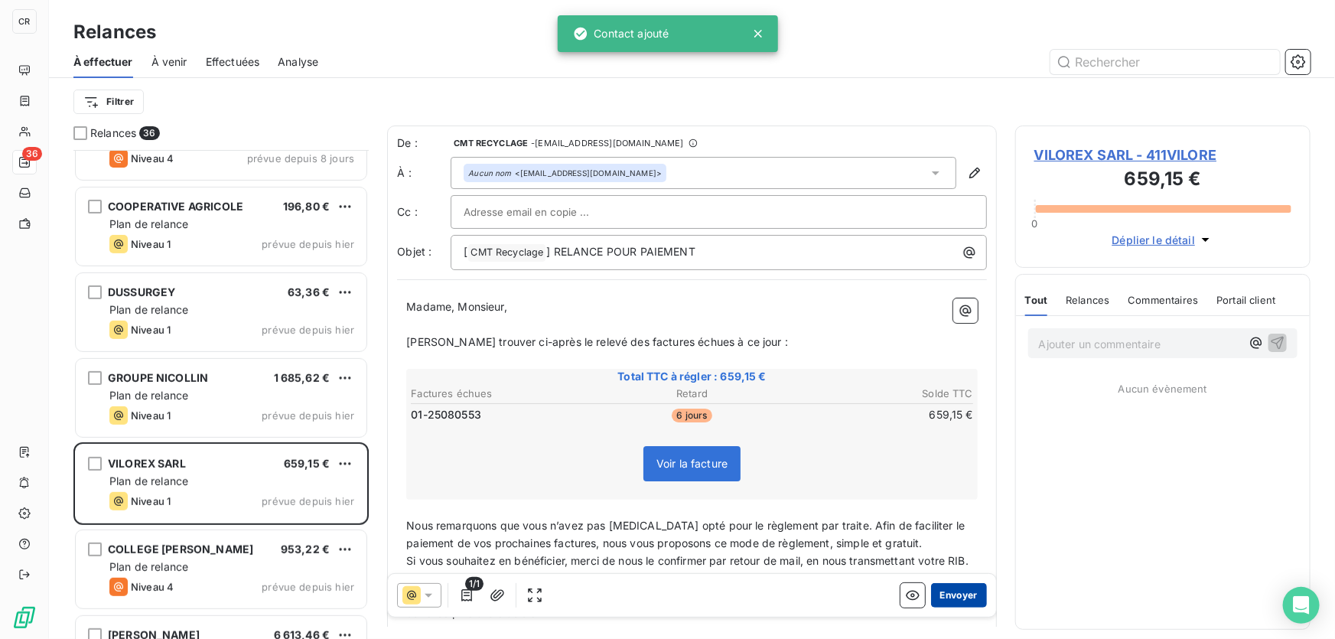
click at [945, 597] on button "Envoyer" at bounding box center [959, 595] width 56 height 24
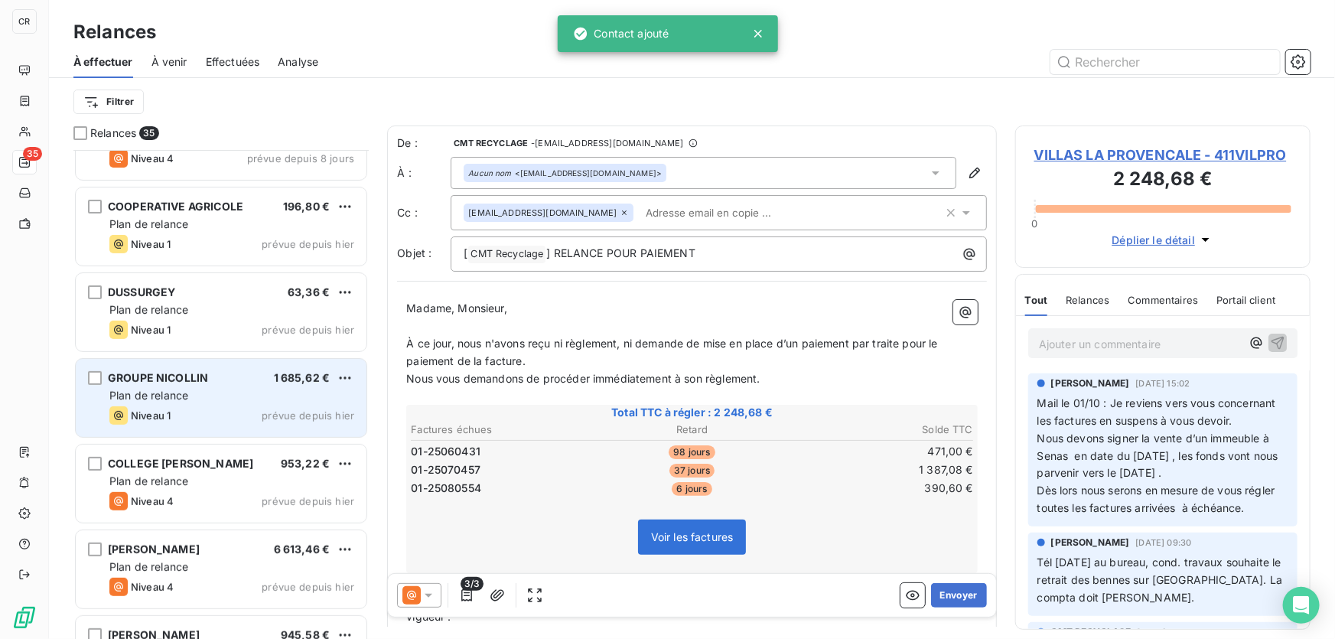
click at [270, 409] on span "prévue depuis hier" at bounding box center [308, 415] width 93 height 12
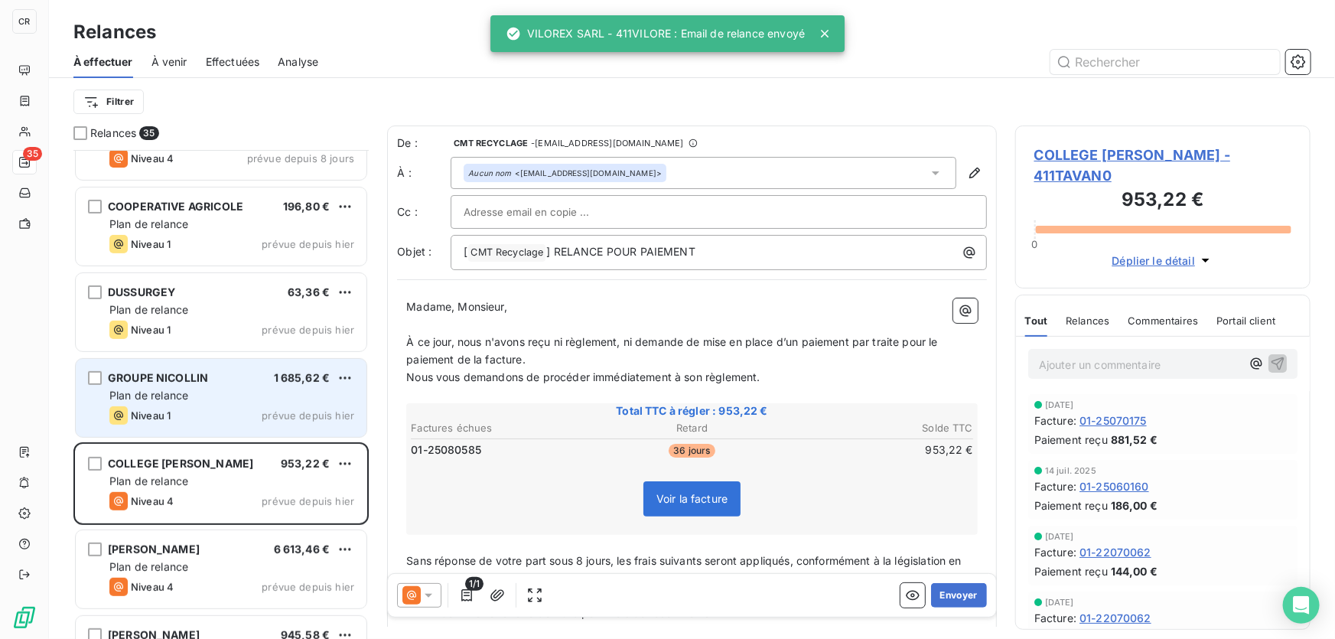
click at [185, 384] on div "GROUPE NICOLLIN" at bounding box center [158, 377] width 100 height 15
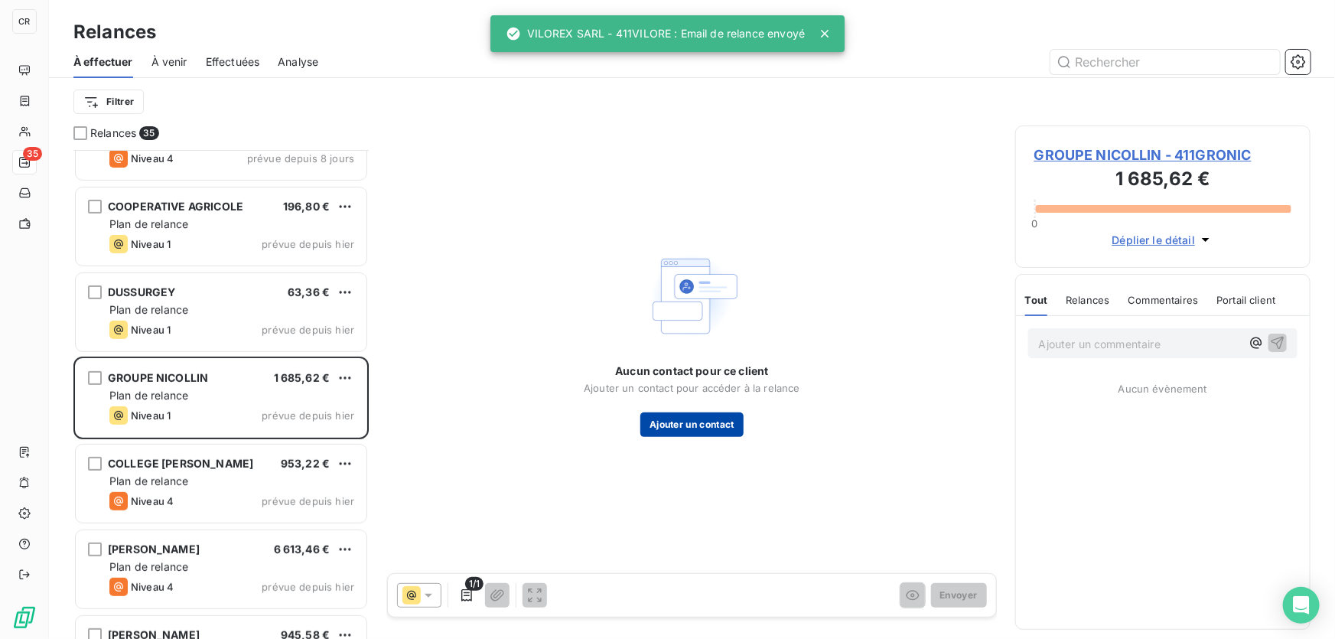
click at [721, 428] on button "Ajouter un contact" at bounding box center [691, 424] width 103 height 24
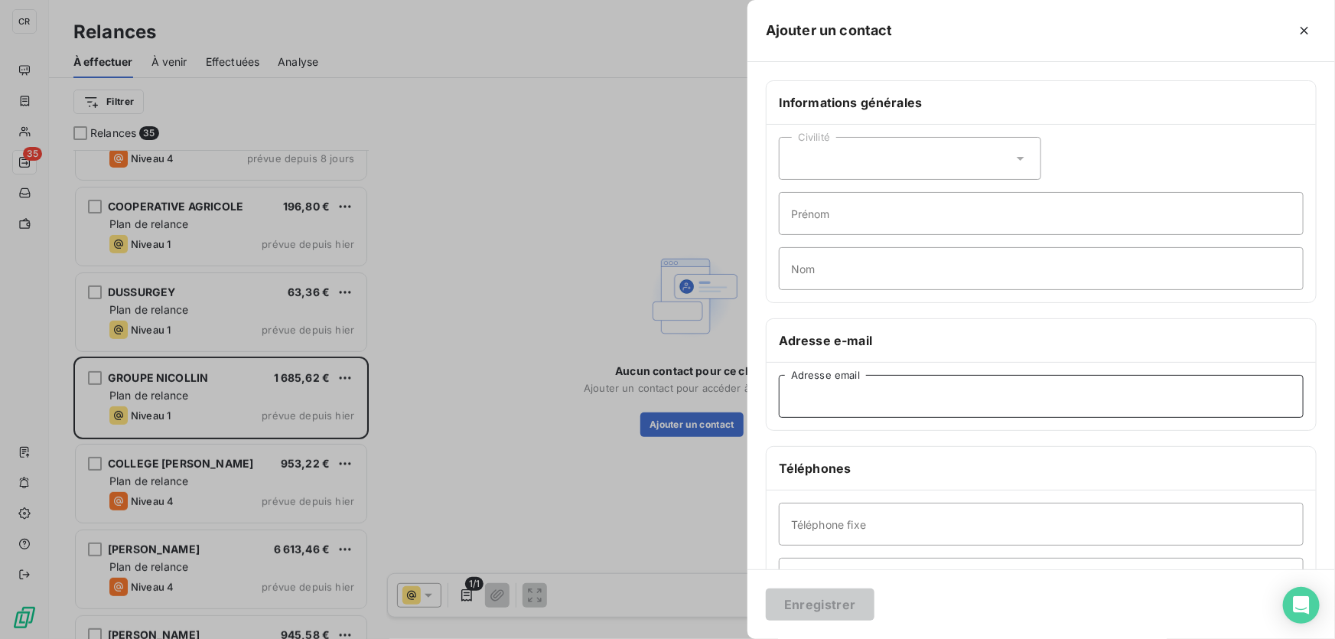
click at [841, 379] on input "Adresse email" at bounding box center [1041, 396] width 525 height 43
paste input "[EMAIL_ADDRESS][DOMAIN_NAME]"
type input "[EMAIL_ADDRESS][DOMAIN_NAME]"
click at [830, 612] on button "Enregistrer" at bounding box center [820, 604] width 109 height 32
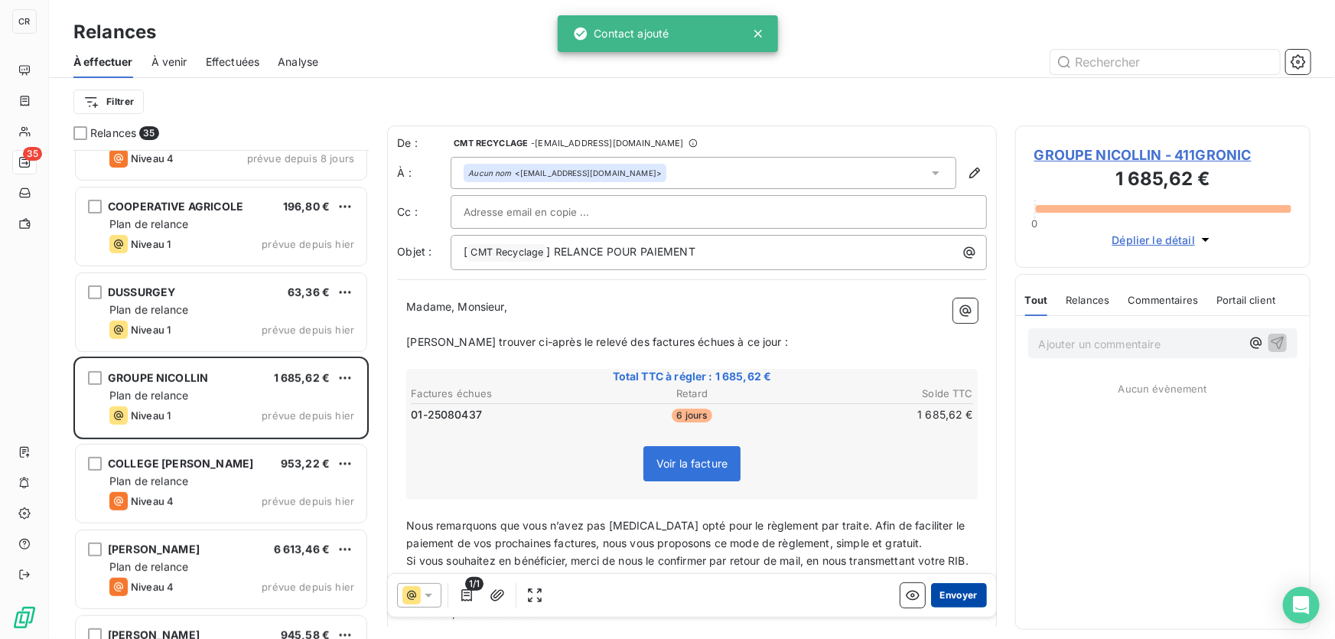
click at [958, 601] on button "Envoyer" at bounding box center [959, 595] width 56 height 24
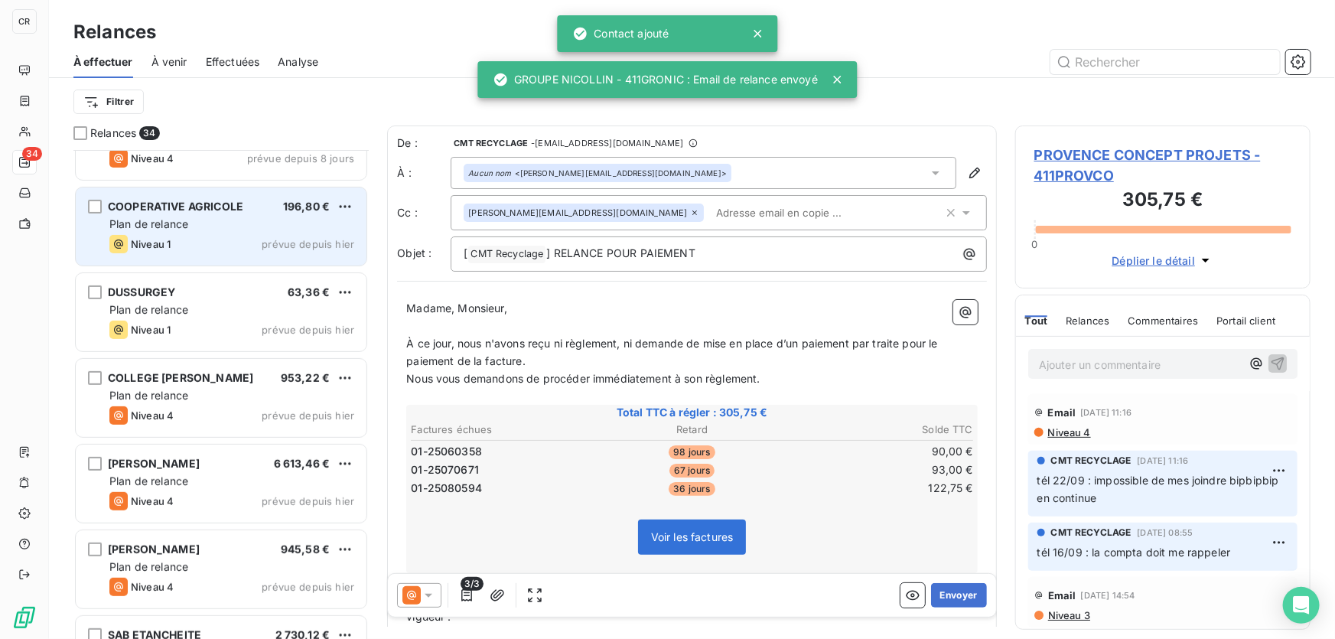
click at [189, 244] on div "Niveau 1 prévue depuis hier" at bounding box center [231, 244] width 245 height 18
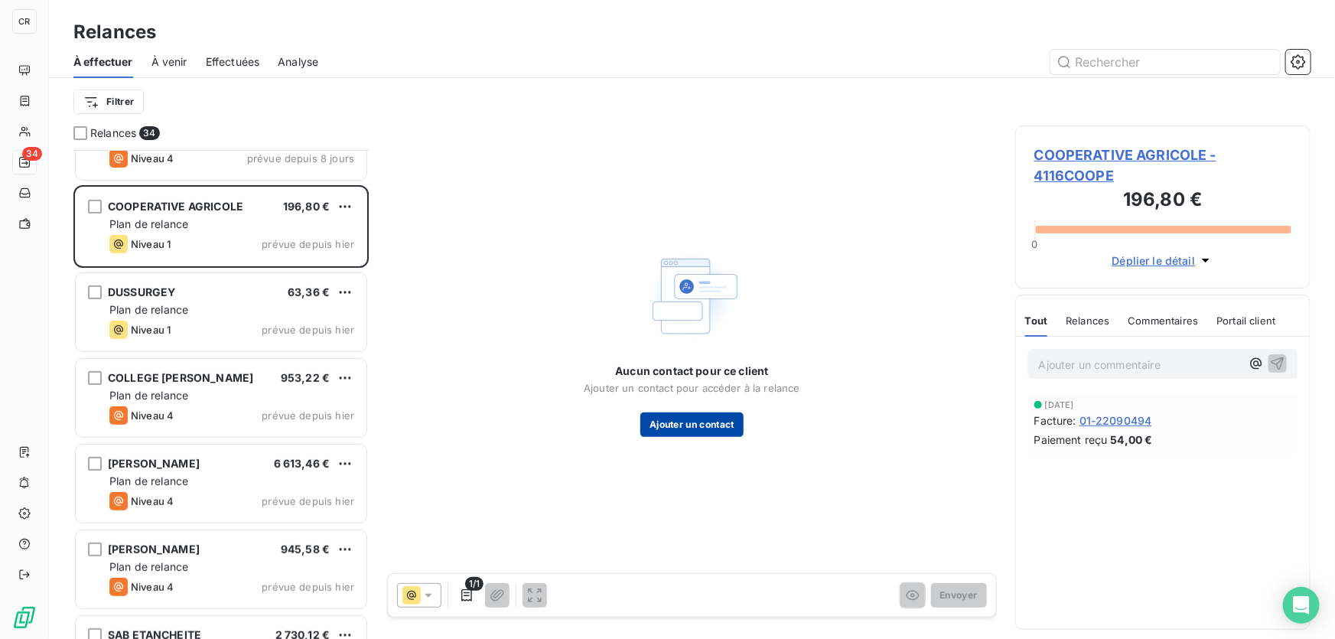
click at [689, 422] on button "Ajouter un contact" at bounding box center [691, 424] width 103 height 24
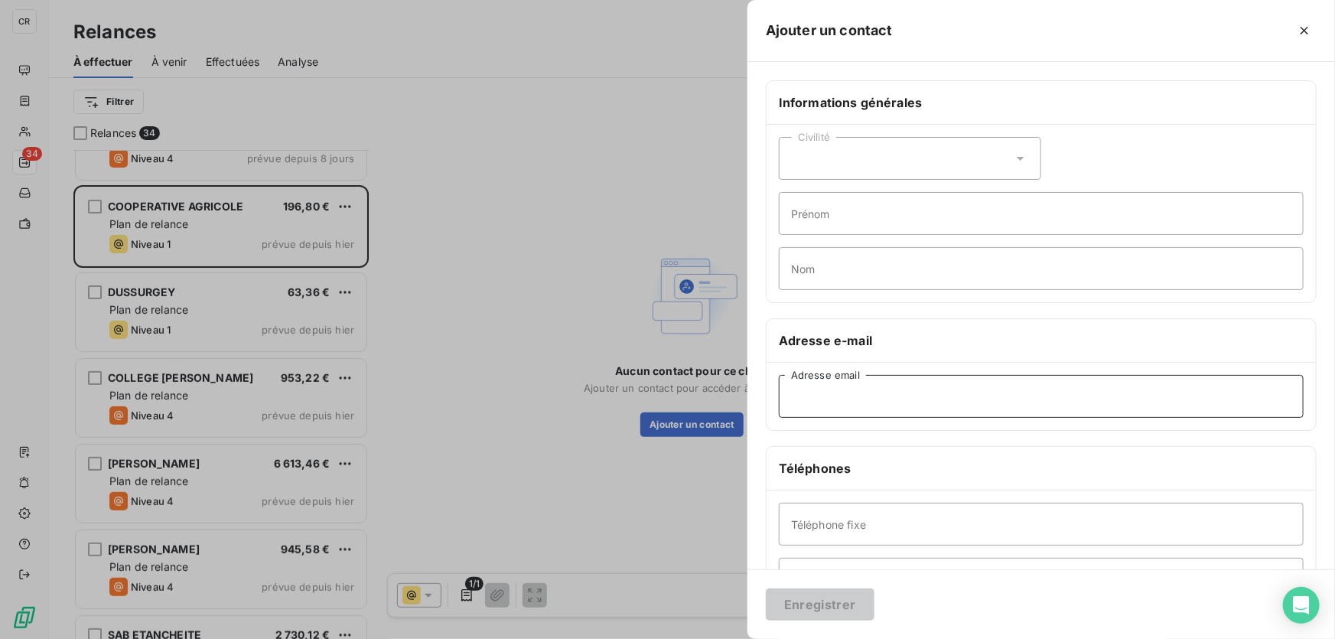
click at [836, 396] on input "Adresse email" at bounding box center [1041, 396] width 525 height 43
paste input "[EMAIL_ADDRESS][DOMAIN_NAME]"
type input "[EMAIL_ADDRESS][DOMAIN_NAME]"
click at [810, 588] on button "Enregistrer" at bounding box center [820, 604] width 109 height 32
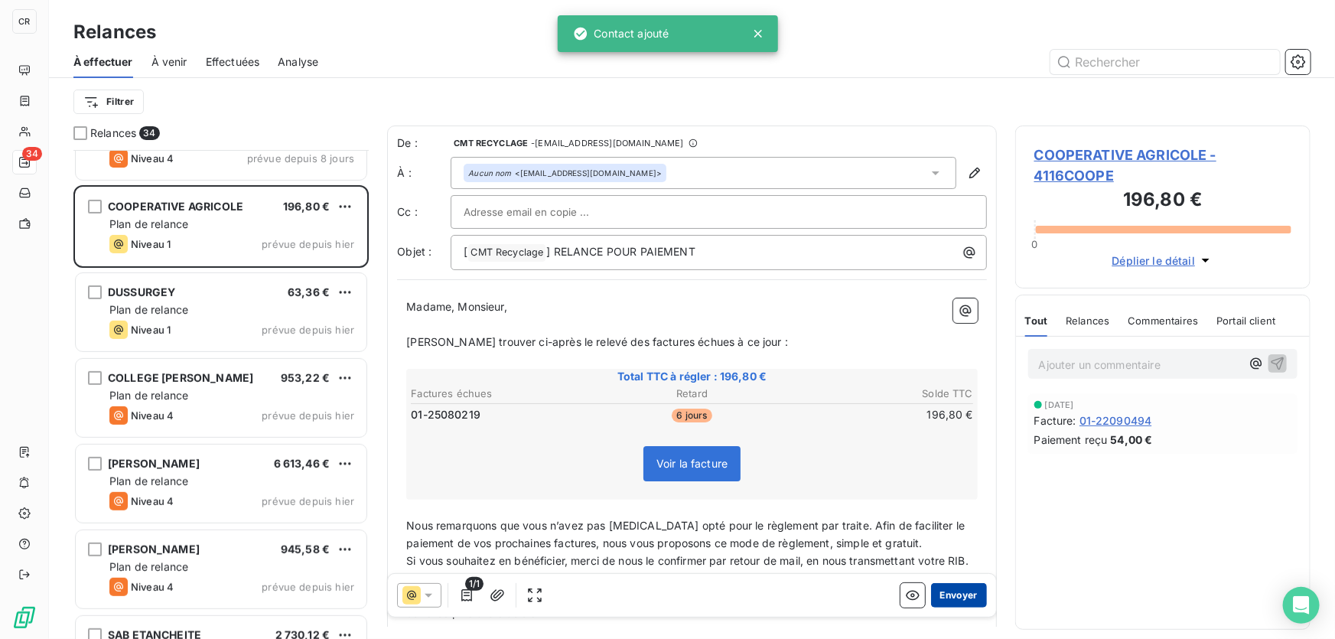
click at [942, 591] on button "Envoyer" at bounding box center [959, 595] width 56 height 24
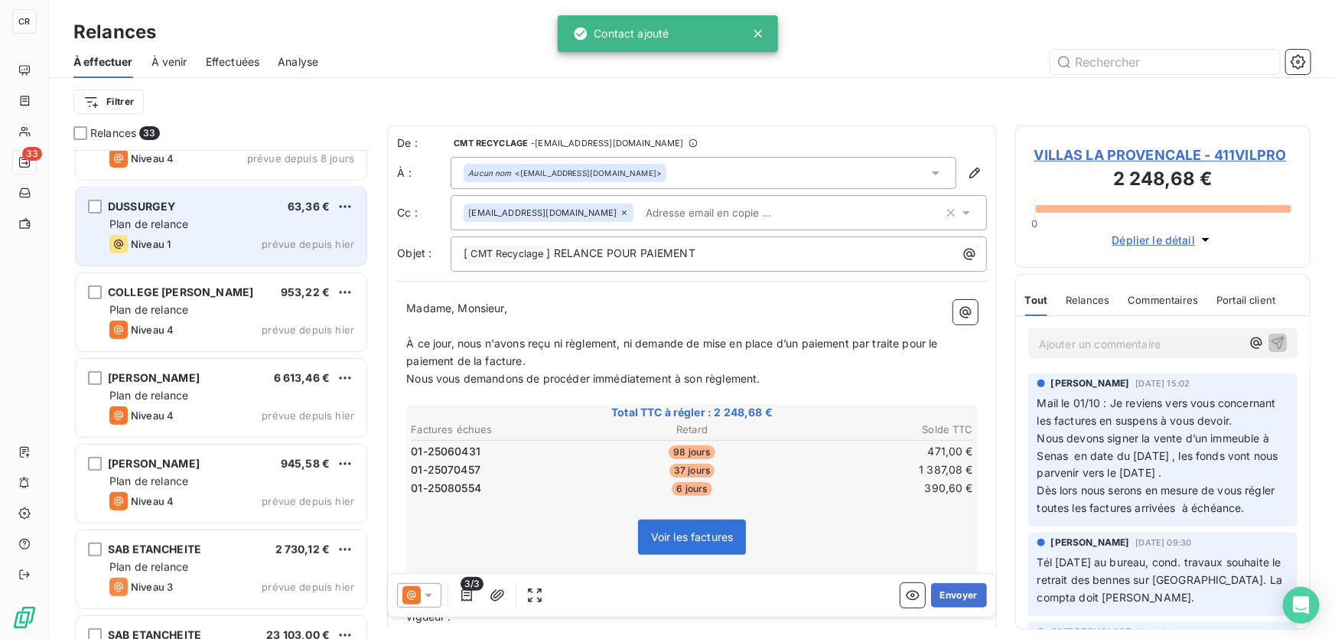
click at [209, 237] on div "Niveau 1 prévue depuis hier" at bounding box center [231, 244] width 245 height 18
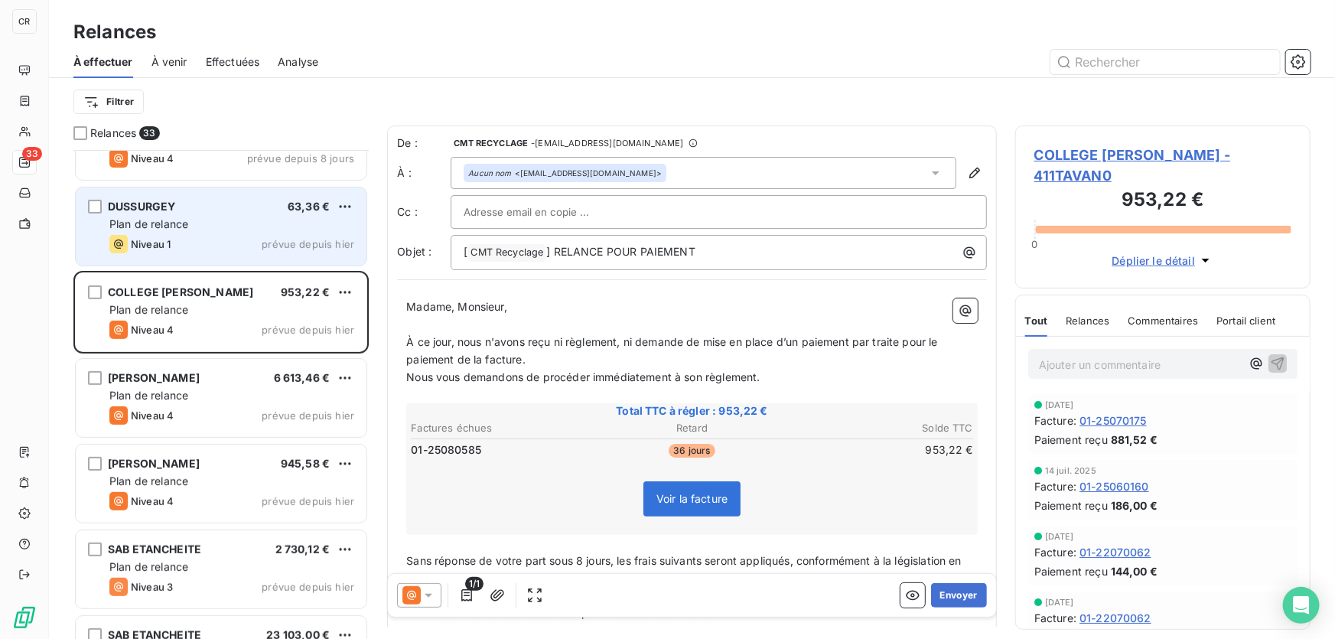
click at [287, 206] on div "DUSSURGEY 63,36 €" at bounding box center [231, 207] width 245 height 14
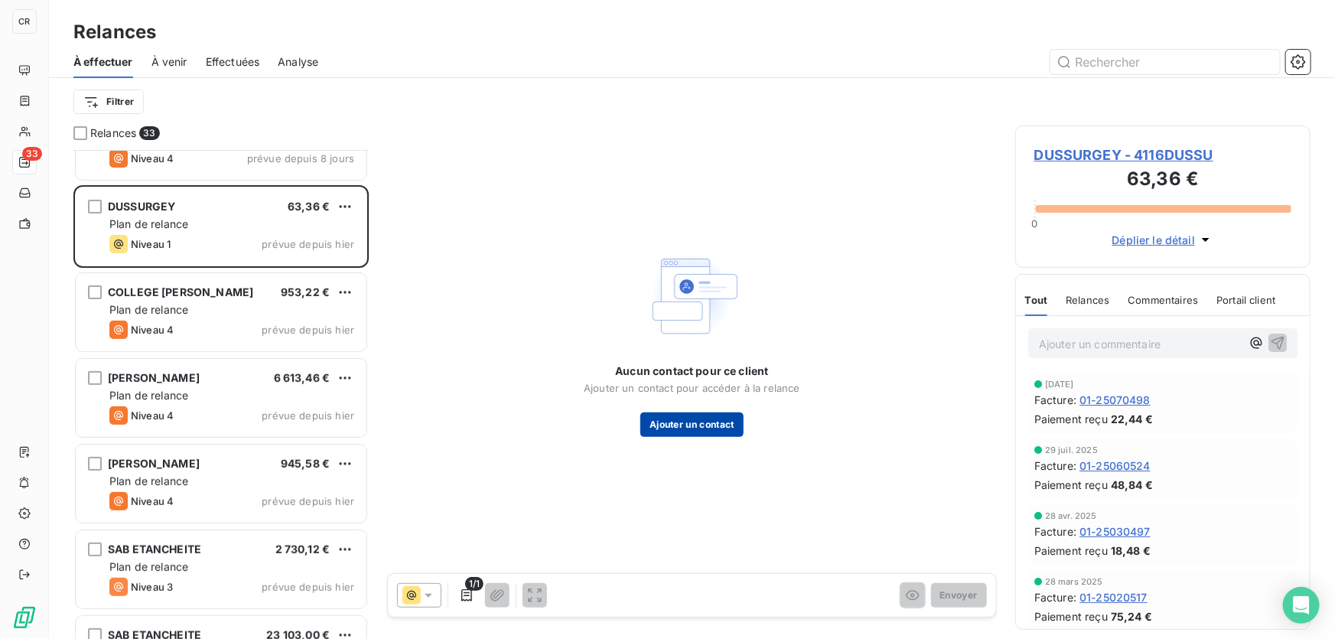
click at [695, 429] on button "Ajouter un contact" at bounding box center [691, 424] width 103 height 24
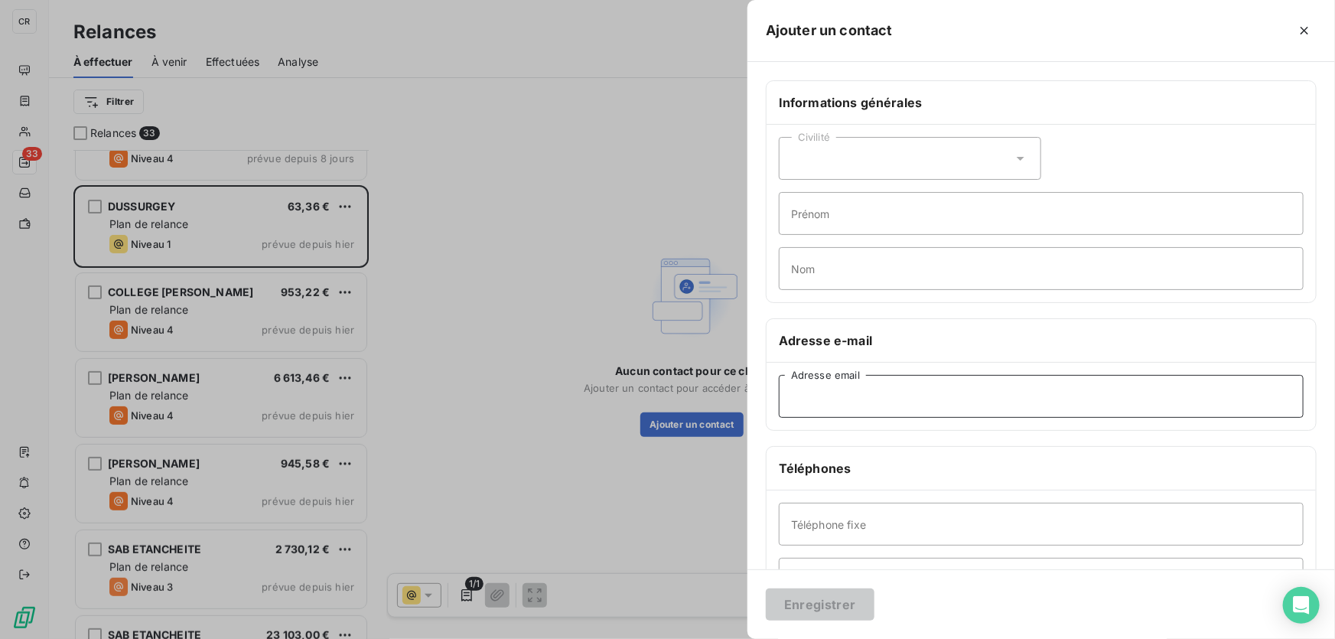
click at [843, 375] on input "Adresse email" at bounding box center [1041, 396] width 525 height 43
paste input "[EMAIL_ADDRESS][DOMAIN_NAME]"
type input "[EMAIL_ADDRESS][DOMAIN_NAME]"
click at [806, 603] on button "Enregistrer" at bounding box center [820, 604] width 109 height 32
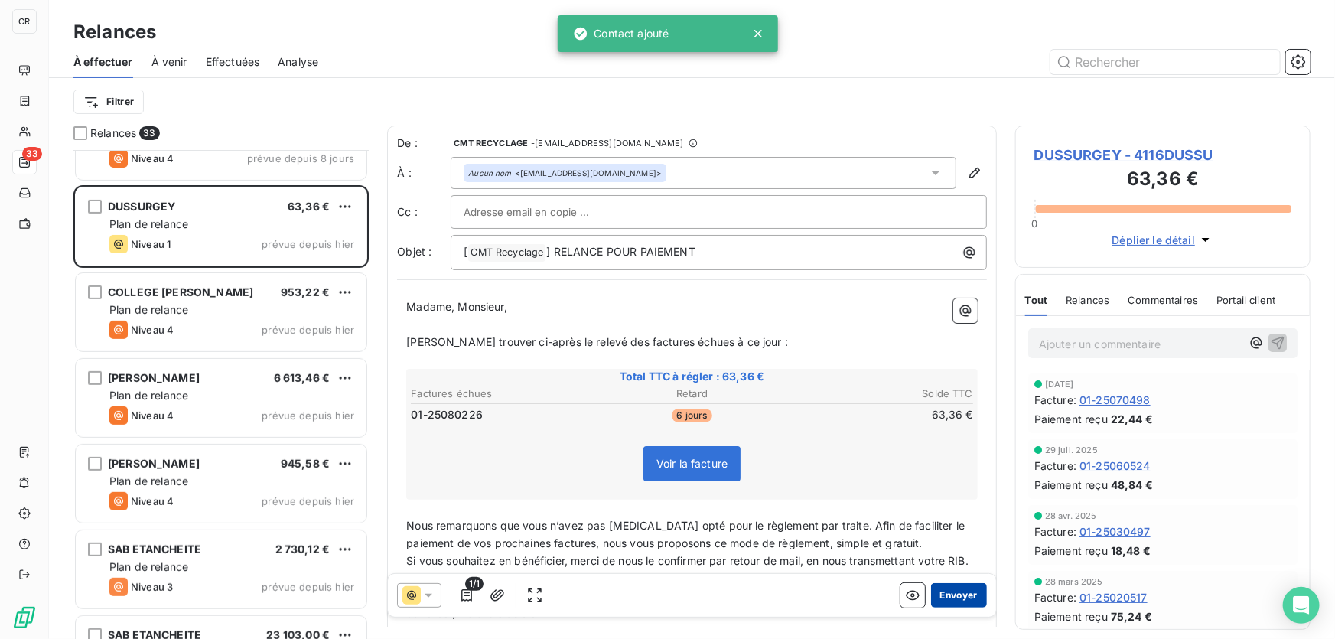
click at [957, 591] on button "Envoyer" at bounding box center [959, 595] width 56 height 24
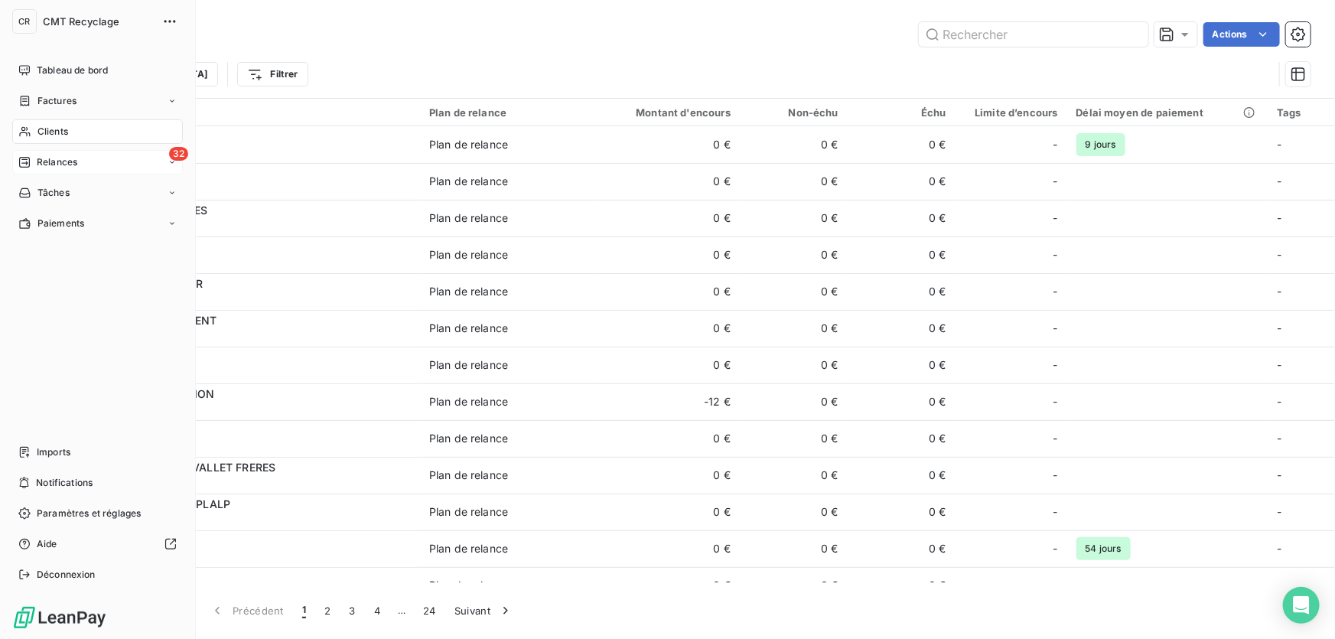
click at [44, 155] on span "Relances" at bounding box center [57, 162] width 41 height 14
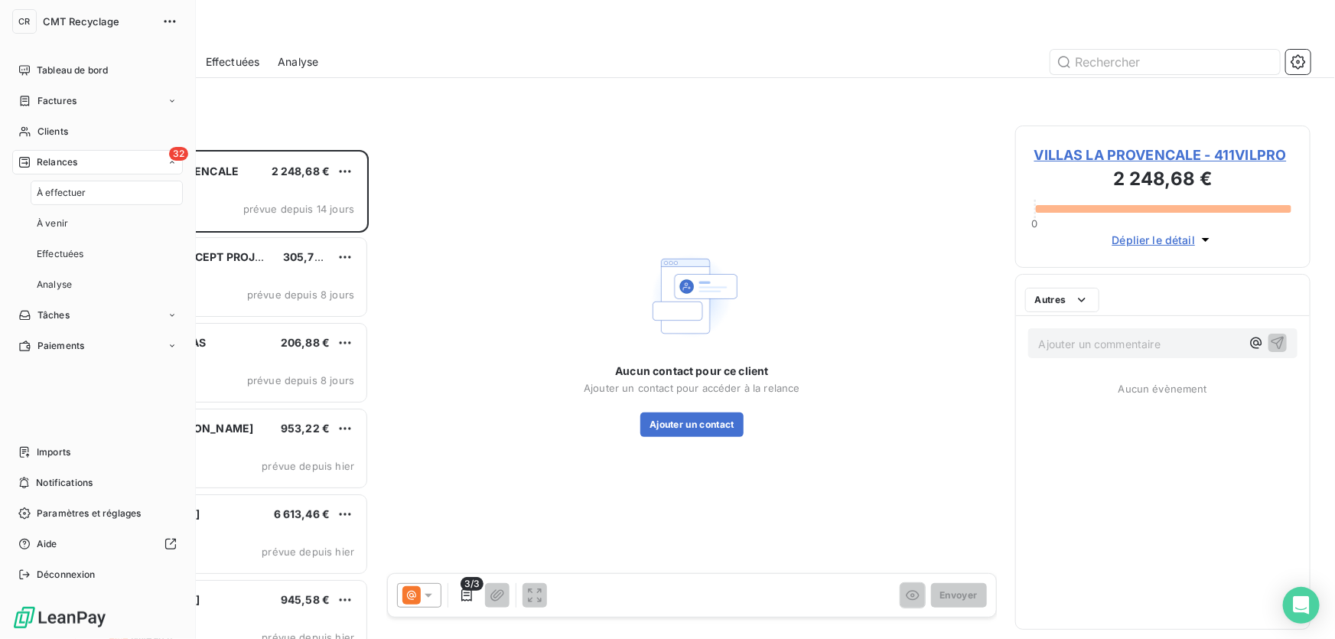
scroll to position [479, 285]
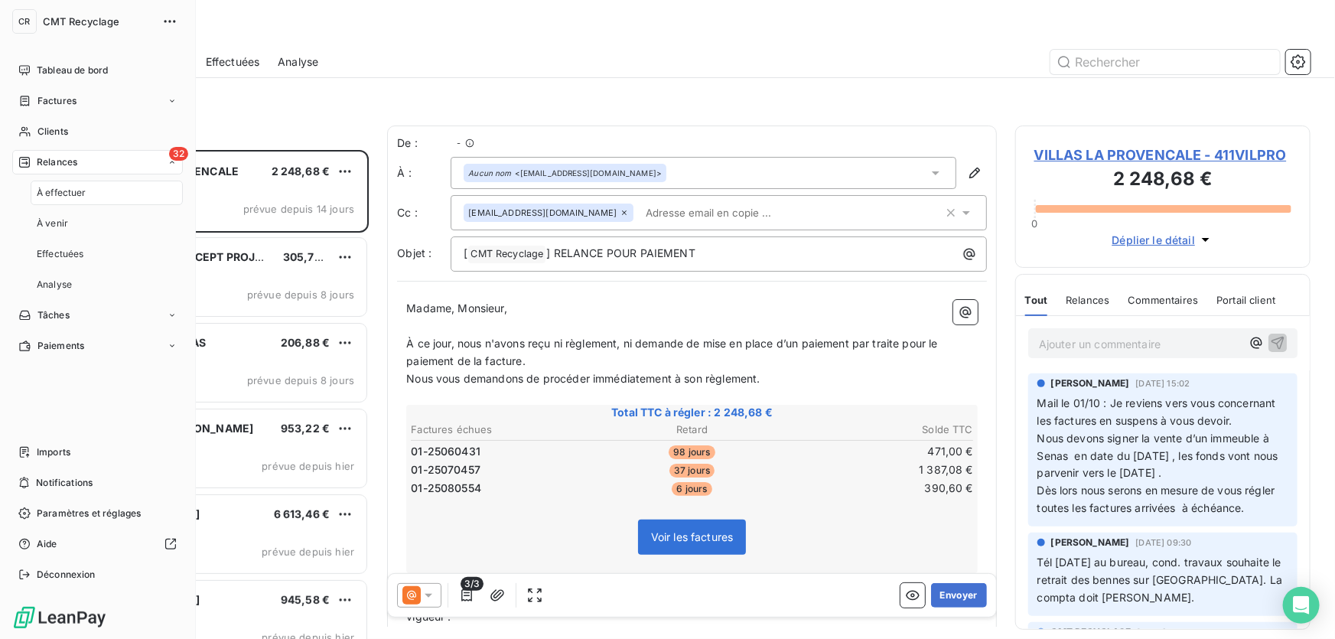
click at [73, 161] on span "Relances" at bounding box center [57, 162] width 41 height 14
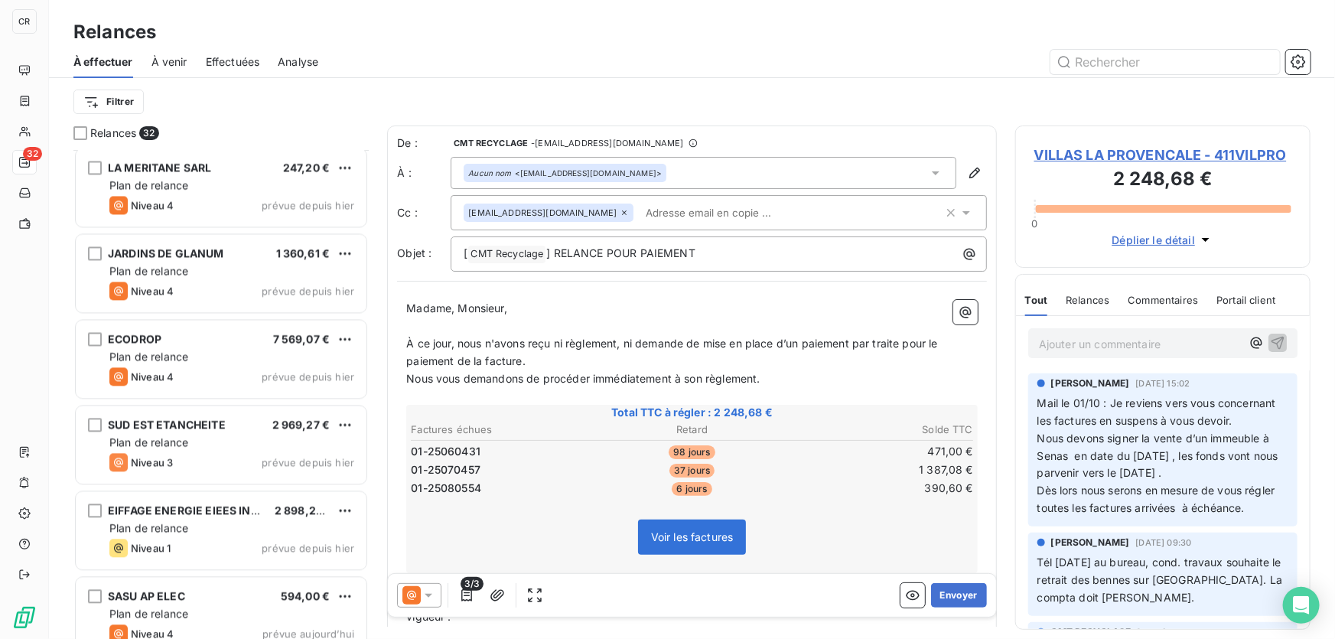
scroll to position [2003, 0]
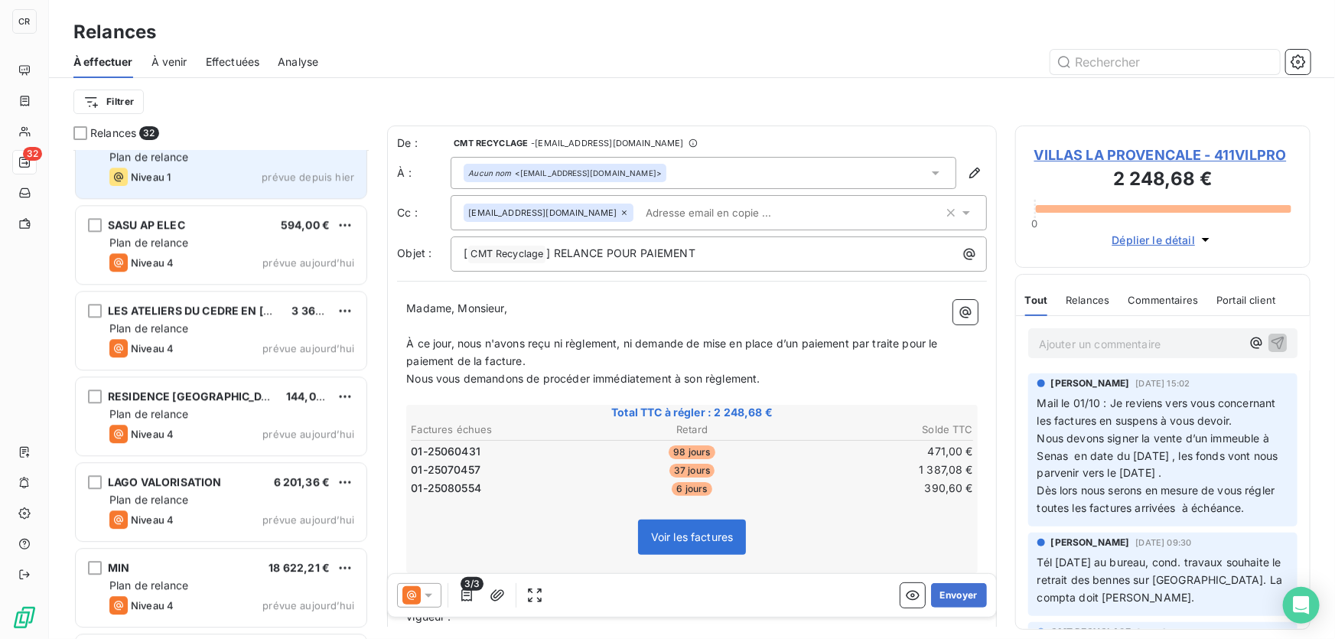
click at [266, 161] on div "Plan de relance" at bounding box center [231, 156] width 245 height 15
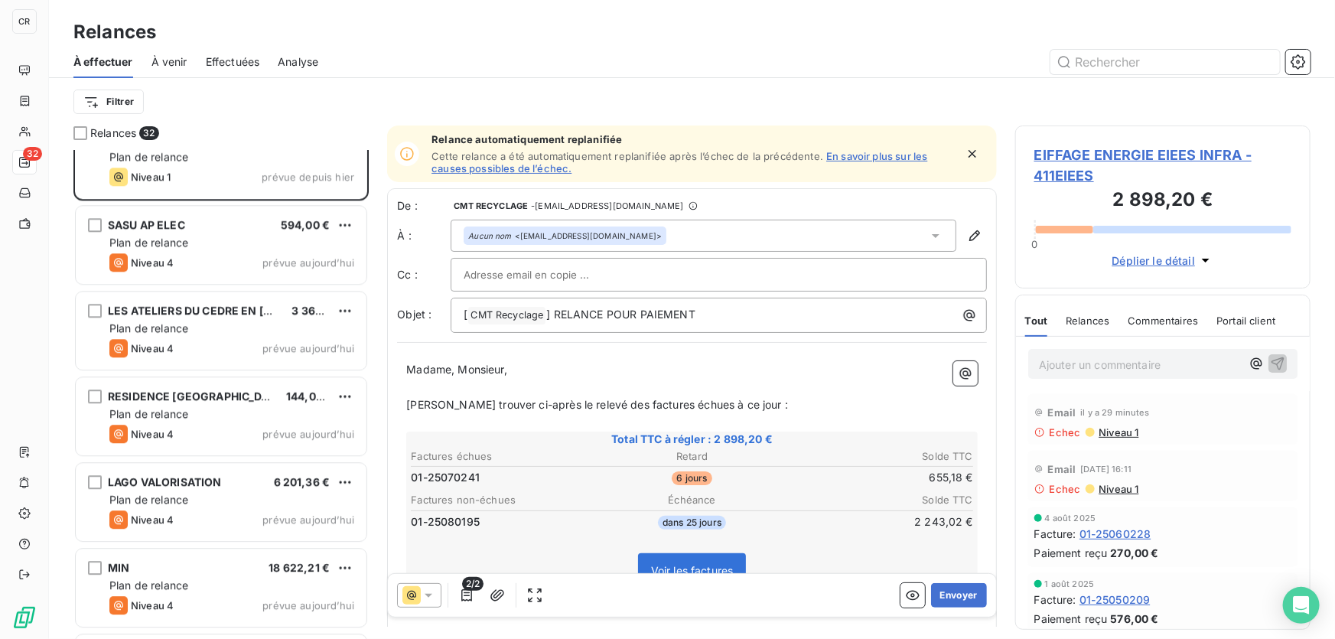
scroll to position [1928, 0]
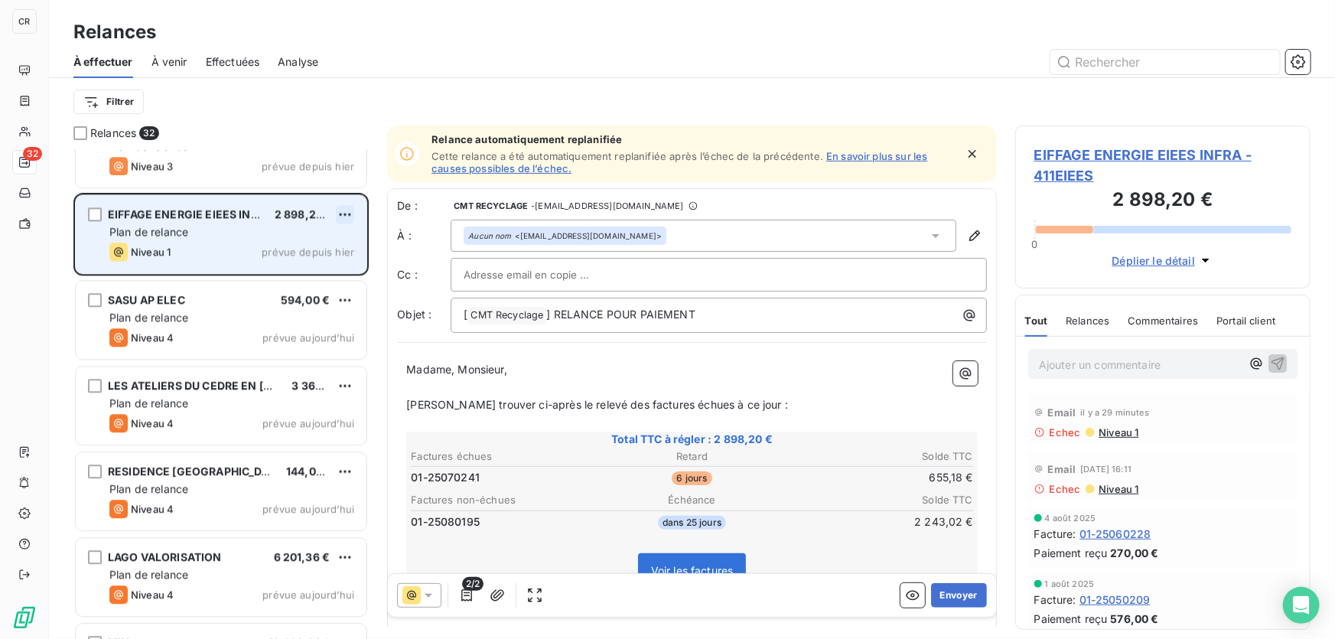
click at [346, 212] on html "CR 32 Relances À effectuer À venir Effectuées Analyse Filtrer Relances 32 POGGI…" at bounding box center [667, 319] width 1335 height 639
click at [308, 271] on div "Passer cette action" at bounding box center [278, 272] width 137 height 24
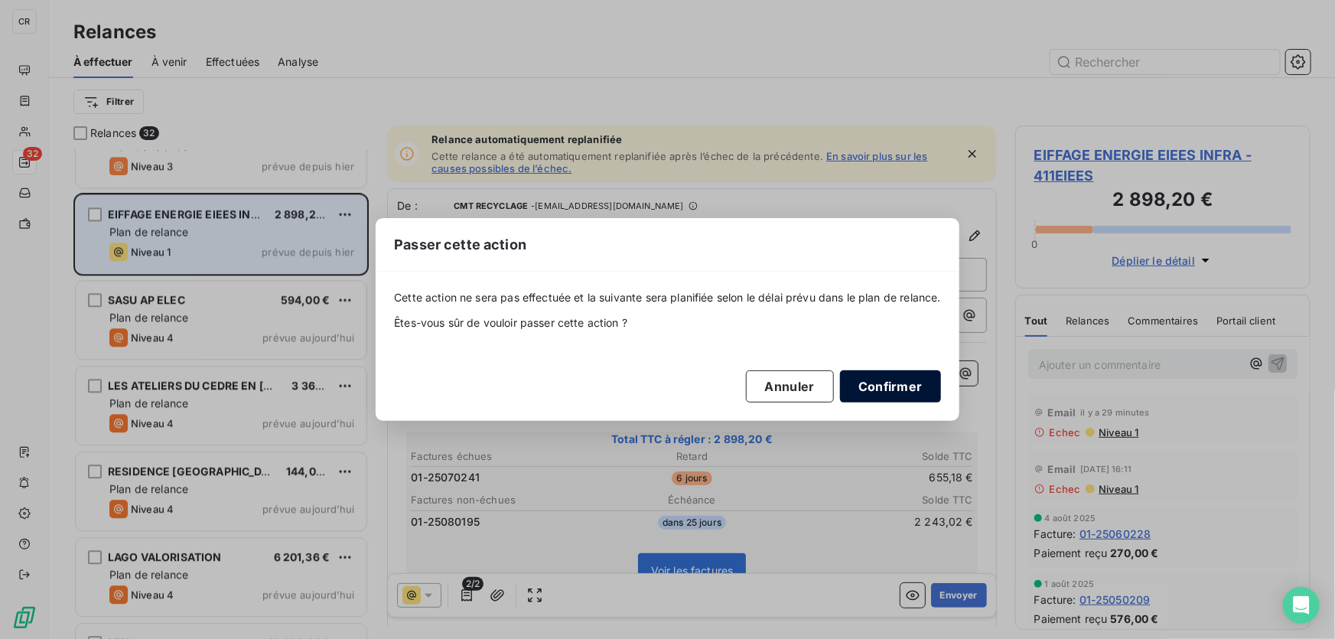
click at [890, 390] on button "Confirmer" at bounding box center [890, 386] width 101 height 32
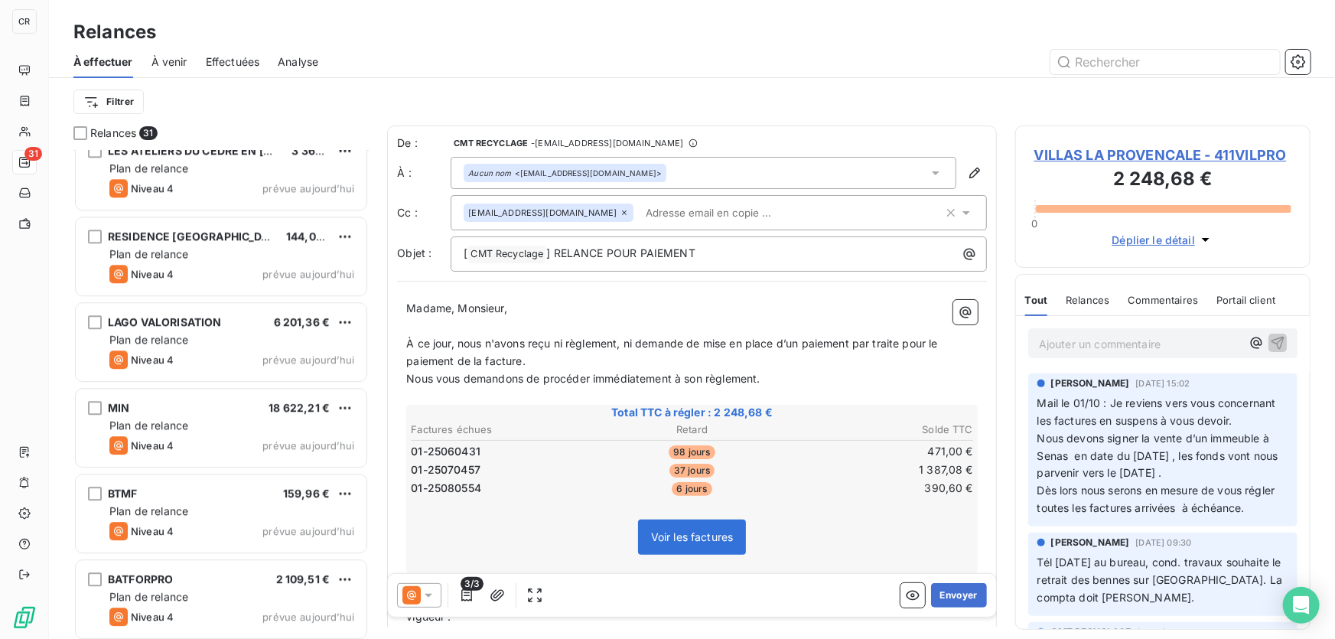
scroll to position [2166, 0]
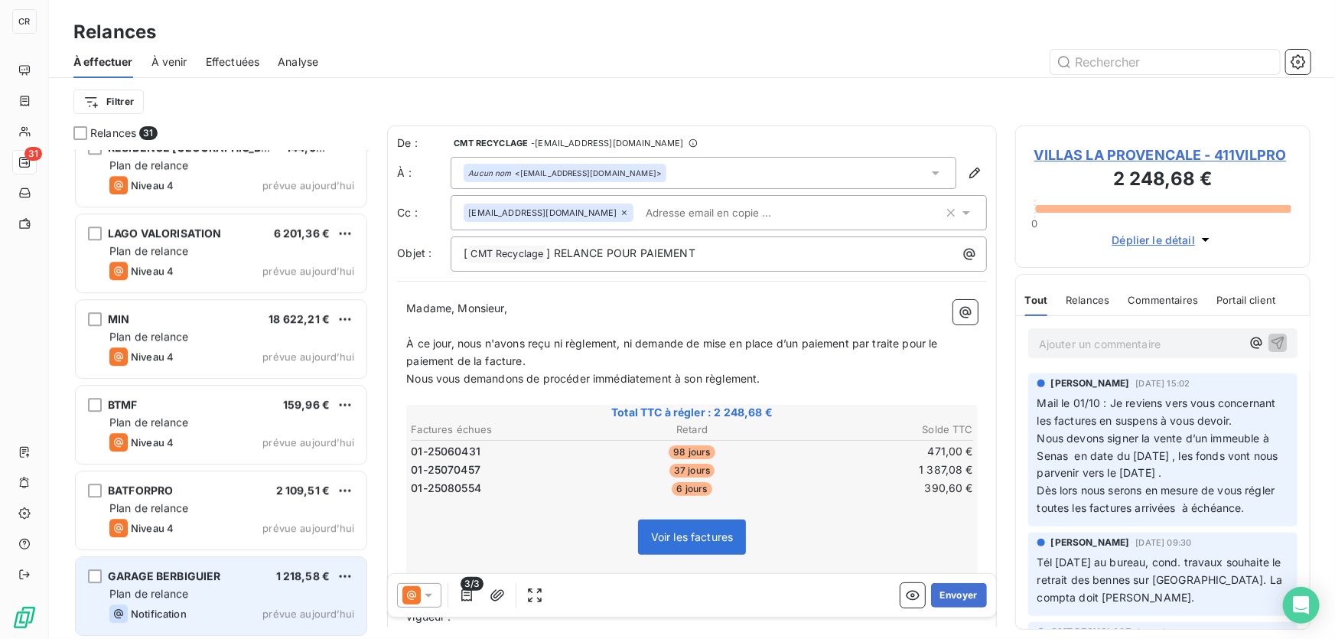
click at [249, 594] on div "Plan de relance" at bounding box center [231, 593] width 245 height 15
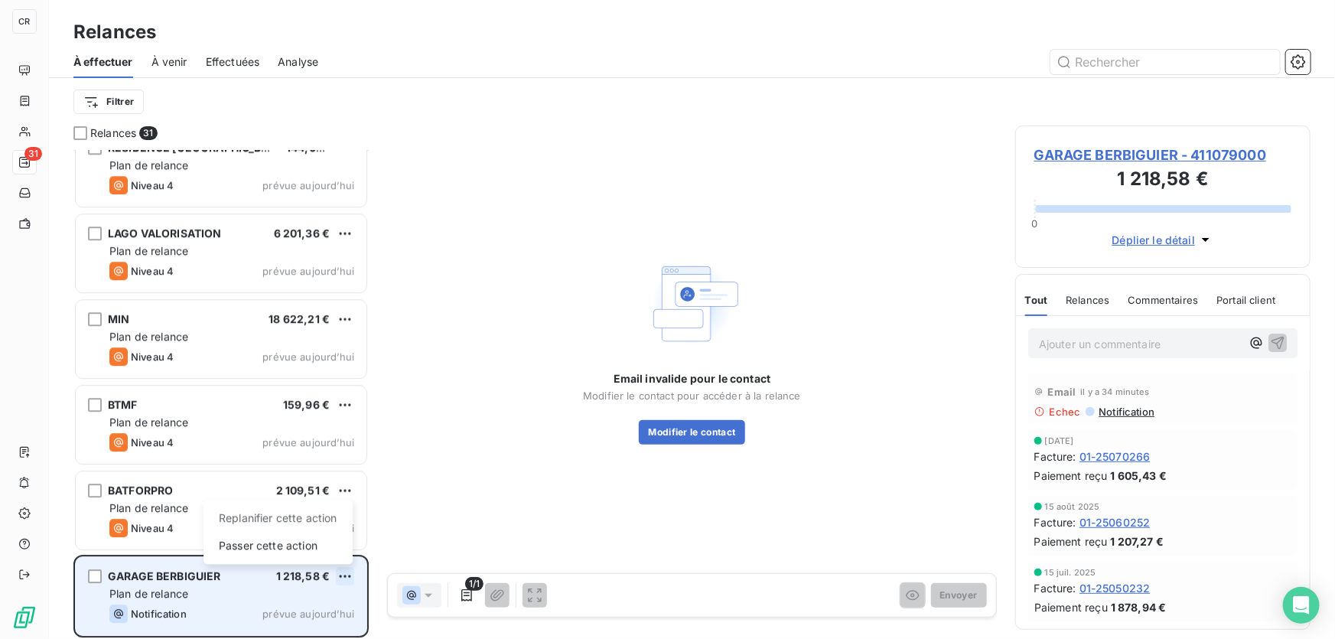
click at [351, 575] on html "CR 31 Relances À effectuer À venir Effectuées Analyse Filtrer Relances 31 LES A…" at bounding box center [667, 319] width 1335 height 639
click at [272, 535] on div "Passer cette action" at bounding box center [278, 545] width 137 height 24
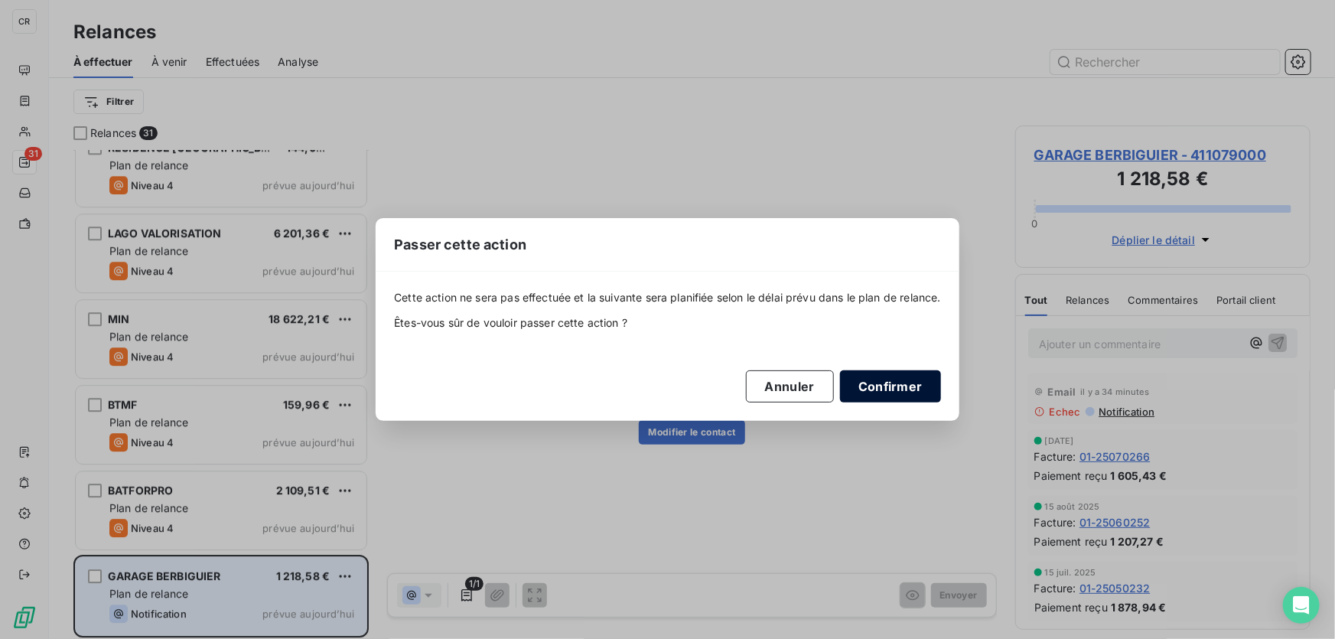
click at [899, 382] on button "Confirmer" at bounding box center [890, 386] width 101 height 32
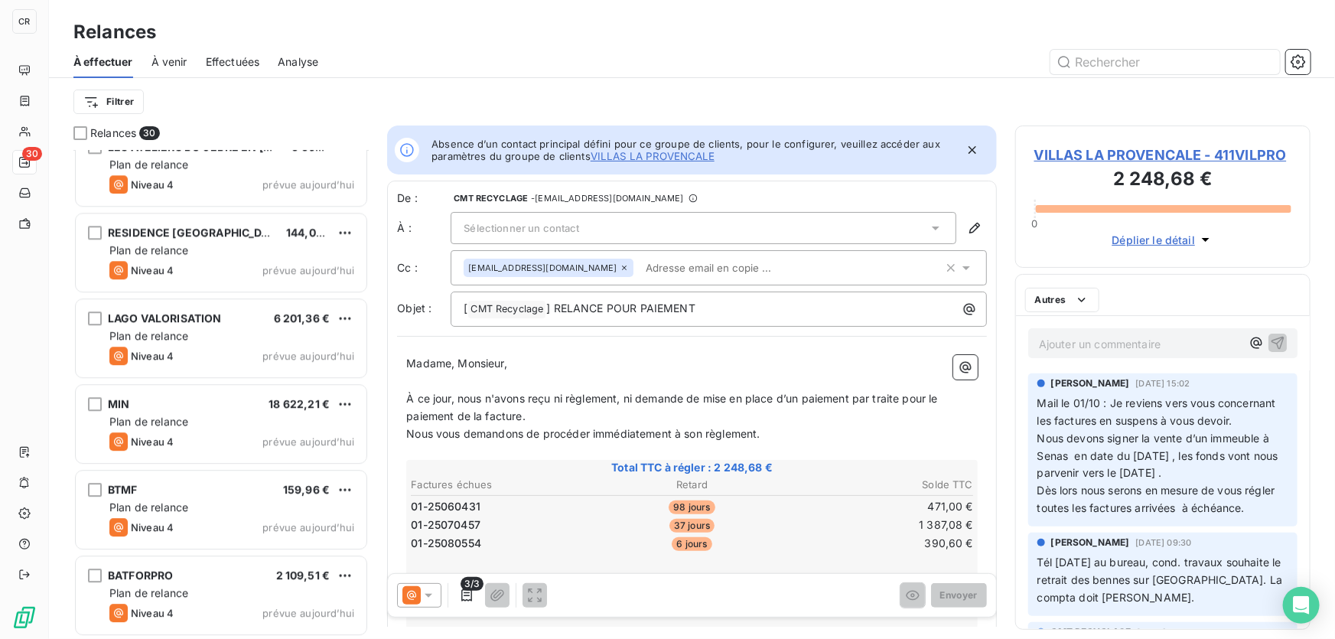
scroll to position [2080, 0]
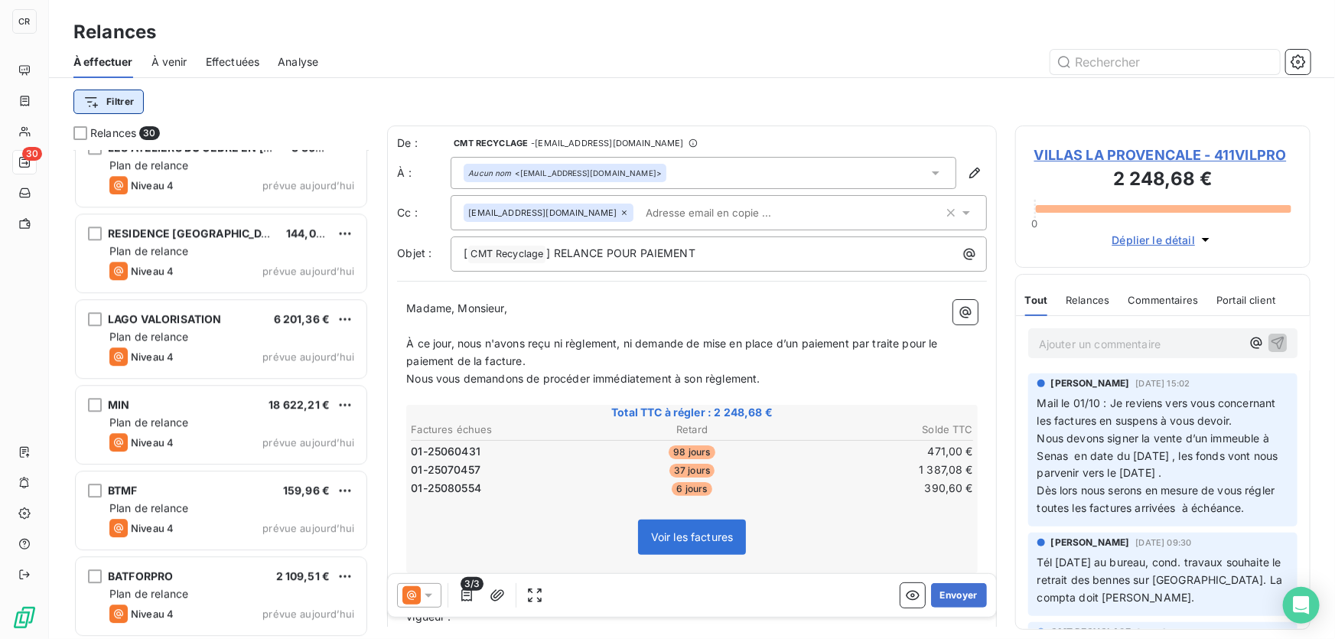
click at [93, 107] on html "CR 30 Relances À effectuer À venir Effectuées Analyse Filtrer Relances 30 MIDI …" at bounding box center [667, 319] width 1335 height 639
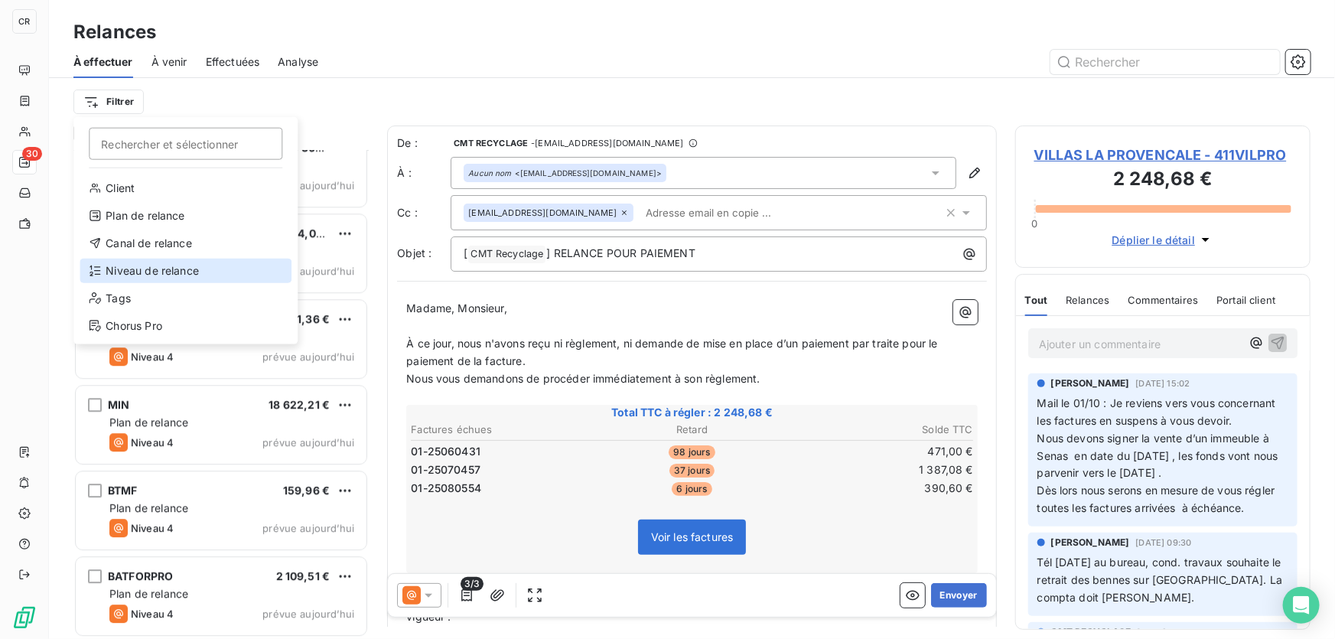
click at [138, 268] on div "Niveau de relance" at bounding box center [186, 271] width 212 height 24
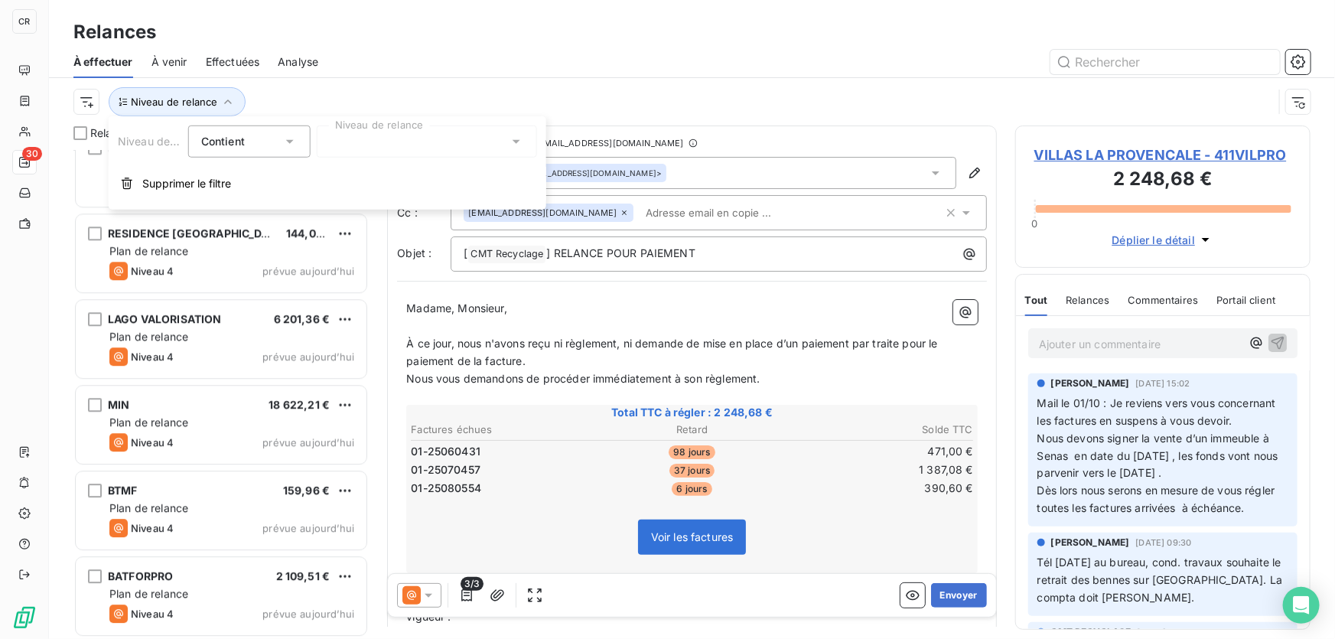
click at [385, 130] on div at bounding box center [427, 141] width 220 height 32
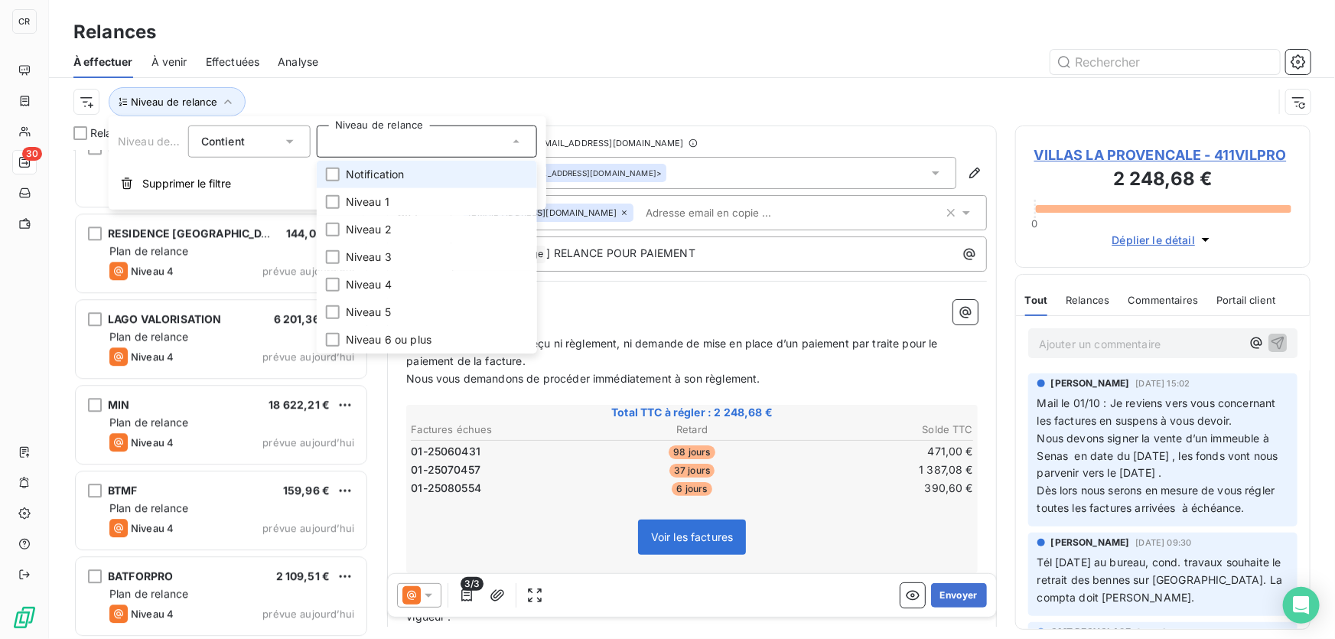
click at [385, 174] on span "Notification" at bounding box center [375, 174] width 59 height 15
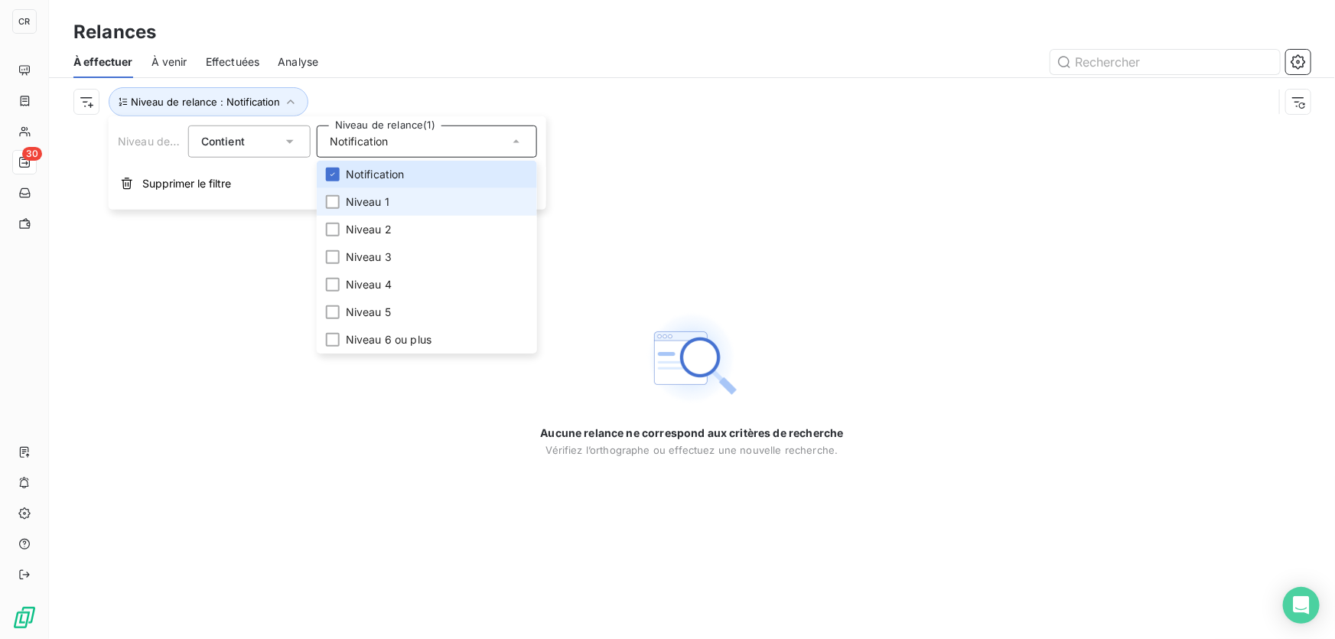
click at [376, 207] on span "Niveau 1" at bounding box center [368, 201] width 44 height 15
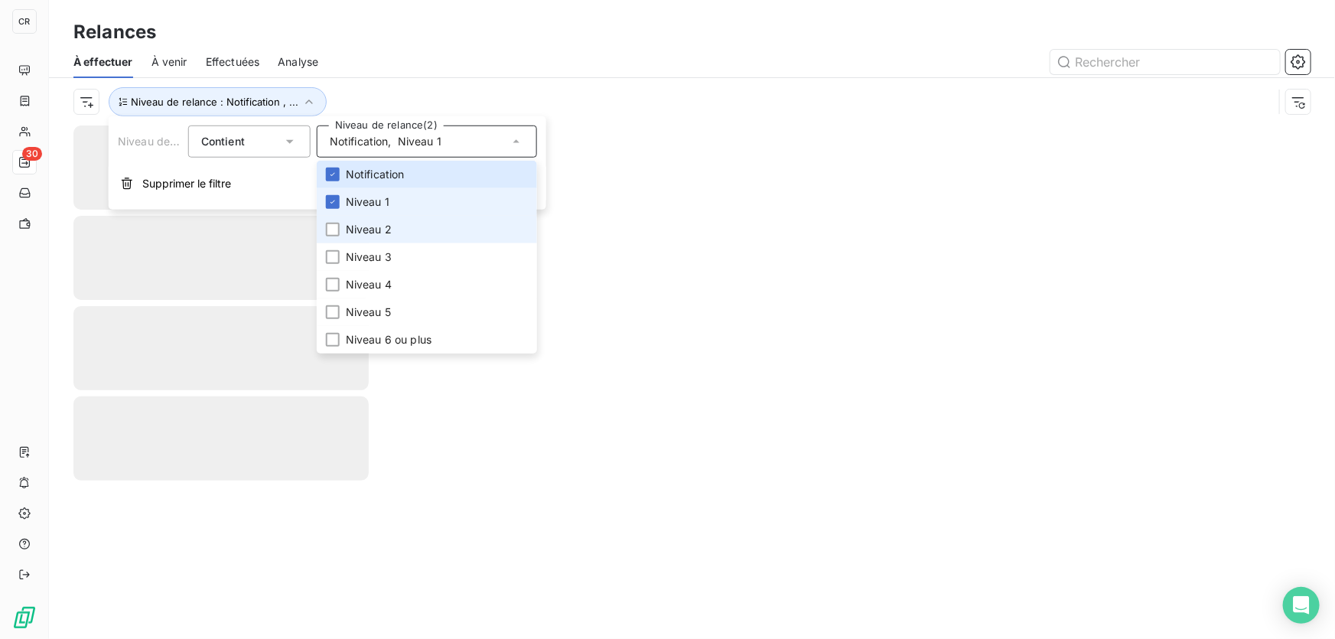
click at [378, 226] on span "Niveau 2" at bounding box center [369, 229] width 46 height 15
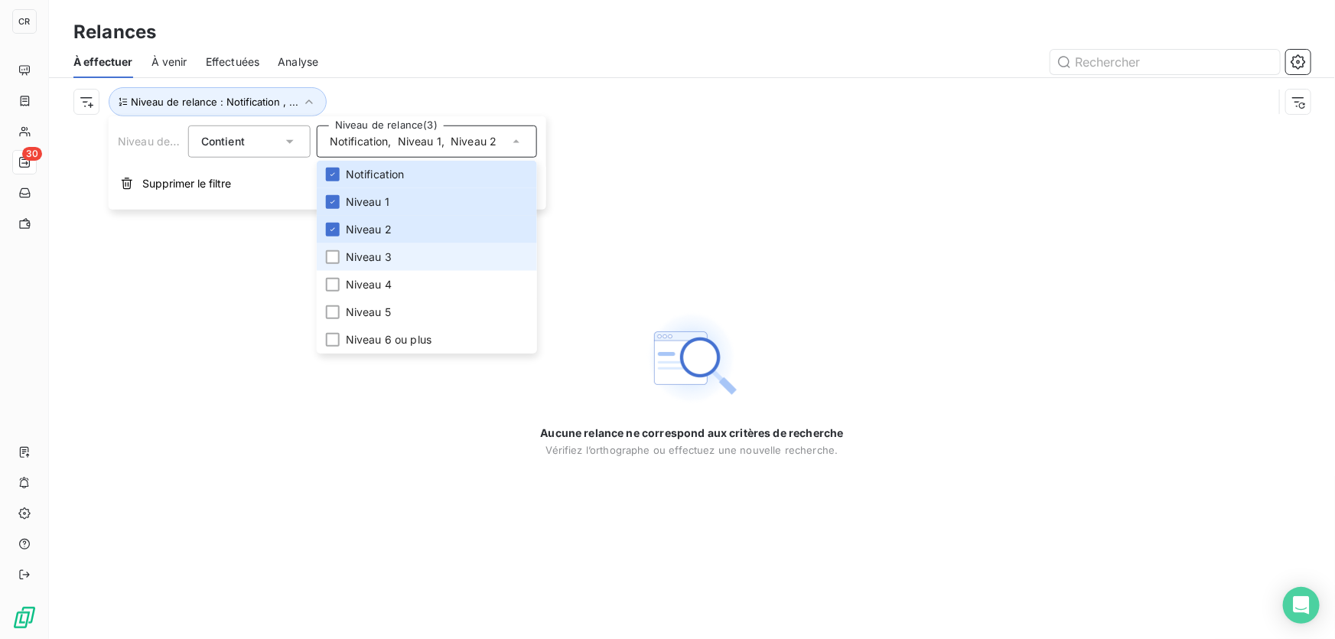
click at [389, 259] on span "Niveau 3" at bounding box center [369, 256] width 46 height 15
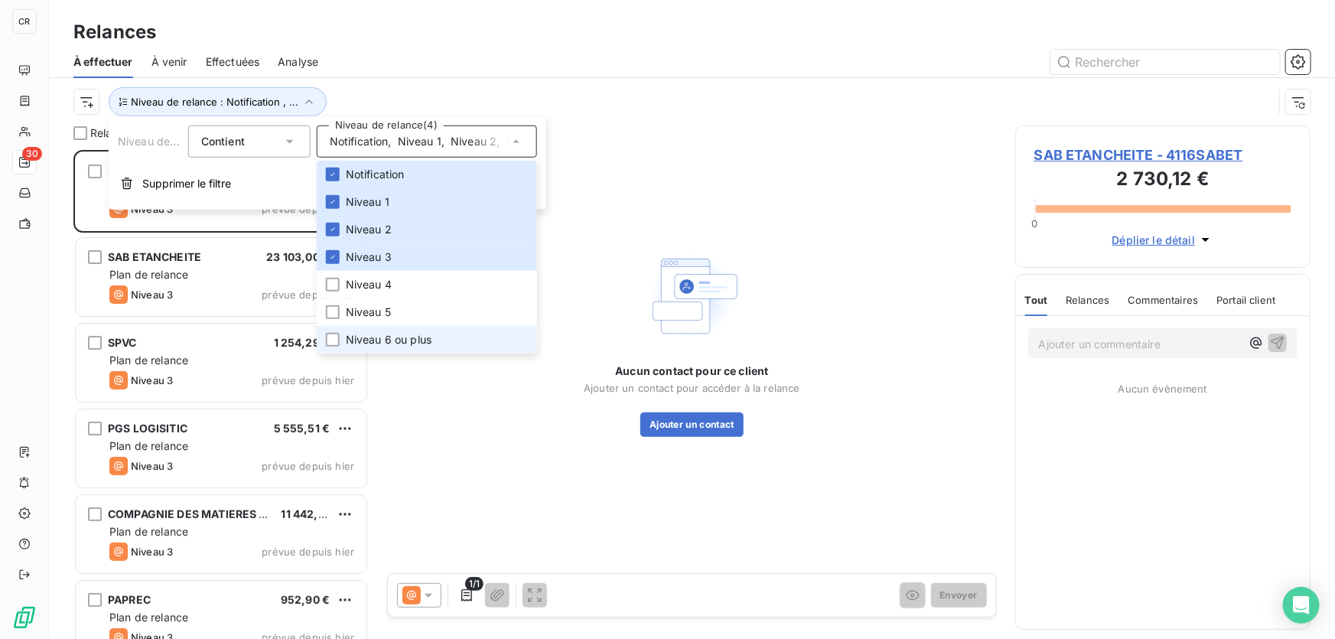
scroll to position [479, 285]
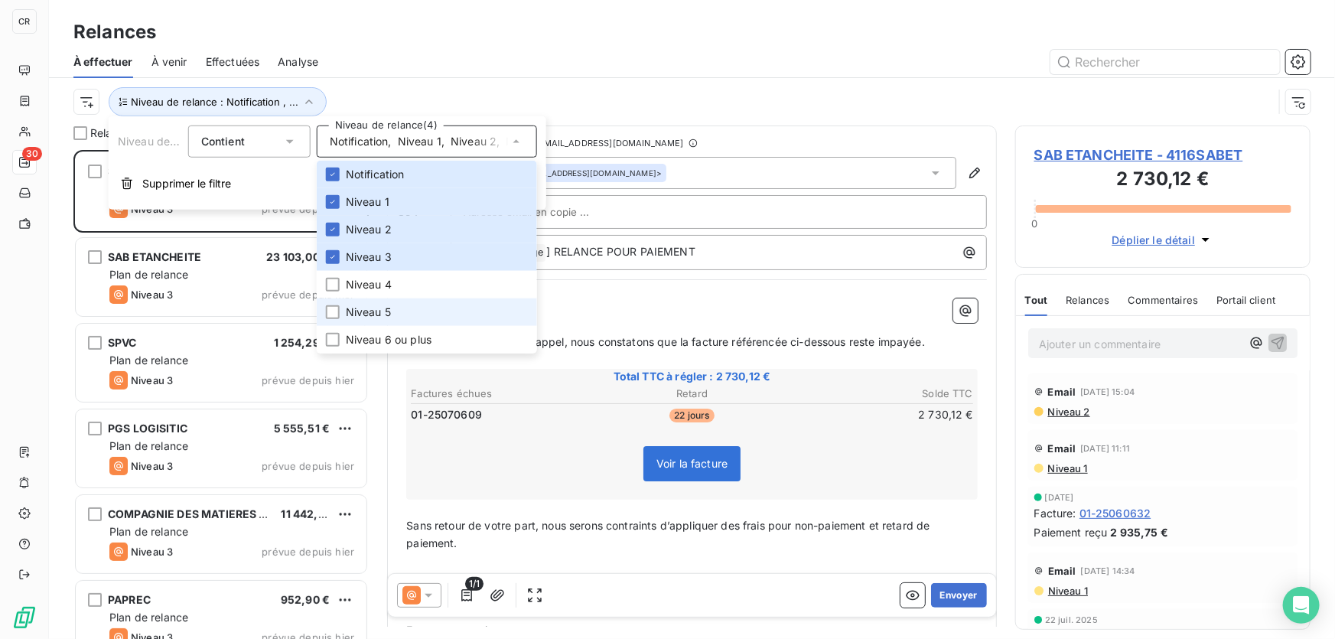
click at [365, 317] on span "Niveau 5" at bounding box center [368, 311] width 45 height 15
click at [359, 310] on span "Niveau 5" at bounding box center [368, 311] width 45 height 15
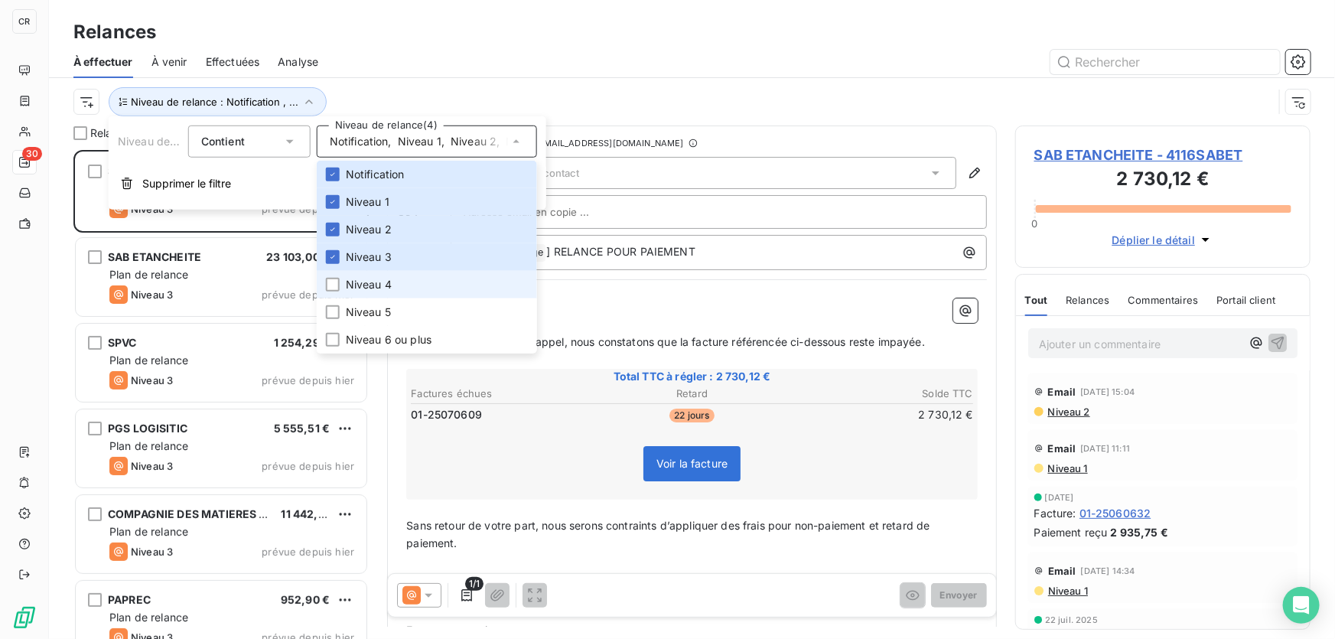
click at [360, 280] on span "Niveau 4" at bounding box center [369, 284] width 46 height 15
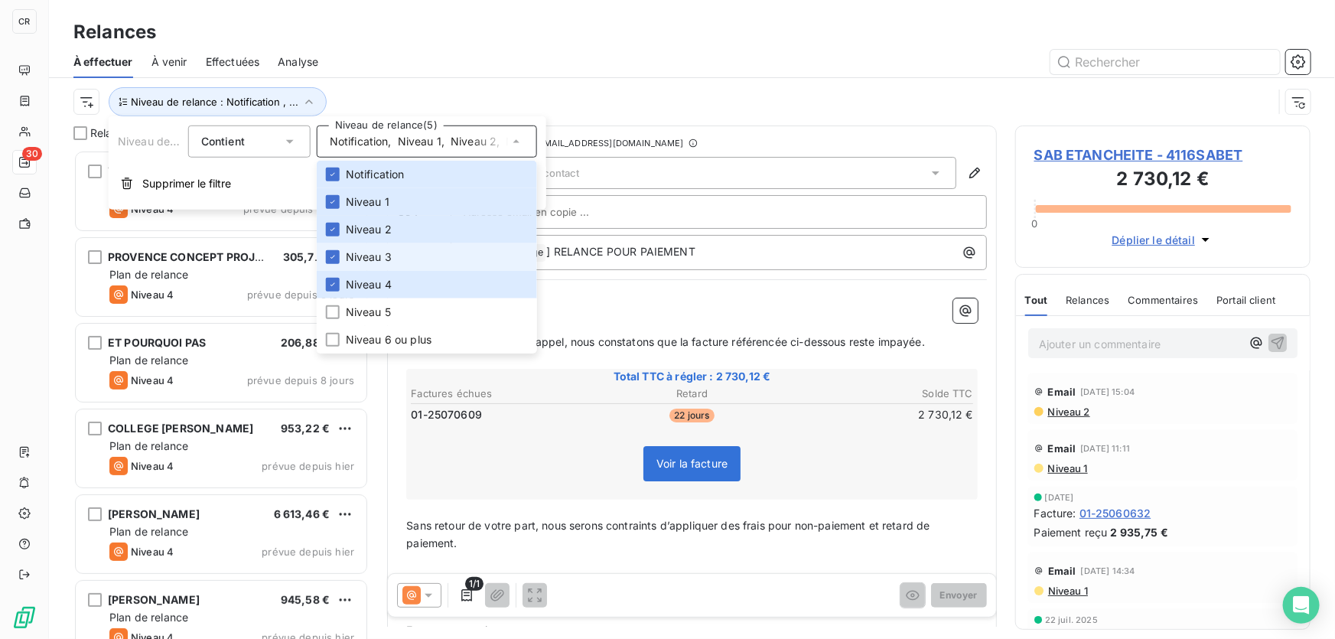
click at [360, 250] on span "Niveau 3" at bounding box center [369, 256] width 46 height 15
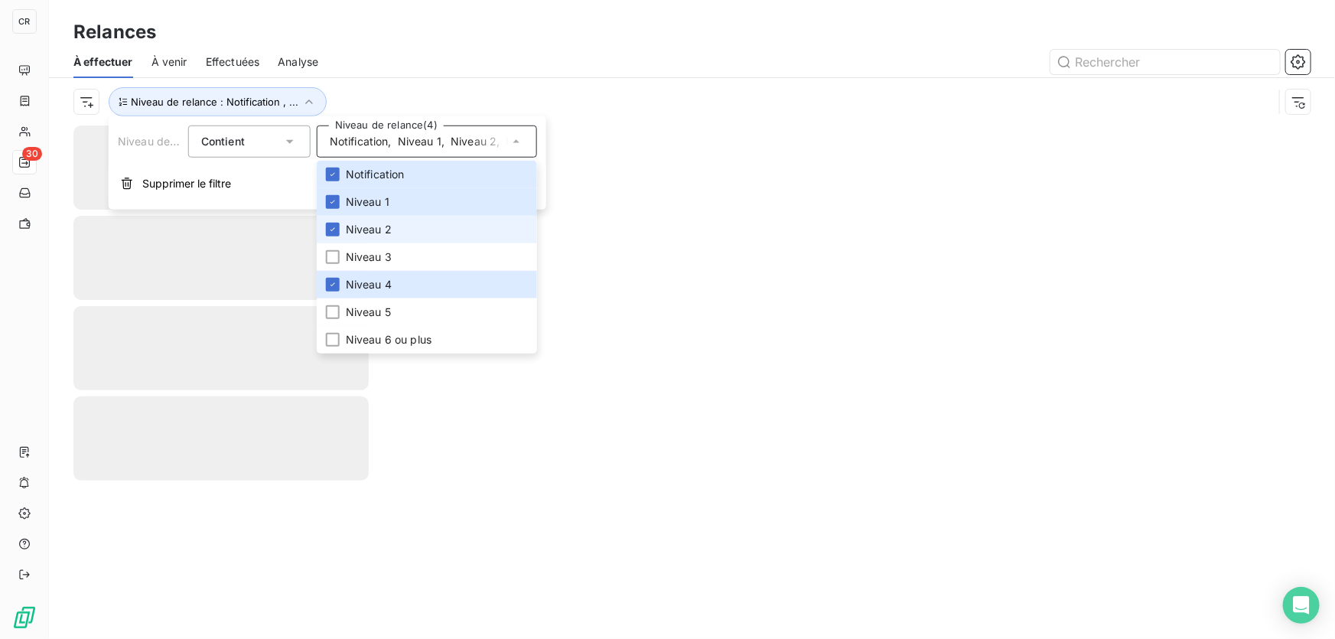
drag, startPoint x: 364, startPoint y: 238, endPoint x: 366, endPoint y: 213, distance: 24.5
click at [364, 236] on li "Niveau 2" at bounding box center [427, 230] width 220 height 28
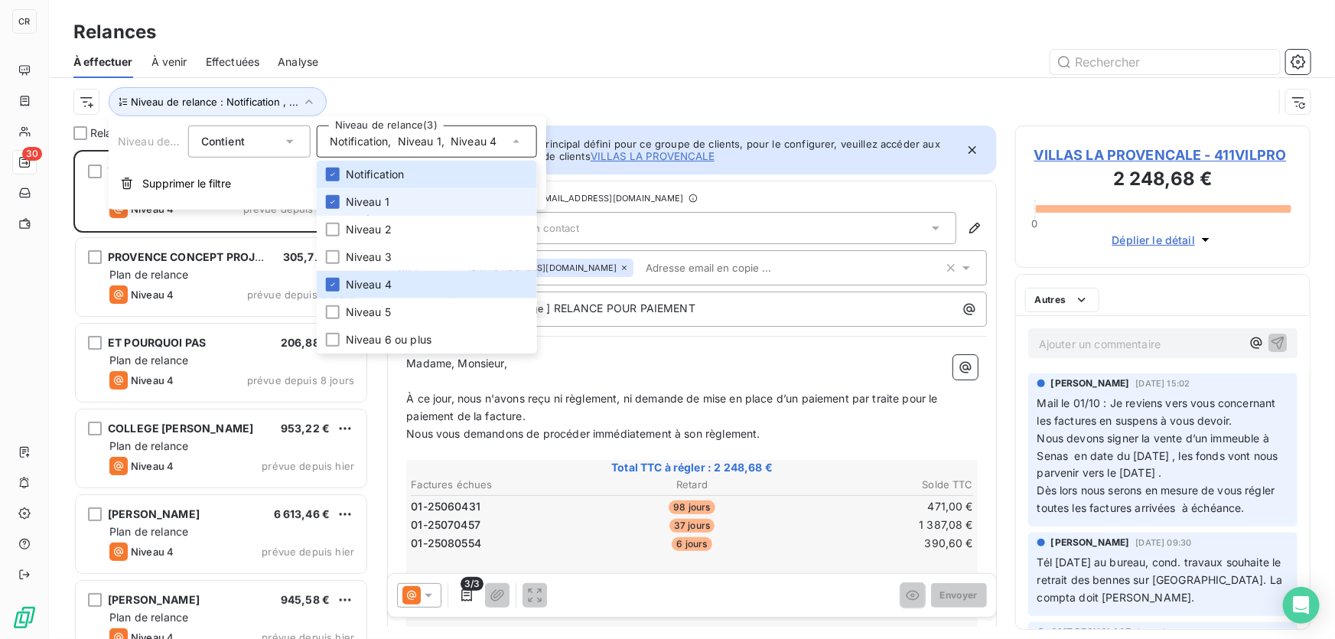
click at [366, 213] on li "Niveau 1" at bounding box center [427, 202] width 220 height 28
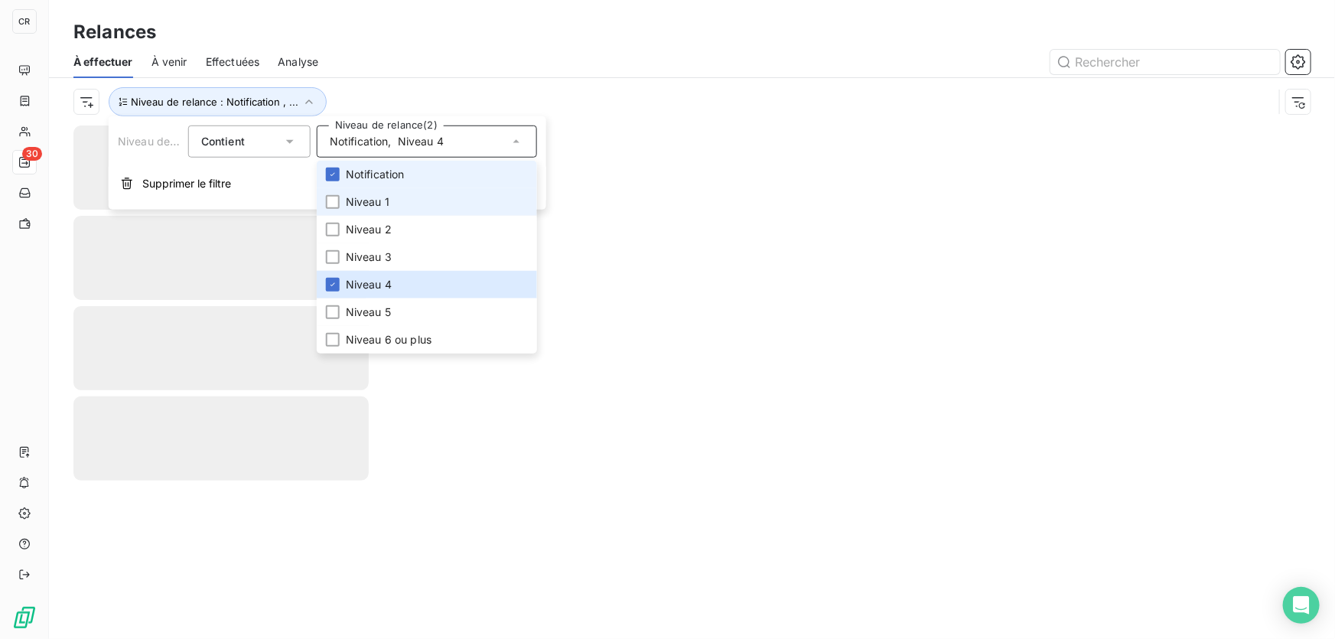
click at [363, 183] on li "Notification" at bounding box center [427, 175] width 220 height 28
click at [362, 167] on span "Notification" at bounding box center [375, 174] width 59 height 15
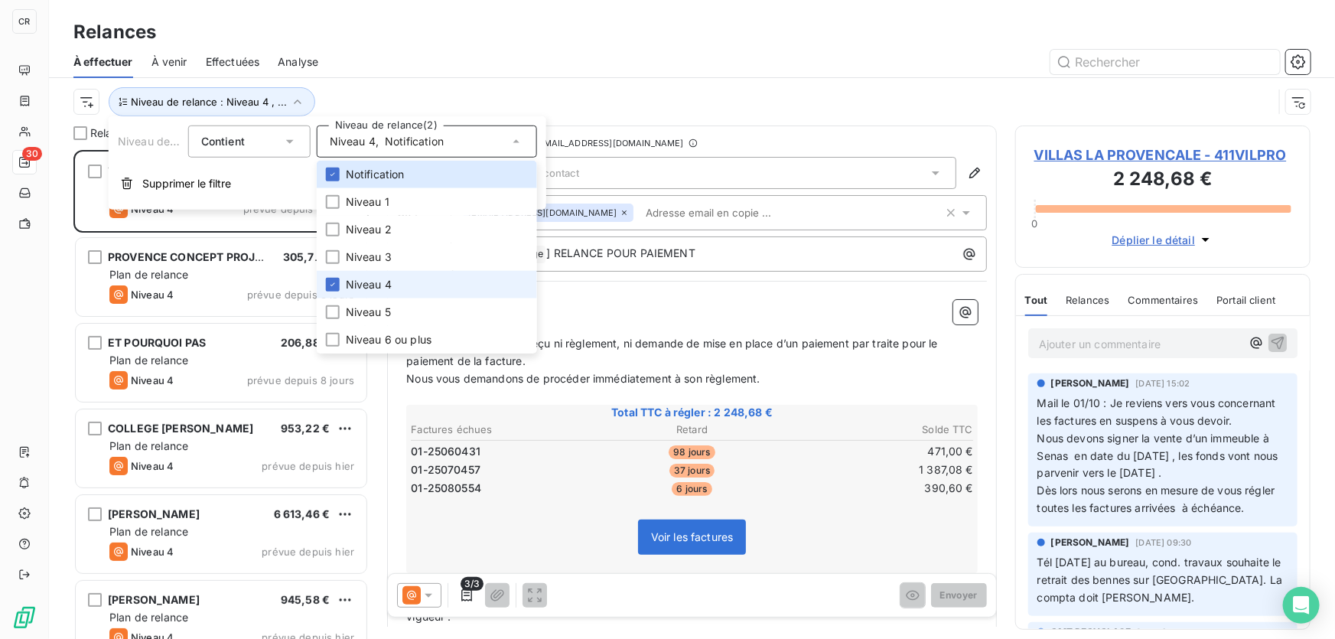
scroll to position [479, 285]
click at [370, 163] on li "Notification" at bounding box center [427, 175] width 220 height 28
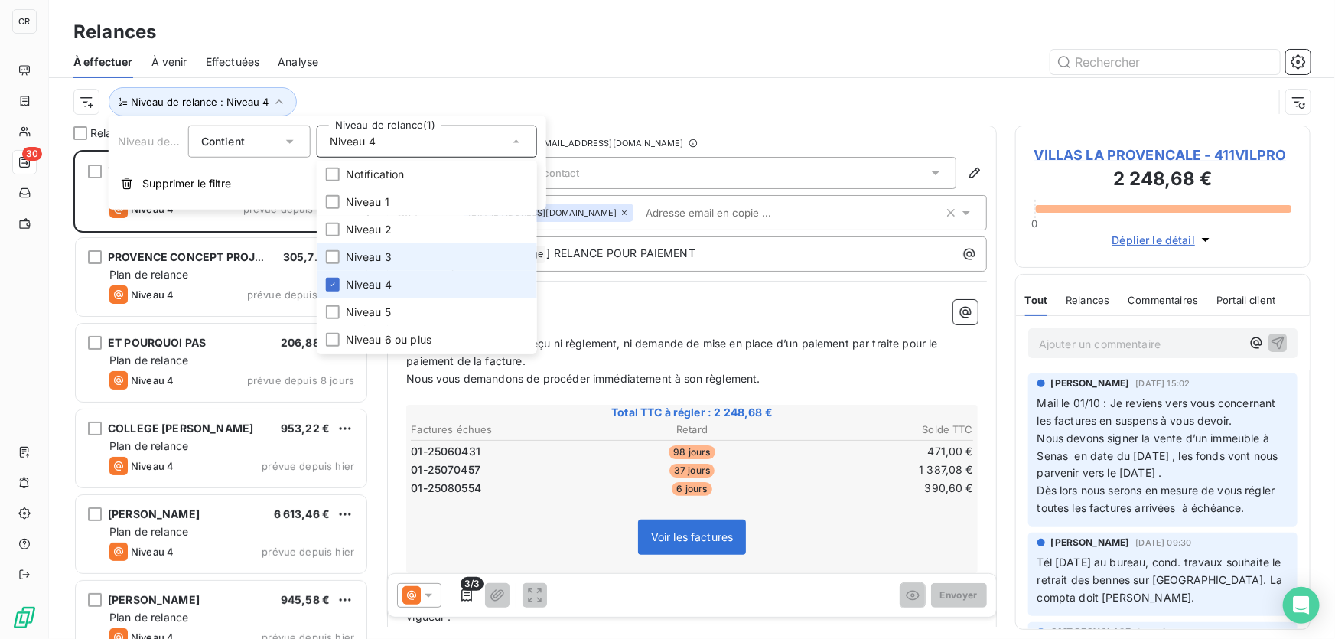
drag, startPoint x: 366, startPoint y: 272, endPoint x: 369, endPoint y: 246, distance: 26.9
click at [363, 268] on ul "Notification Niveau 1 Niveau 2 Niveau 3 Niveau 4 Niveau 5 Niveau 6 ou plus" at bounding box center [427, 257] width 220 height 193
click at [370, 246] on li "Niveau 3" at bounding box center [427, 257] width 220 height 28
click at [368, 283] on span "Niveau 4" at bounding box center [369, 284] width 46 height 15
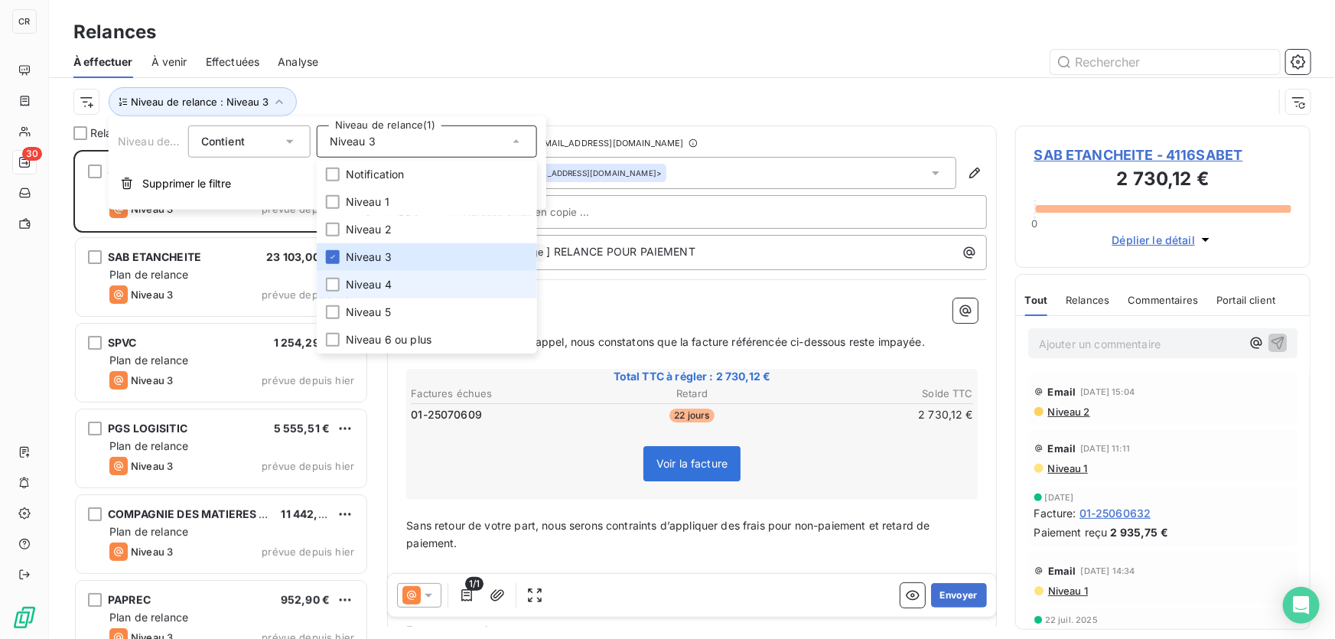
scroll to position [479, 285]
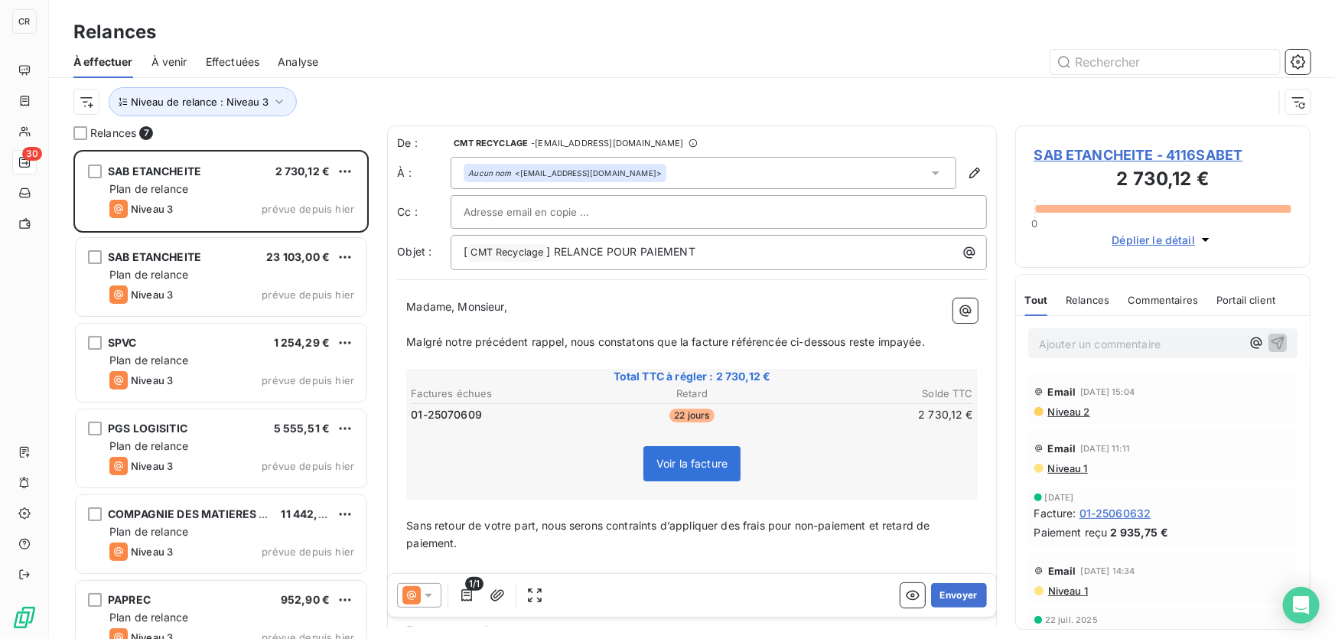
click at [434, 60] on div at bounding box center [824, 62] width 974 height 24
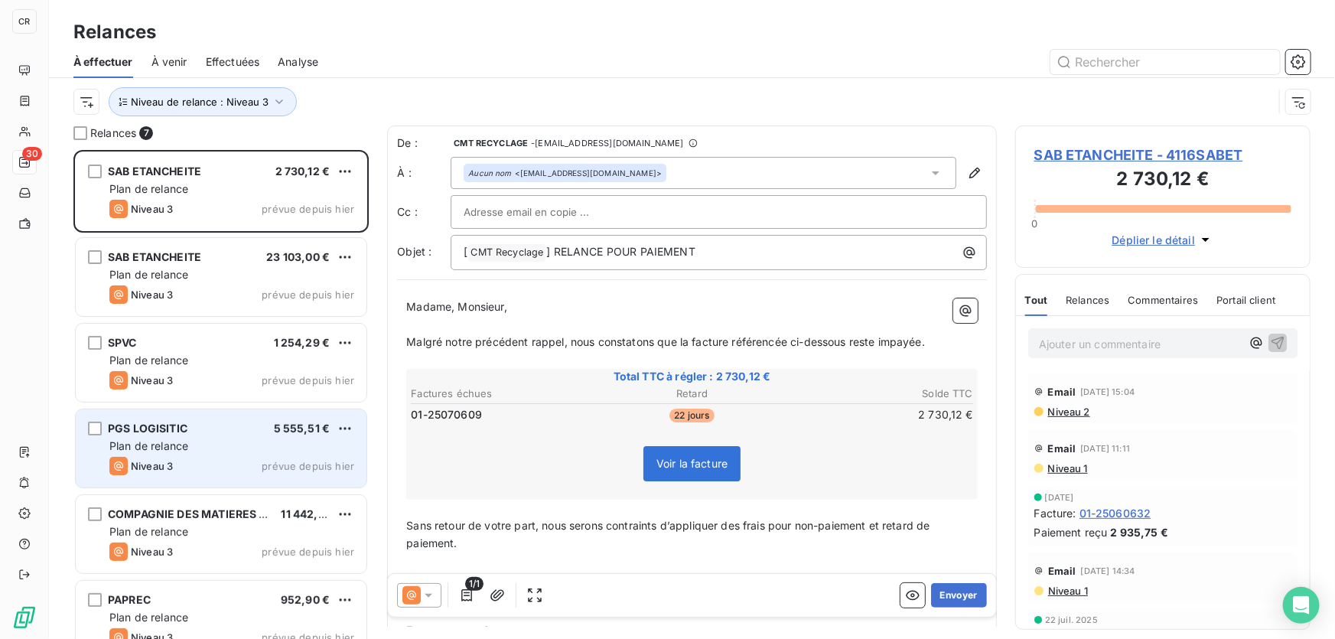
click at [242, 412] on div "PGS LOGISITIC 5 555,51 € Plan de relance Niveau 3 prévue depuis hier" at bounding box center [221, 448] width 291 height 78
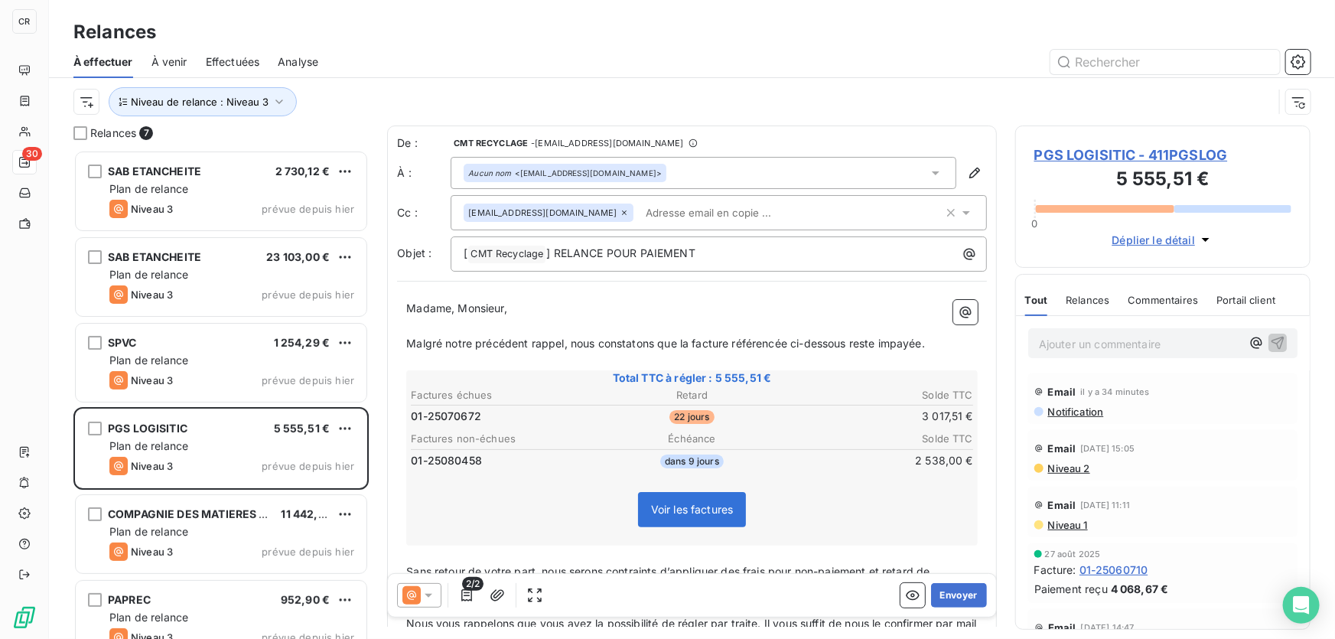
click at [480, 86] on div "Niveau de relance : Niveau 3" at bounding box center [691, 101] width 1237 height 47
click at [1078, 330] on div "Ajouter un commentaire ﻿" at bounding box center [1162, 343] width 269 height 30
click at [1081, 345] on p "Ajouter un commentaire ﻿" at bounding box center [1140, 343] width 202 height 19
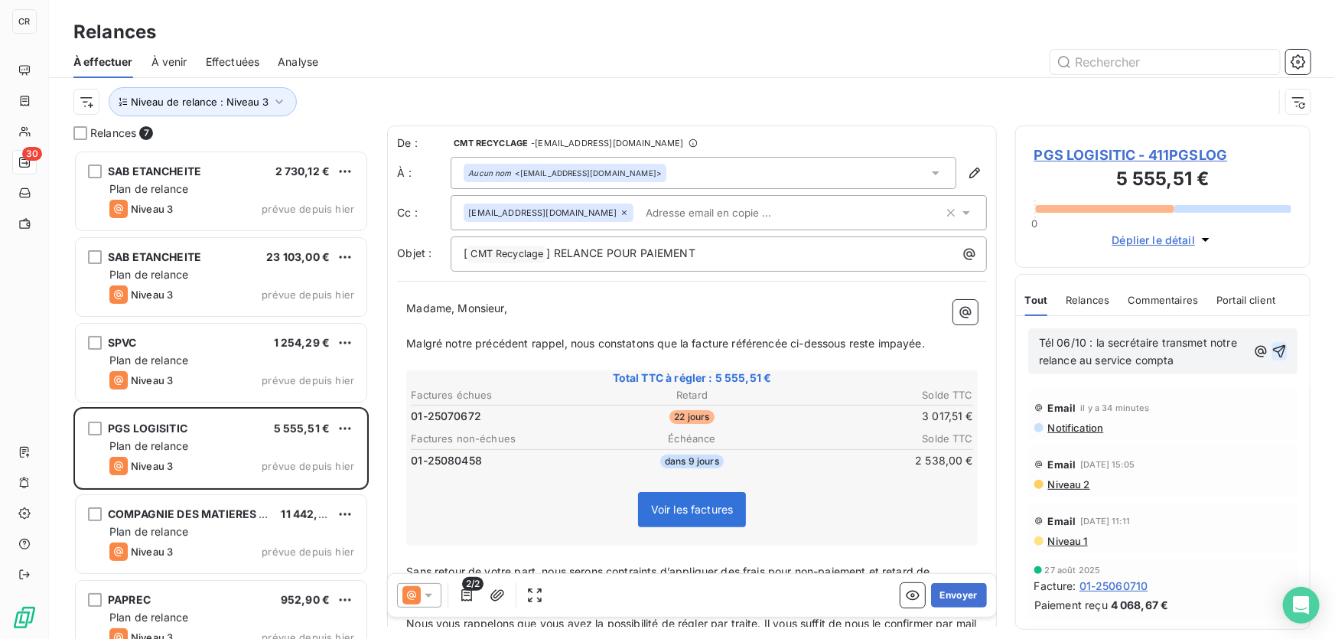
click at [1271, 351] on icon "button" at bounding box center [1278, 350] width 15 height 15
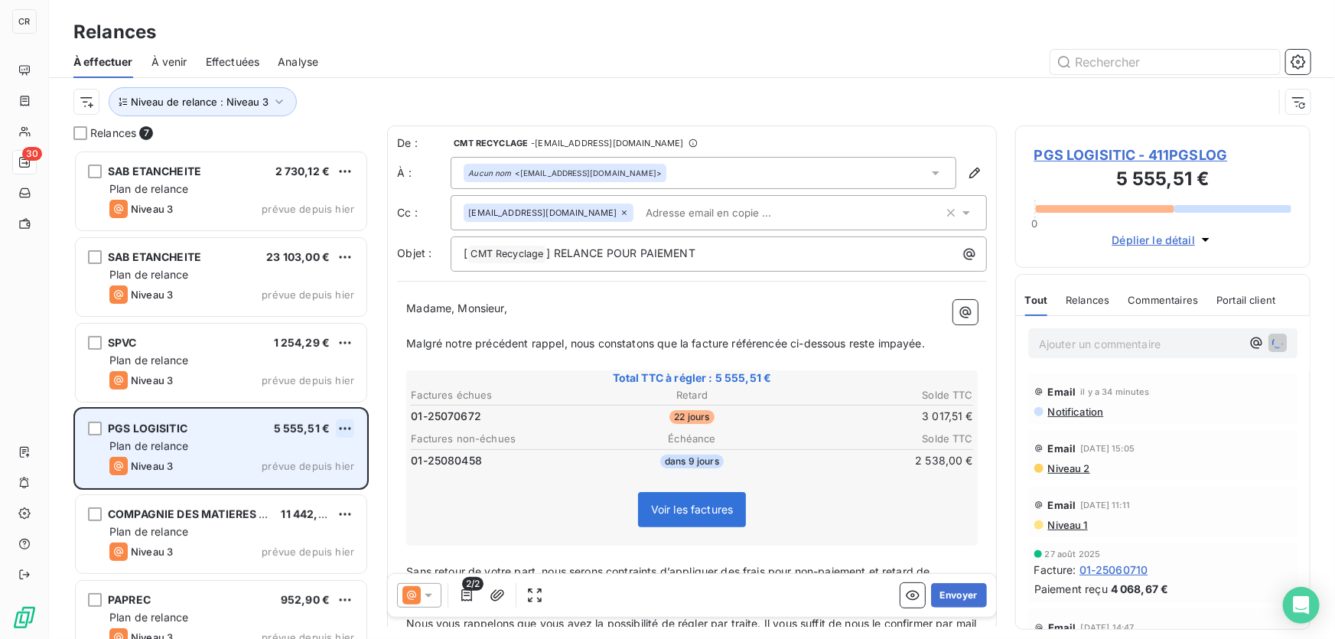
click at [342, 428] on html "CR 30 Relances À effectuer À venir Effectuées Analyse Niveau de relance : Nivea…" at bounding box center [667, 319] width 1335 height 639
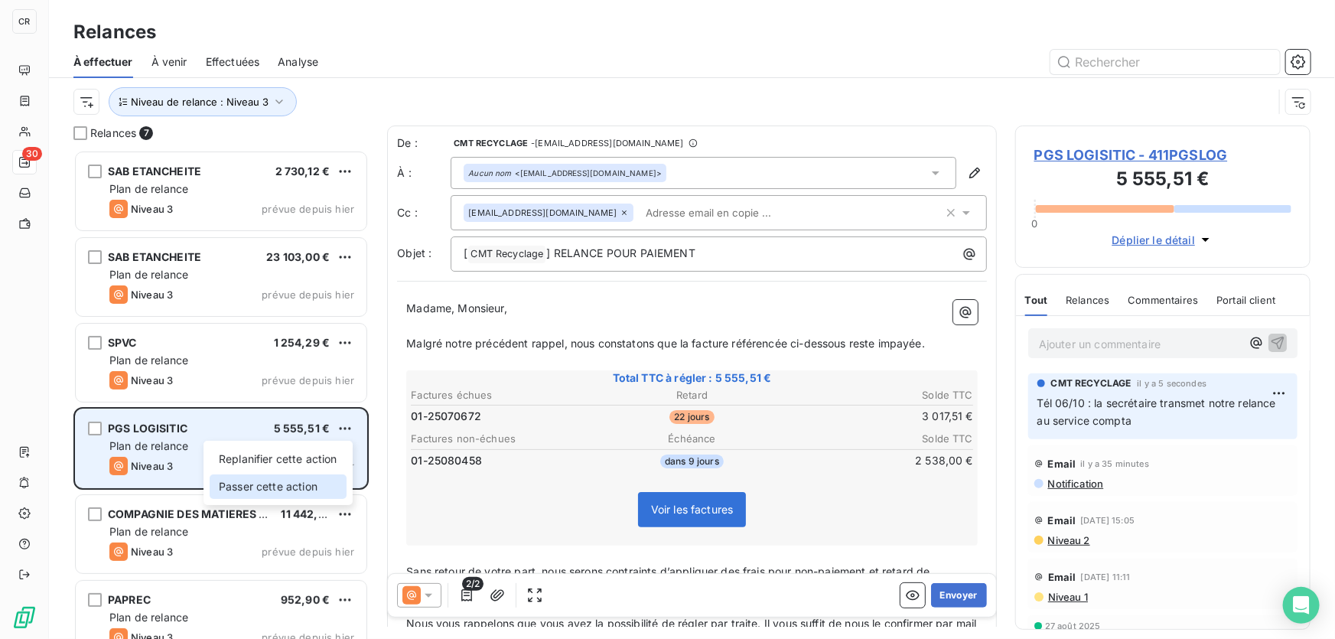
click at [281, 489] on div "Passer cette action" at bounding box center [278, 486] width 137 height 24
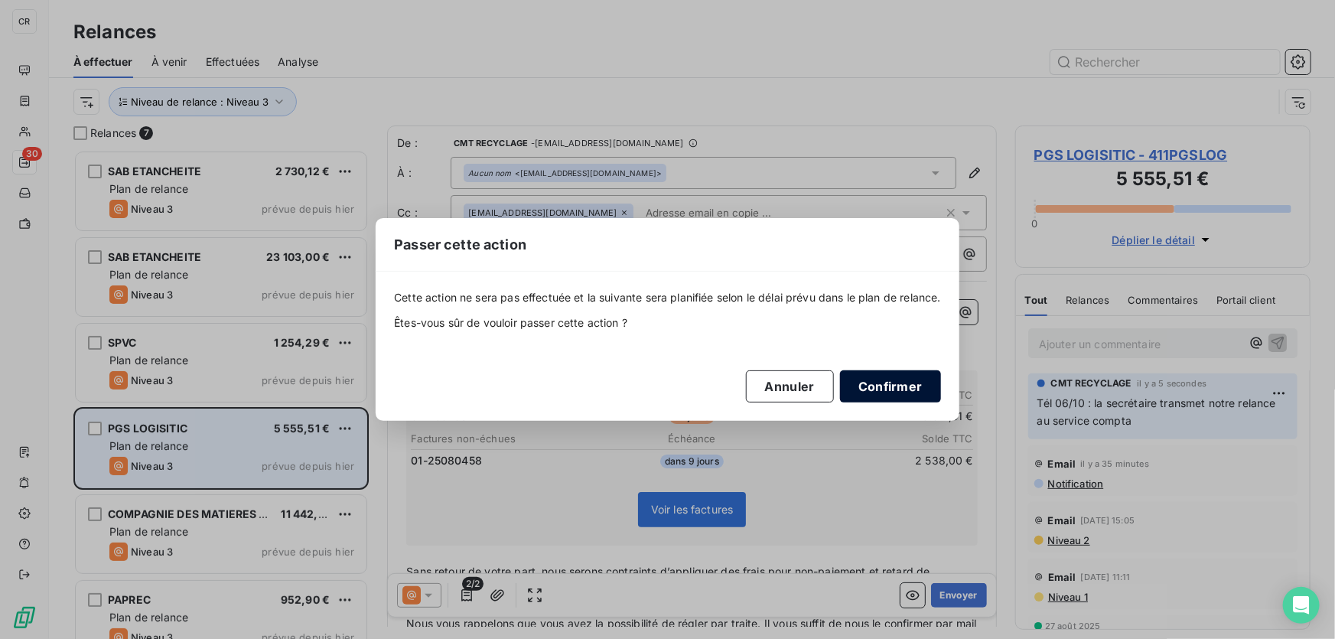
click at [889, 386] on button "Confirmer" at bounding box center [890, 386] width 101 height 32
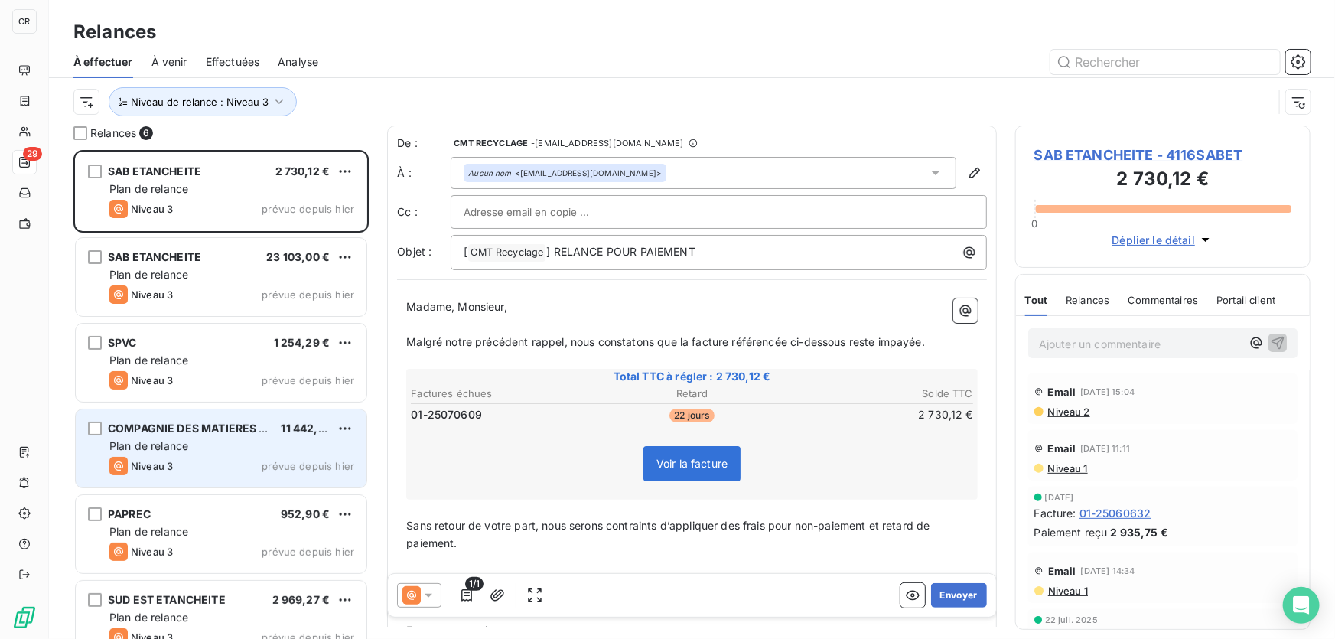
scroll to position [24, 0]
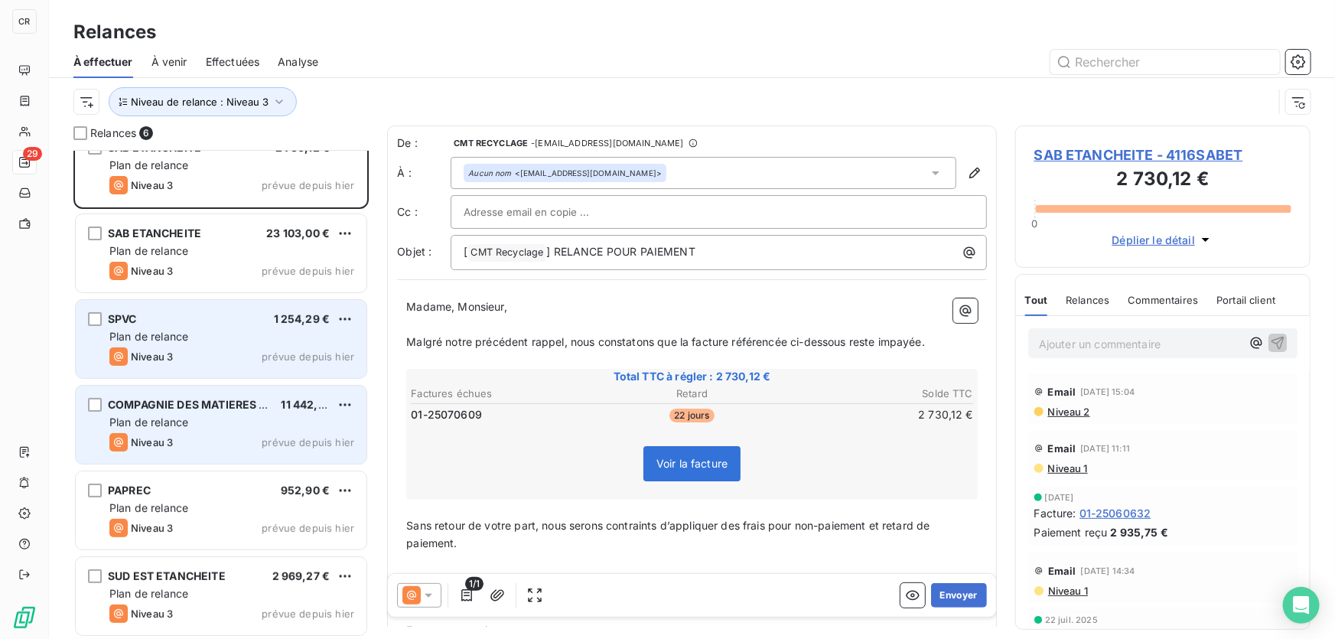
click at [214, 356] on div "Niveau 3 prévue depuis [DATE]" at bounding box center [231, 356] width 245 height 18
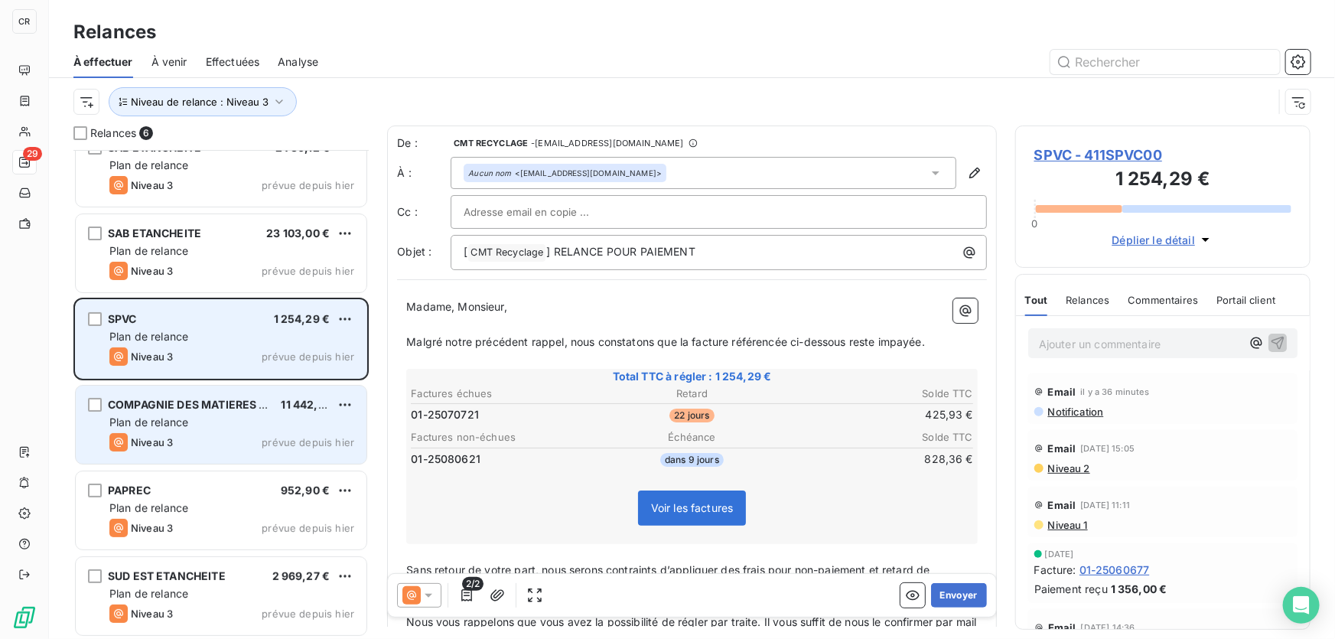
click at [167, 320] on div "SPVC 1 254,29 €" at bounding box center [231, 319] width 245 height 14
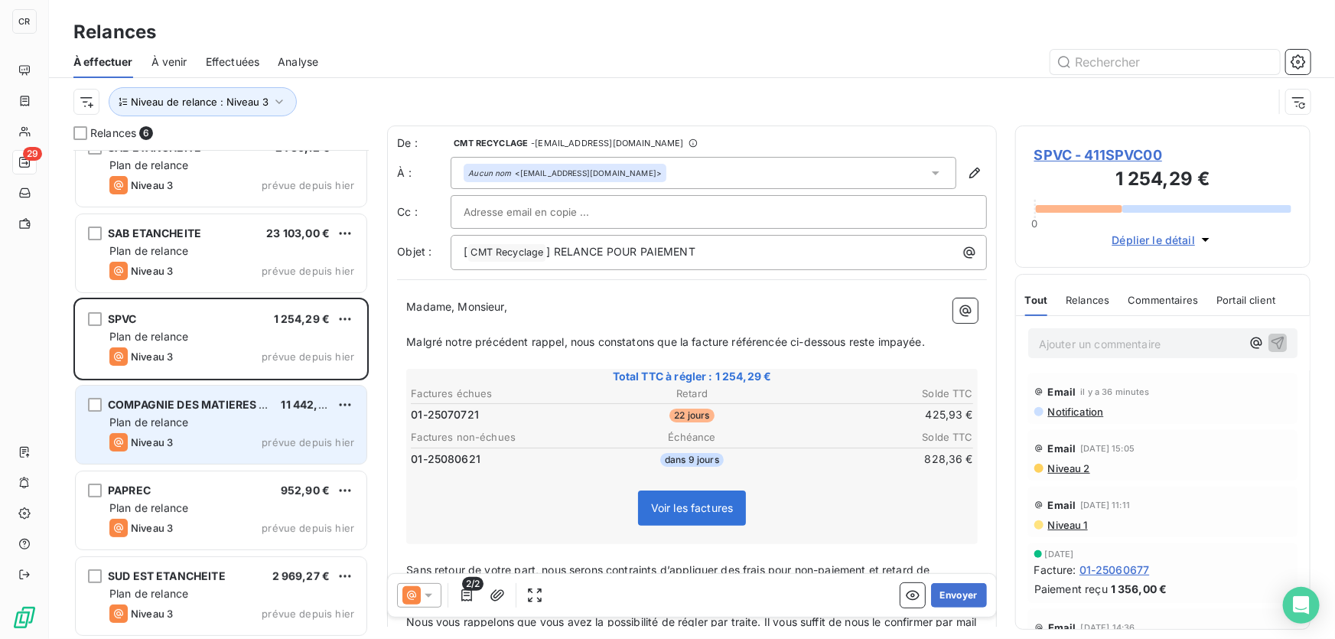
click at [670, 91] on div "Niveau de relance : Niveau 3" at bounding box center [672, 101] width 1199 height 29
click at [1098, 343] on p "Ajouter un commentaire ﻿" at bounding box center [1140, 343] width 202 height 19
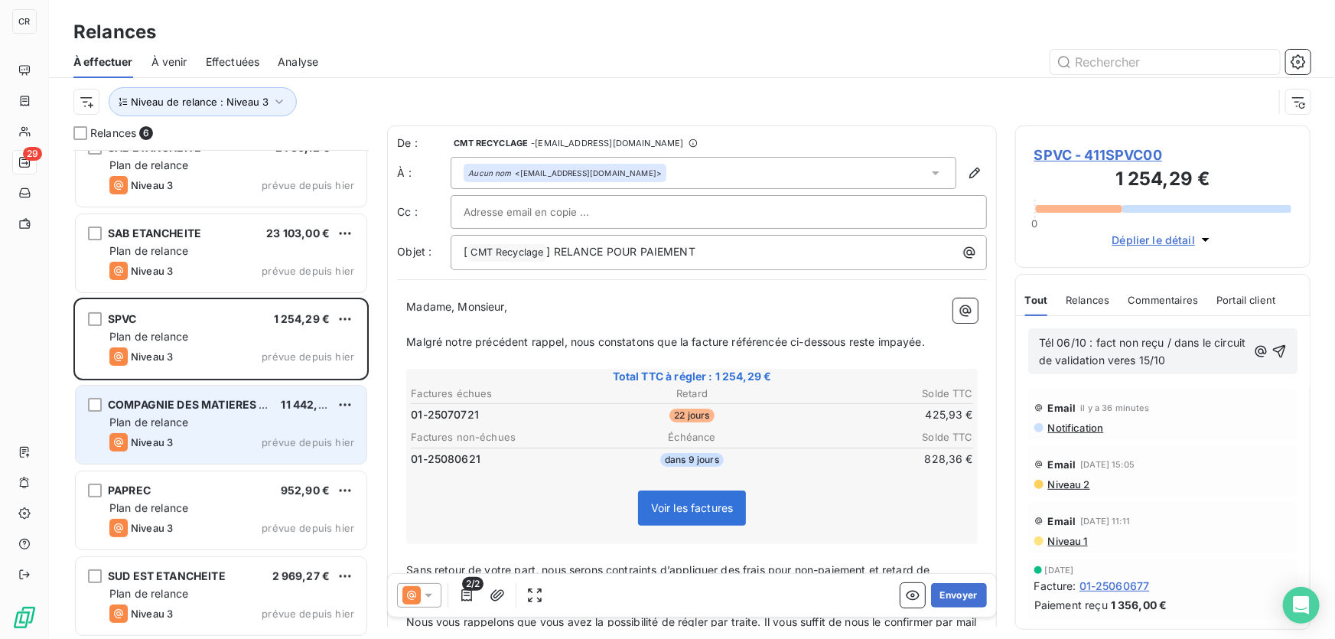
click at [1159, 357] on span "Tél 06/10 : fact non reçu / dans le circuit de validation veres 15/10" at bounding box center [1144, 351] width 210 height 31
click at [1143, 356] on span "Tél 06/10 : fact non reçu / dans le circuit de validation vers le15/10" at bounding box center [1144, 351] width 210 height 31
click at [1271, 359] on icon "button" at bounding box center [1278, 350] width 15 height 15
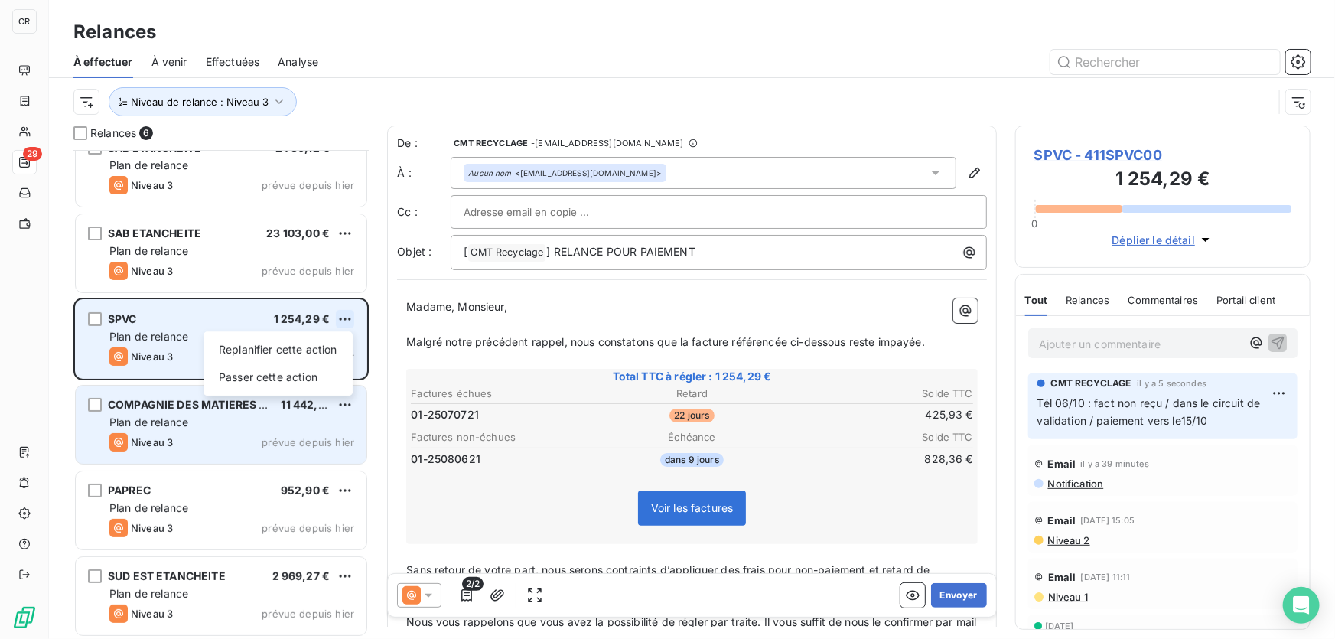
click at [348, 314] on html "CR 29 Relances À effectuer À venir Effectuées Analyse Niveau de relance : Nivea…" at bounding box center [667, 319] width 1335 height 639
click at [321, 337] on div "Replanifier cette action" at bounding box center [278, 349] width 137 height 24
select select "9"
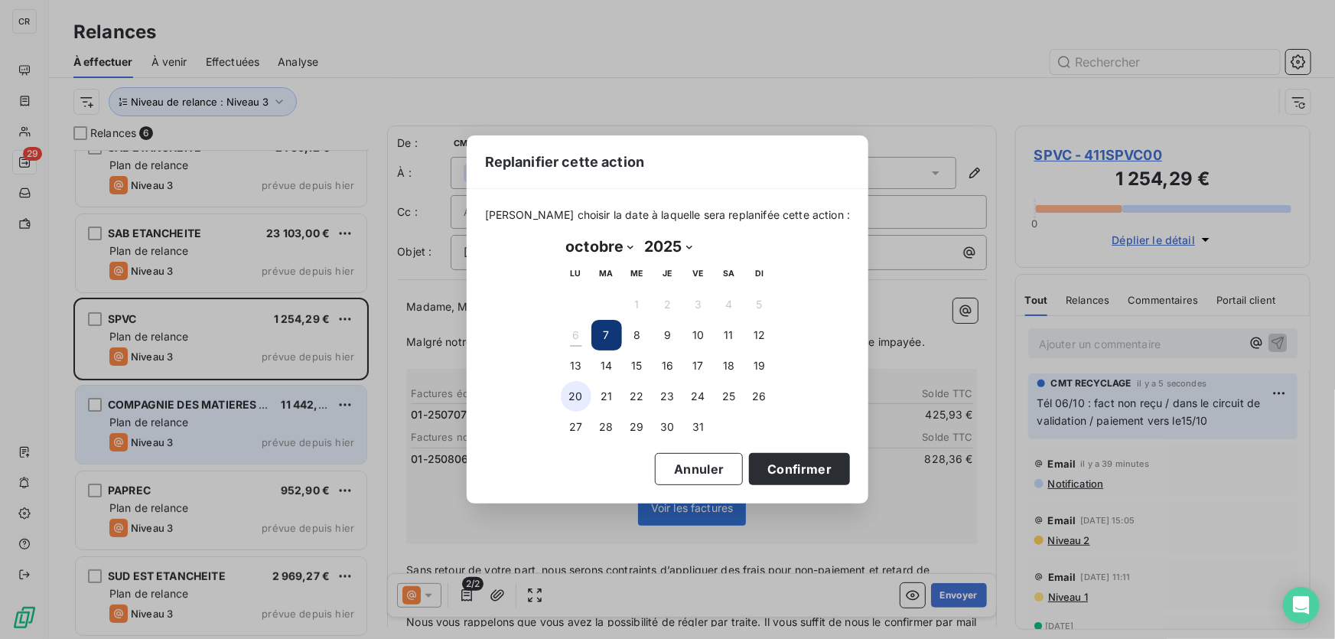
click at [573, 385] on button "20" at bounding box center [576, 396] width 31 height 31
click at [789, 470] on button "Confirmer" at bounding box center [799, 469] width 101 height 32
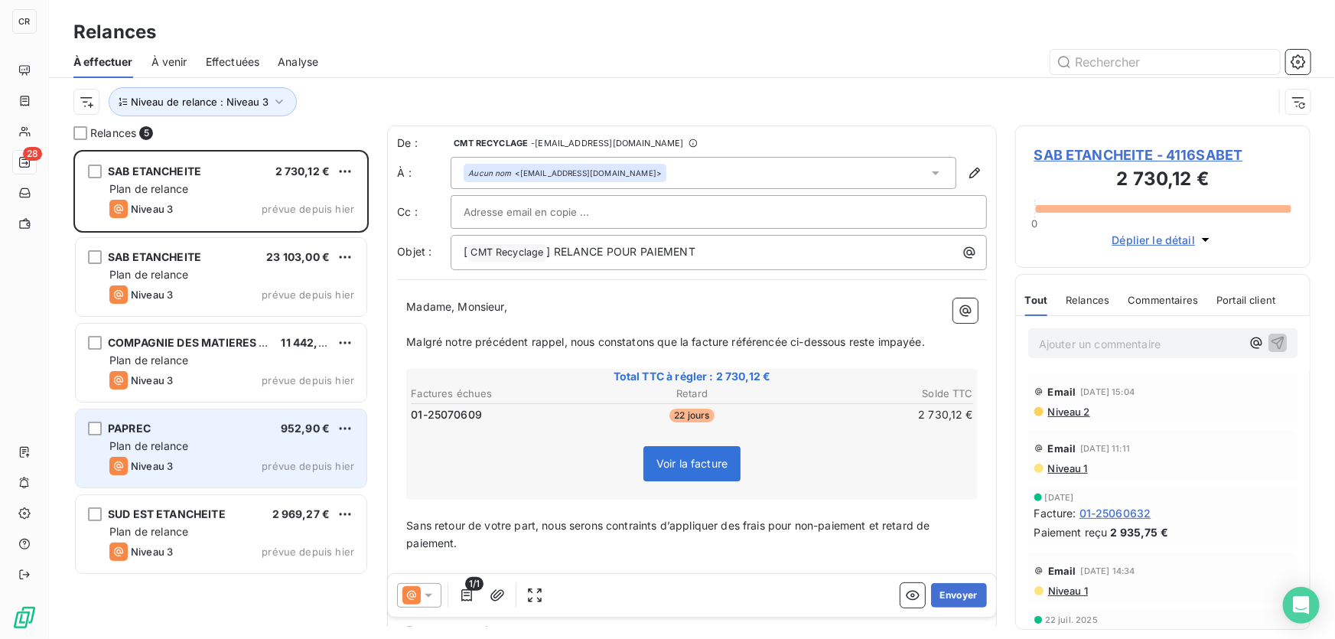
click at [229, 441] on div "Plan de relance" at bounding box center [231, 445] width 245 height 15
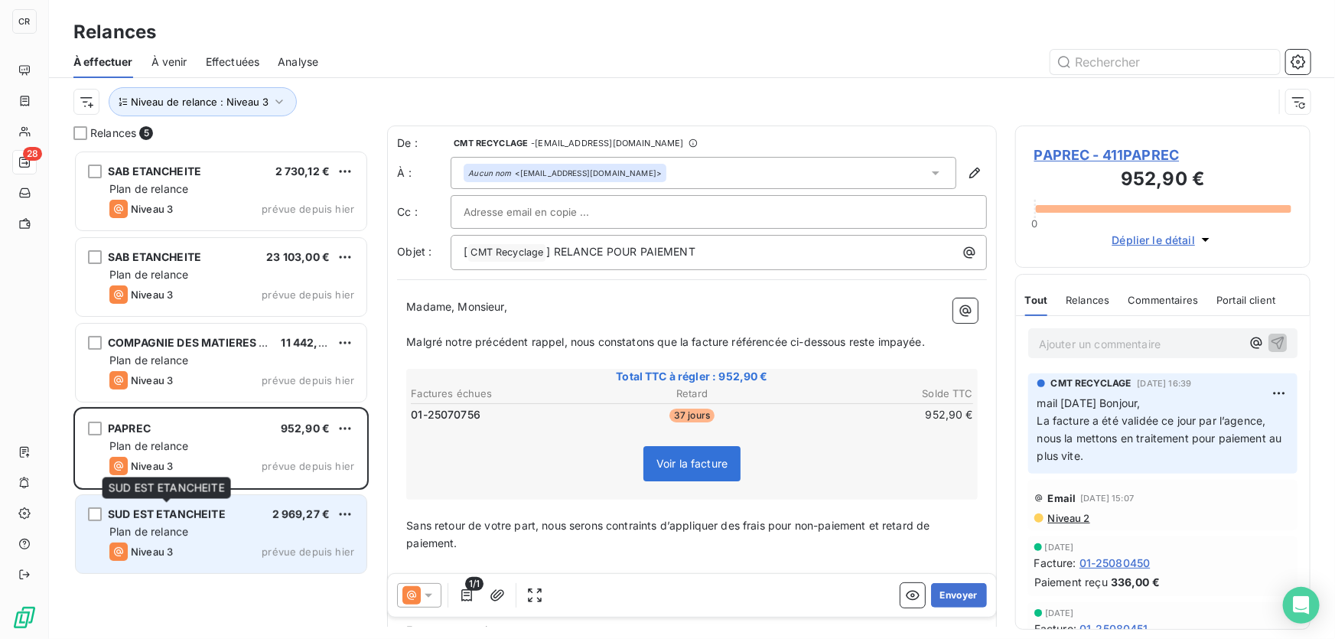
click at [207, 511] on span "SUD EST ETANCHEITE" at bounding box center [167, 513] width 118 height 13
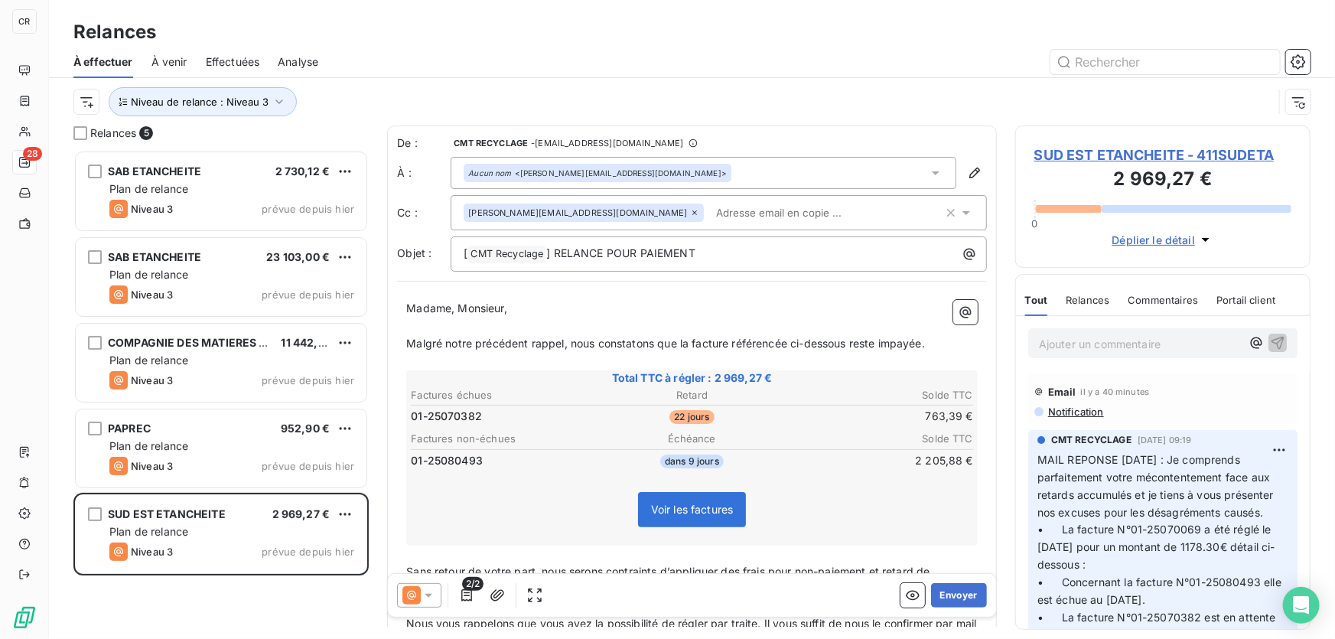
scroll to position [74, 0]
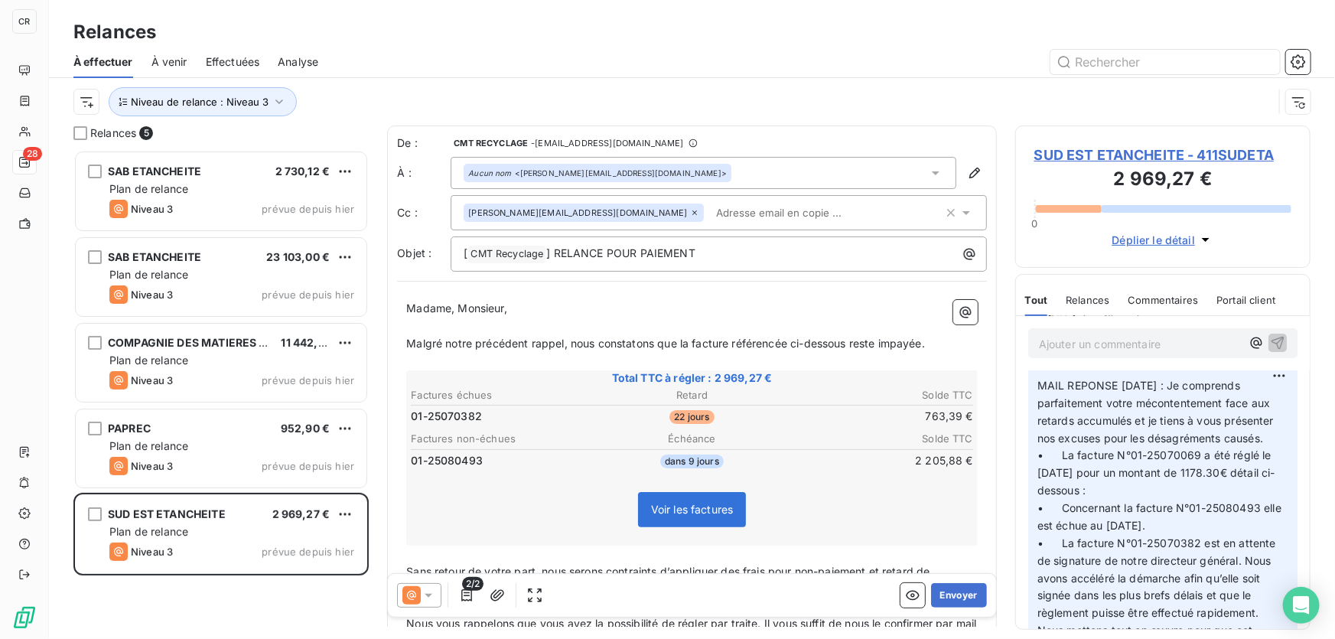
click at [1091, 551] on p "MAIL REPONSE 30/09/2025 : Je comprends parfaitement votre mécontentement face a…" at bounding box center [1162, 534] width 251 height 315
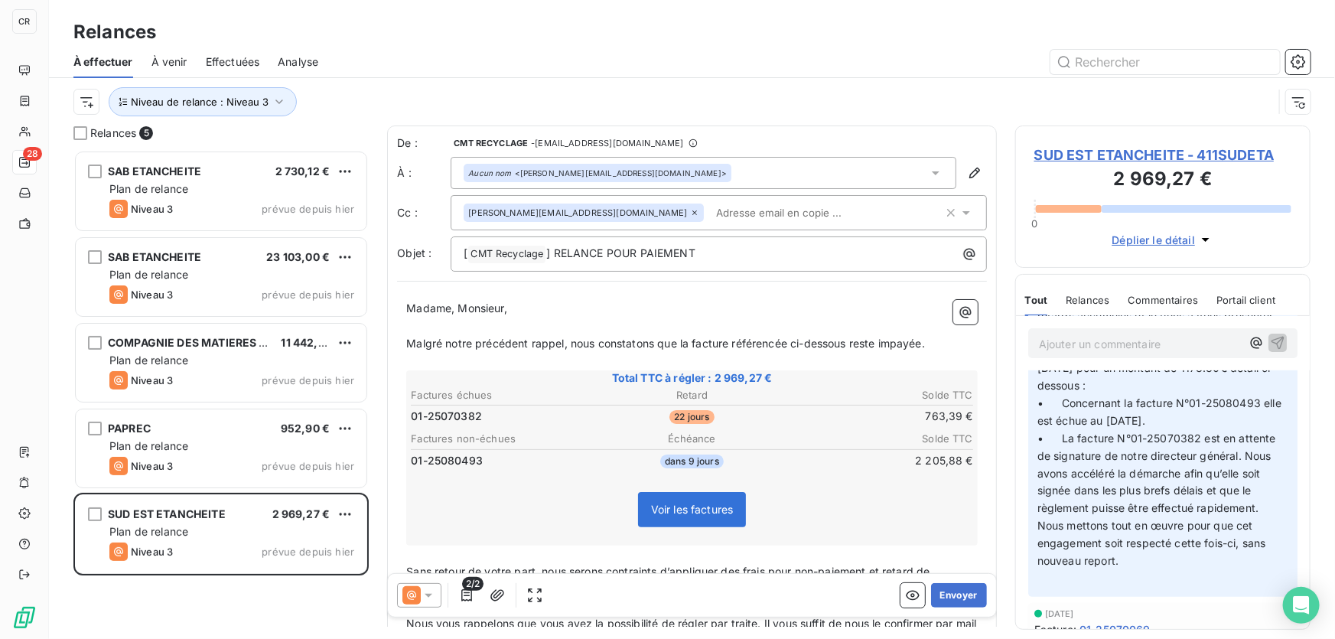
scroll to position [213, 0]
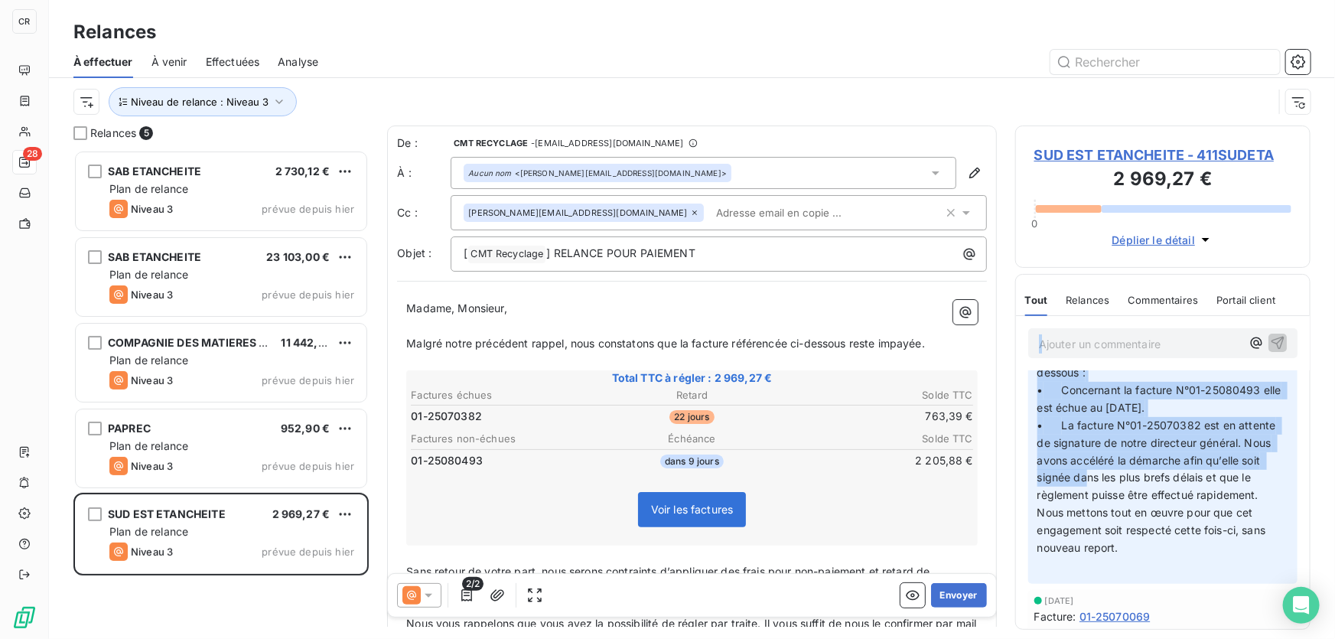
drag, startPoint x: 1088, startPoint y: 595, endPoint x: 1141, endPoint y: 325, distance: 275.2
click at [1141, 325] on div "Ajouter un commentaire ﻿ Email il y a 40 minutes Notification CMT RECYCLAGE 30 …" at bounding box center [1163, 472] width 294 height 313
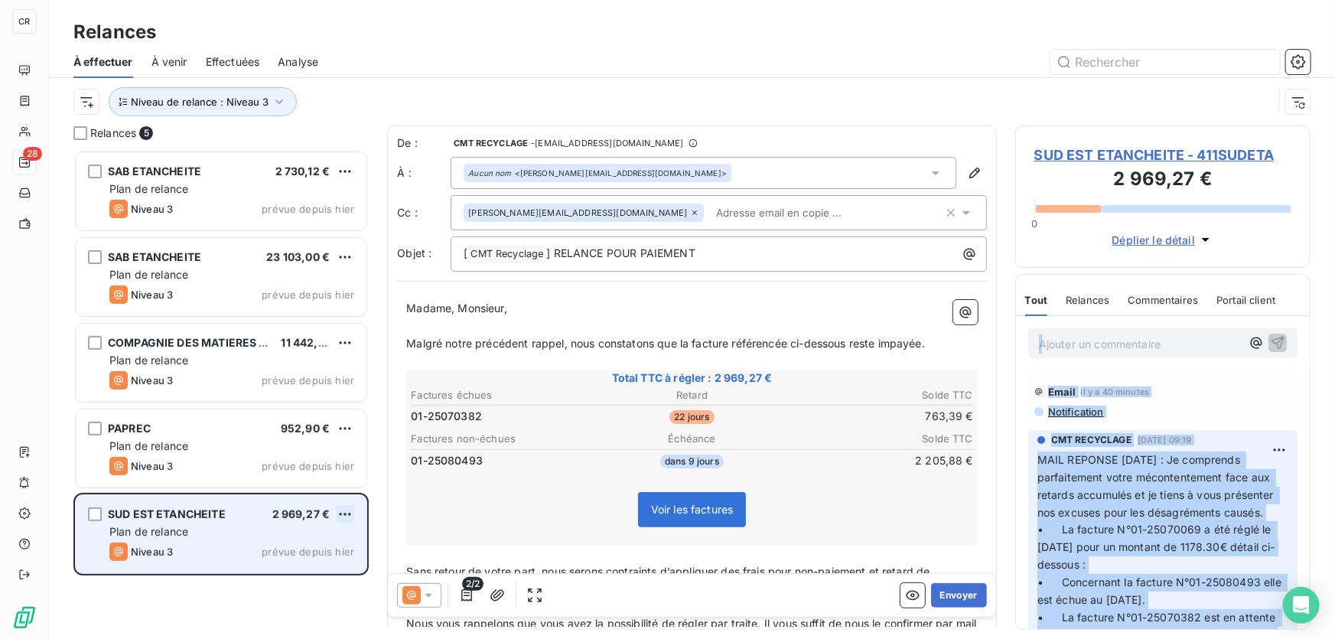
click at [351, 512] on html "CR 28 Relances À effectuer À venir Effectuées Analyse Niveau de relance : Nivea…" at bounding box center [667, 319] width 1335 height 639
click at [323, 532] on div "Replanifier cette action" at bounding box center [278, 544] width 137 height 24
select select "9"
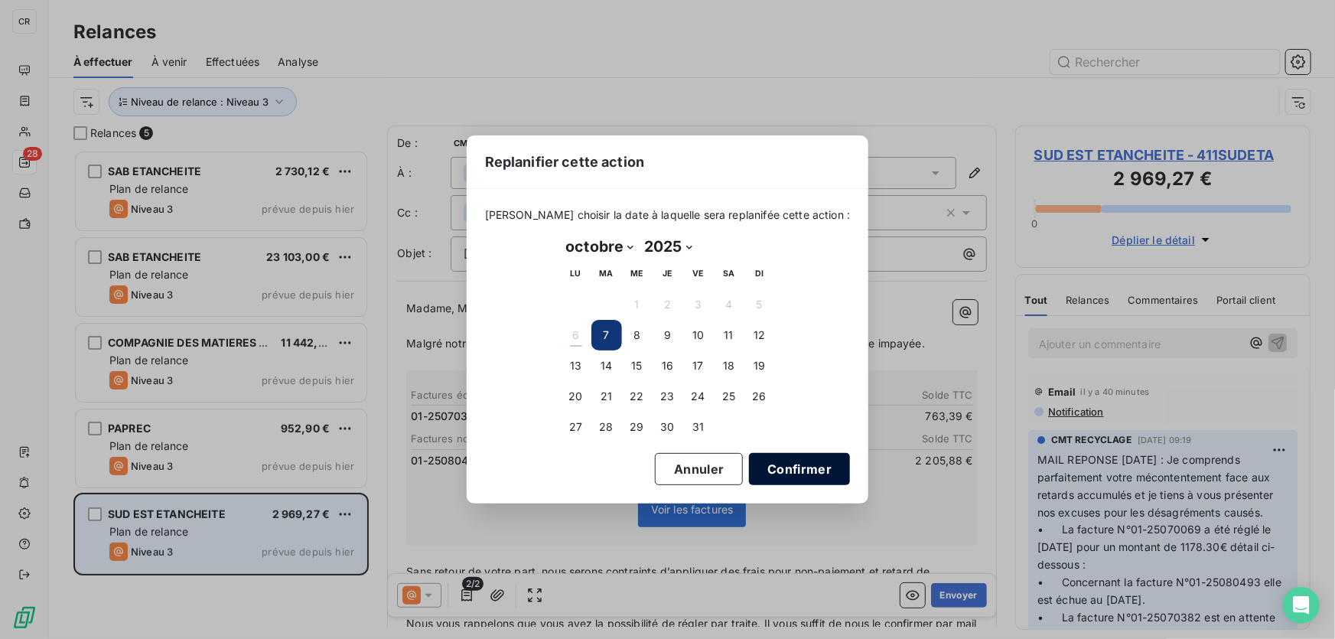
click at [766, 466] on button "Confirmer" at bounding box center [799, 469] width 101 height 32
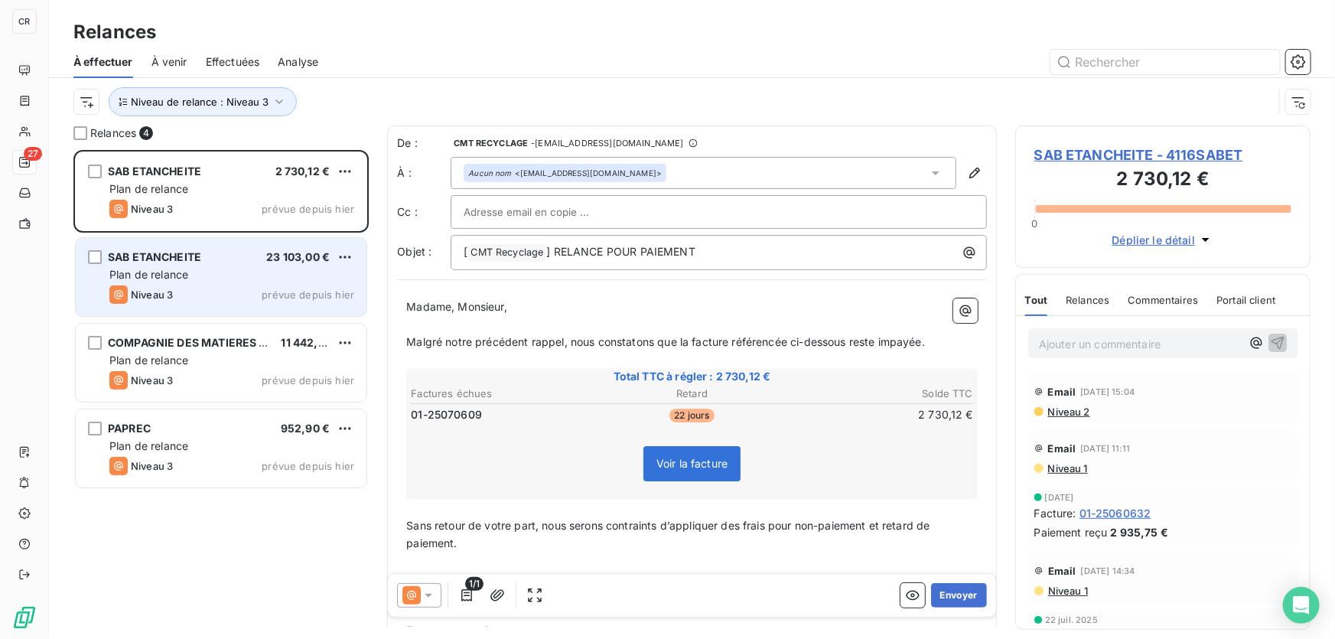
click at [179, 266] on div "SAB ETANCHEITE 23 103,00 € Plan de relance Niveau 3 prévue depuis hier" at bounding box center [221, 277] width 291 height 78
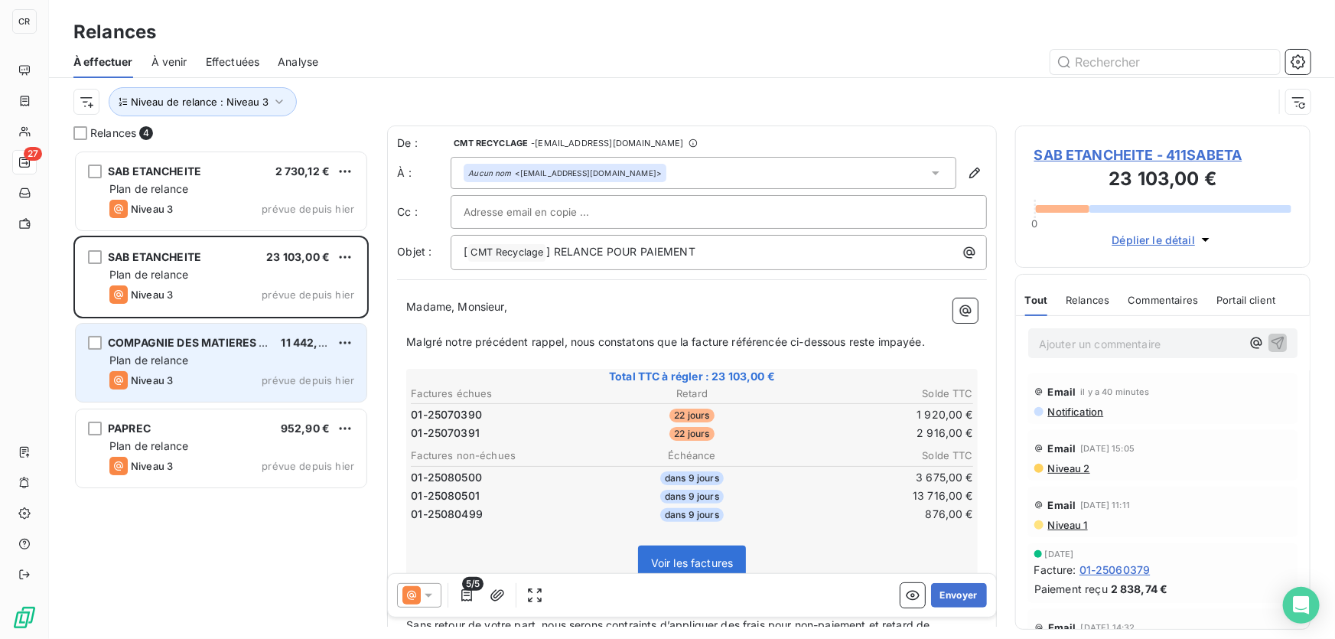
click at [194, 357] on div "Plan de relance" at bounding box center [231, 360] width 245 height 15
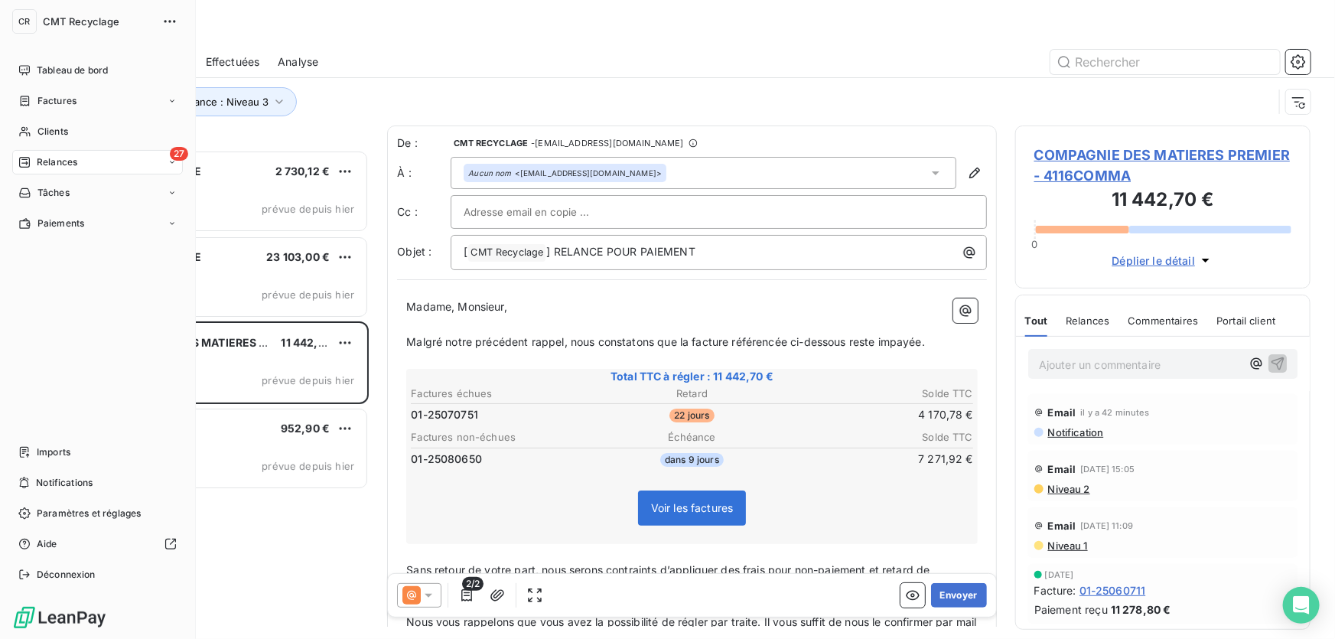
drag, startPoint x: 31, startPoint y: 163, endPoint x: 39, endPoint y: 170, distance: 10.9
click at [31, 164] on div "Relances" at bounding box center [47, 162] width 59 height 14
click at [0, 145] on div "CR CMT Recyclage Tableau de bord Factures Clients 27 Relances Tâches Paiements …" at bounding box center [98, 319] width 196 height 639
click at [218, 102] on span "Niveau de relance : Niveau 3" at bounding box center [200, 102] width 138 height 12
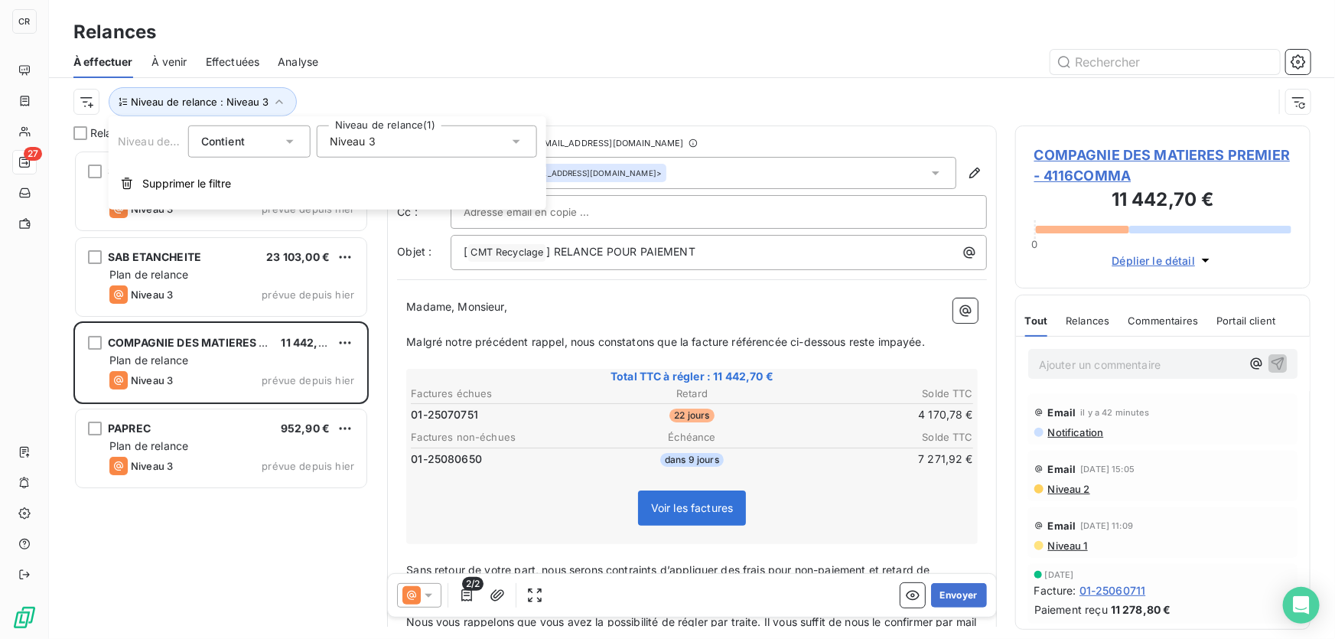
click at [379, 137] on div "Niveau 3" at bounding box center [427, 141] width 220 height 32
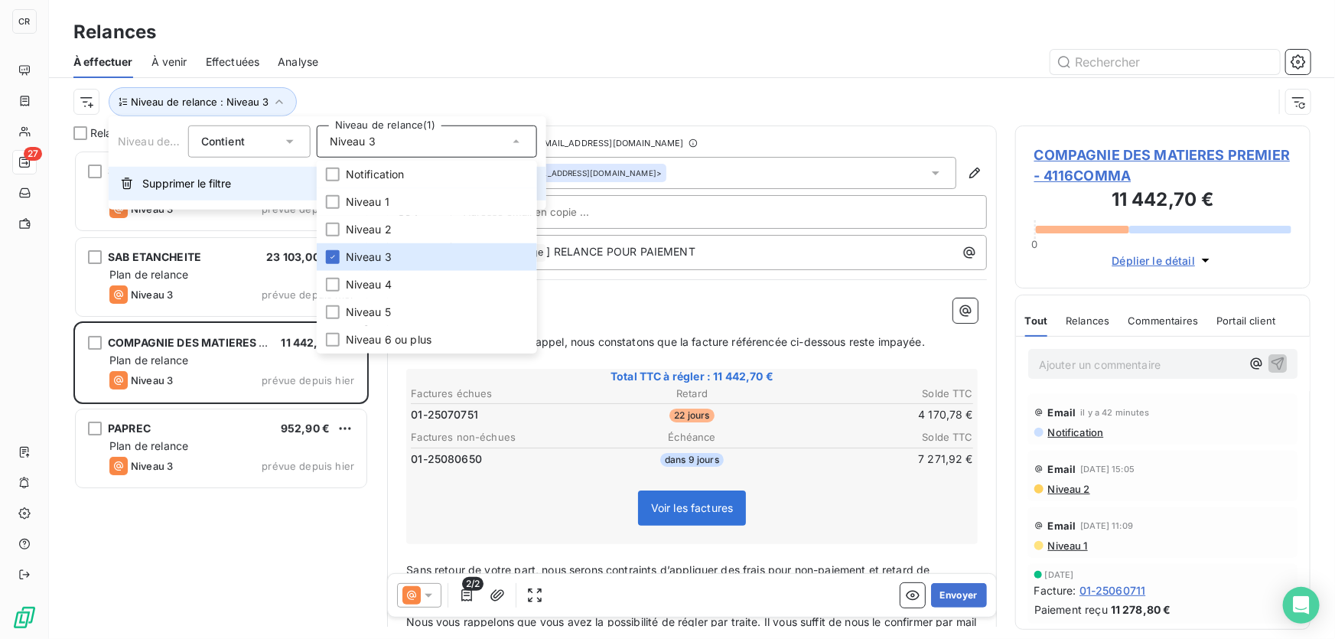
click at [212, 189] on span "Supprimer le filtre" at bounding box center [186, 183] width 89 height 15
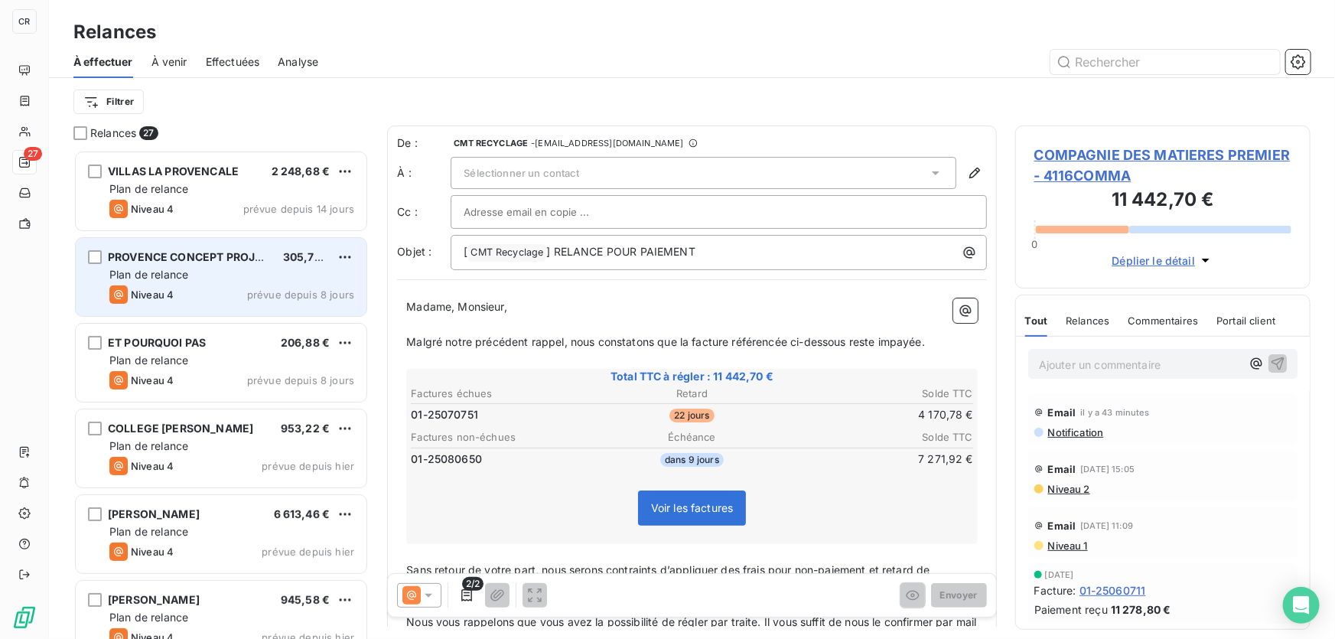
scroll to position [479, 285]
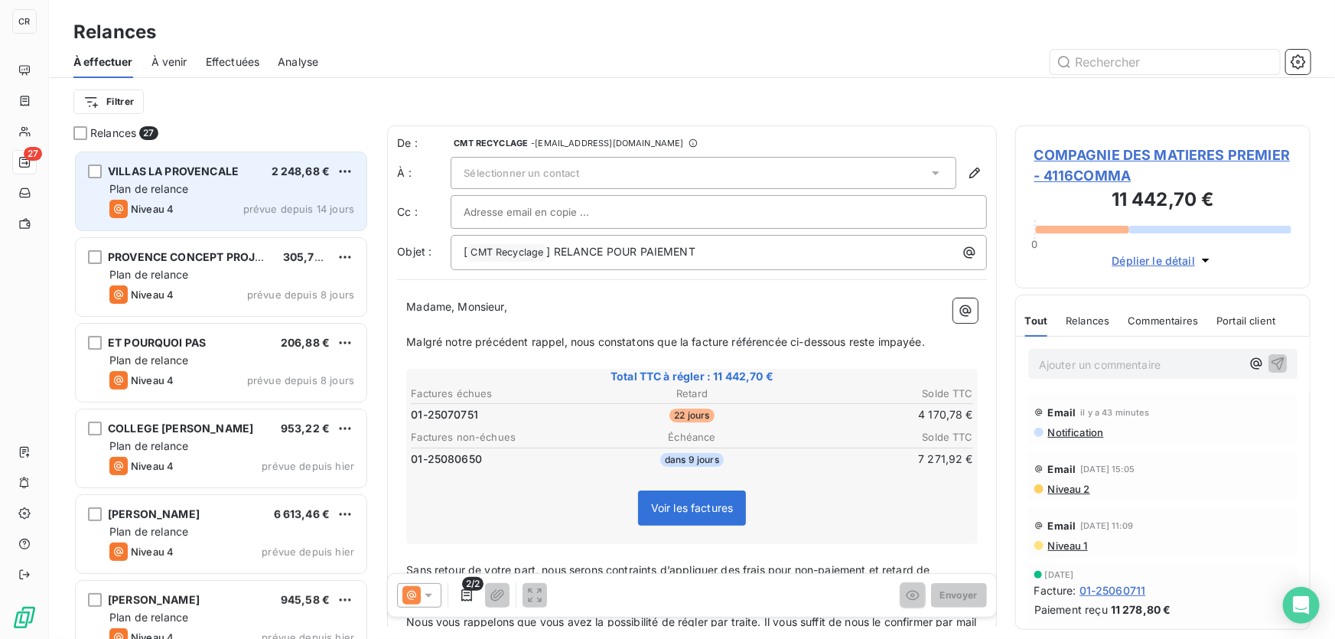
click at [210, 199] on div "VILLAS LA PROVENCALE 2 248,68 € Plan de relance Niveau 4 prévue depuis 14 jours" at bounding box center [221, 191] width 291 height 78
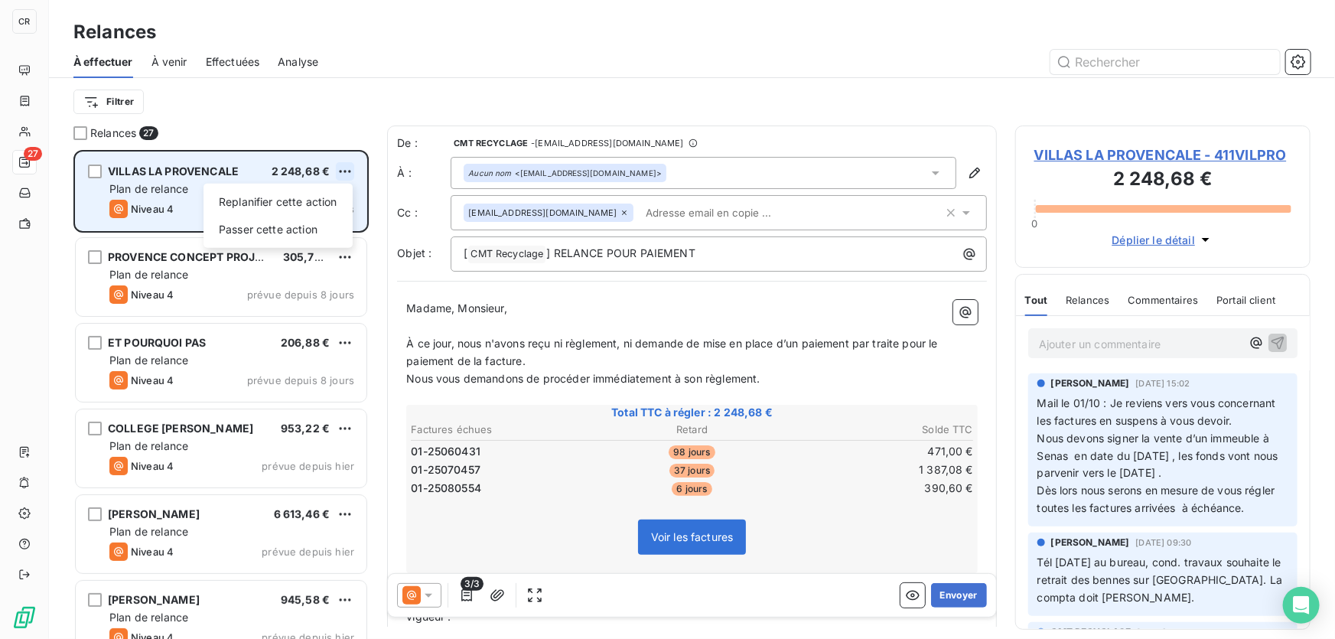
click at [341, 171] on html "CR 27 Relances À effectuer À venir Effectuées Analyse Filtrer Relances 27 VILLA…" at bounding box center [667, 319] width 1335 height 639
click at [335, 201] on div "Replanifier cette action" at bounding box center [278, 202] width 137 height 24
select select "9"
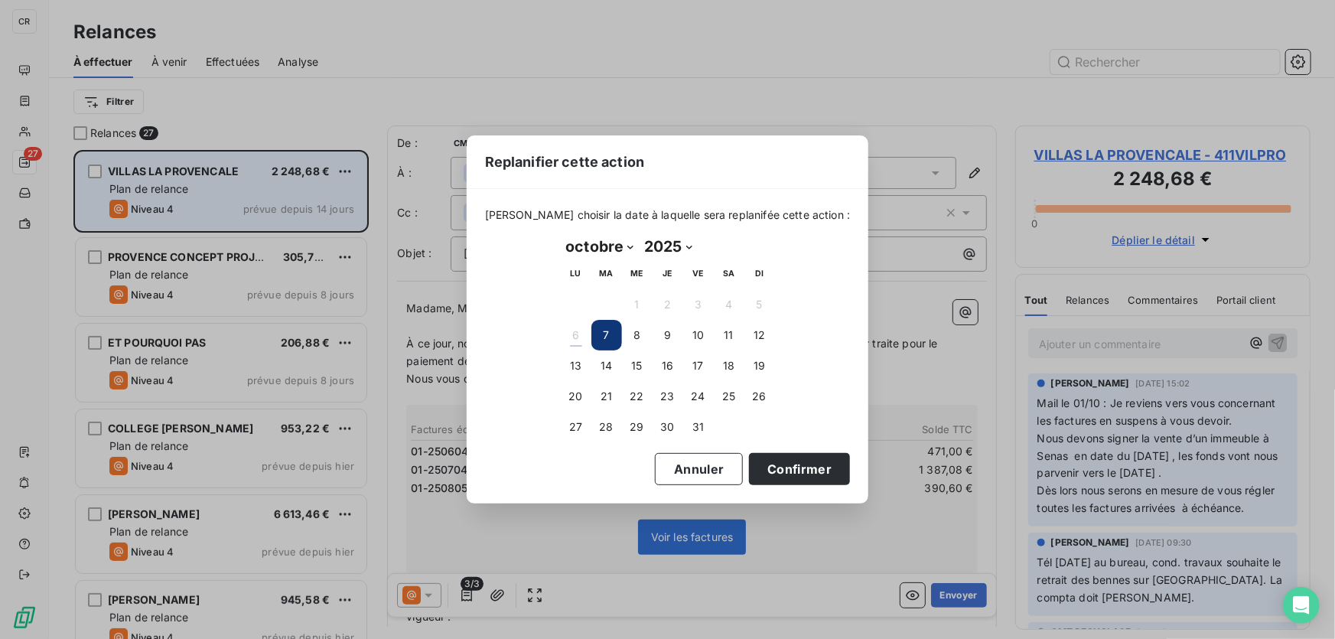
click at [1071, 435] on div "Replanifier cette action Veuillez choisir la date à laquelle sera replanifée ce…" at bounding box center [667, 319] width 1335 height 639
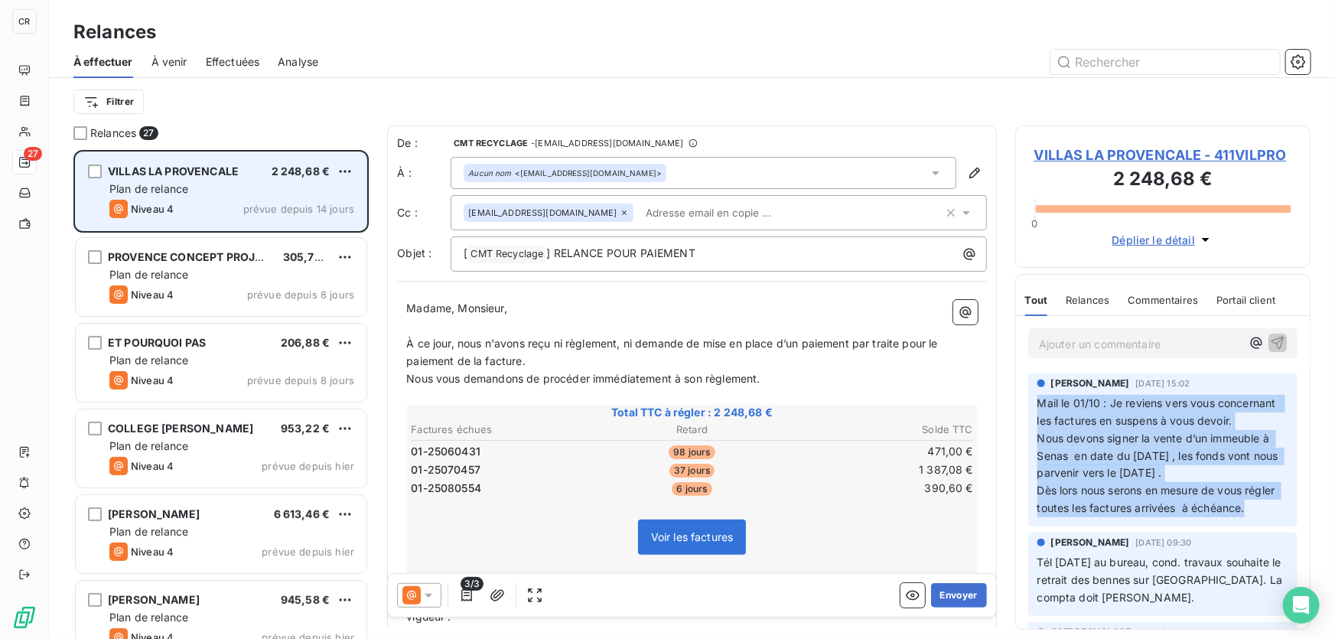
drag, startPoint x: 1039, startPoint y: 398, endPoint x: 1254, endPoint y: 527, distance: 250.8
click at [1254, 517] on p "Mail le 01/10 : Je reviens vers vous concernant les factures en suspens à vous …" at bounding box center [1162, 456] width 251 height 122
copy p "Mail le 01/10 : Je reviens vers vous concernant les factures en suspens à vous …"
click at [350, 164] on html "CR 27 Relances À effectuer À venir Effectuées Analyse Filtrer Relances 27 VILLA…" at bounding box center [667, 319] width 1335 height 639
click at [314, 200] on div "Replanifier cette action" at bounding box center [278, 202] width 137 height 24
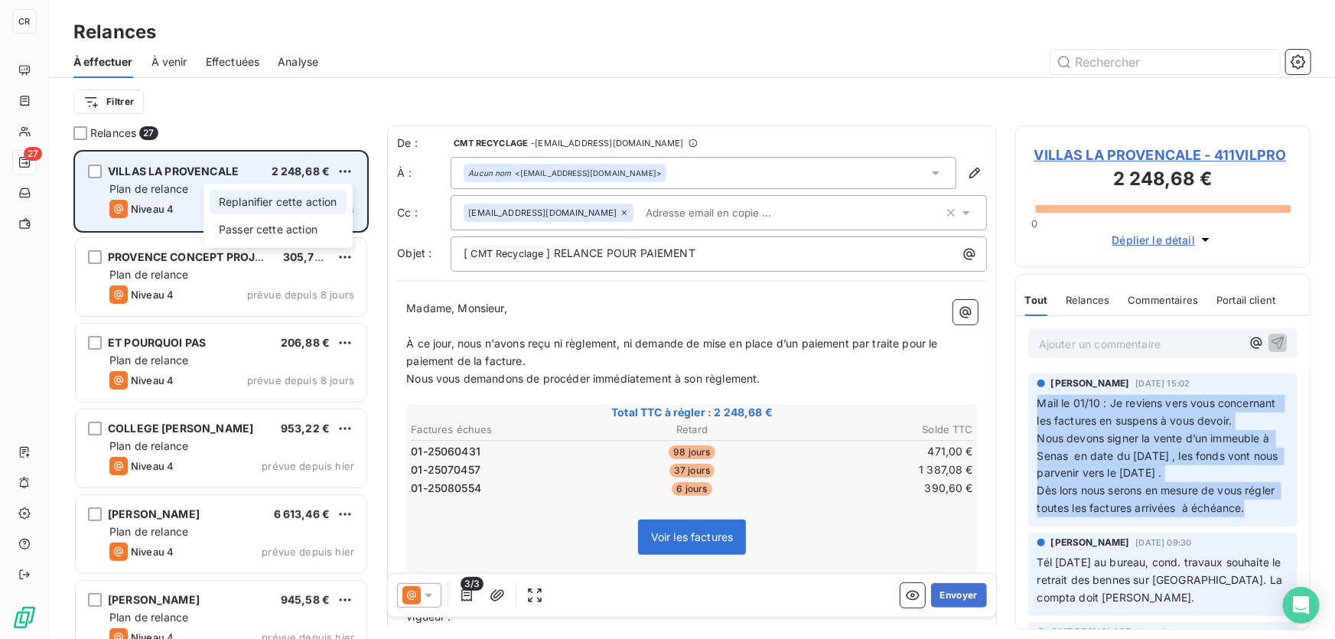
select select "9"
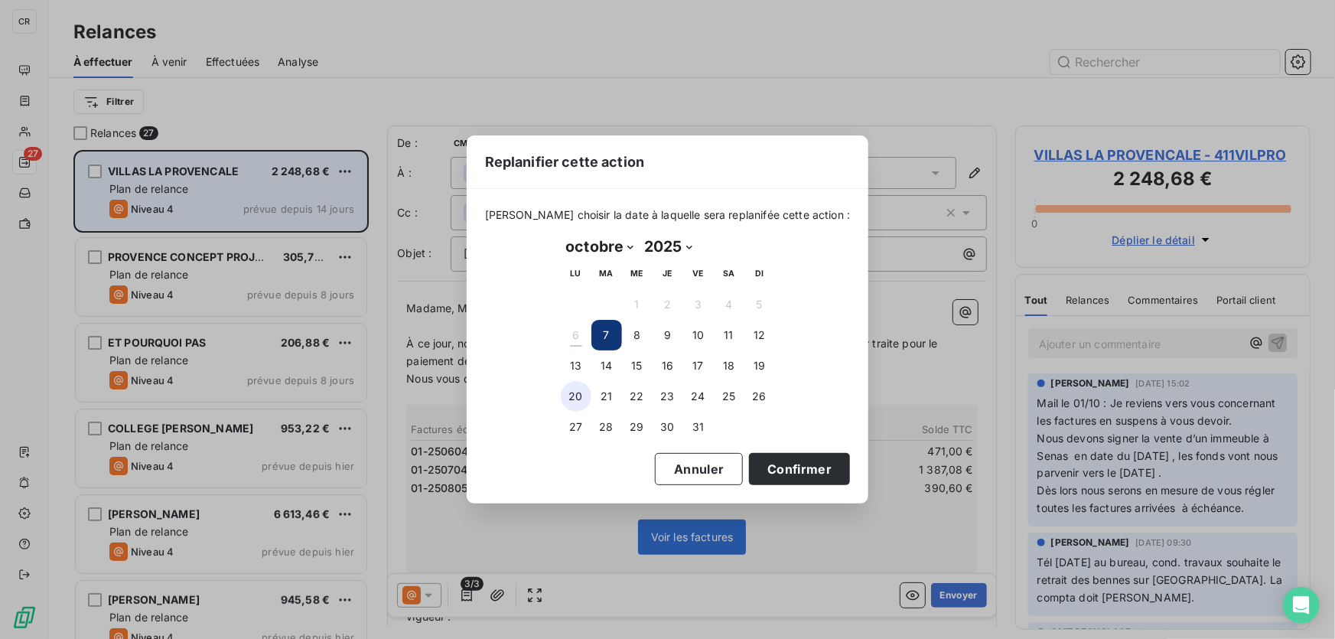
click at [583, 384] on button "20" at bounding box center [576, 396] width 31 height 31
click at [812, 489] on div "Veuillez choisir la date à laquelle sera replanifée cette action : octobre 2025…" at bounding box center [668, 346] width 402 height 314
click at [807, 474] on button "Confirmer" at bounding box center [799, 469] width 101 height 32
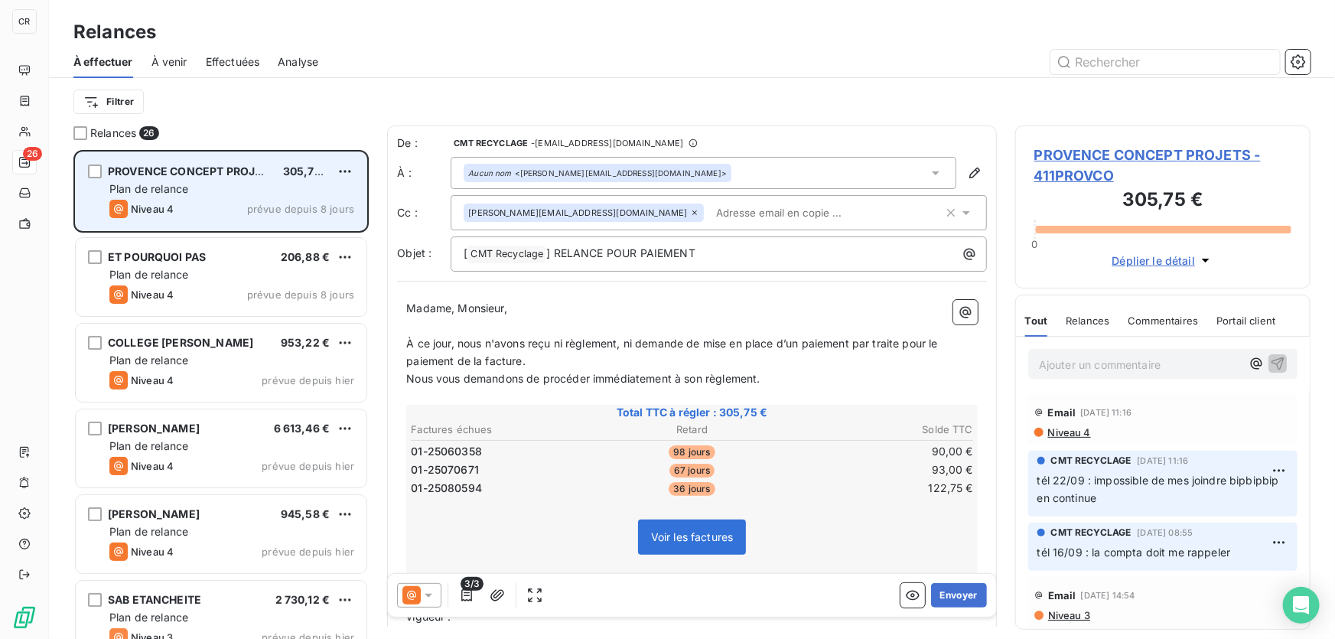
click at [242, 200] on div "Niveau 4 prévue depuis 8 jours" at bounding box center [231, 209] width 245 height 18
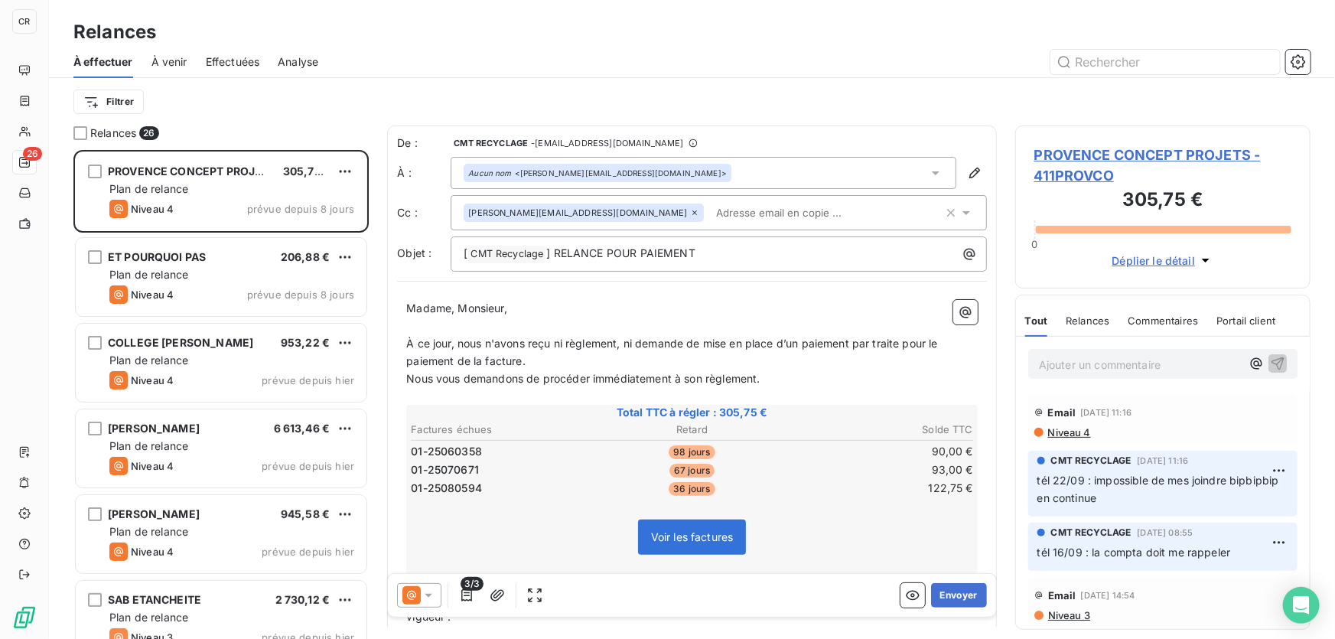
click at [1083, 359] on p "Ajouter un commentaire ﻿" at bounding box center [1140, 364] width 202 height 19
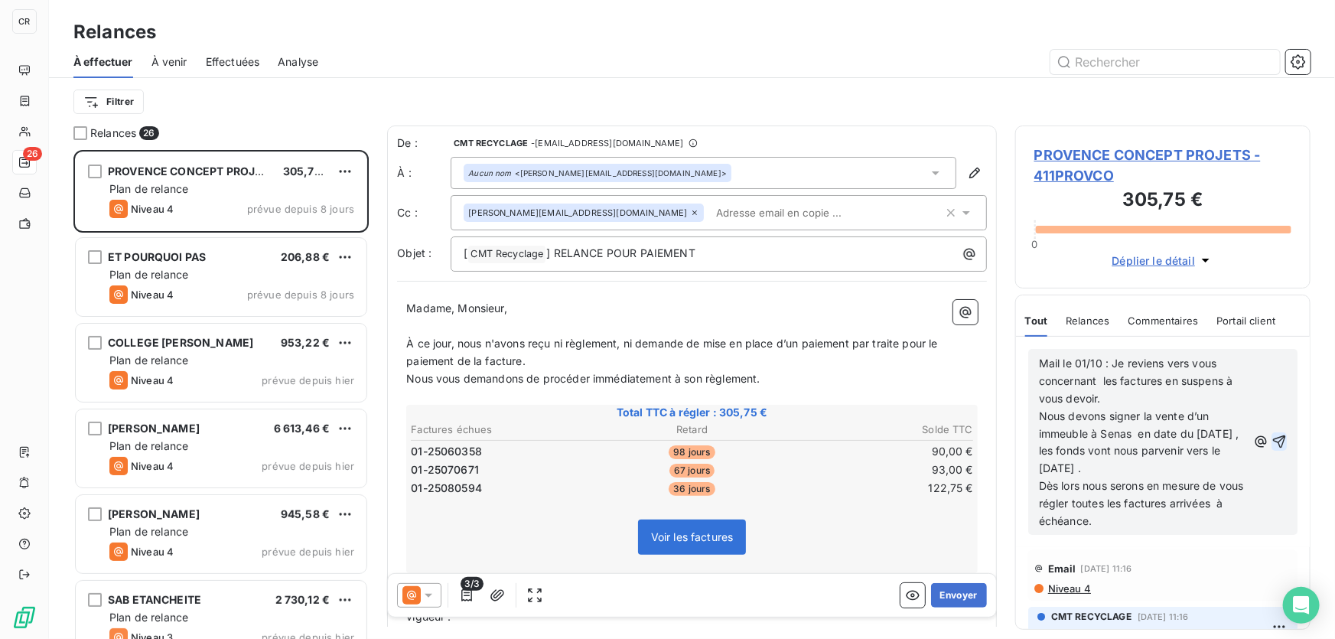
click at [1273, 445] on icon "button" at bounding box center [1279, 441] width 13 height 13
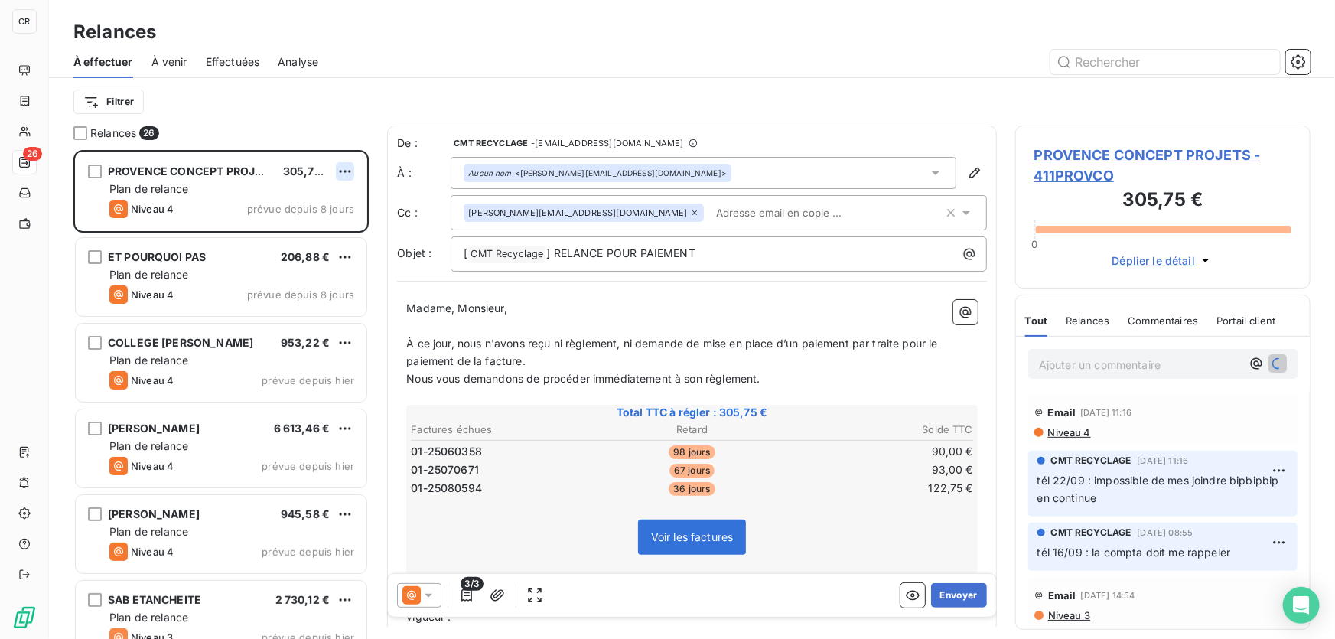
click at [342, 174] on html "CR 26 Relances À effectuer À venir Effectuées Analyse Filtrer Relances 26 PROVE…" at bounding box center [667, 319] width 1335 height 639
click at [343, 190] on div "Replanifier cette action" at bounding box center [278, 202] width 137 height 24
select select "9"
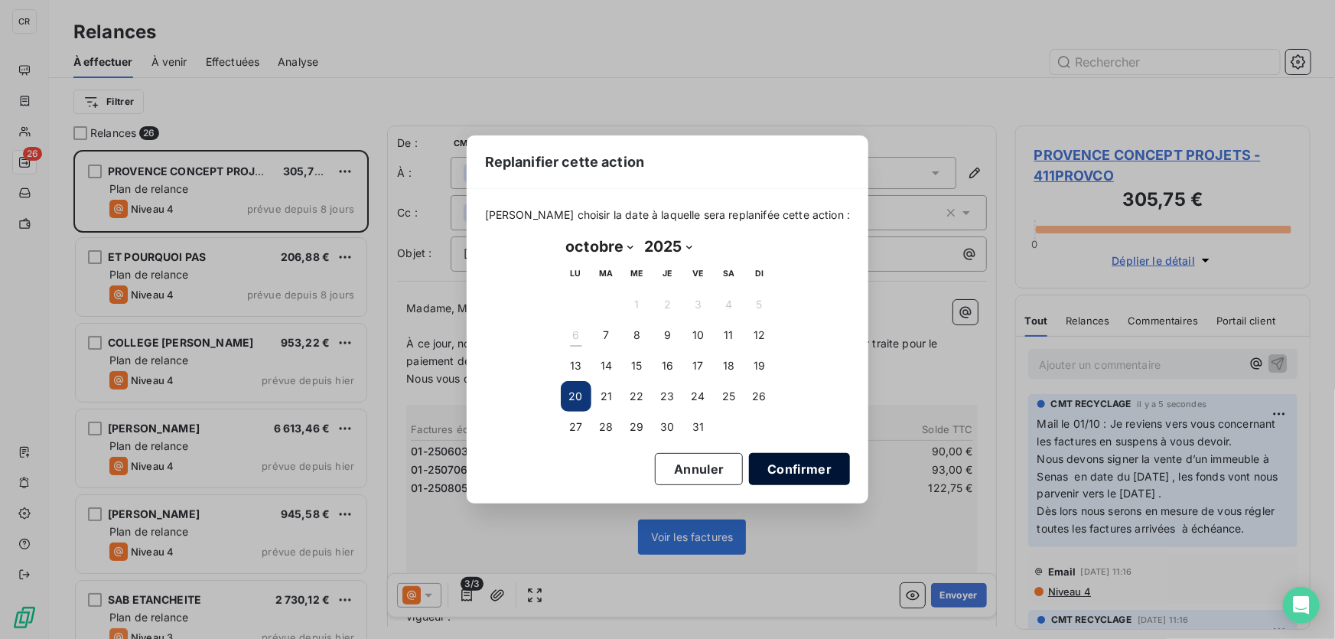
click at [810, 470] on button "Confirmer" at bounding box center [799, 469] width 101 height 32
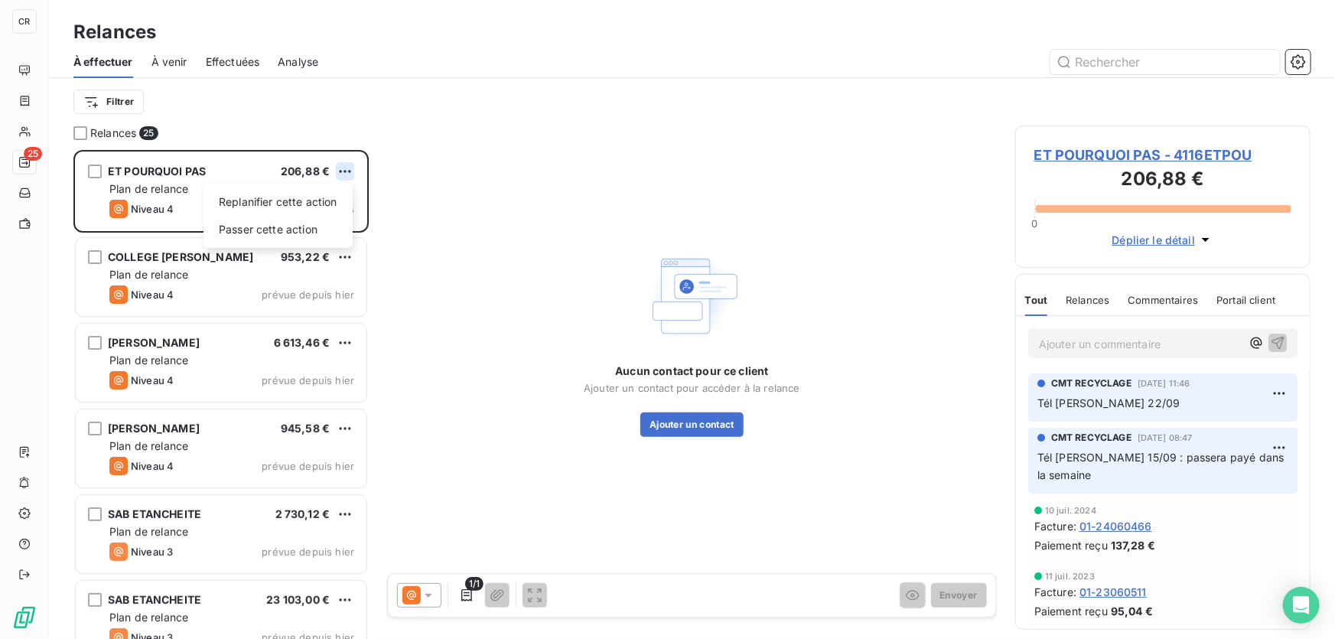
click at [349, 170] on html "CR 25 Relances À effectuer À venir Effectuées Analyse Filtrer Relances 25 ET PO…" at bounding box center [667, 319] width 1335 height 639
click at [327, 192] on div "Replanifier cette action" at bounding box center [278, 202] width 137 height 24
select select "9"
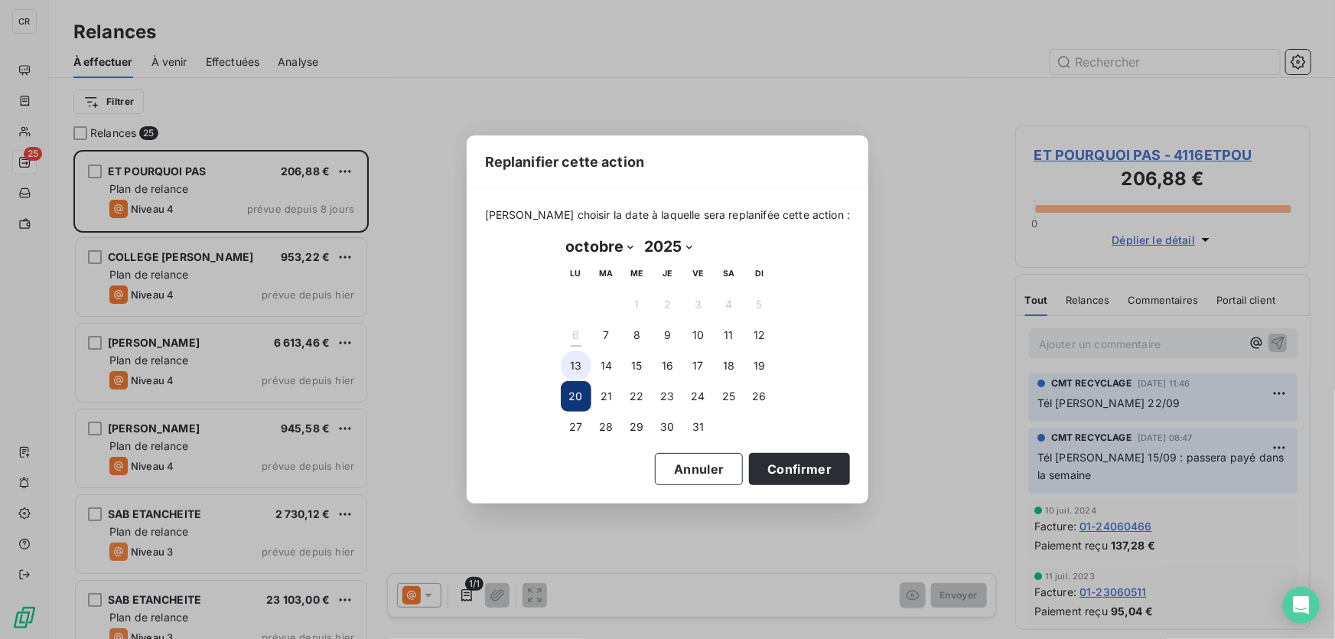
drag, startPoint x: 572, startPoint y: 357, endPoint x: 623, endPoint y: 384, distance: 57.8
click at [573, 357] on button "13" at bounding box center [576, 365] width 31 height 31
click at [769, 459] on button "Confirmer" at bounding box center [799, 469] width 101 height 32
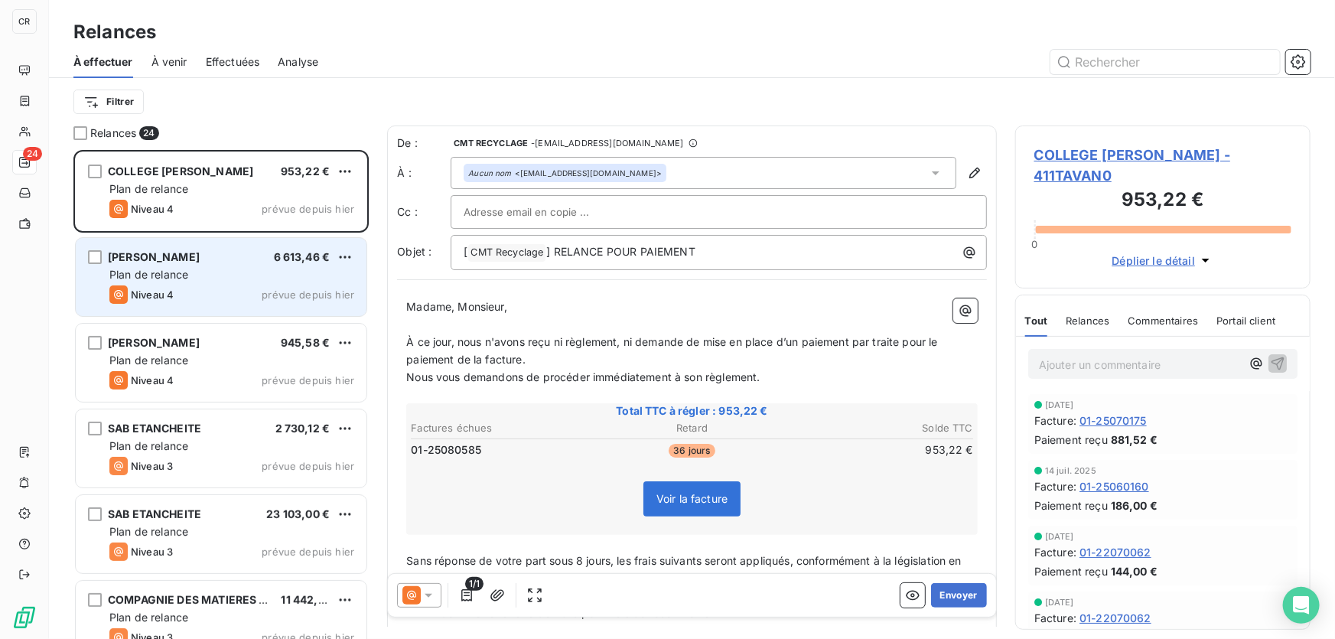
click at [218, 252] on div "MIKA FERRAILLES 6 613,46 €" at bounding box center [231, 257] width 245 height 14
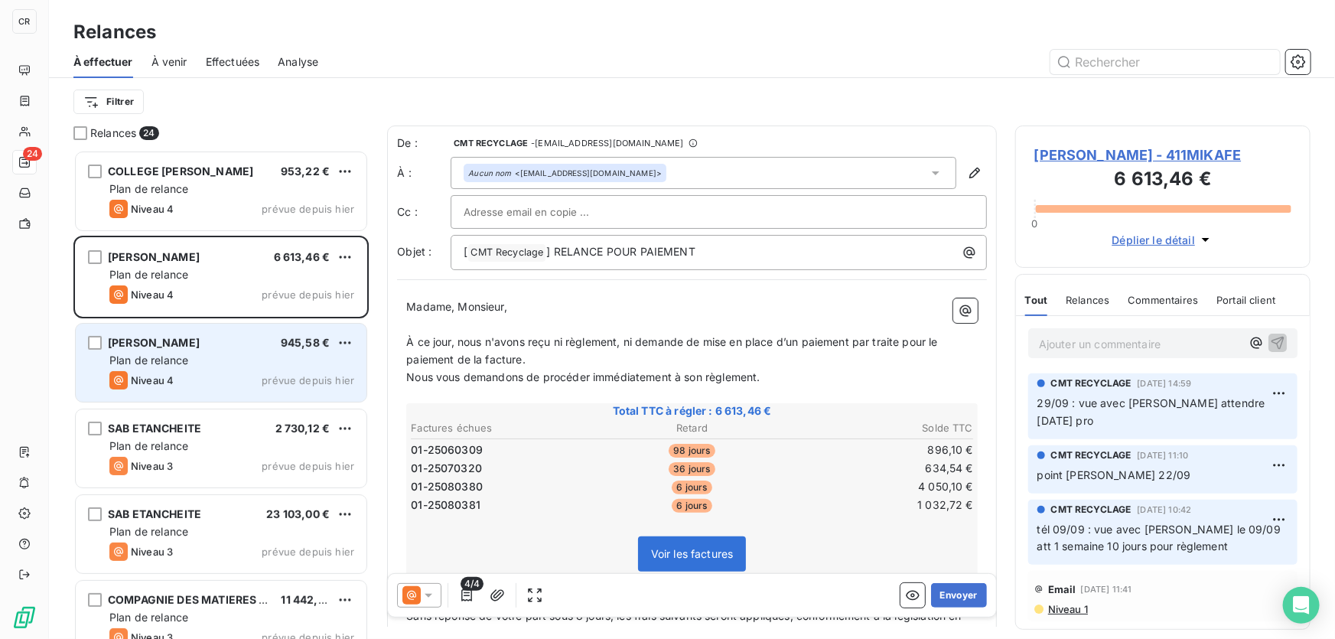
click at [220, 325] on div "MIKA FERRAILLES 945,58 € Plan de relance Niveau 4 prévue depuis hier" at bounding box center [221, 363] width 291 height 78
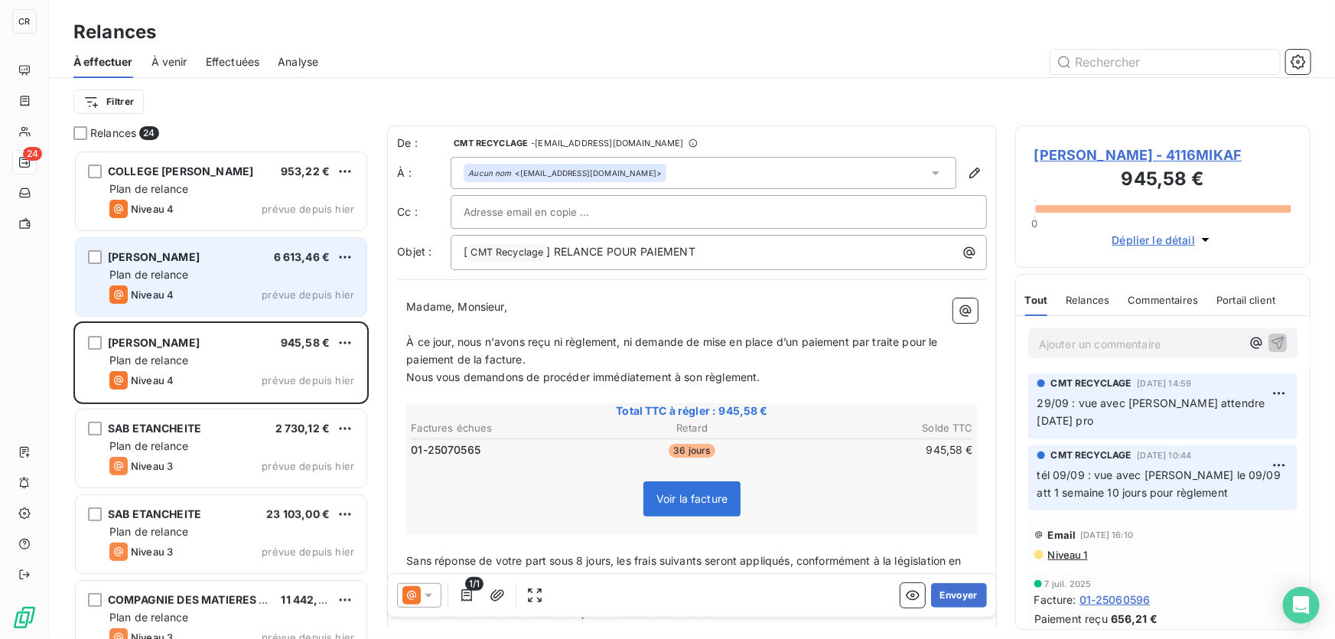
click at [250, 250] on div "MIKA FERRAILLES 6 613,46 €" at bounding box center [231, 257] width 245 height 14
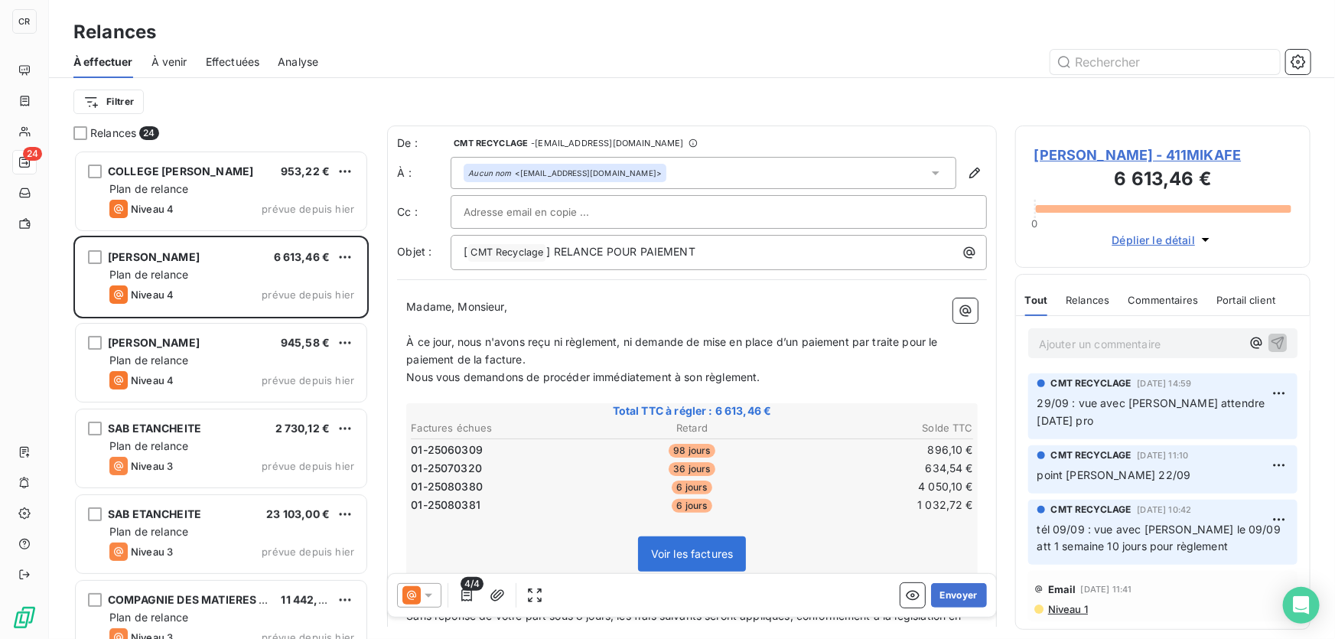
click at [1094, 353] on div "Ajouter un commentaire ﻿" at bounding box center [1162, 343] width 269 height 30
click at [1094, 350] on p "Ajouter un commentaire ﻿" at bounding box center [1140, 343] width 202 height 19
drag, startPoint x: 1195, startPoint y: 343, endPoint x: 902, endPoint y: 340, distance: 292.2
click at [902, 340] on div "Relances 24 COLLEGE ALPHONSE TAVAN 953,22 € Plan de relance Niveau 4 prévue dep…" at bounding box center [692, 381] width 1286 height 513
copy span "sms Léo 06/10/25"
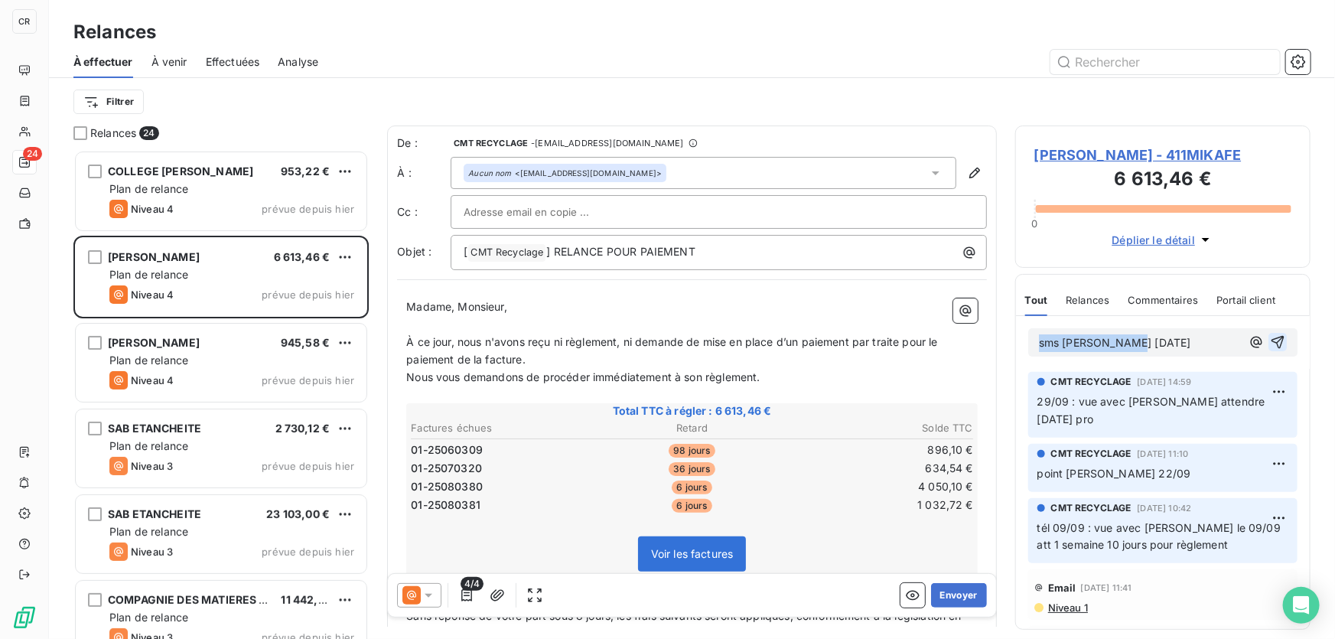
click at [1270, 339] on icon "button" at bounding box center [1277, 341] width 15 height 15
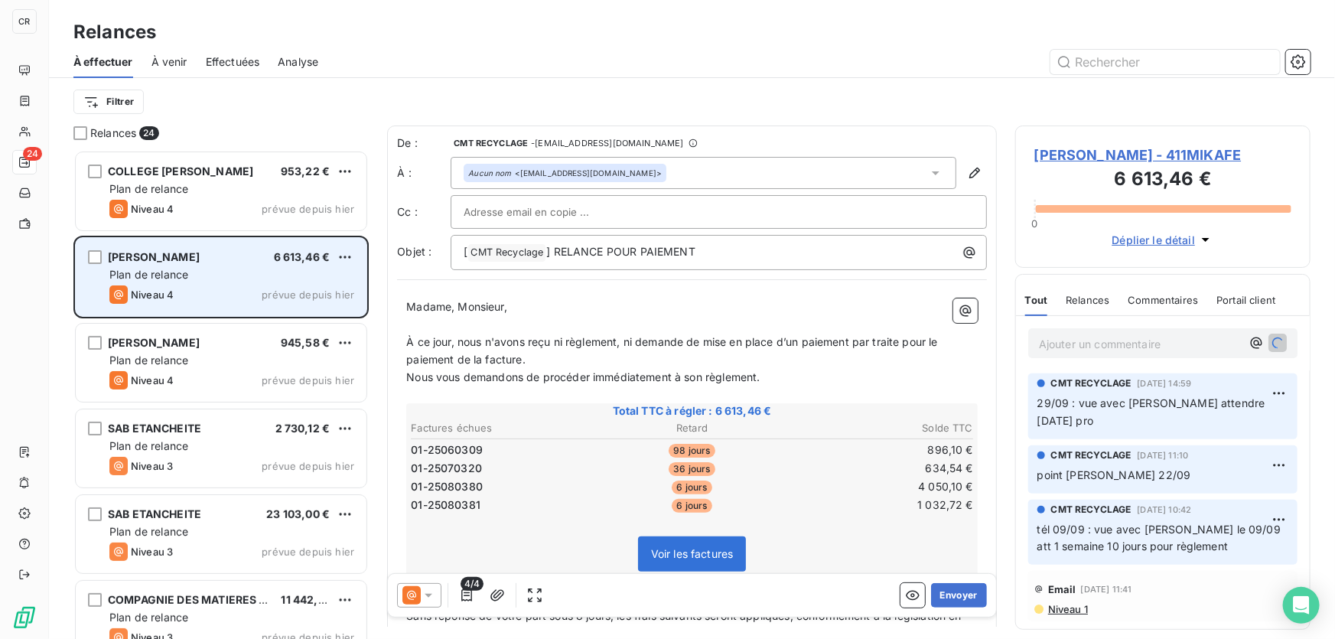
click at [229, 343] on div "MIKA FERRAILLES 945,58 €" at bounding box center [231, 343] width 245 height 14
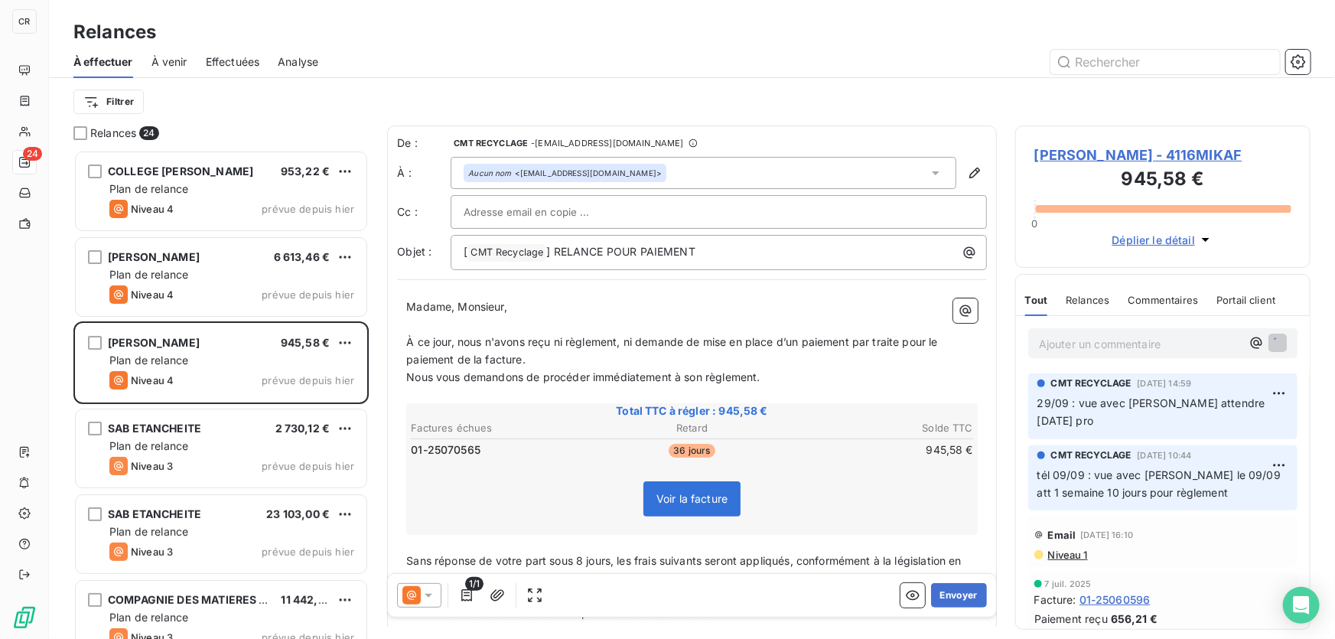
click at [1078, 355] on div "Ajouter un commentaire ﻿" at bounding box center [1162, 343] width 269 height 30
click at [1101, 341] on p "Ajouter un commentaire ﻿" at bounding box center [1140, 343] width 202 height 19
click at [1273, 337] on icon "button" at bounding box center [1277, 341] width 15 height 15
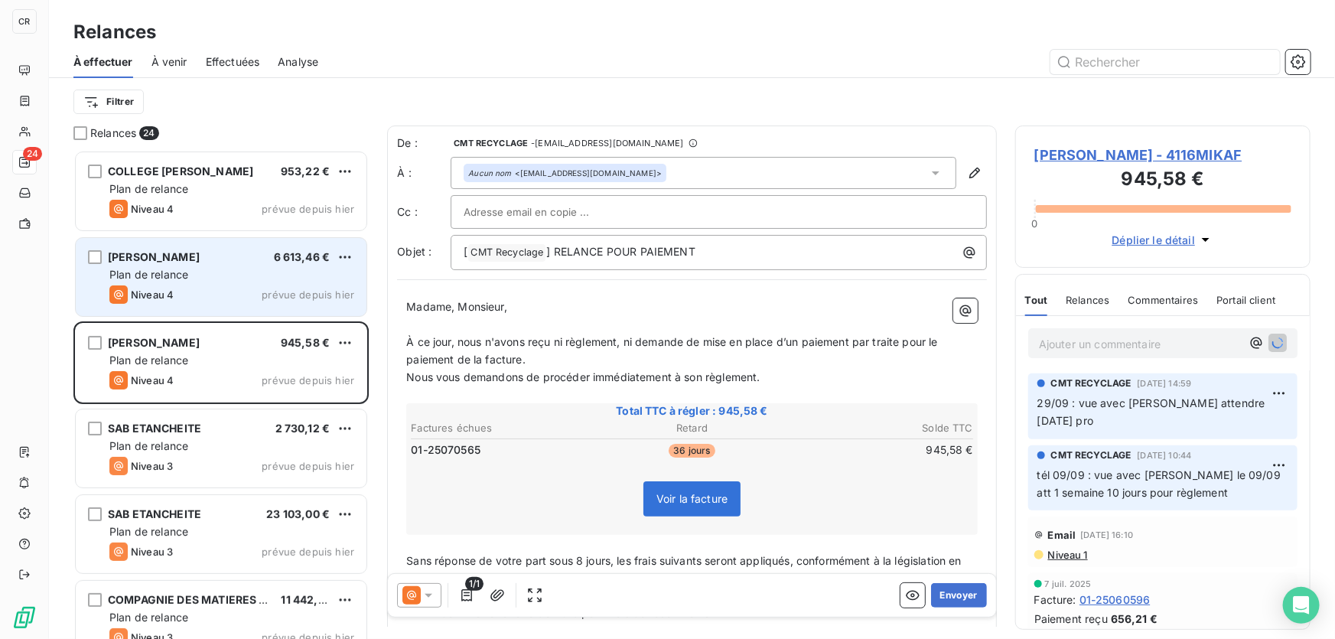
click at [301, 268] on div "Plan de relance" at bounding box center [231, 274] width 245 height 15
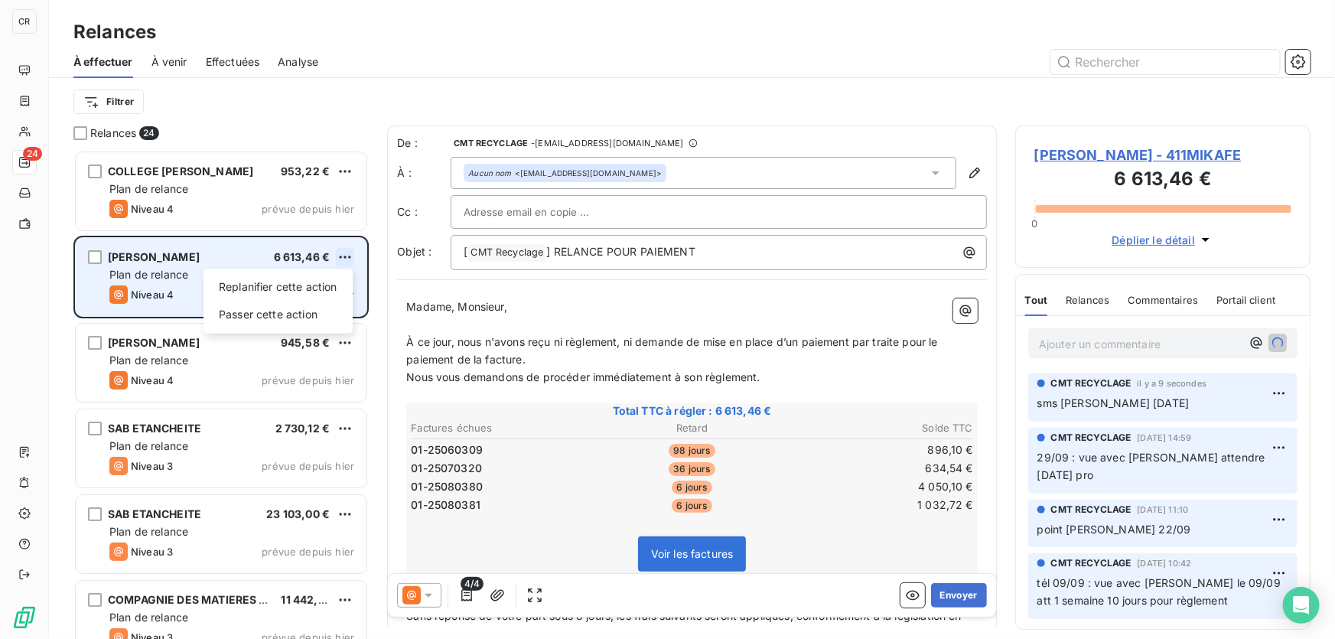
click at [341, 256] on html "CR 24 Relances À effectuer À venir Effectuées Analyse Filtrer Relances 24 COLLE…" at bounding box center [667, 319] width 1335 height 639
click at [319, 293] on div "Replanifier cette action" at bounding box center [278, 287] width 137 height 24
select select "9"
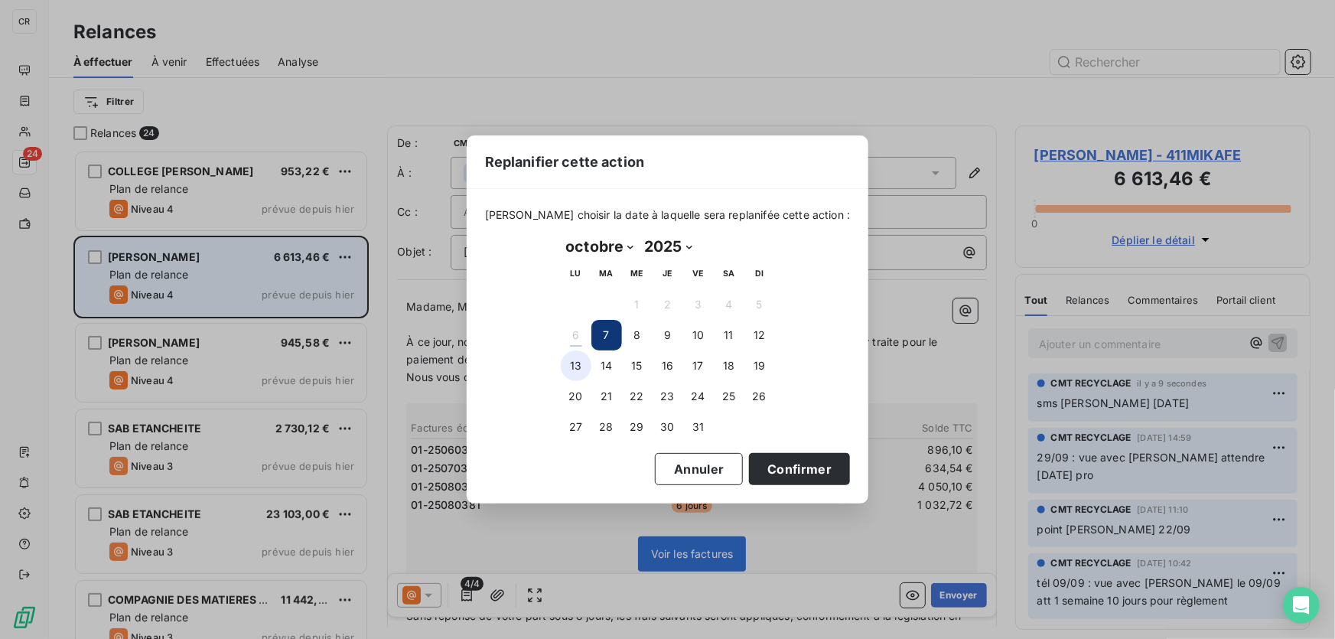
click at [574, 367] on button "13" at bounding box center [576, 365] width 31 height 31
click at [719, 466] on button "Annuler" at bounding box center [699, 469] width 88 height 32
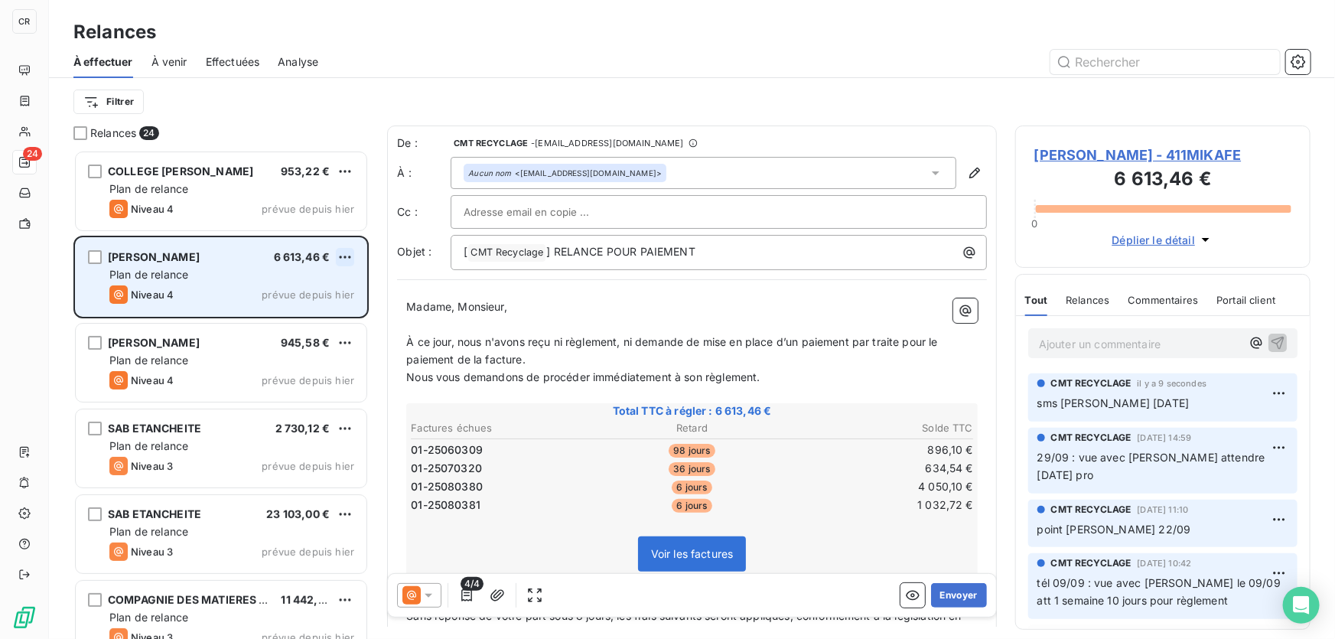
click at [345, 252] on html "CR 24 Relances À effectuer À venir Effectuées Analyse Filtrer Relances 24 COLLE…" at bounding box center [667, 319] width 1335 height 639
click at [305, 311] on div "Passer cette action" at bounding box center [278, 314] width 137 height 24
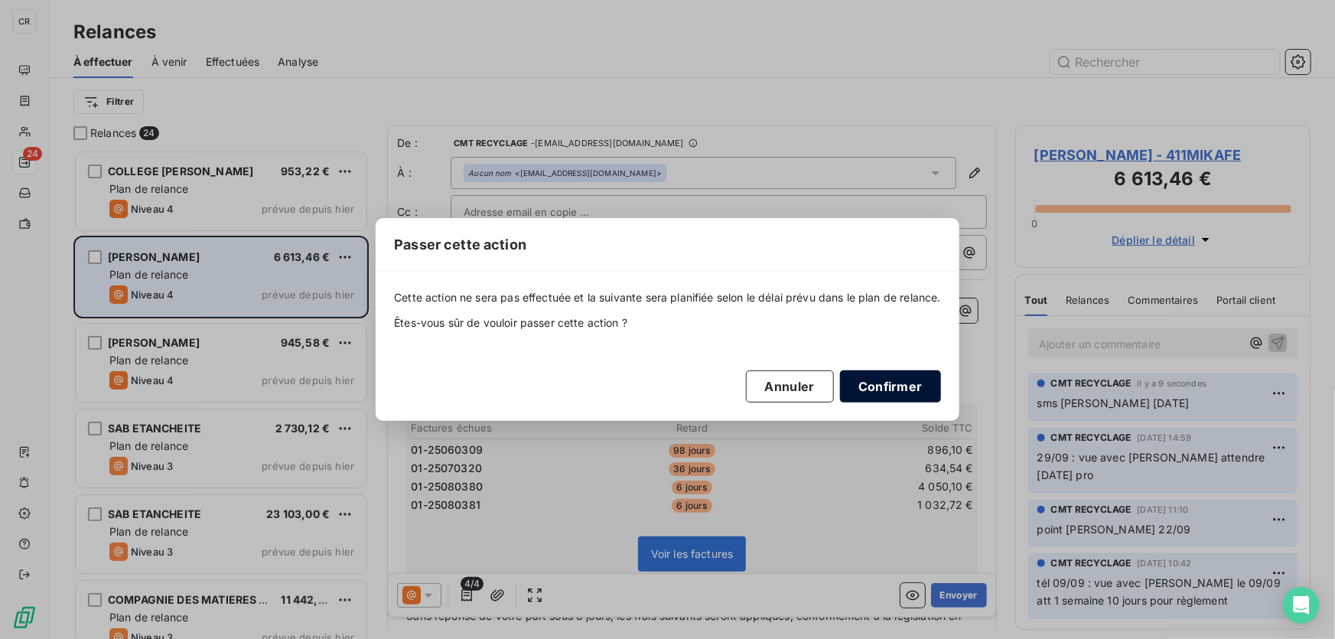
click at [893, 389] on button "Confirmer" at bounding box center [890, 386] width 101 height 32
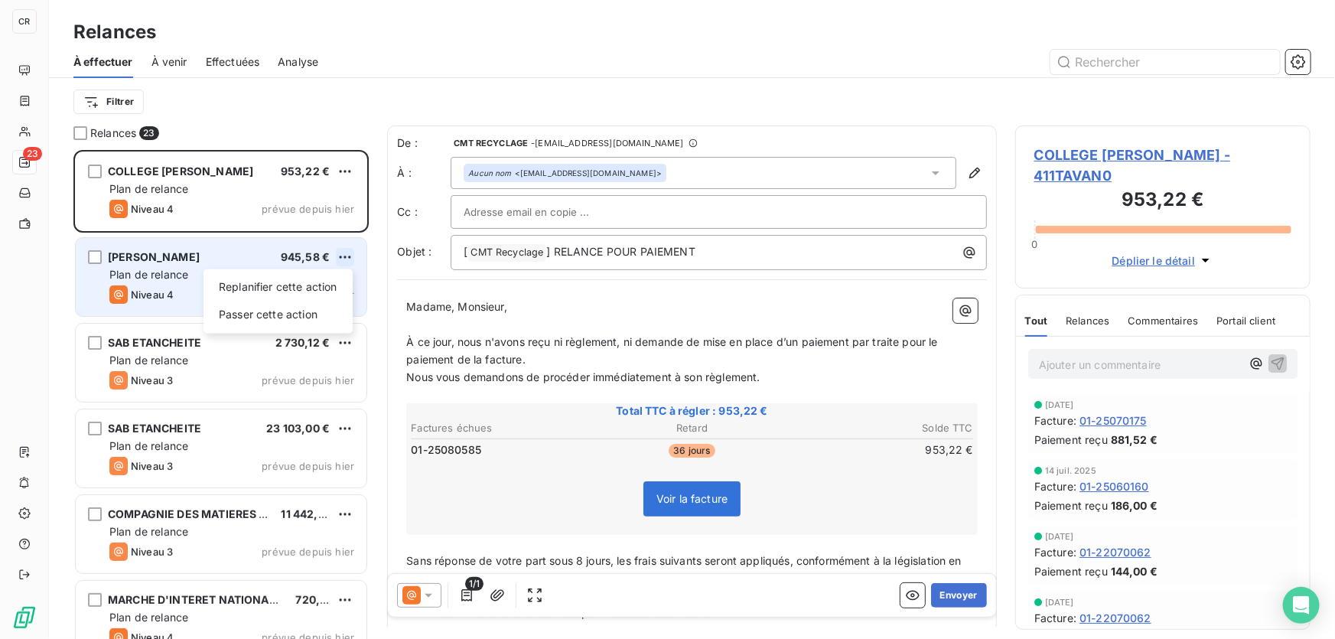
click at [350, 258] on html "CR 23 Relances À effectuer À venir Effectuées Analyse Filtrer Relances 23 COLLE…" at bounding box center [667, 319] width 1335 height 639
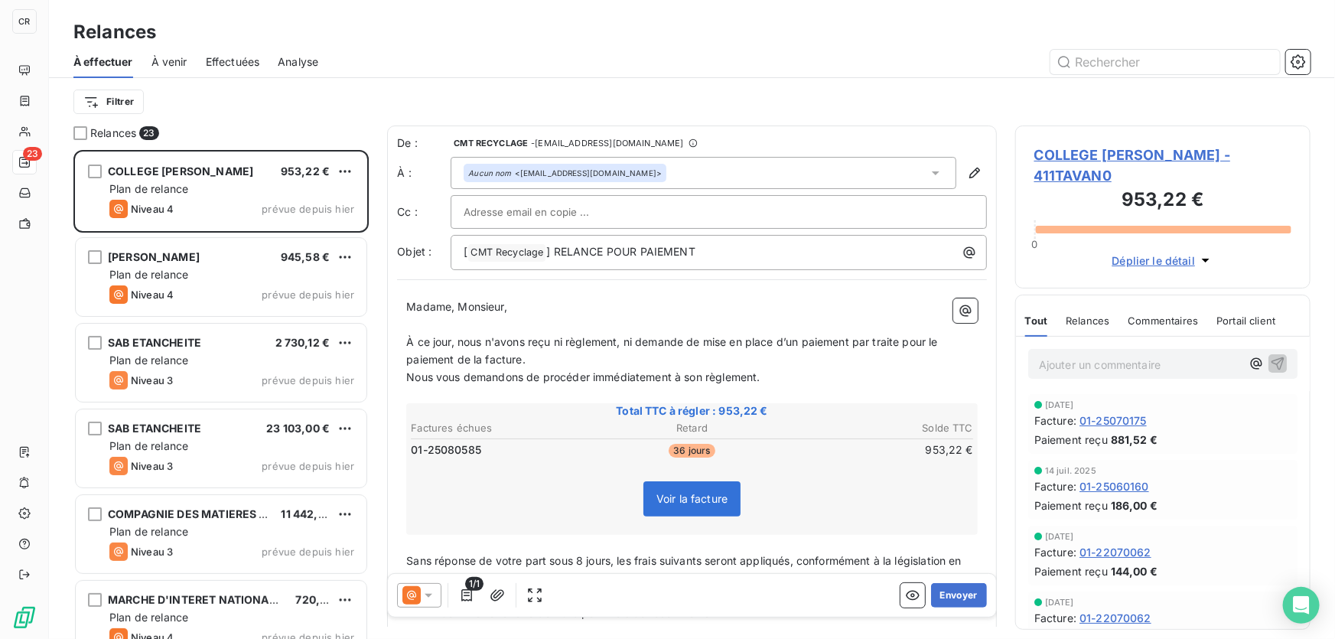
click at [145, 248] on html "CR 23 Relances À effectuer À venir Effectuées Analyse Filtrer Relances 23 COLLE…" at bounding box center [667, 319] width 1335 height 639
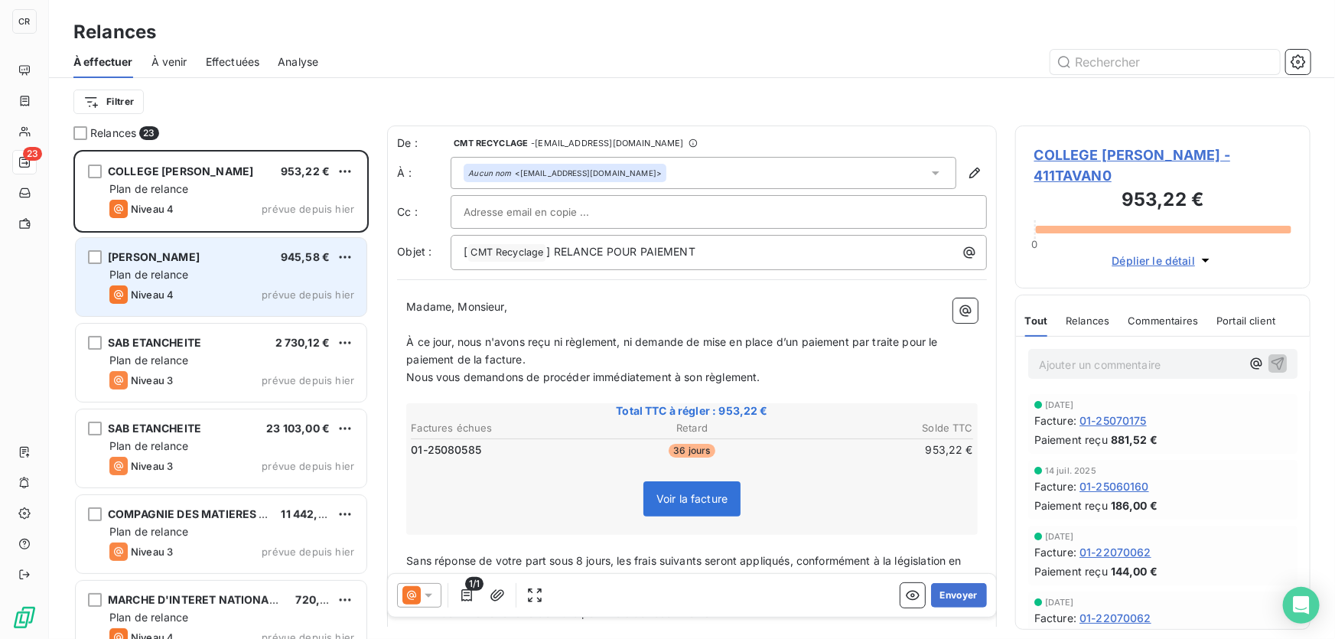
click at [275, 263] on div "MIKA FERRAILLES 945,58 €" at bounding box center [231, 257] width 245 height 14
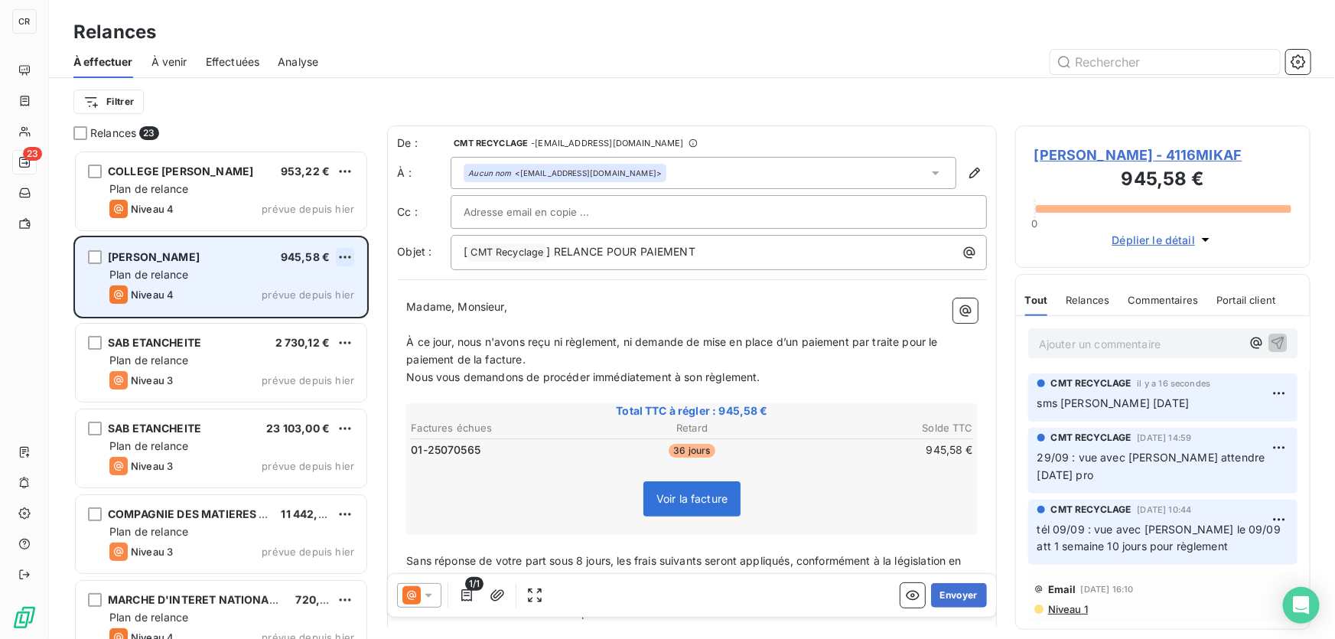
click at [346, 253] on html "CR 23 Relances À effectuer À venir Effectuées Analyse Filtrer Relances 23 COLLE…" at bounding box center [667, 319] width 1335 height 639
click at [317, 307] on div "Passer cette action" at bounding box center [278, 314] width 137 height 24
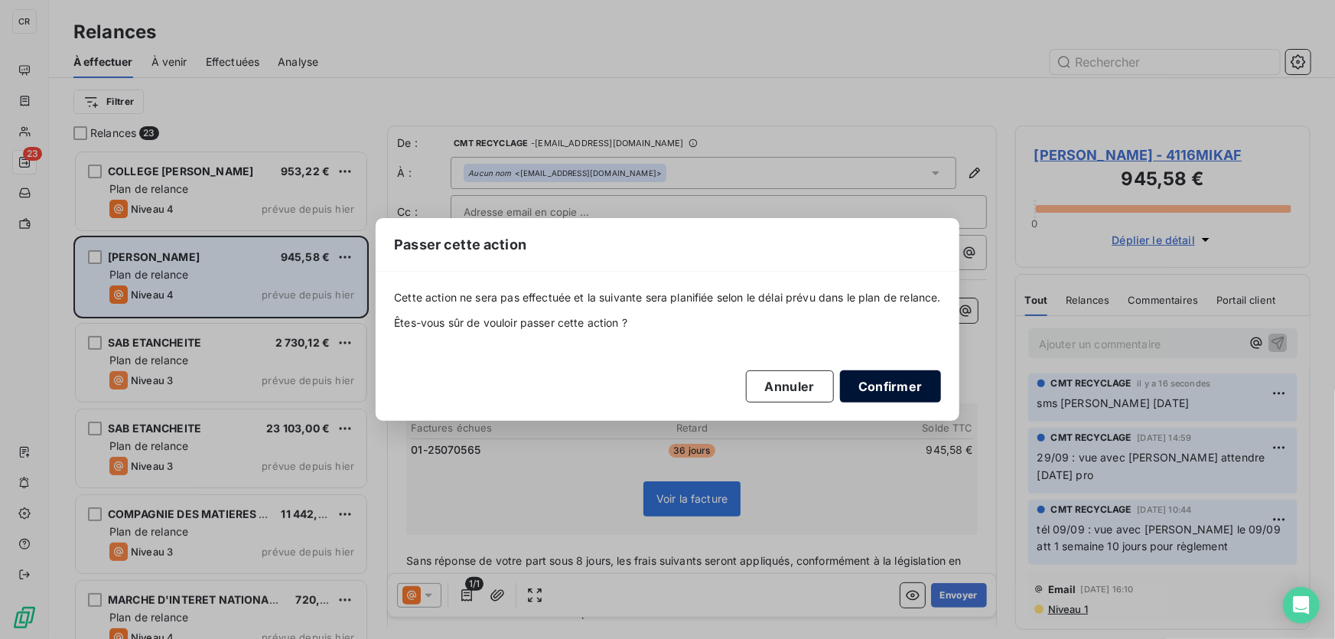
click at [867, 391] on button "Confirmer" at bounding box center [890, 386] width 101 height 32
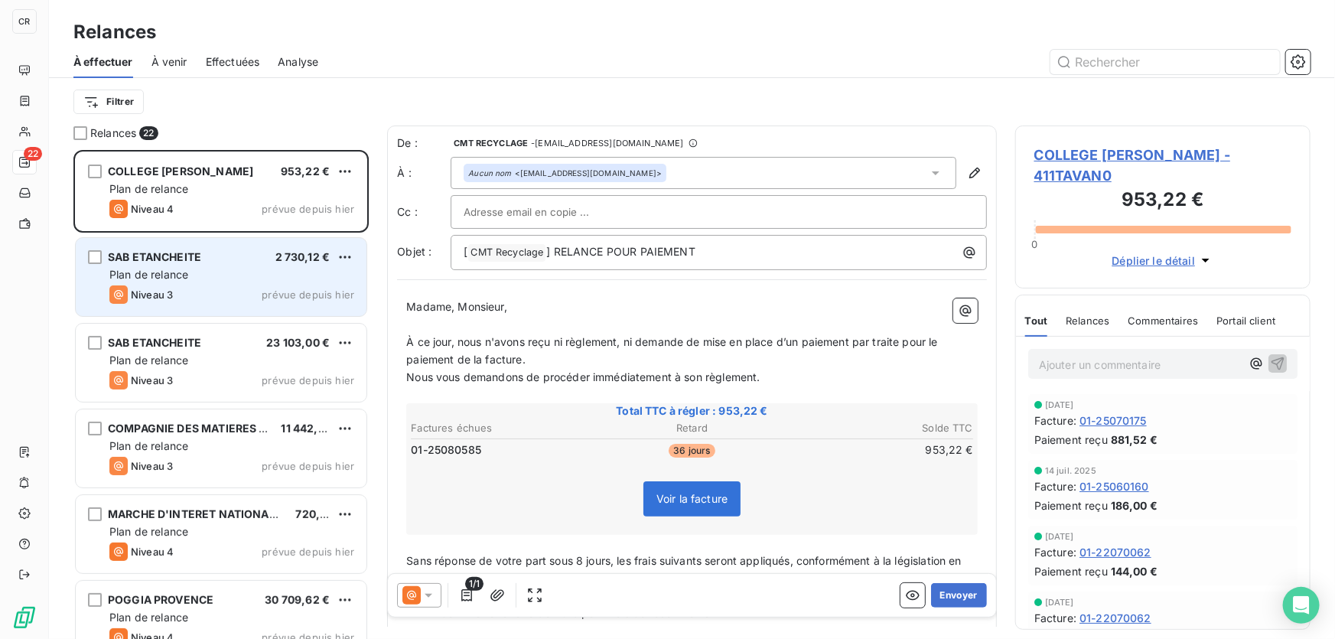
click at [427, 583] on div at bounding box center [419, 595] width 44 height 24
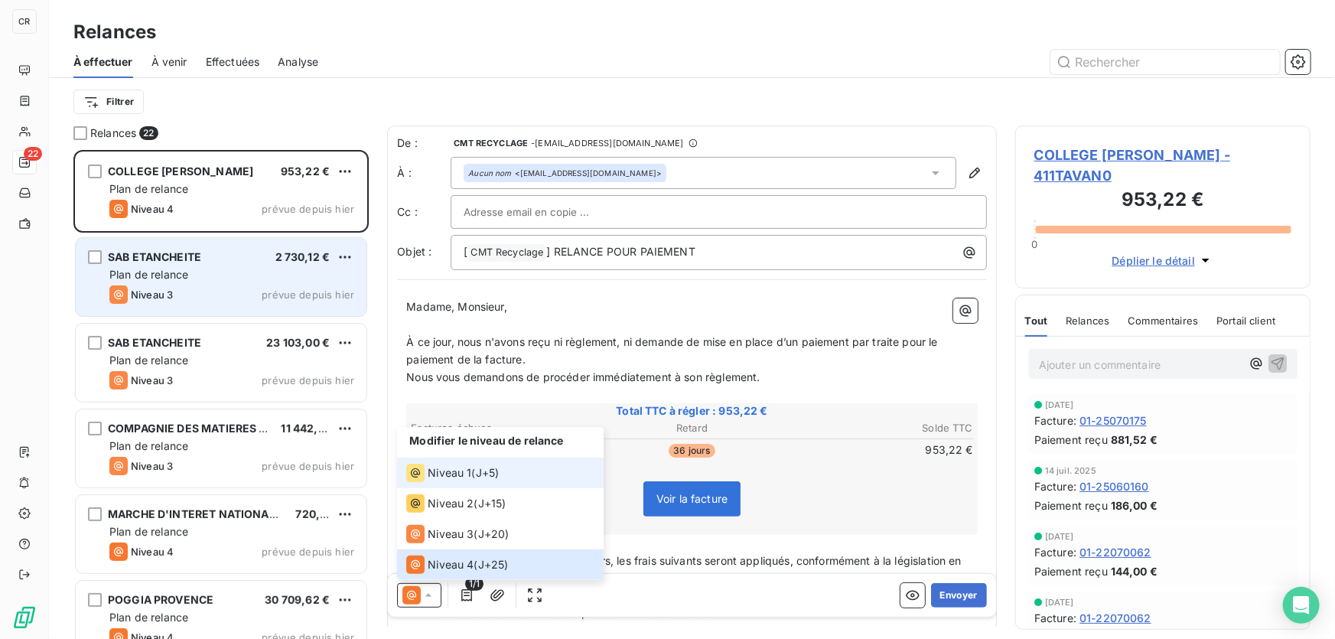
click at [442, 467] on span "Niveau 1" at bounding box center [450, 472] width 44 height 15
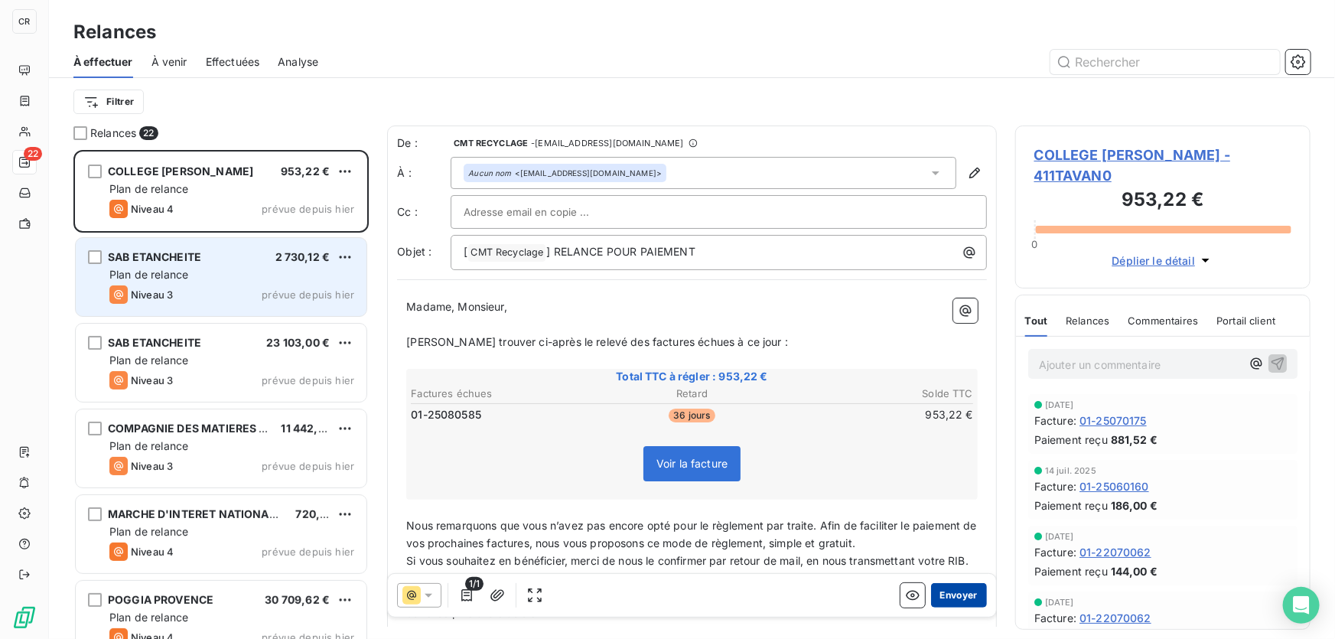
click at [945, 591] on button "Envoyer" at bounding box center [959, 595] width 56 height 24
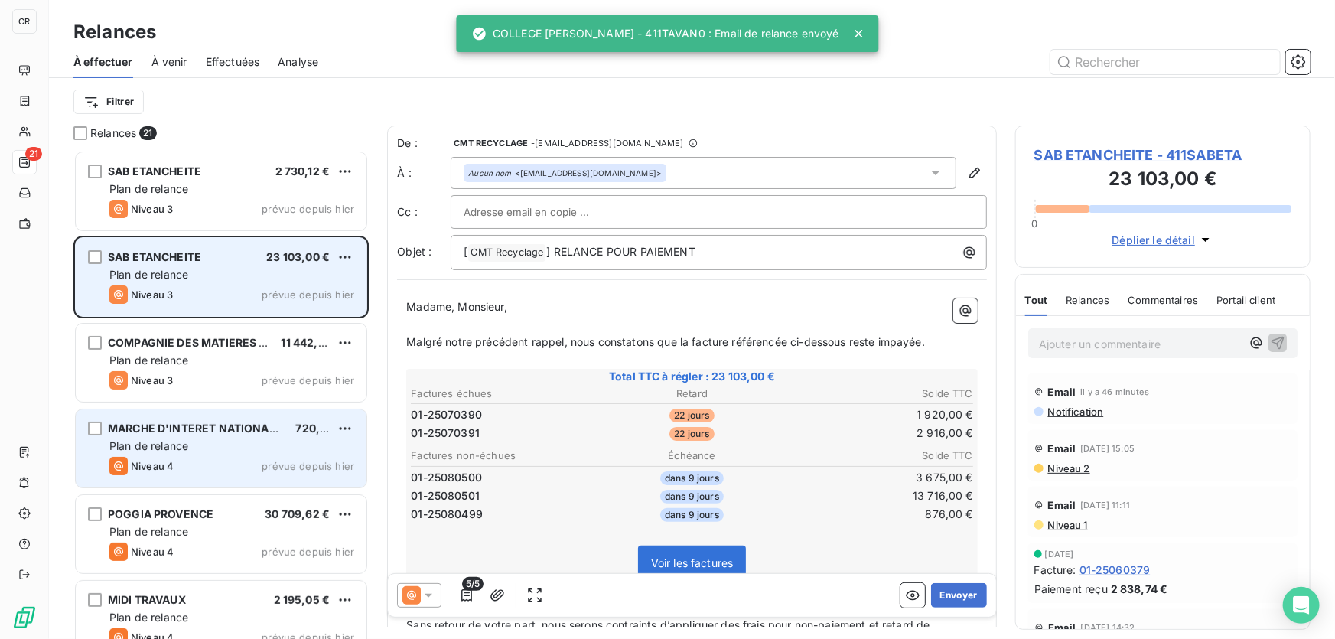
click at [223, 437] on div "MARCHE D'INTERET NATIONAL DE CAVAILLON 720,43 € Plan de relance Niveau 4 prévue…" at bounding box center [221, 448] width 291 height 78
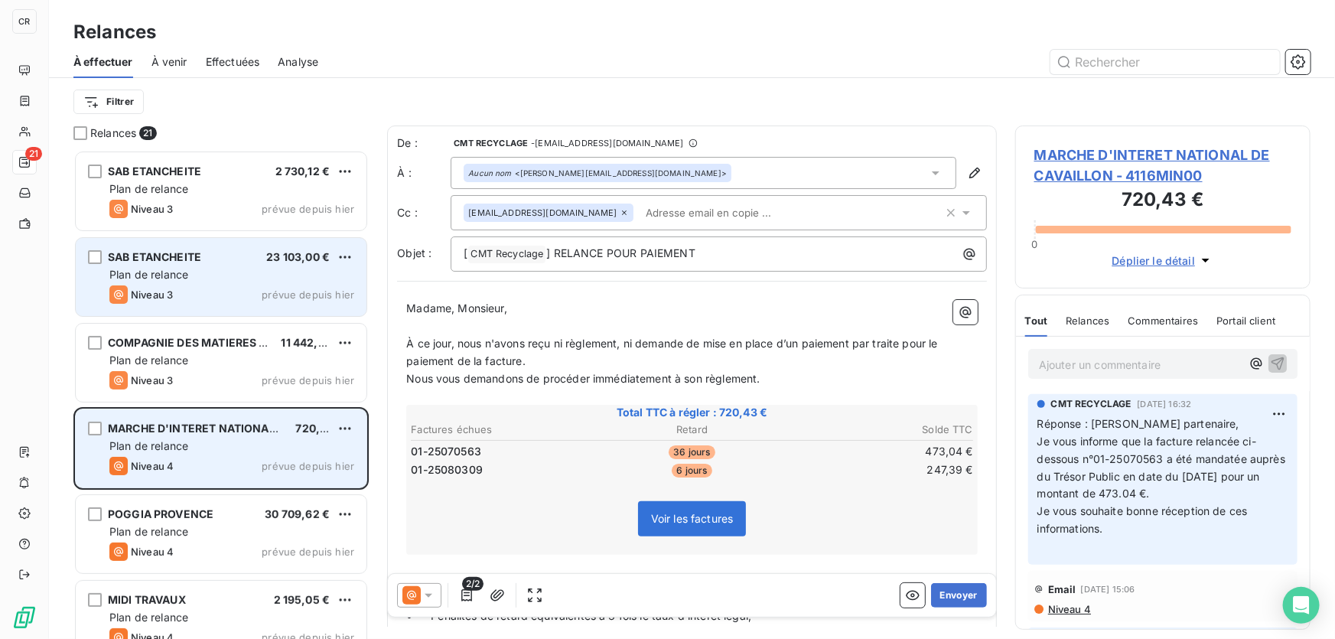
scroll to position [148, 0]
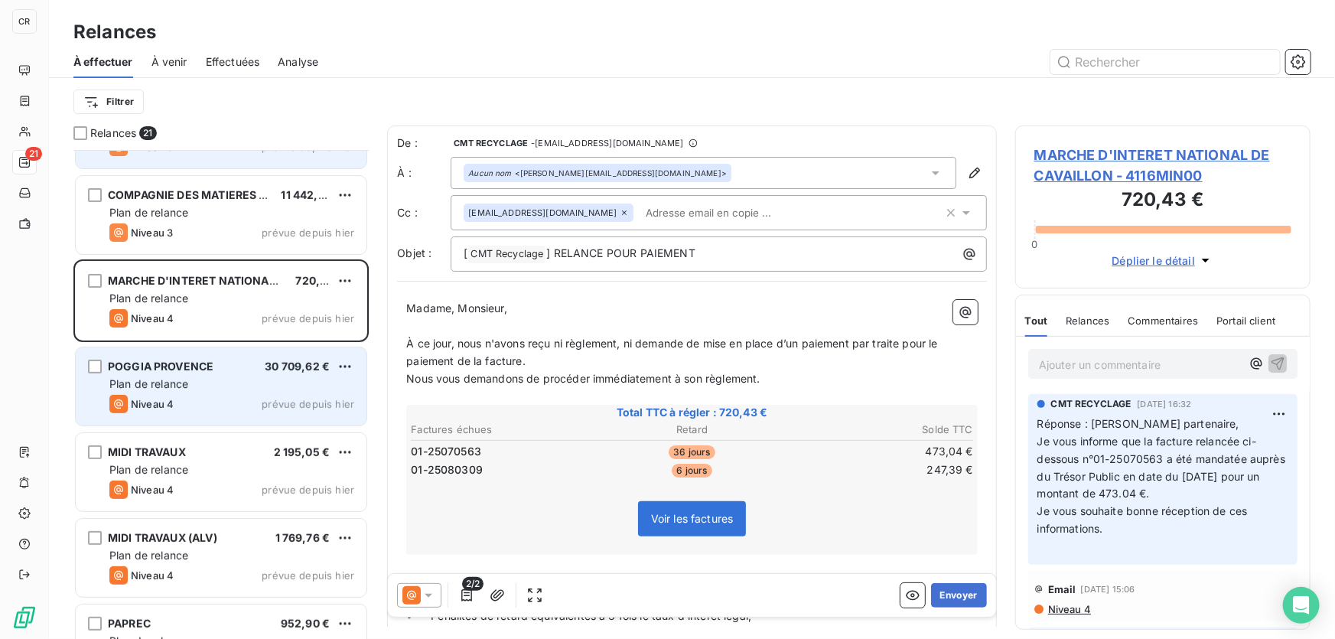
click at [238, 414] on div "POGGIA PROVENCE 30 709,62 € Plan de relance Niveau 4 prévue depuis hier" at bounding box center [221, 386] width 291 height 78
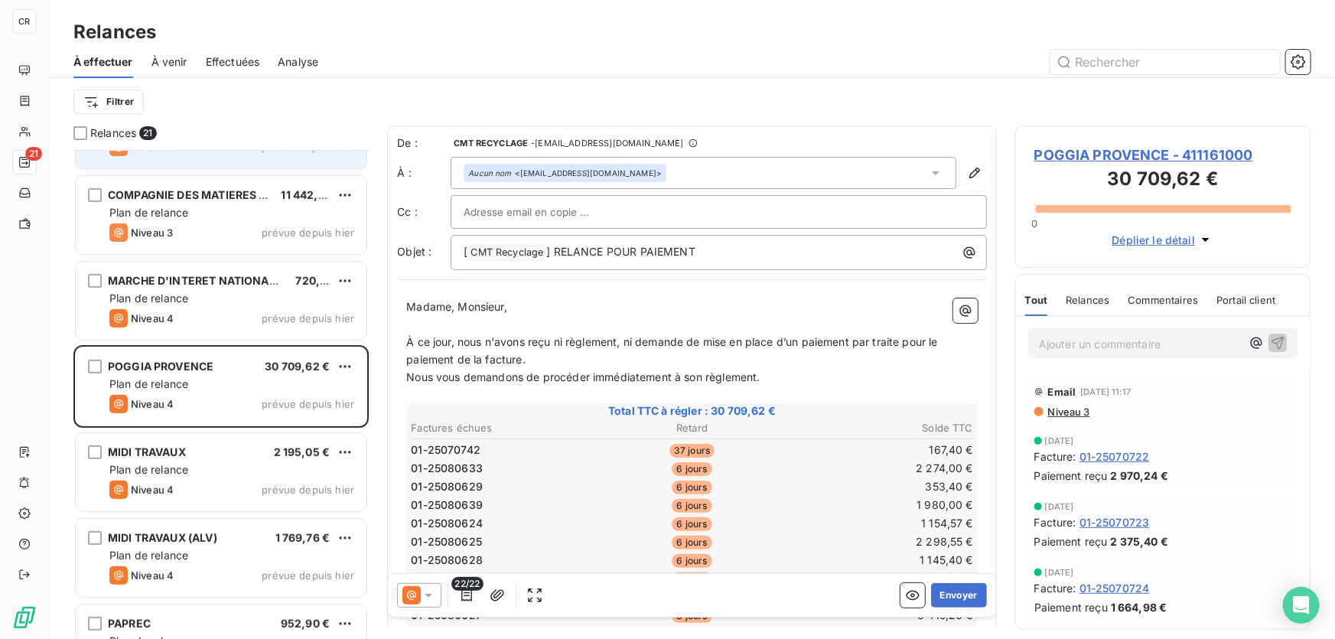
click at [1076, 408] on span "Niveau 3" at bounding box center [1068, 411] width 44 height 12
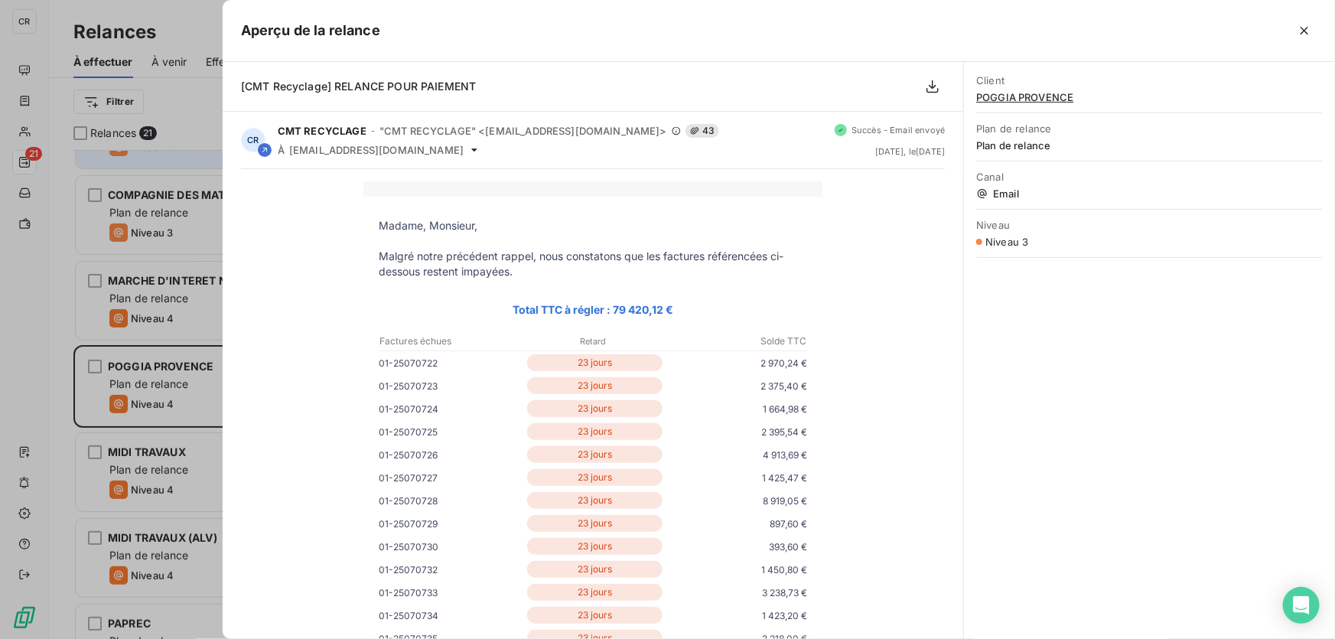
scroll to position [74, 0]
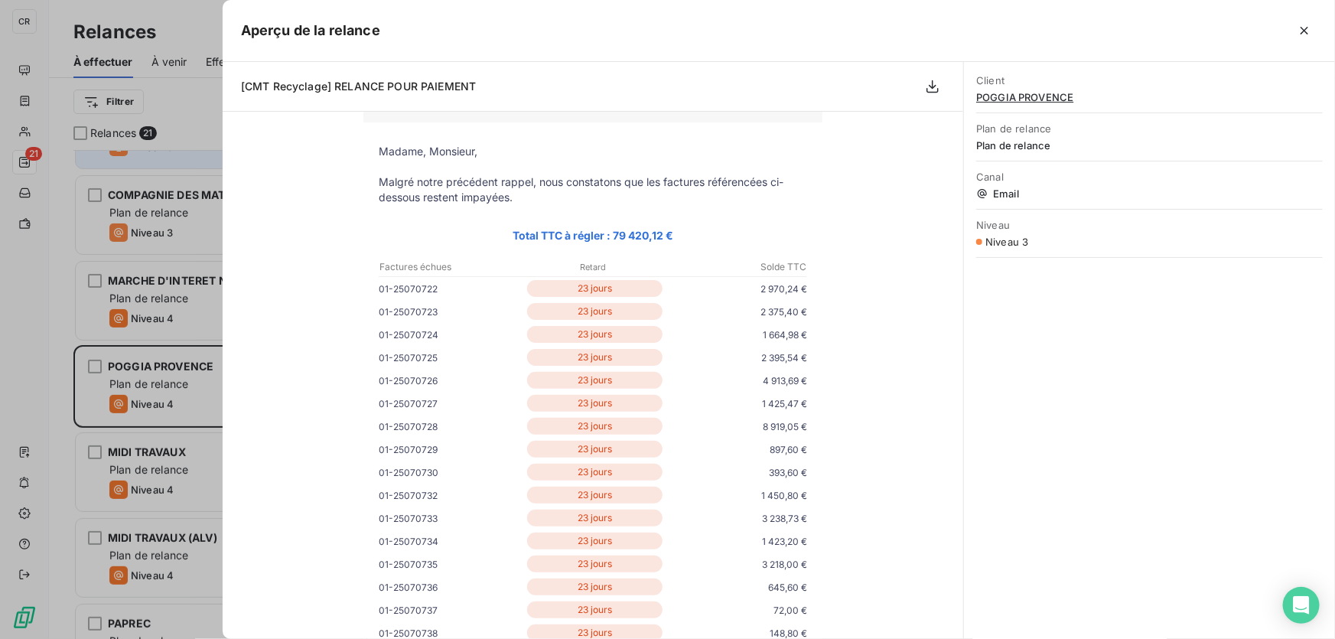
click at [30, 263] on div at bounding box center [667, 319] width 1335 height 639
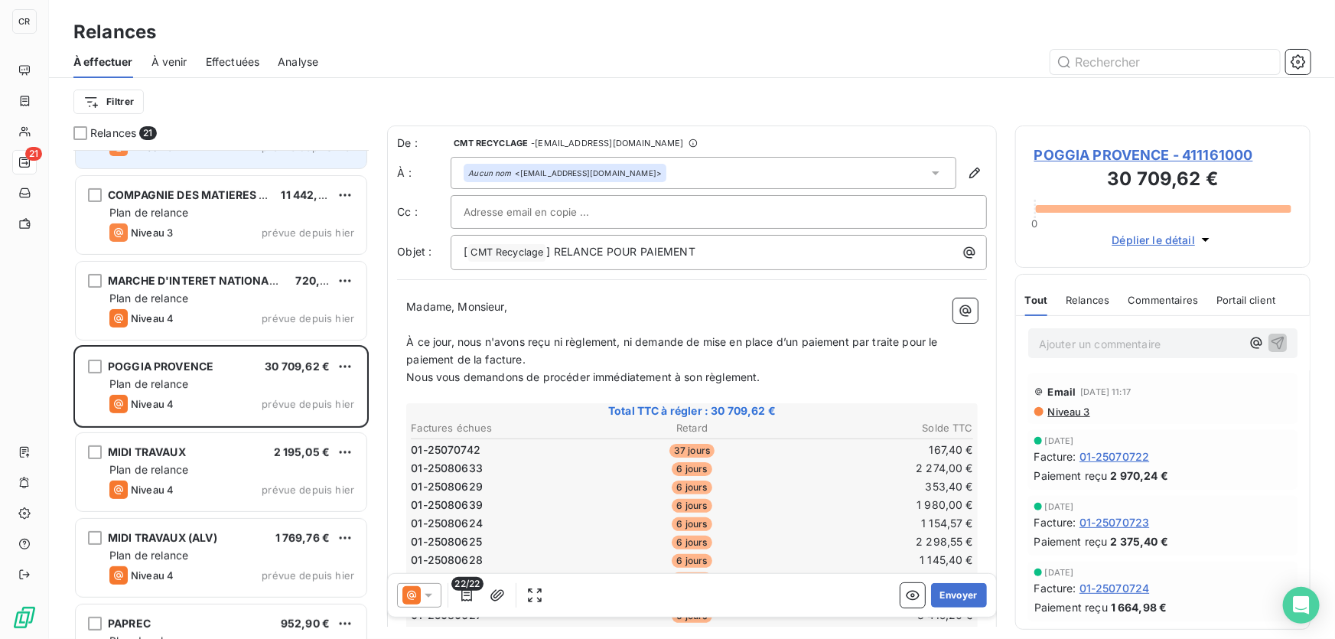
click at [412, 597] on icon at bounding box center [411, 595] width 18 height 18
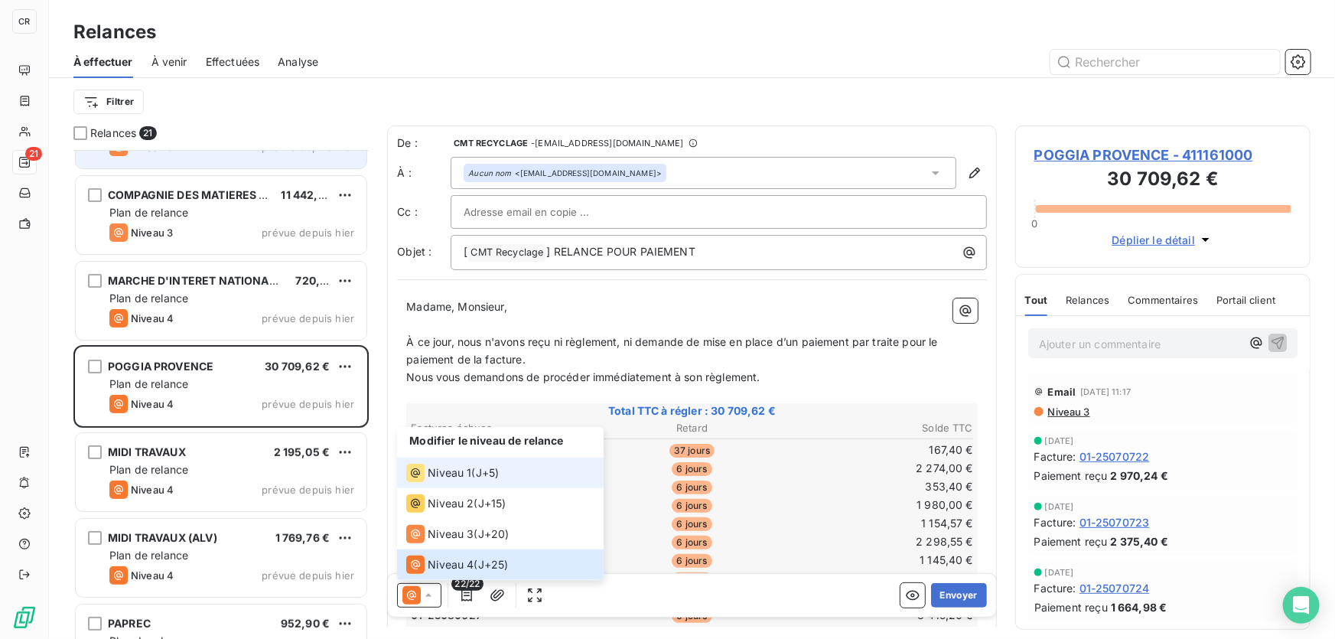
click at [429, 472] on span "Niveau 1" at bounding box center [450, 472] width 44 height 15
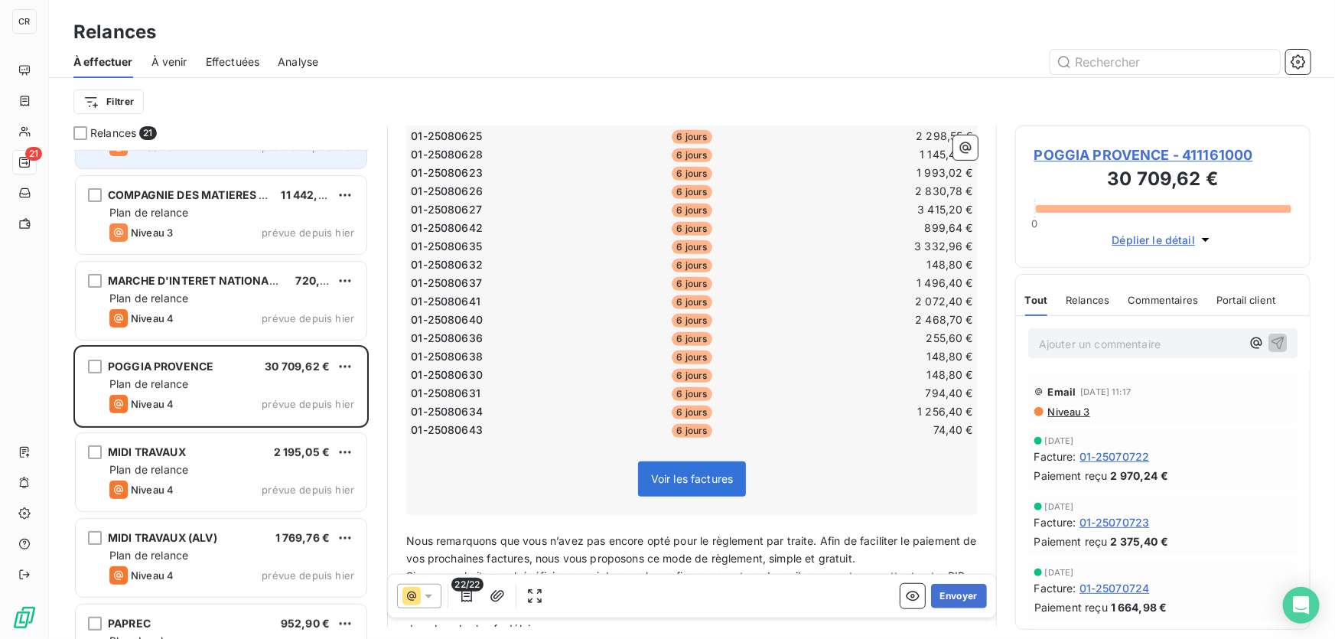
scroll to position [223, 0]
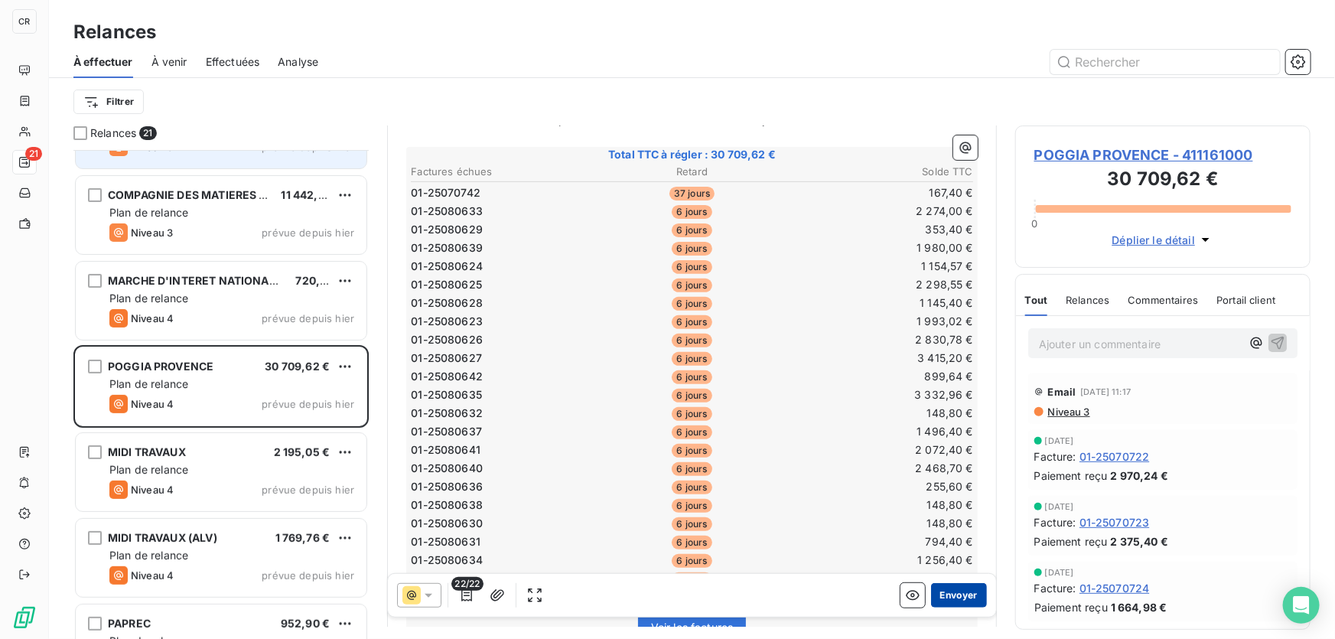
click at [942, 601] on button "Envoyer" at bounding box center [959, 595] width 56 height 24
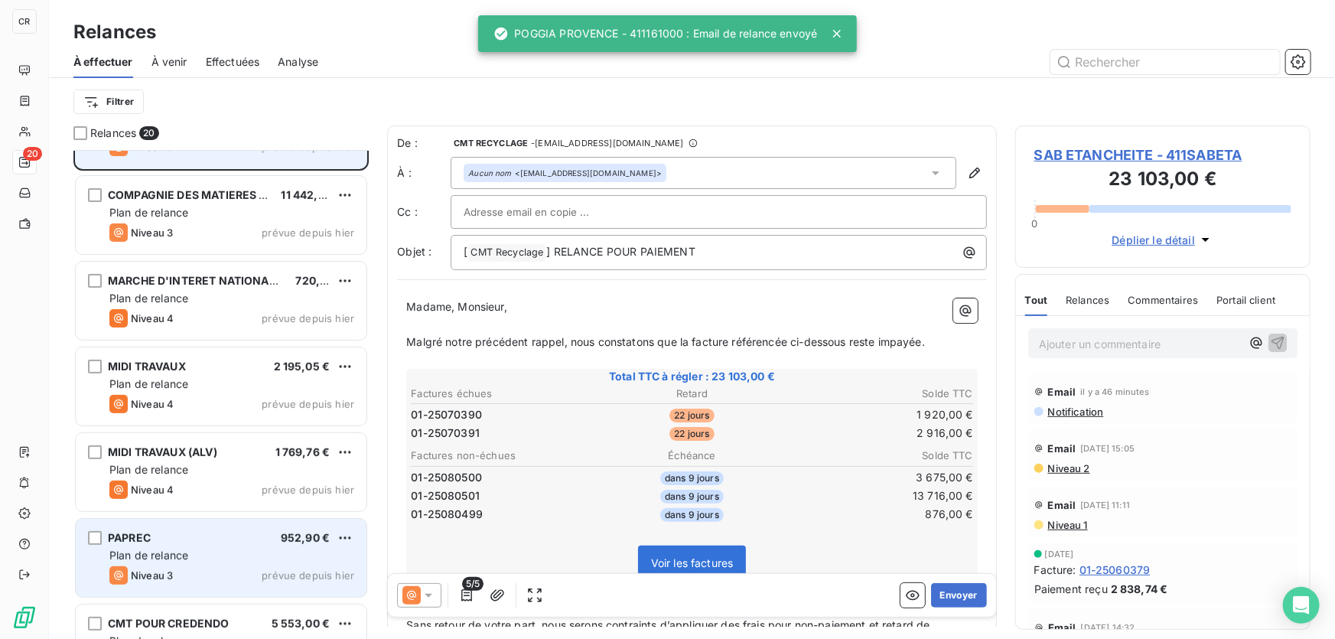
scroll to position [223, 0]
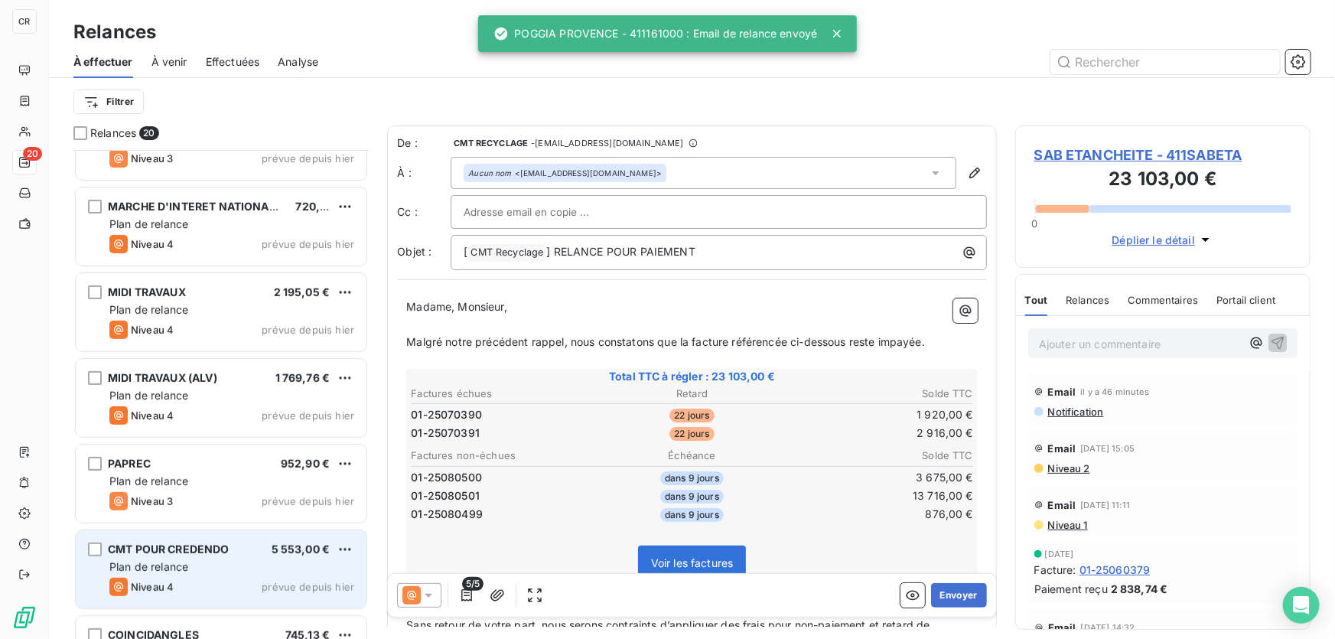
click at [178, 558] on div "CMT POUR CREDENDO 5 553,00 € Plan de relance Niveau 4 prévue depuis hier" at bounding box center [221, 569] width 291 height 78
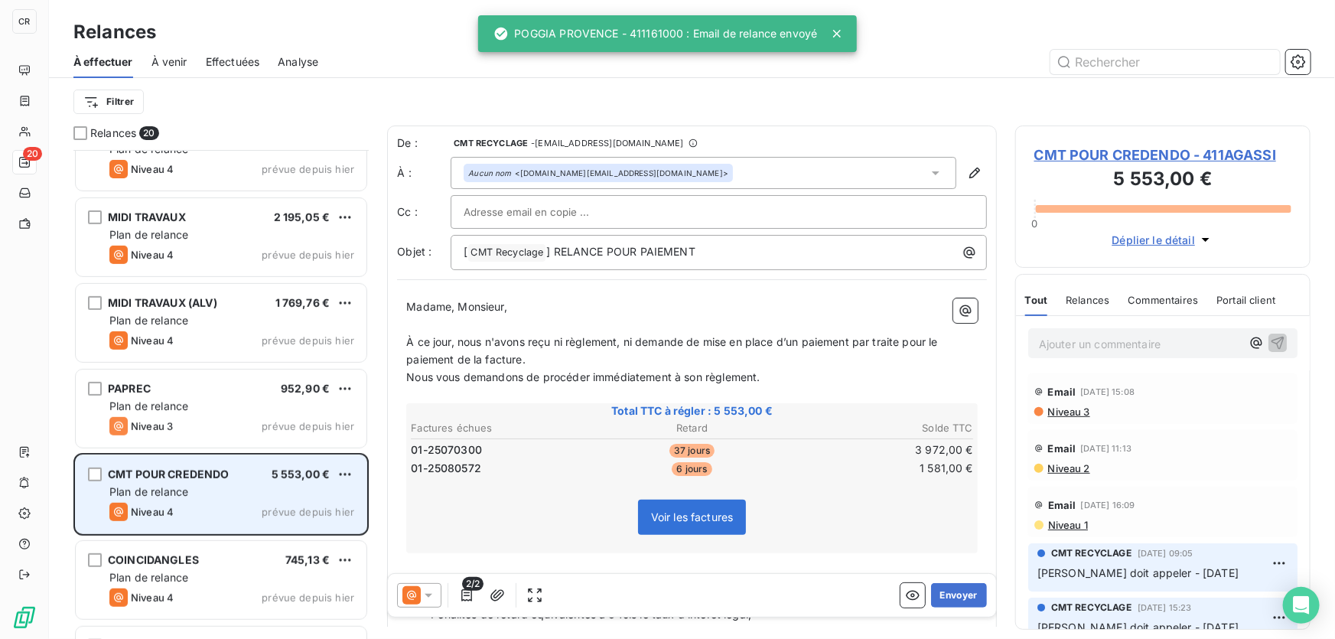
scroll to position [371, 0]
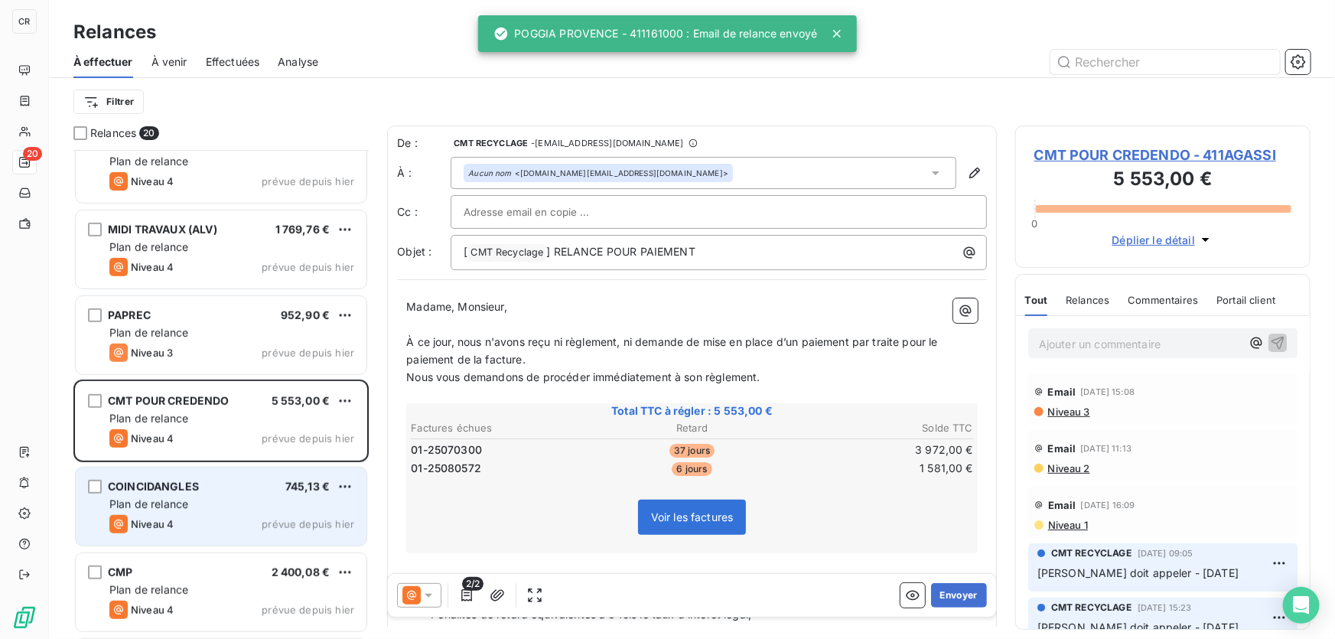
click at [179, 509] on span "Plan de relance" at bounding box center [148, 503] width 79 height 13
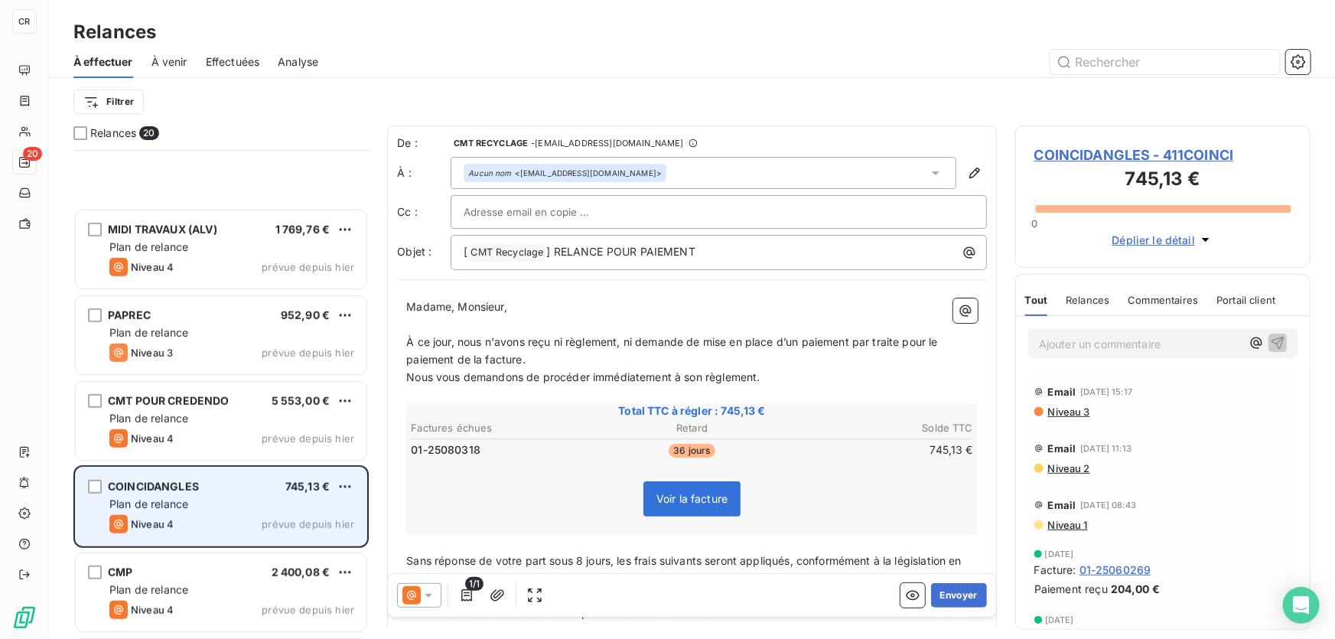
scroll to position [594, 0]
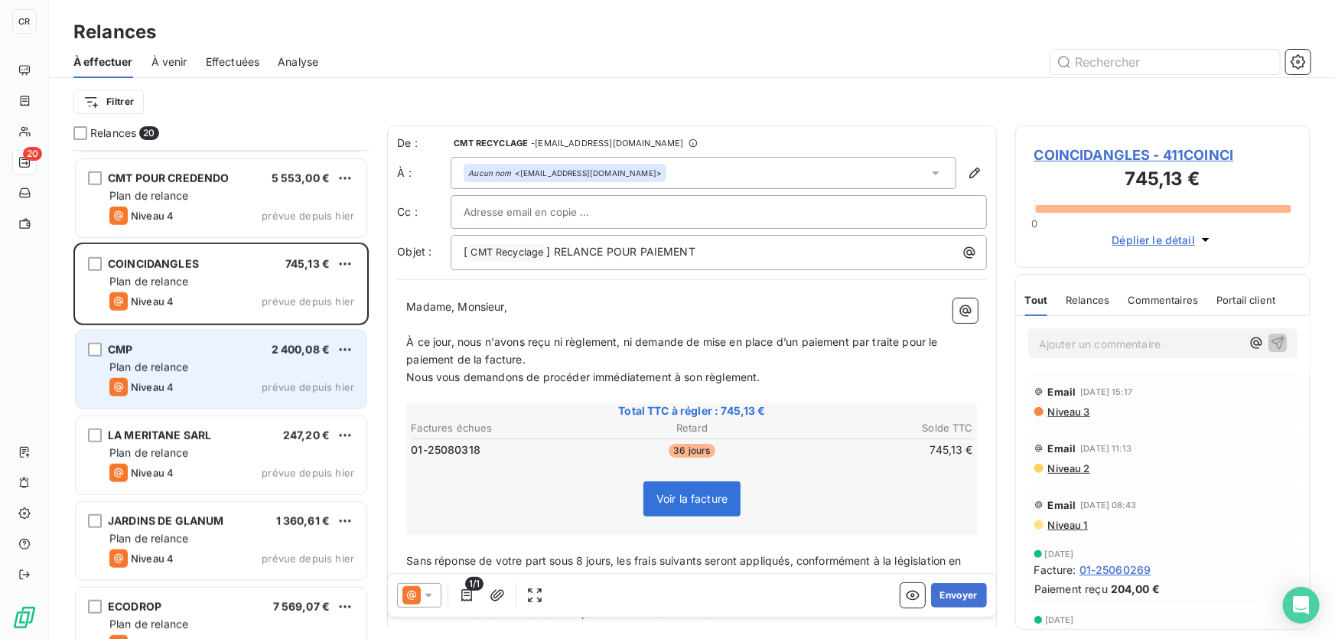
click at [188, 372] on span "Plan de relance" at bounding box center [148, 366] width 79 height 13
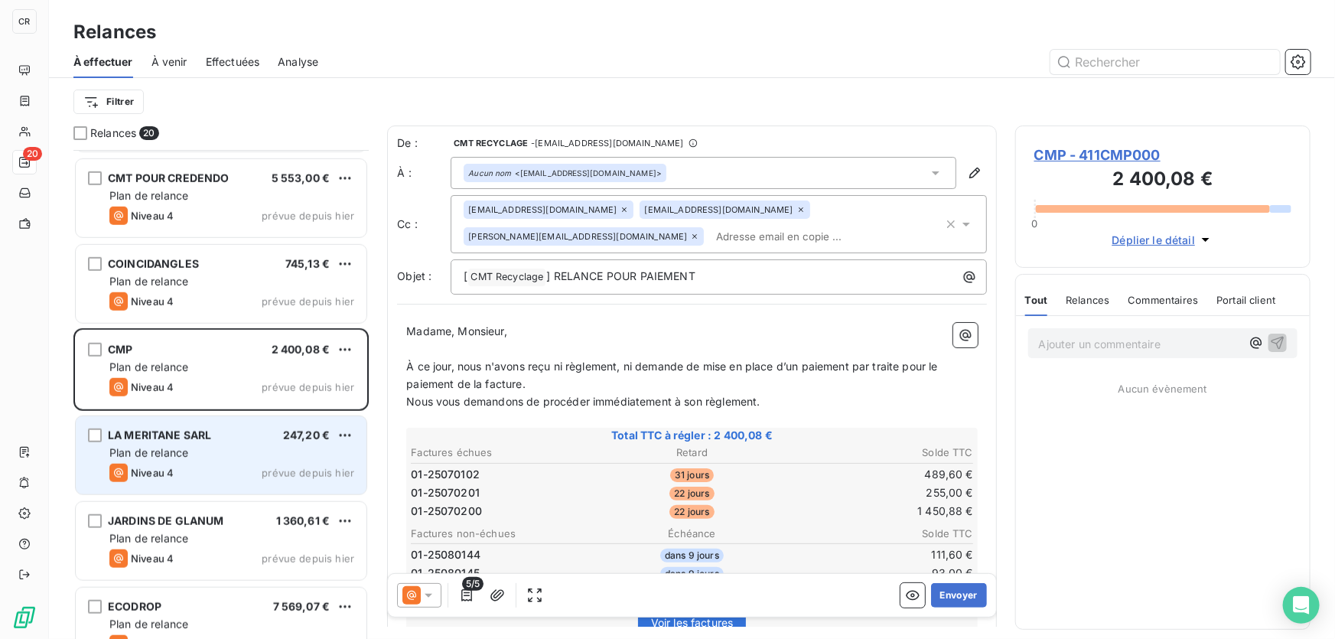
click at [190, 424] on div "LA MERITANE SARL 247,20 € Plan de relance Niveau 4 prévue depuis hier" at bounding box center [221, 455] width 291 height 78
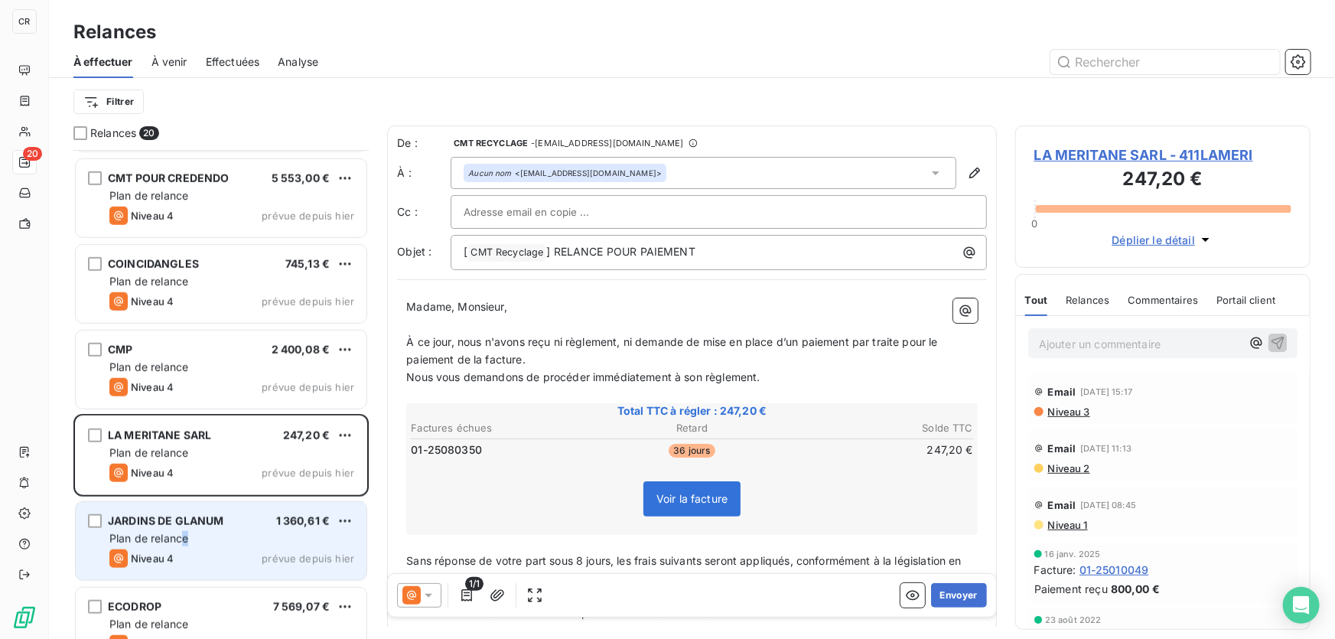
click at [187, 528] on div "JARDINS DE GLANUM 1 360,61 € Plan de relance Niveau 4 prévue depuis hier" at bounding box center [221, 541] width 291 height 78
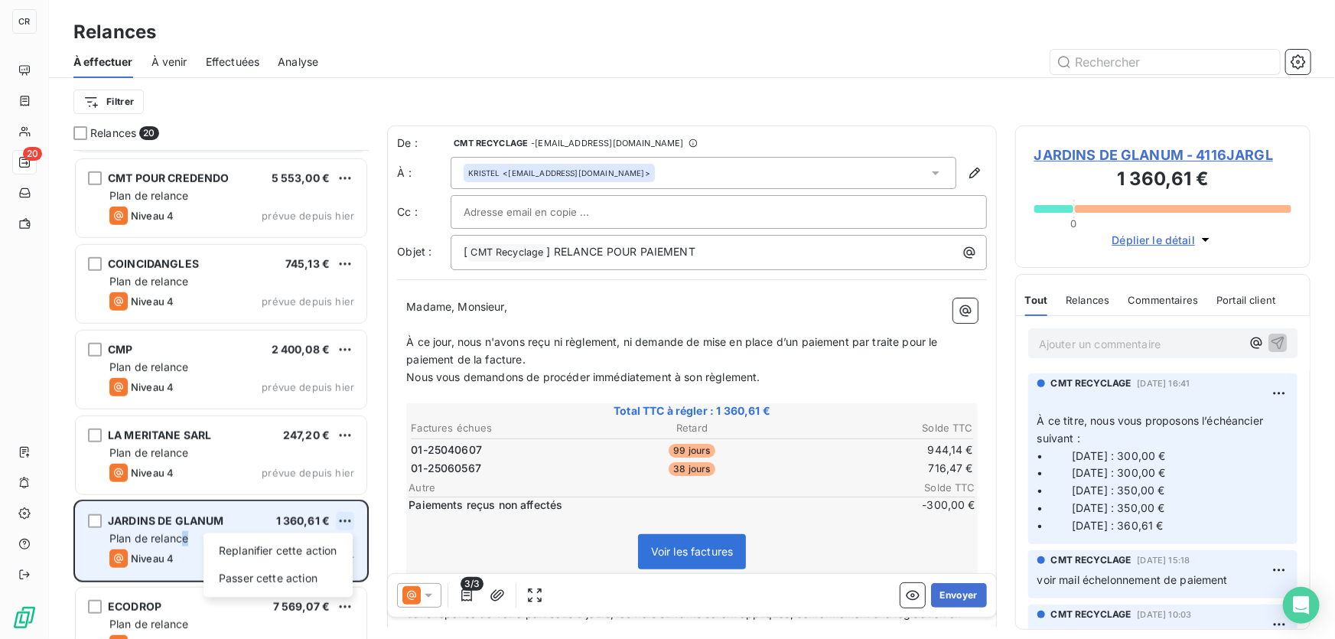
click at [343, 525] on html "CR 20 Relances À effectuer À venir Effectuées Analyse Filtrer Relances 20 MIDI …" at bounding box center [667, 319] width 1335 height 639
click at [320, 540] on div "Replanifier cette action" at bounding box center [278, 550] width 137 height 24
select select "9"
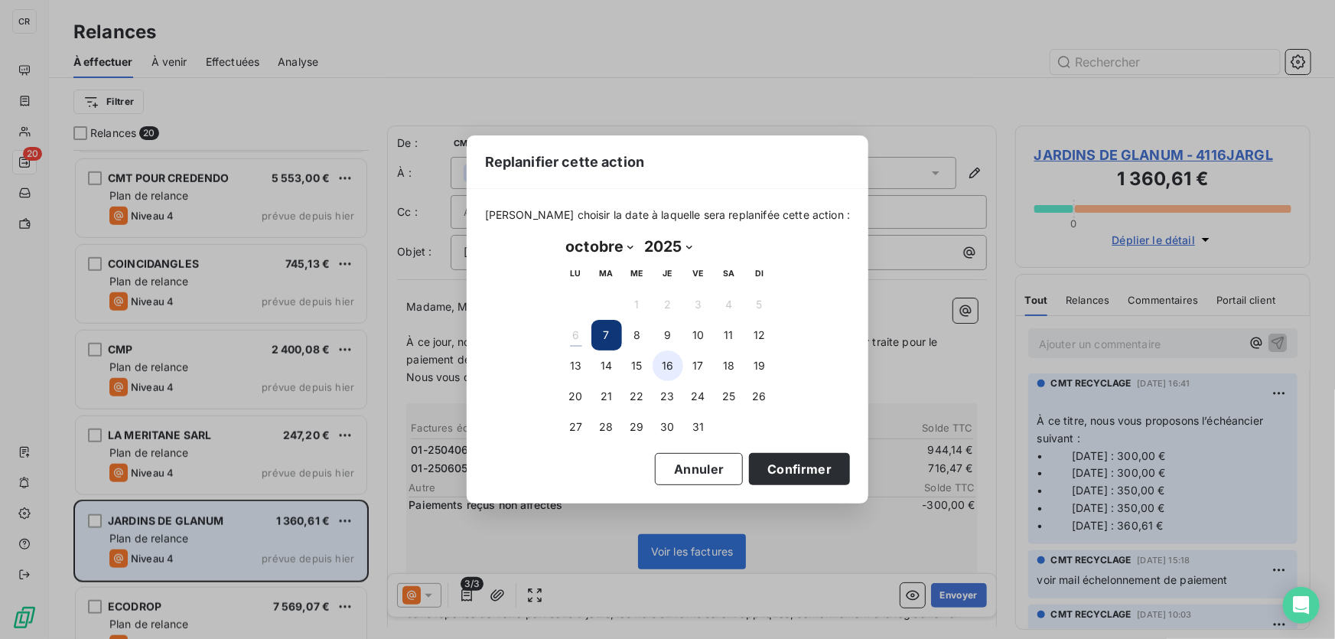
click at [670, 366] on button "16" at bounding box center [667, 365] width 31 height 31
click at [772, 459] on button "Confirmer" at bounding box center [799, 469] width 101 height 32
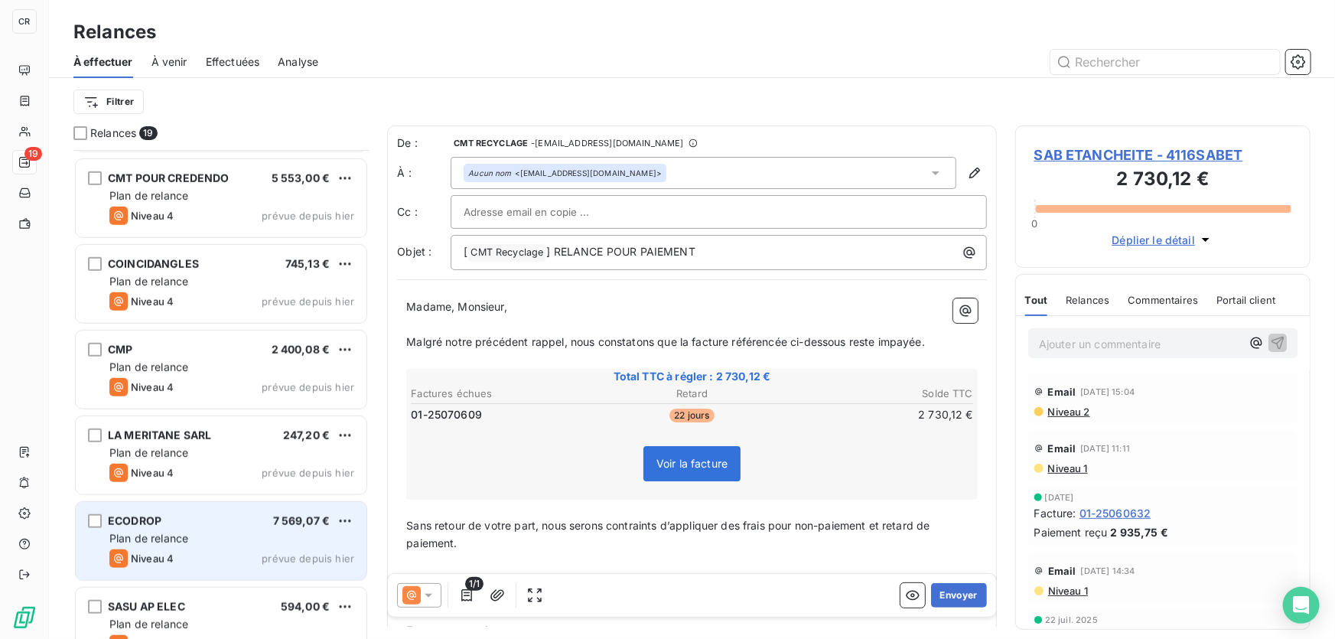
click at [207, 516] on div "ECODROP 7 569,07 €" at bounding box center [231, 521] width 245 height 14
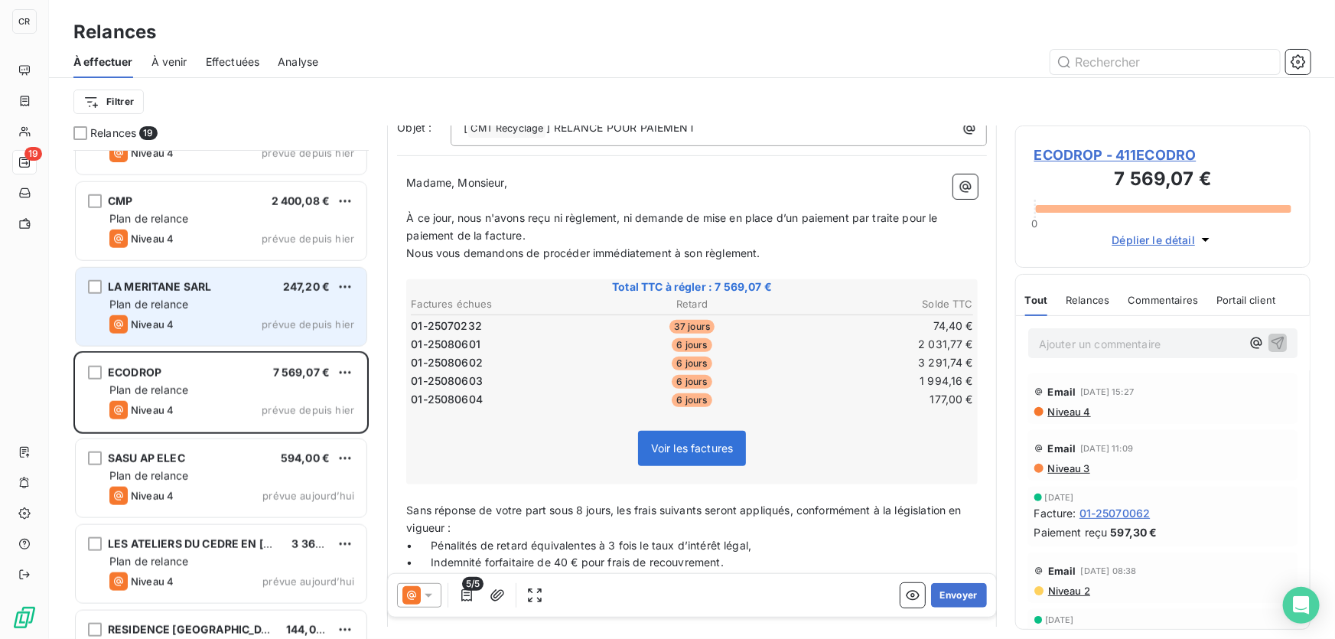
scroll to position [816, 0]
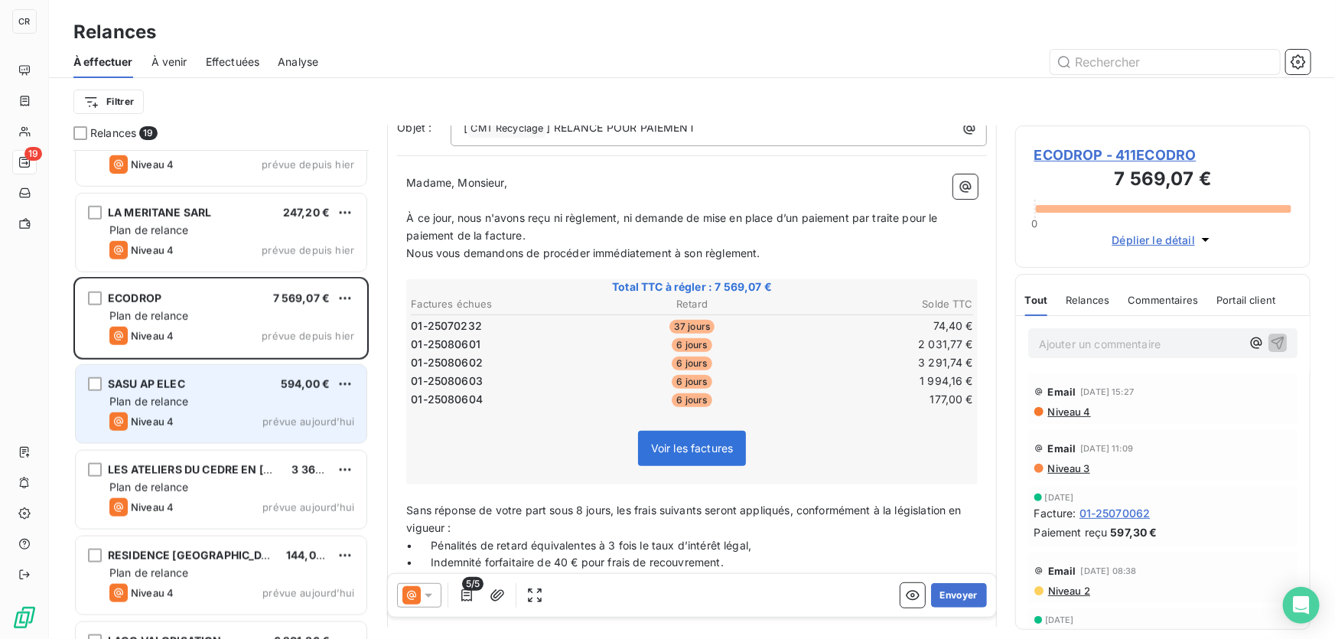
click at [220, 395] on div "Plan de relance" at bounding box center [231, 401] width 245 height 15
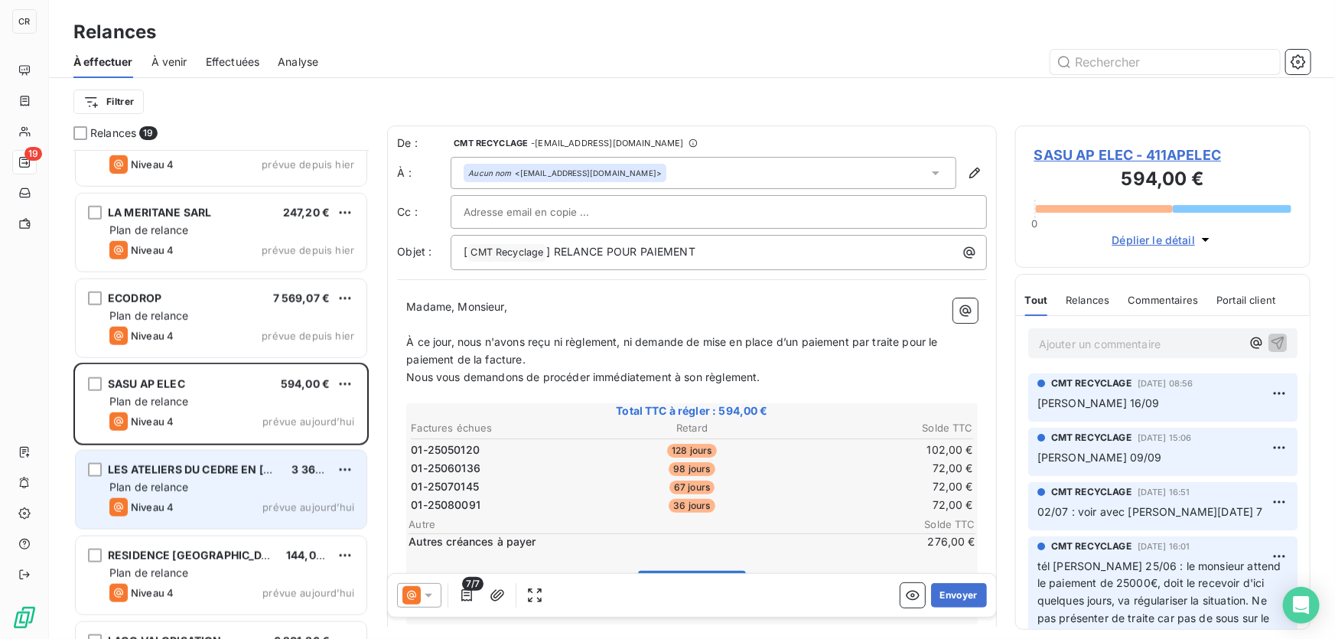
click at [222, 478] on div "LES ATELIERS DU CEDRE EN LUBERON 3 360,90 € Plan de relance Niveau 4 prévue auj…" at bounding box center [221, 489] width 291 height 78
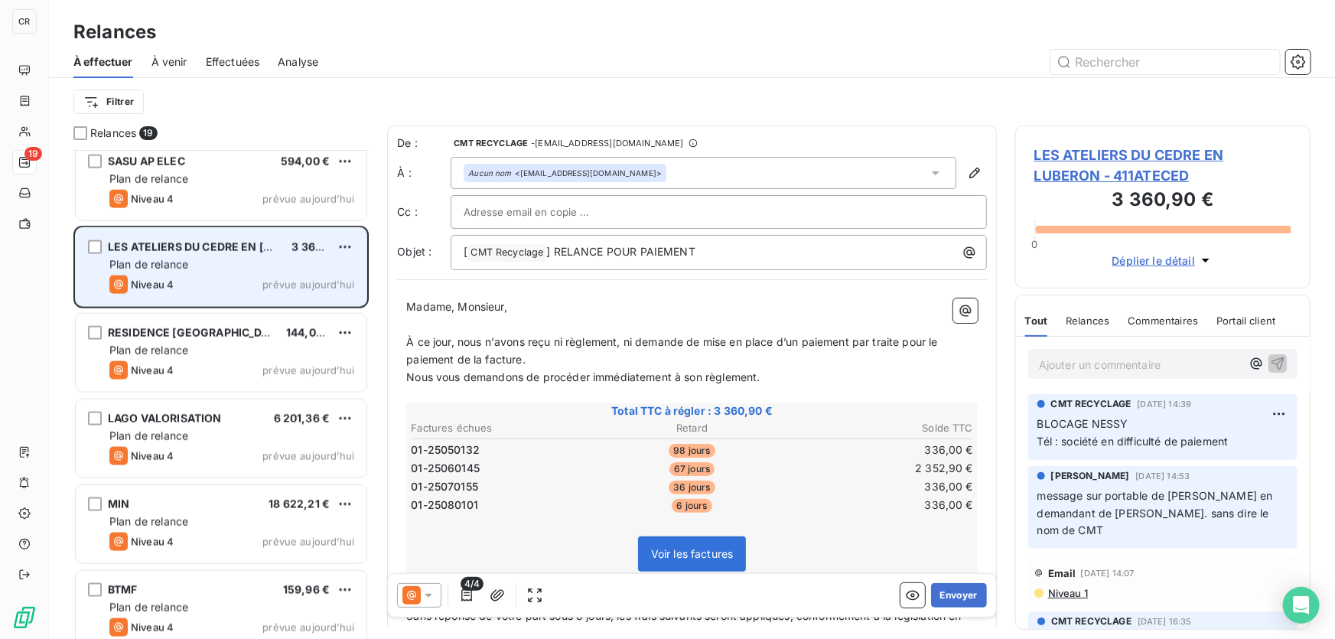
scroll to position [1113, 0]
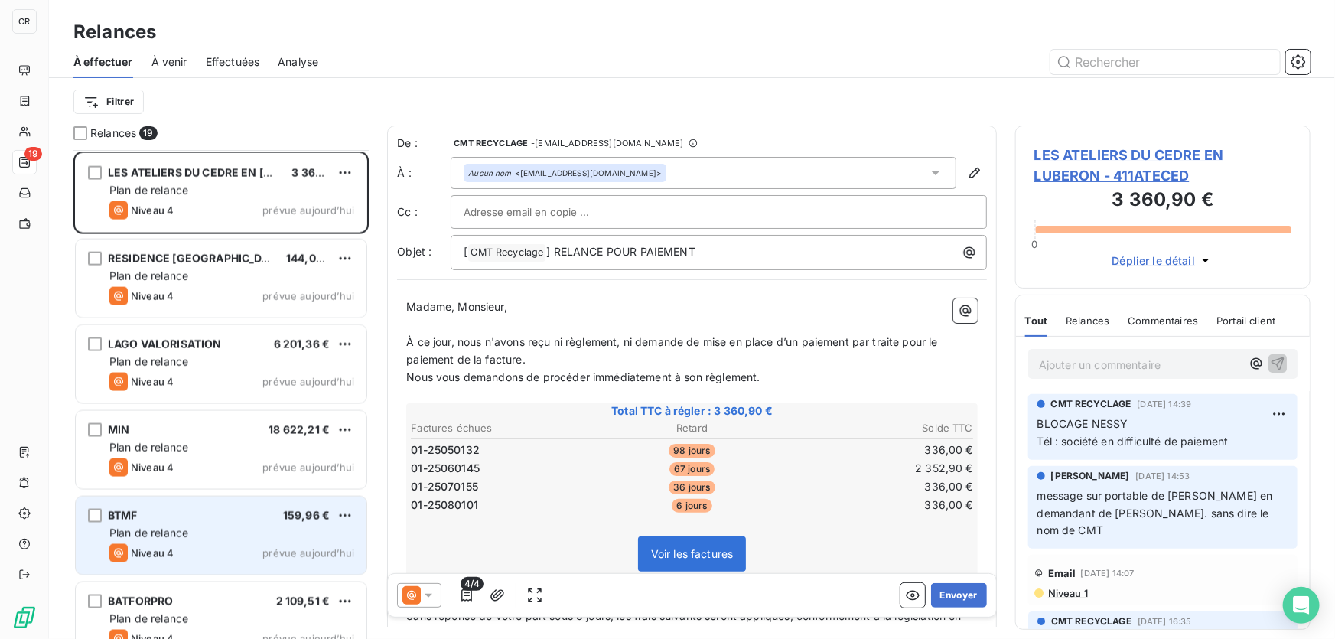
click at [206, 522] on div "BTMF 159,96 € Plan de relance Niveau 4 prévue aujourd’hui" at bounding box center [221, 535] width 291 height 78
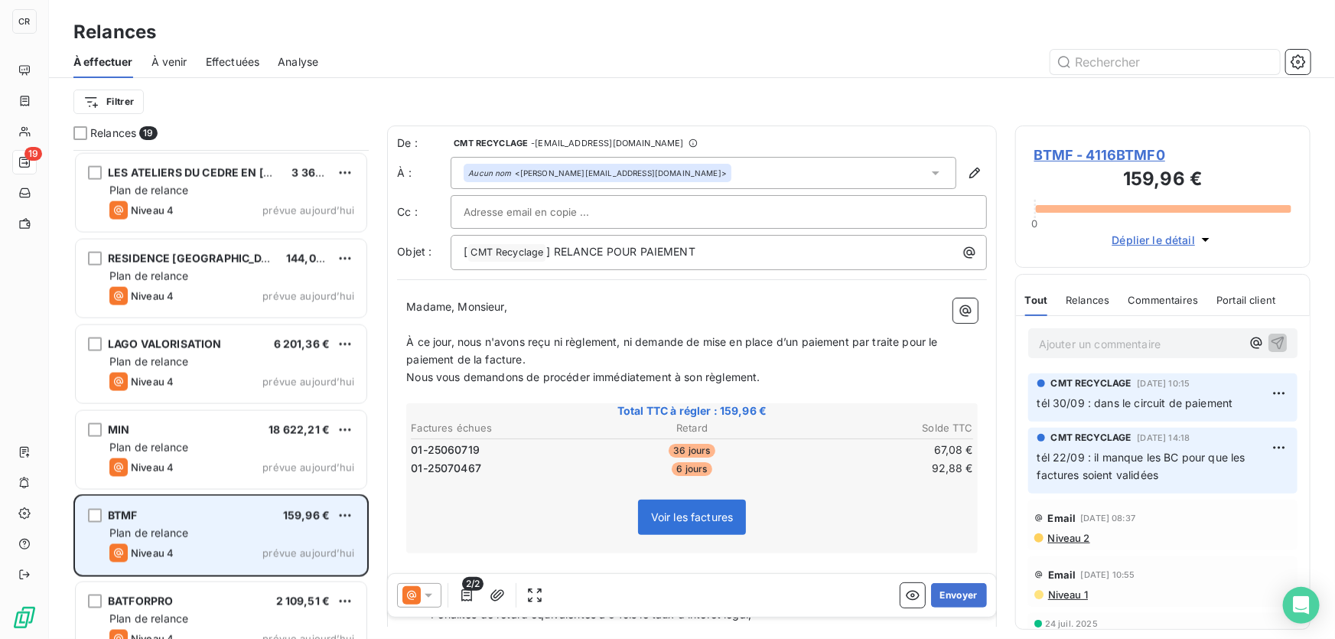
scroll to position [1139, 0]
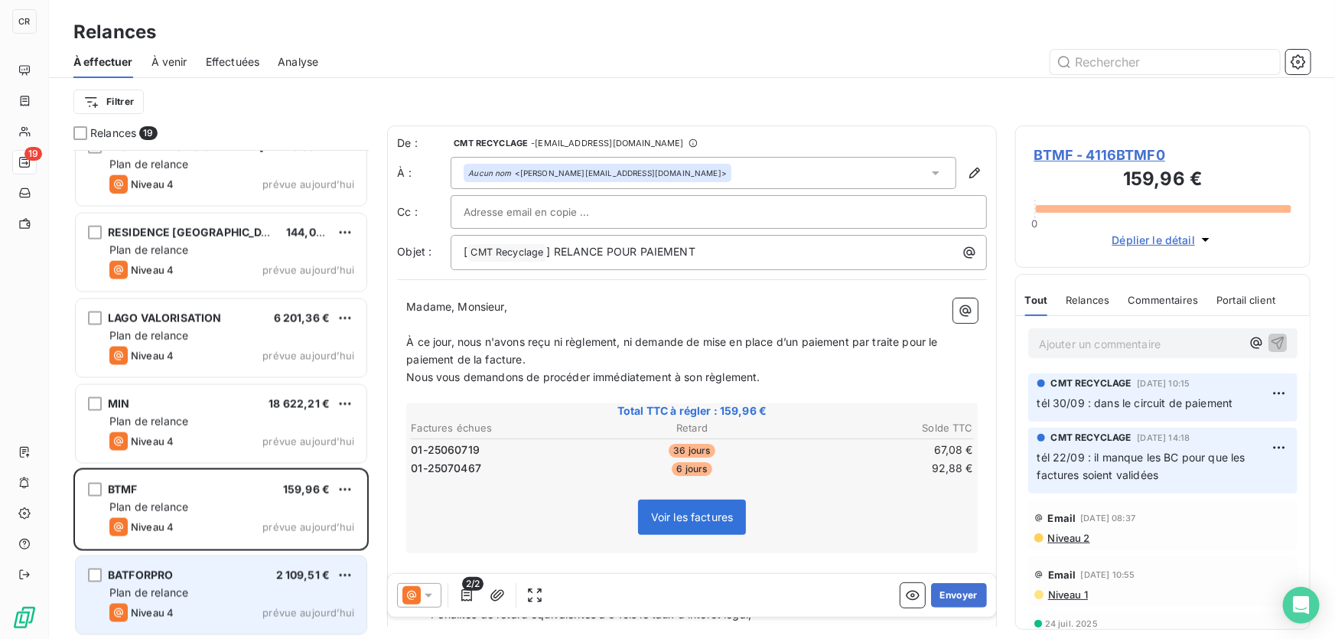
click at [200, 599] on div "Plan de relance" at bounding box center [231, 592] width 245 height 15
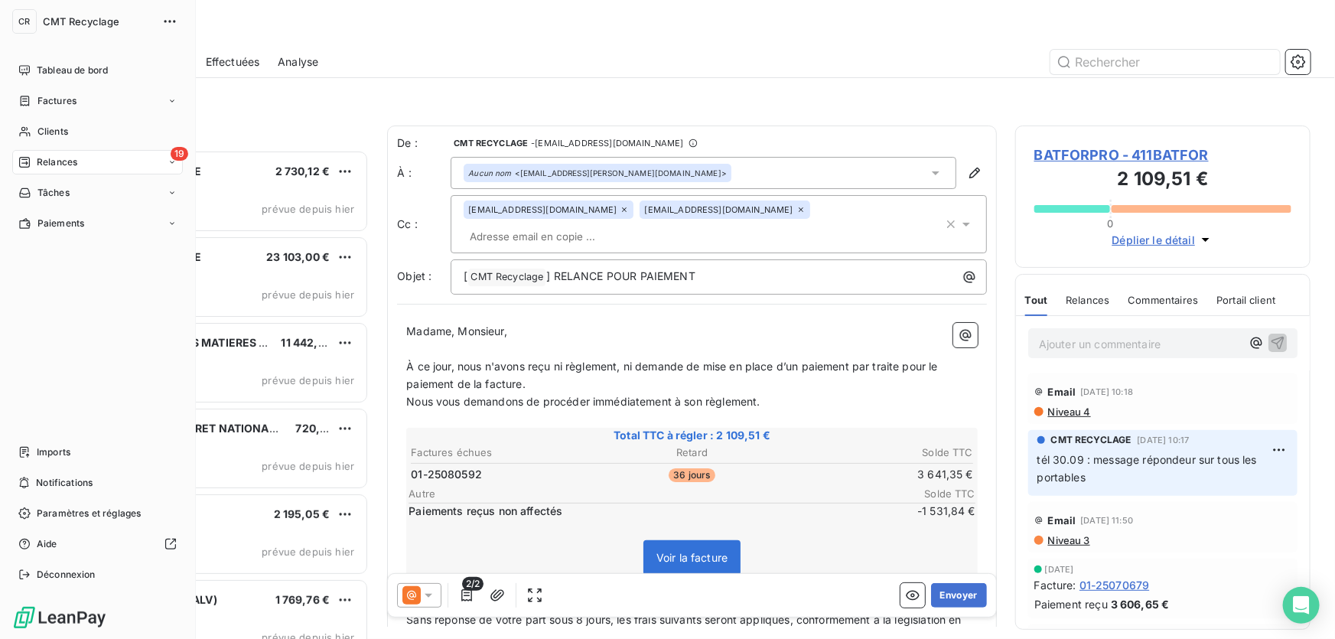
click at [34, 158] on div "Relances" at bounding box center [47, 162] width 59 height 14
click at [22, 160] on icon at bounding box center [24, 162] width 12 height 12
click at [67, 226] on span "À venir" at bounding box center [52, 223] width 31 height 14
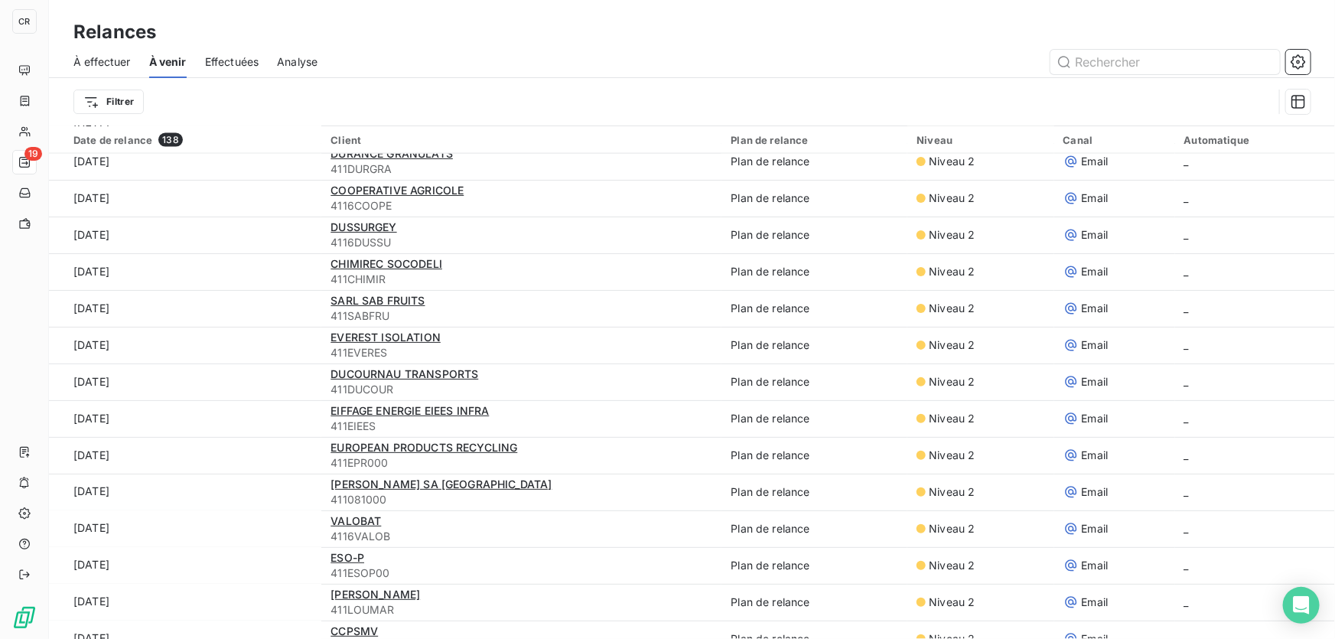
scroll to position [1186, 0]
